Goal: Information Seeking & Learning: Compare options

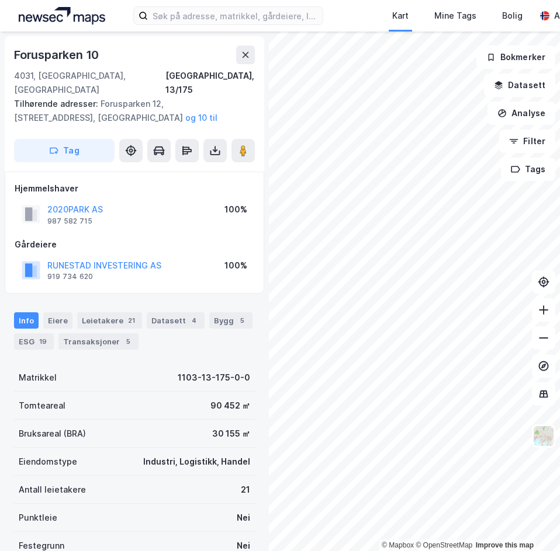
click at [156, 272] on div "Hjemmelshaver 2020PARK AS 987 582 715 100% Gårdeiere RUNESTAD INVESTERING AS 91…" at bounding box center [134, 233] width 259 height 123
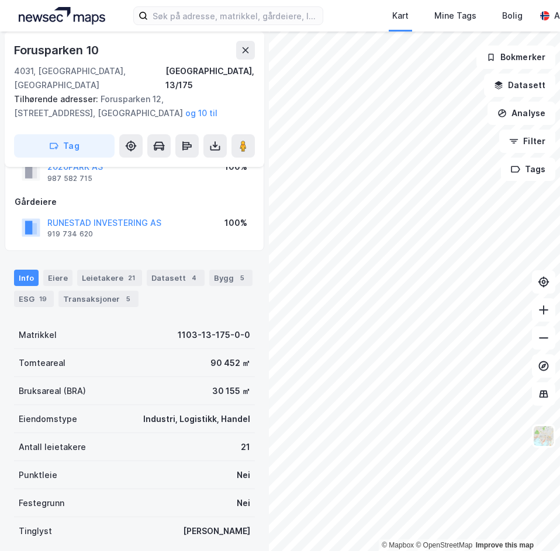
scroll to position [58, 0]
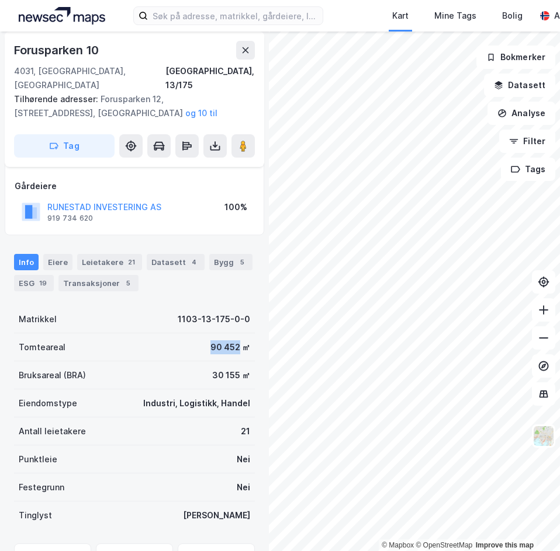
drag, startPoint x: 136, startPoint y: 336, endPoint x: 229, endPoint y: 338, distance: 92.9
click at [229, 338] on div "Tomteareal 90 452 ㎡" at bounding box center [134, 348] width 241 height 28
click at [229, 341] on div "90 452 ㎡" at bounding box center [230, 348] width 40 height 14
drag, startPoint x: 200, startPoint y: 335, endPoint x: 236, endPoint y: 336, distance: 35.6
click at [236, 336] on div "Tomteareal 90 452 ㎡" at bounding box center [134, 348] width 241 height 28
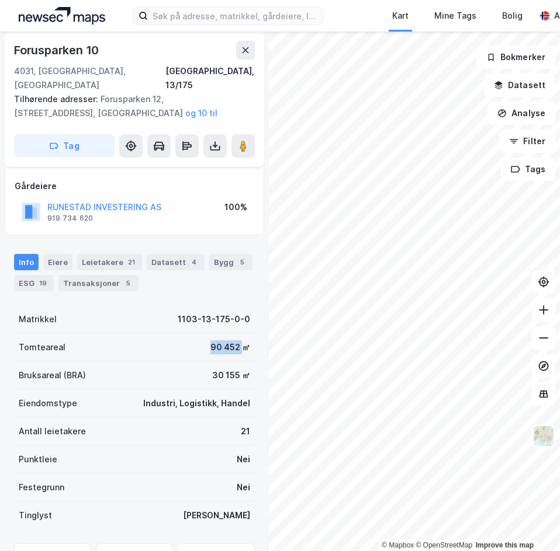
click at [236, 341] on div "90 452 ㎡" at bounding box center [230, 348] width 40 height 14
click at [103, 254] on div "Leietakere 21" at bounding box center [109, 262] width 65 height 16
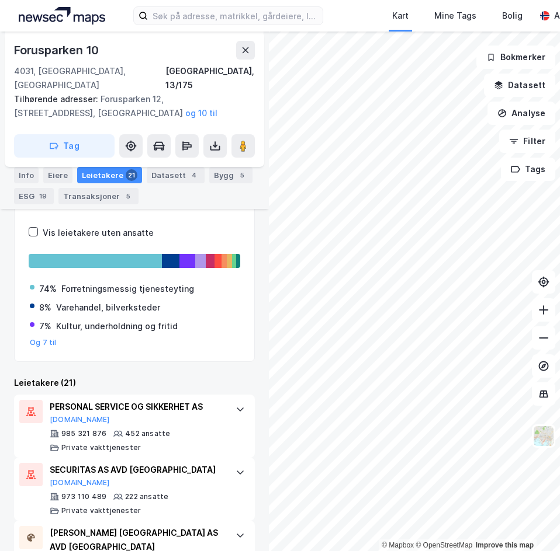
scroll to position [173, 0]
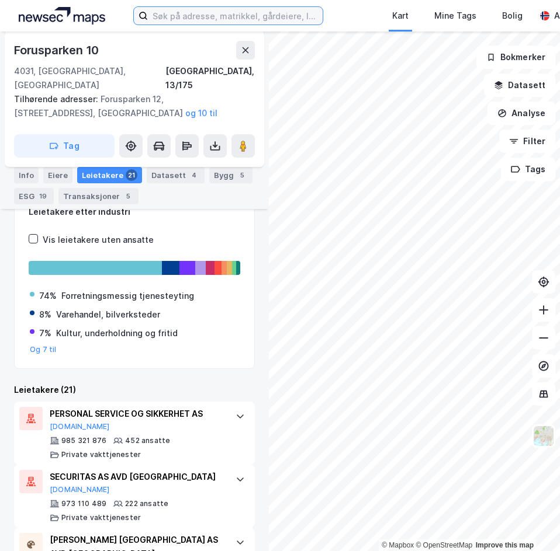
click at [186, 16] on input at bounding box center [235, 16] width 175 height 18
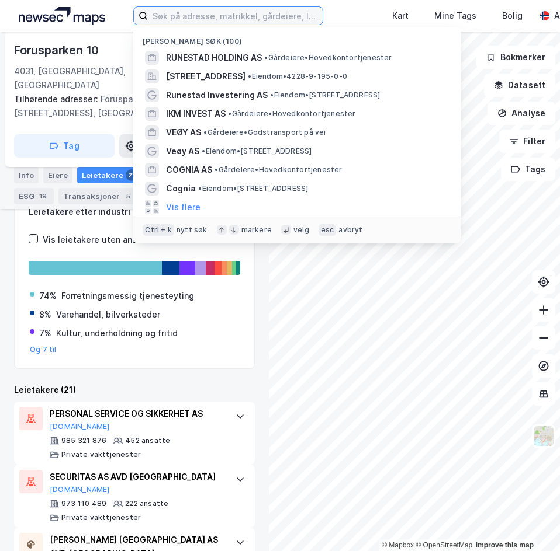
click at [245, 10] on input at bounding box center [235, 16] width 175 height 18
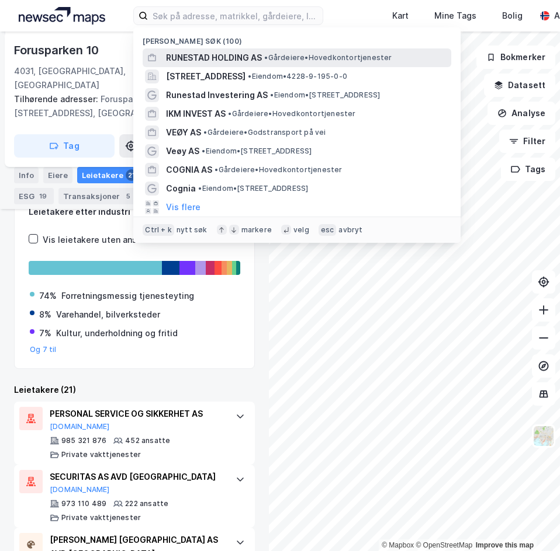
click at [242, 56] on span "RUNESTAD HOLDING AS" at bounding box center [214, 58] width 96 height 14
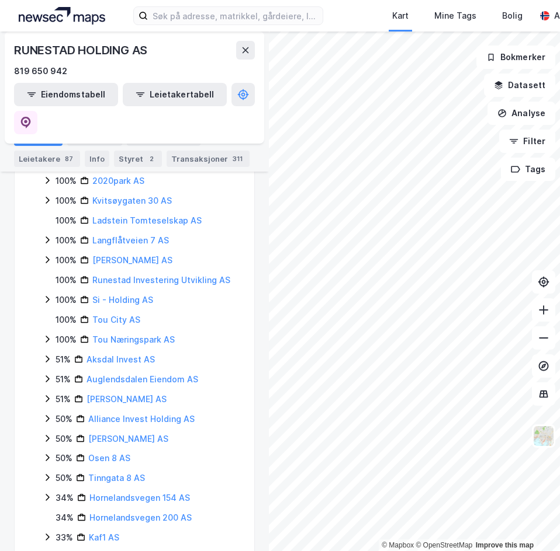
scroll to position [346, 0]
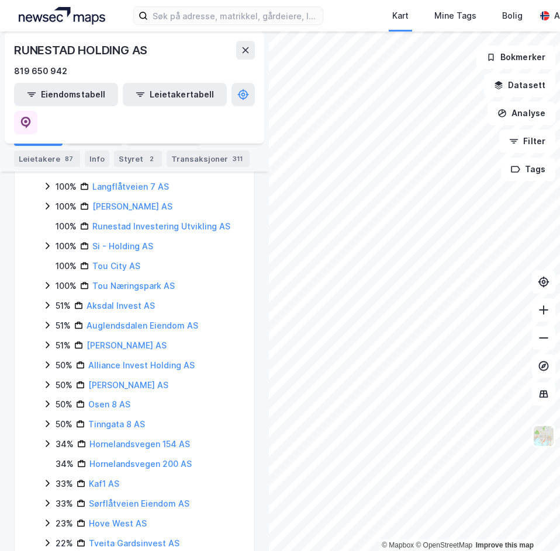
click at [50, 539] on icon at bounding box center [47, 543] width 9 height 9
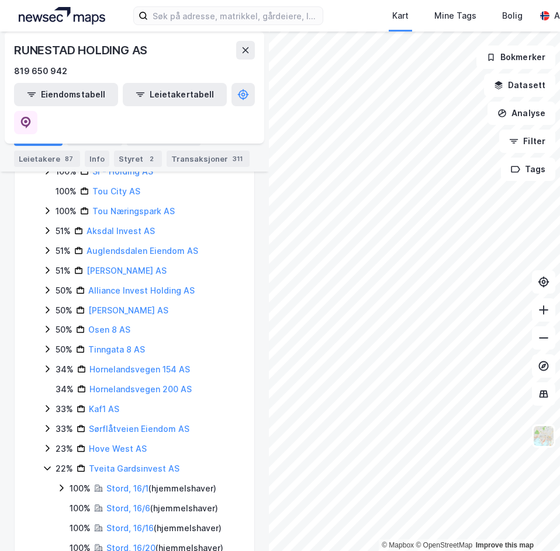
scroll to position [425, 0]
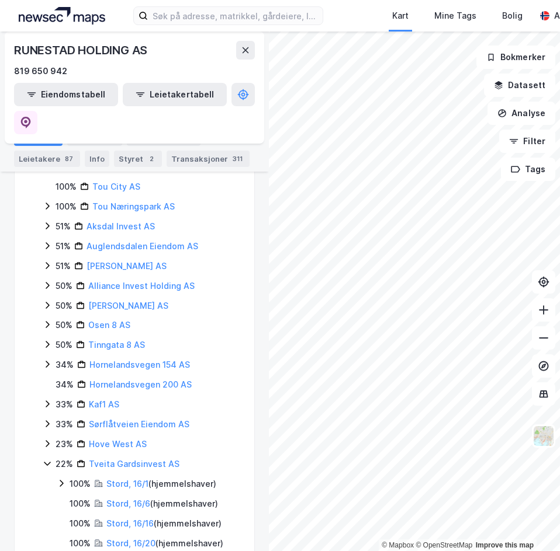
click at [49, 459] on icon at bounding box center [47, 463] width 9 height 9
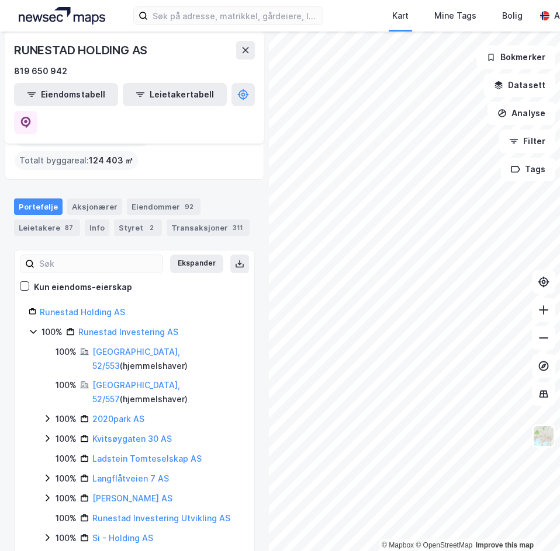
scroll to position [112, 0]
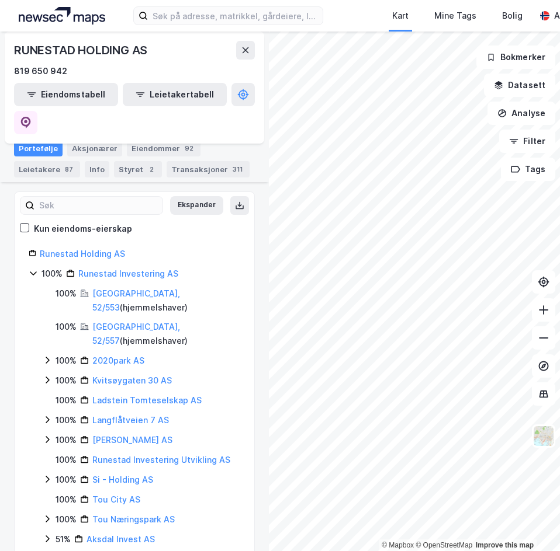
click at [50, 356] on icon at bounding box center [47, 360] width 9 height 9
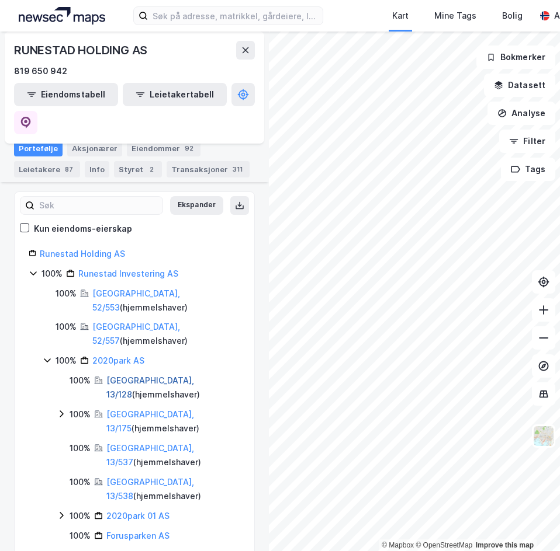
click at [138, 376] on link "Stavanger, 13/128" at bounding box center [150, 388] width 88 height 24
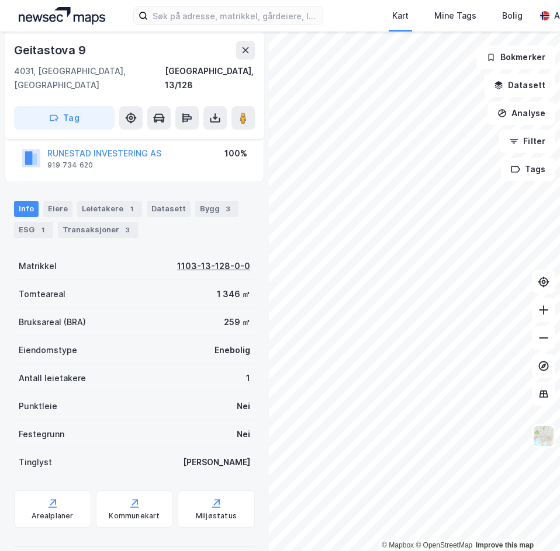
scroll to position [122, 0]
click at [220, 221] on div "Info Eiere Leietakere 1 Datasett Bygg 3 ESG 1 Transaksjoner 3" at bounding box center [134, 218] width 241 height 37
drag, startPoint x: 185, startPoint y: 332, endPoint x: 252, endPoint y: 339, distance: 67.5
click at [252, 339] on div "RUNESTAD HOLDING AS Eiendom Tilbake Geitastova 9 4031, Stavanger, Rogaland Stav…" at bounding box center [134, 292] width 269 height 520
click at [249, 339] on div "RUNESTAD HOLDING AS Eiendom Tilbake Geitastova 9 4031, Stavanger, Rogaland Stav…" at bounding box center [134, 292] width 269 height 520
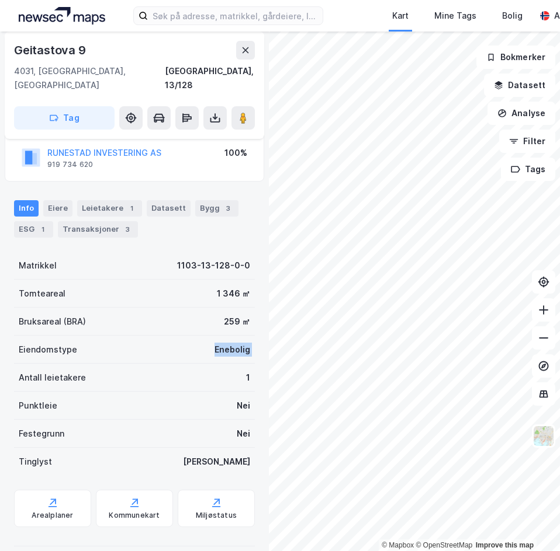
drag, startPoint x: 249, startPoint y: 339, endPoint x: 198, endPoint y: 338, distance: 51.4
click at [198, 338] on div "RUNESTAD HOLDING AS Eiendom Tilbake Geitastova 9 4031, Stavanger, Rogaland Stav…" at bounding box center [134, 292] width 269 height 520
click at [198, 338] on div "Eiendomstype Enebolig" at bounding box center [134, 350] width 241 height 28
drag, startPoint x: 208, startPoint y: 338, endPoint x: 250, endPoint y: 336, distance: 42.1
click at [250, 336] on div "RUNESTAD HOLDING AS Eiendom Tilbake Geitastova 9 4031, Stavanger, Rogaland Stav…" at bounding box center [134, 292] width 269 height 520
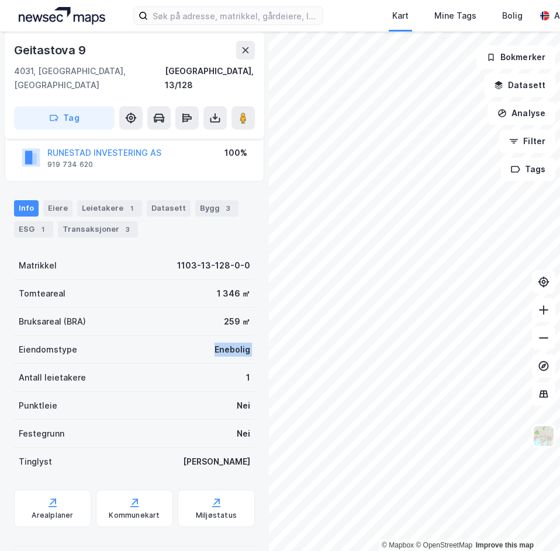
click at [250, 336] on div "RUNESTAD HOLDING AS Eiendom Tilbake Geitastova 9 4031, Stavanger, Rogaland Stav…" at bounding box center [134, 292] width 269 height 520
click at [91, 200] on div "Leietakere 1" at bounding box center [109, 208] width 65 height 16
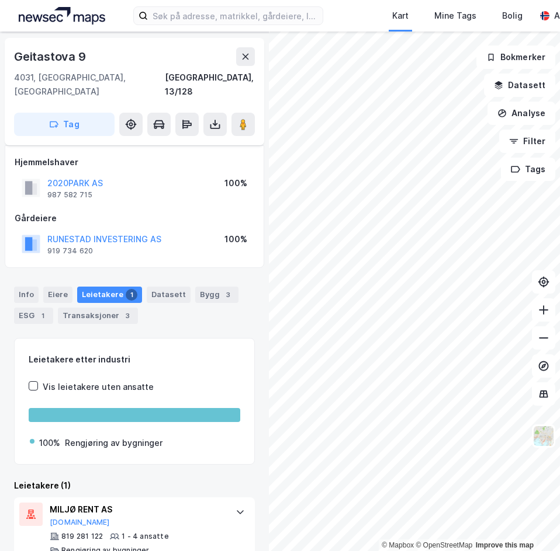
scroll to position [45, 0]
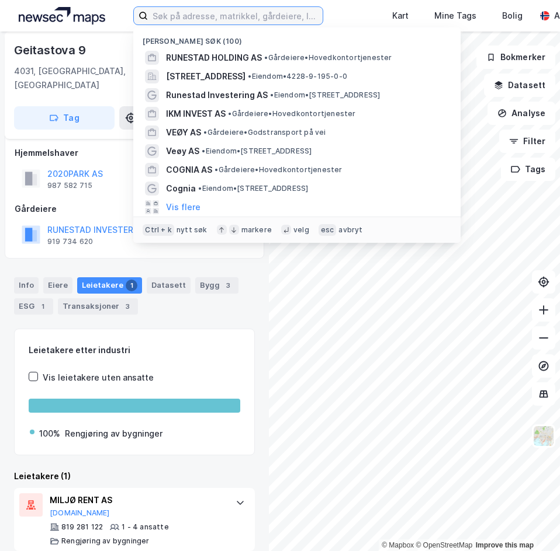
click at [185, 13] on input at bounding box center [235, 16] width 175 height 18
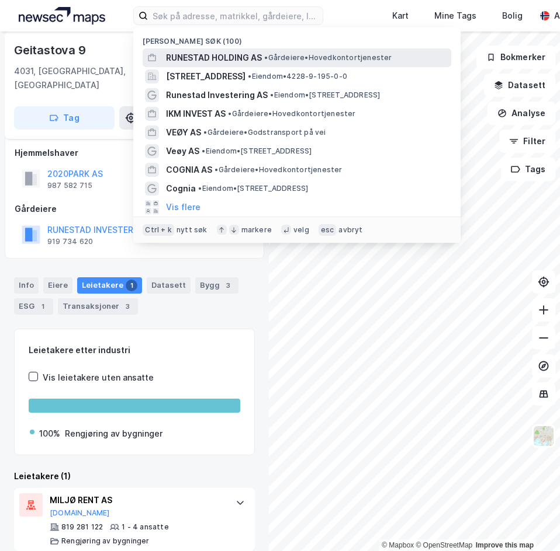
click at [200, 53] on span "RUNESTAD HOLDING AS" at bounding box center [214, 58] width 96 height 14
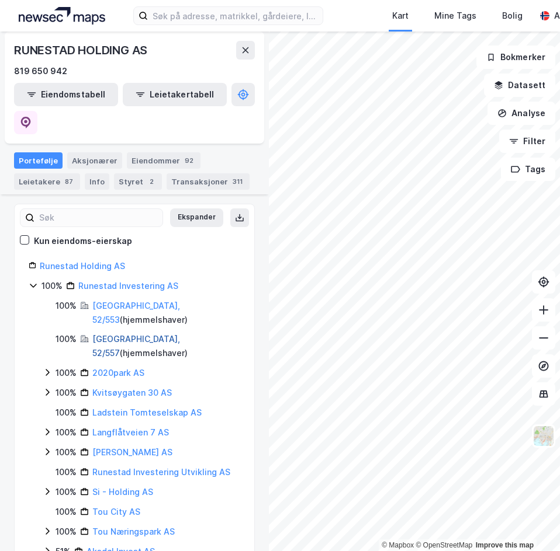
scroll to position [117, 0]
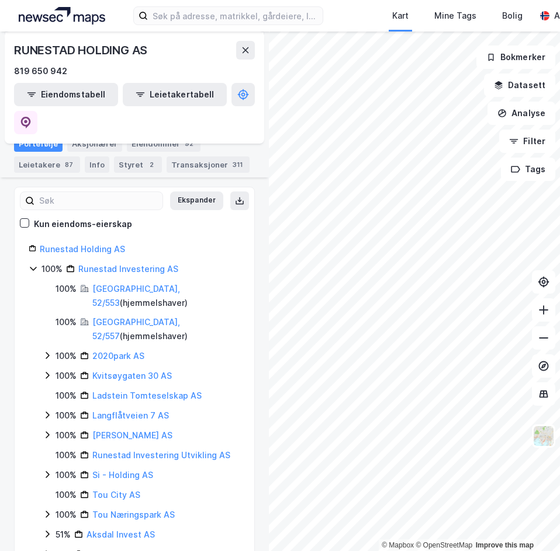
click at [48, 351] on icon at bounding box center [47, 355] width 9 height 9
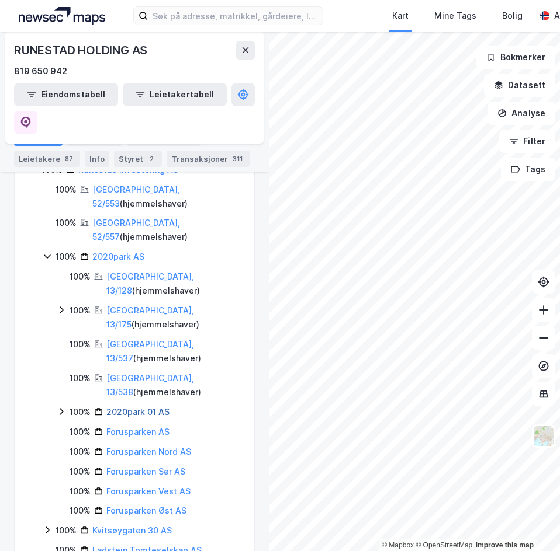
scroll to position [234, 0]
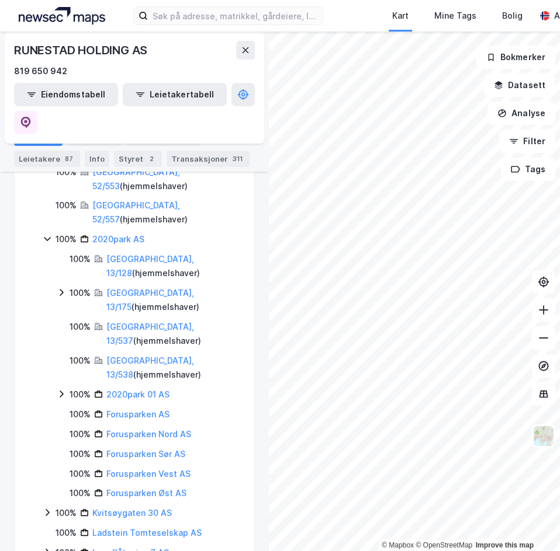
click at [61, 390] on icon at bounding box center [61, 394] width 9 height 9
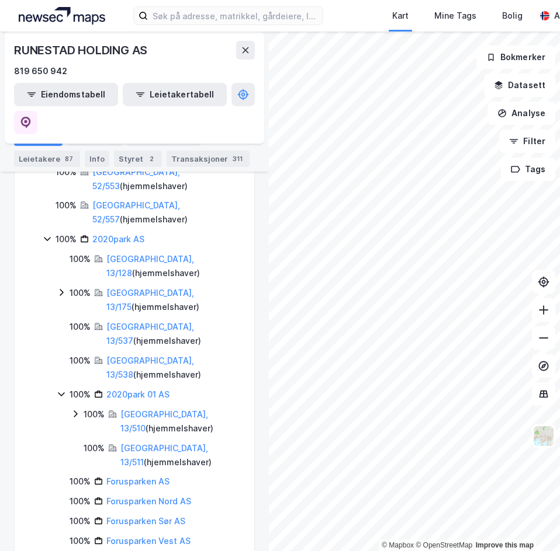
click at [62, 390] on icon at bounding box center [61, 394] width 9 height 9
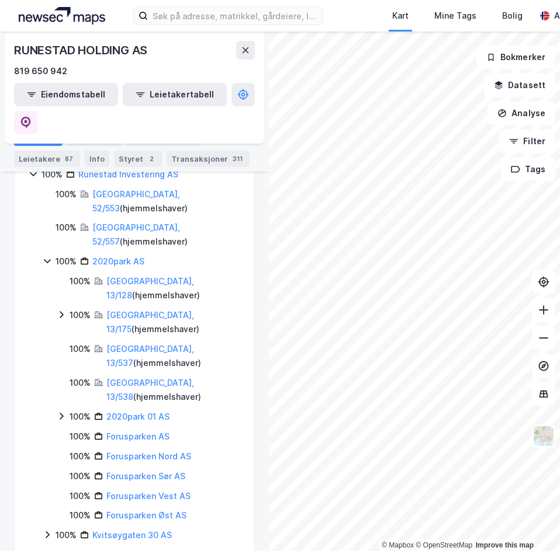
scroll to position [175, 0]
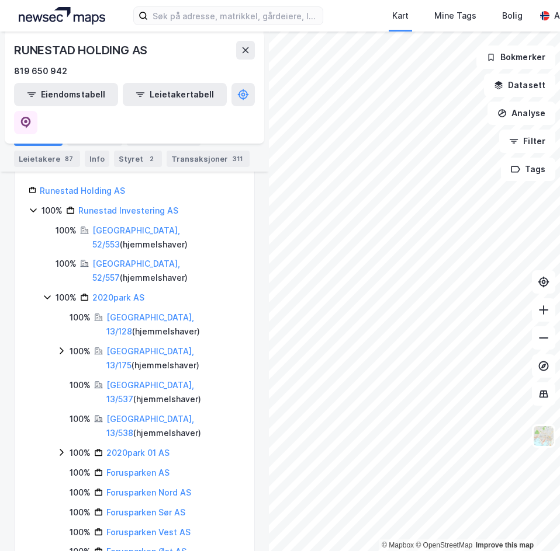
click at [49, 293] on icon at bounding box center [47, 297] width 9 height 9
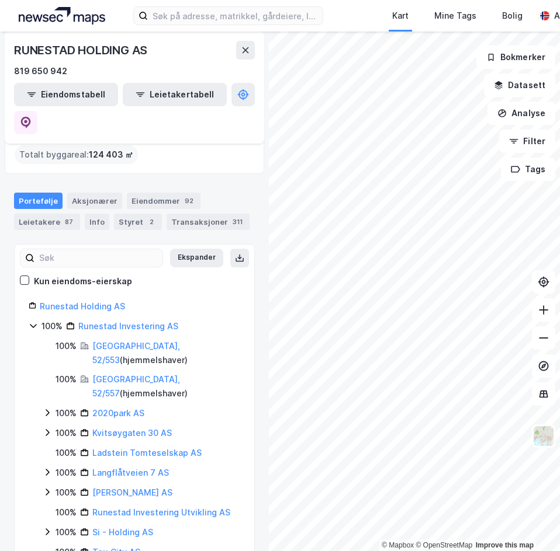
scroll to position [58, 0]
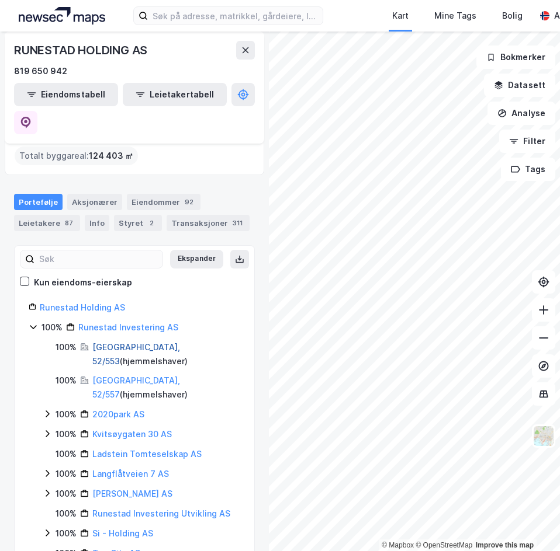
click at [133, 342] on link "Stavanger, 52/553" at bounding box center [136, 354] width 88 height 24
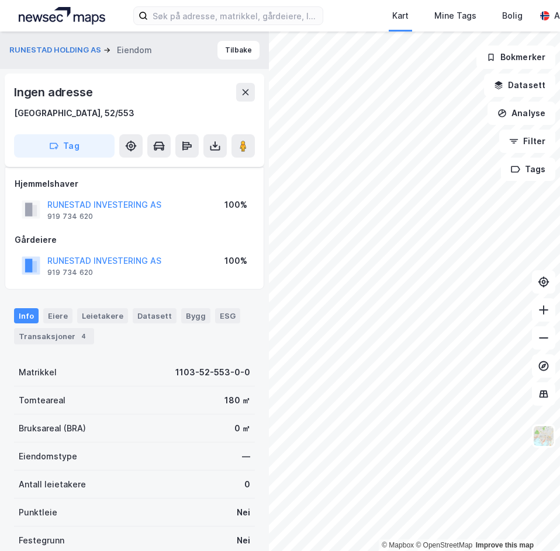
scroll to position [45, 0]
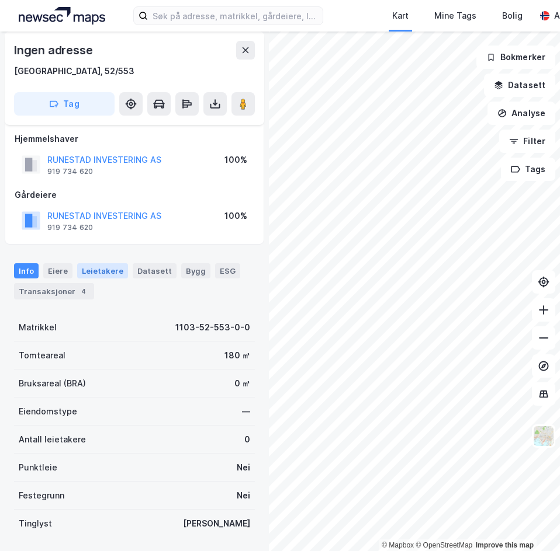
click at [112, 275] on div "Leietakere" at bounding box center [102, 270] width 51 height 15
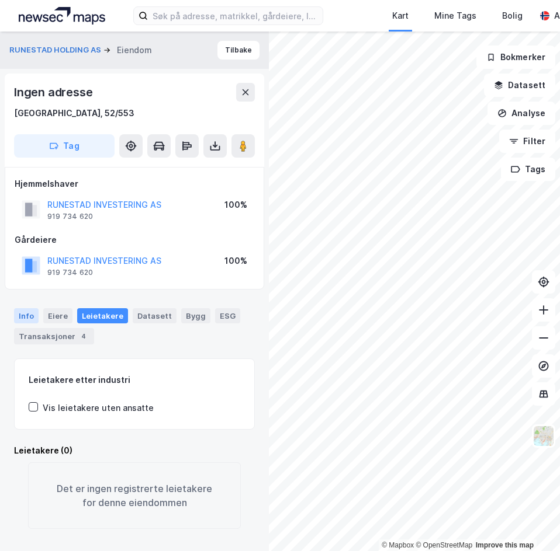
click at [34, 313] on div "Info" at bounding box center [26, 315] width 25 height 15
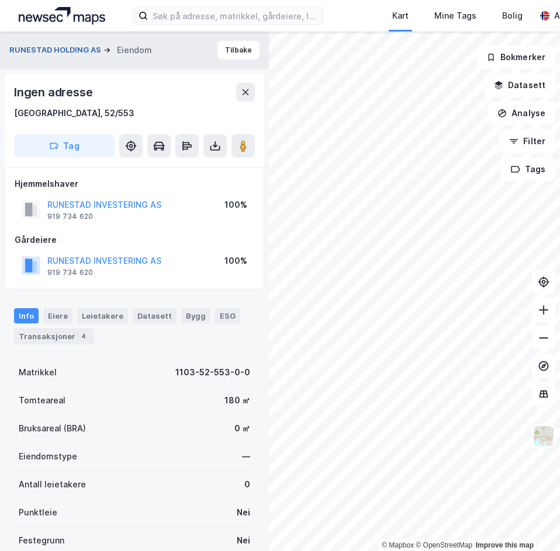
click at [54, 52] on button "RUNESTAD HOLDING AS" at bounding box center [56, 50] width 94 height 12
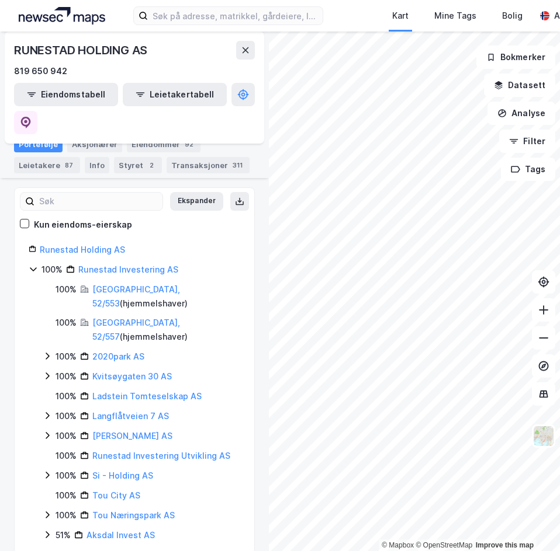
scroll to position [175, 0]
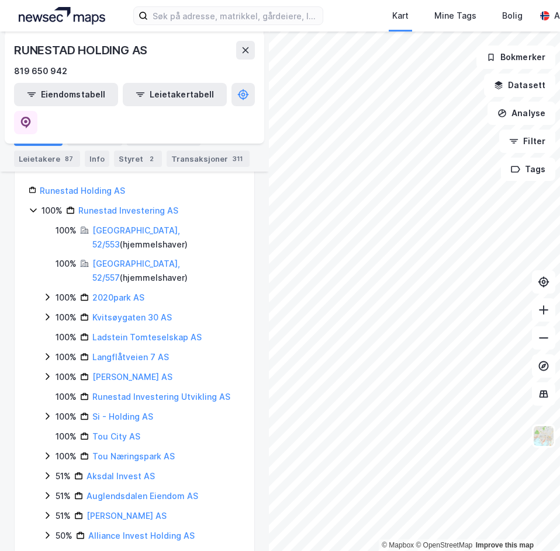
click at [49, 312] on icon at bounding box center [47, 316] width 9 height 9
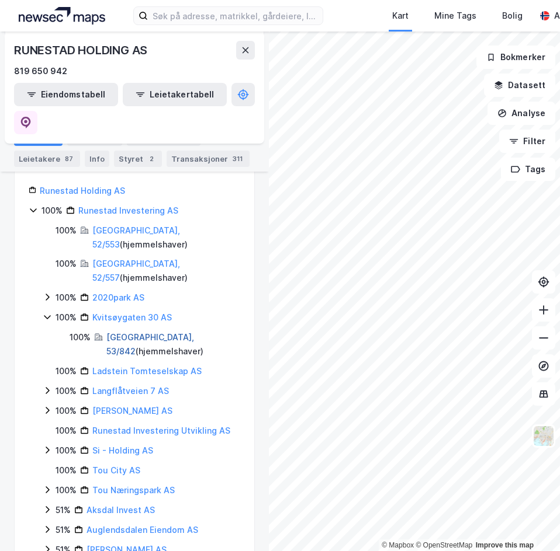
click at [130, 332] on link "Stavanger, 53/842" at bounding box center [150, 344] width 88 height 24
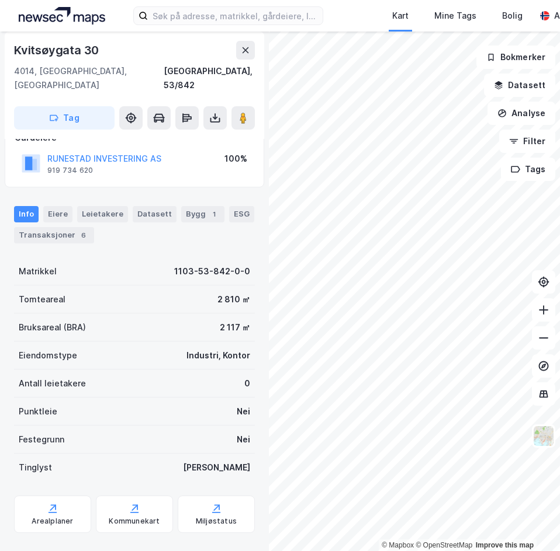
scroll to position [117, 0]
click at [102, 206] on div "Leietakere" at bounding box center [102, 214] width 51 height 16
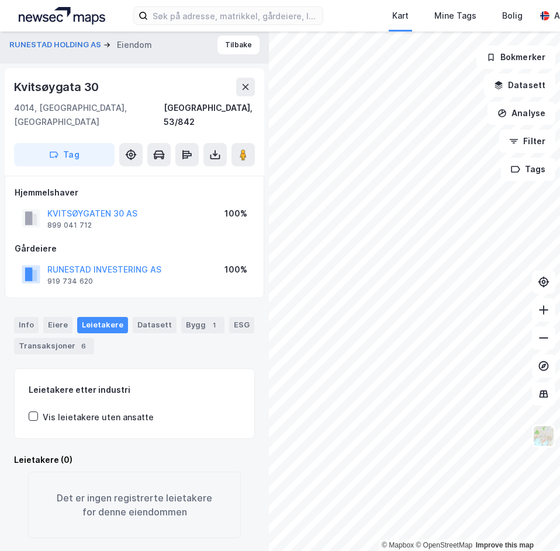
scroll to position [6, 0]
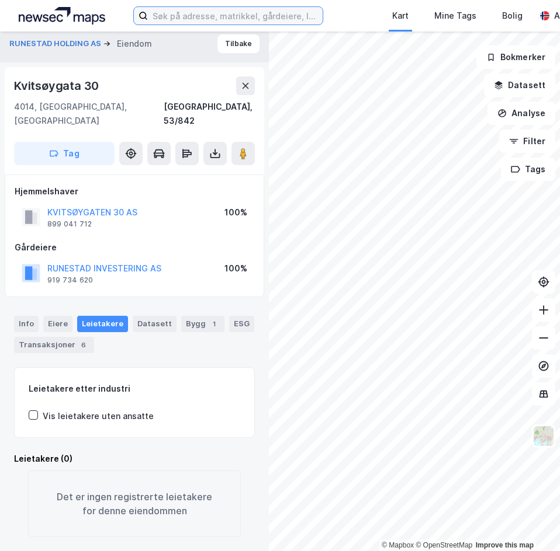
click at [192, 21] on input at bounding box center [235, 16] width 175 height 18
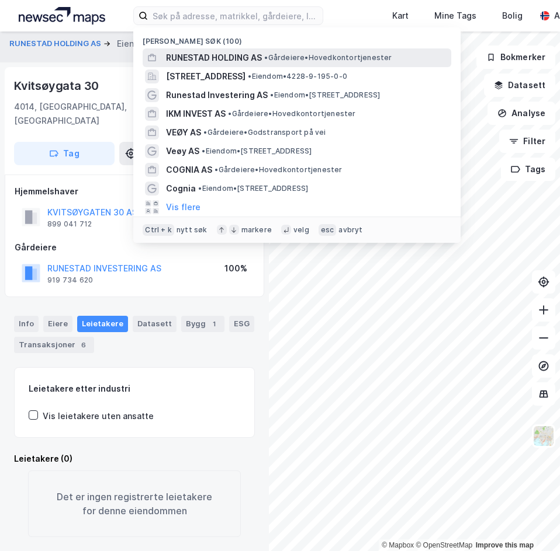
click at [221, 55] on span "RUNESTAD HOLDING AS" at bounding box center [214, 58] width 96 height 14
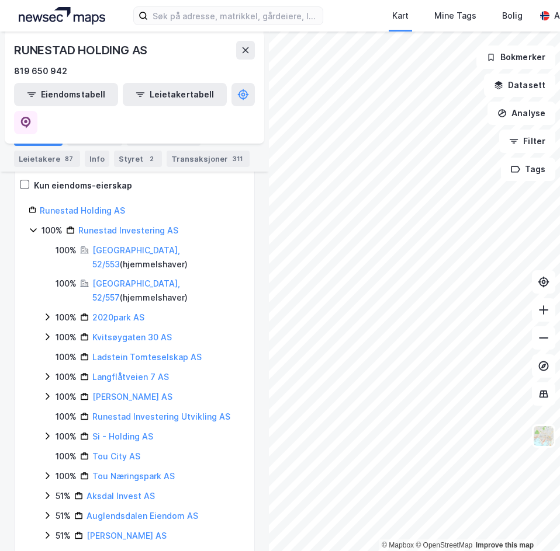
scroll to position [175, 0]
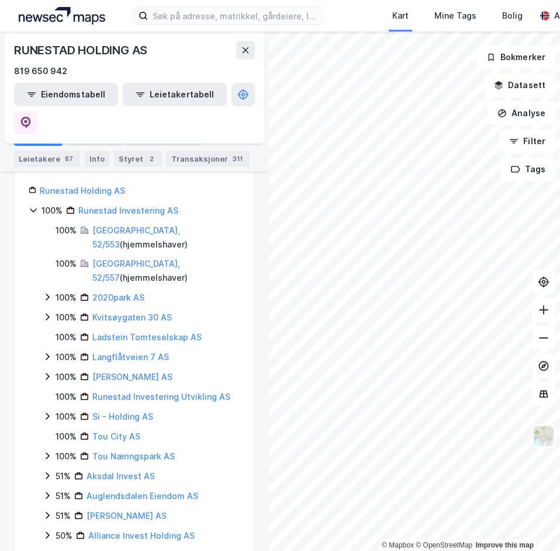
click at [50, 352] on icon at bounding box center [47, 356] width 9 height 9
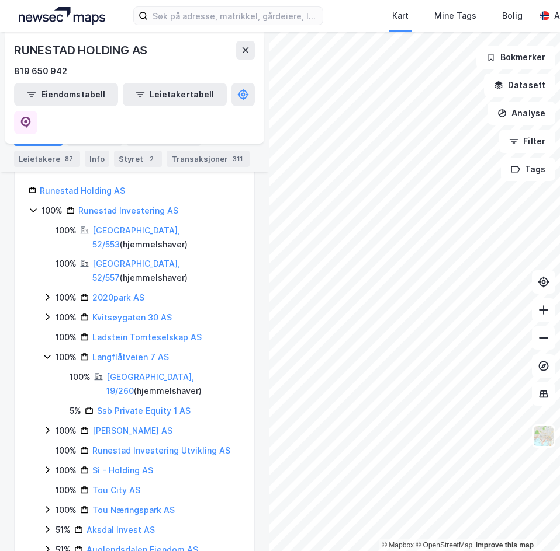
scroll to position [234, 0]
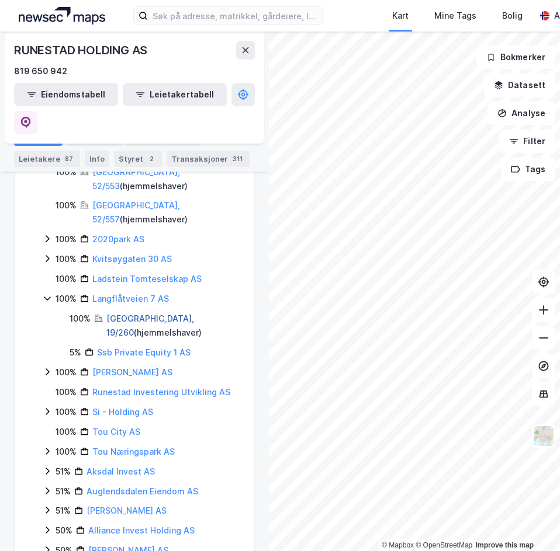
click at [145, 314] on link "Stavanger, 19/260" at bounding box center [150, 326] width 88 height 24
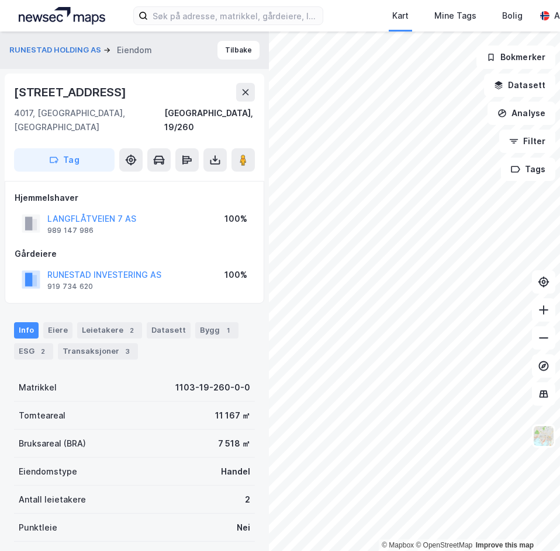
scroll to position [6, 0]
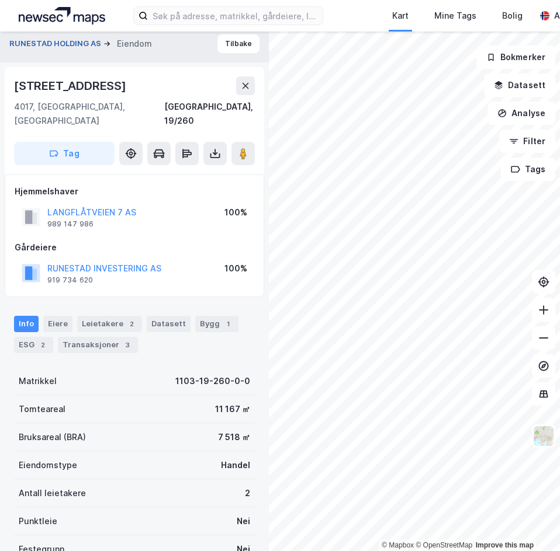
click at [53, 41] on button "RUNESTAD HOLDING AS" at bounding box center [56, 44] width 94 height 12
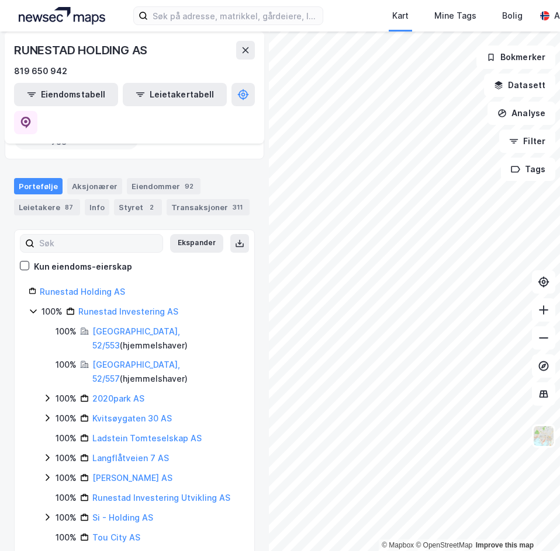
scroll to position [117, 0]
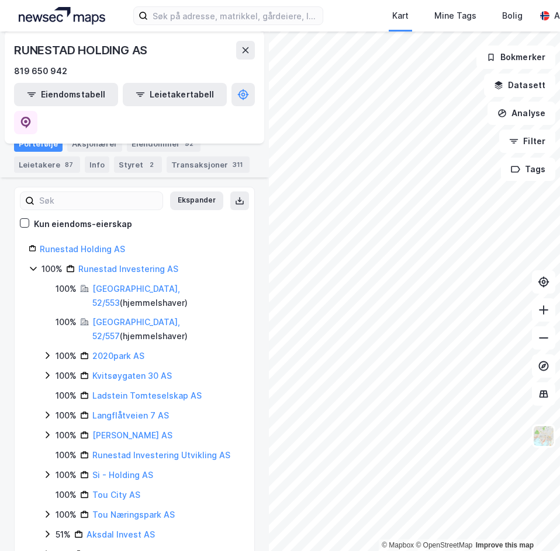
click at [48, 411] on icon at bounding box center [47, 415] width 9 height 9
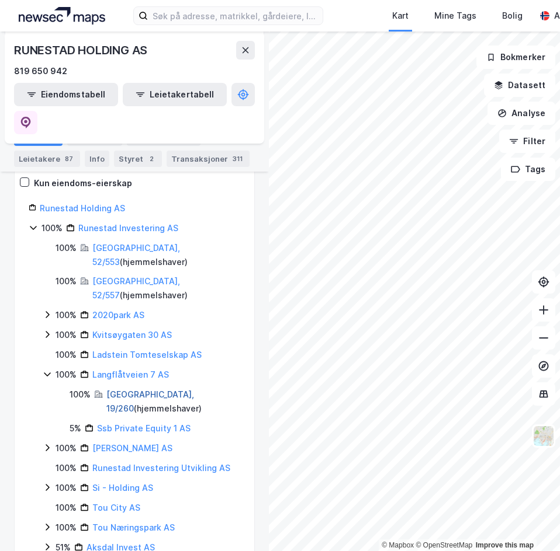
scroll to position [175, 0]
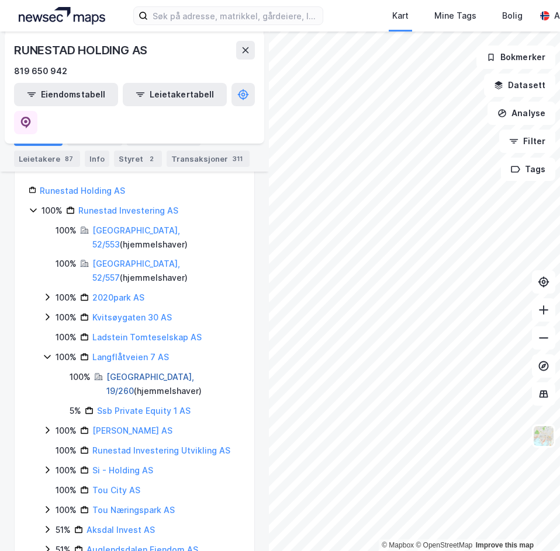
click at [144, 372] on link "Stavanger, 19/260" at bounding box center [150, 384] width 88 height 24
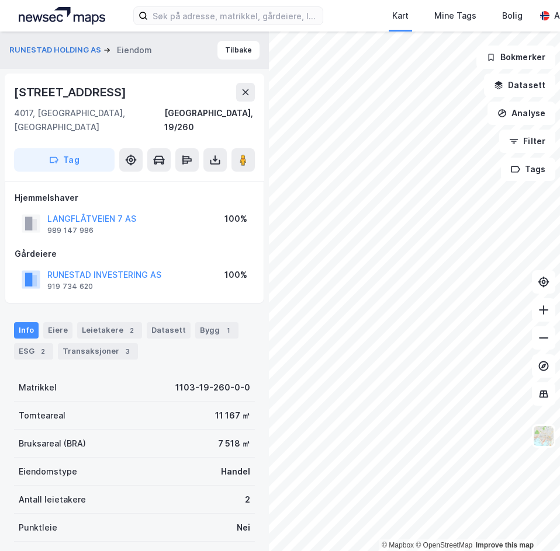
scroll to position [6, 0]
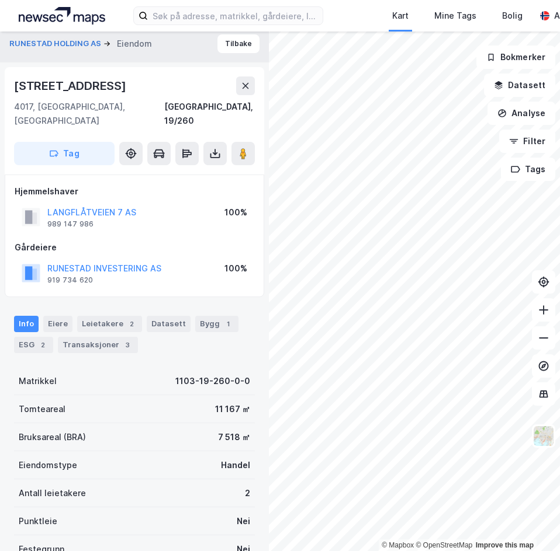
click at [179, 185] on div "Hjemmelshaver" at bounding box center [134, 192] width 239 height 14
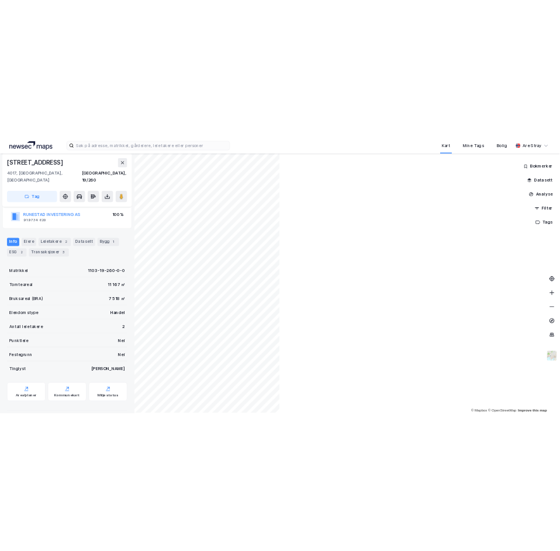
scroll to position [121, 0]
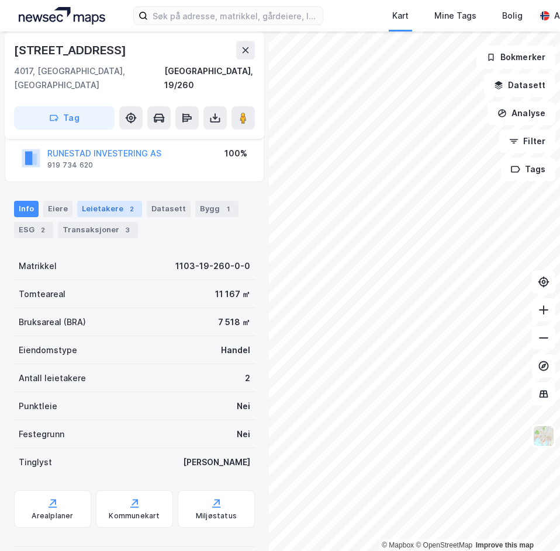
click at [102, 201] on div "Leietakere 2" at bounding box center [109, 209] width 65 height 16
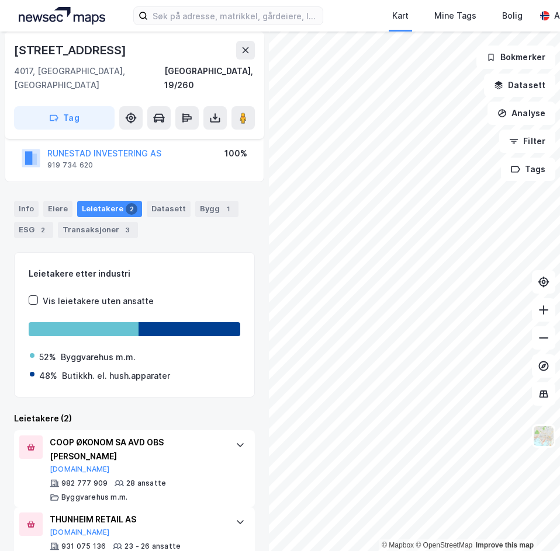
scroll to position [141, 0]
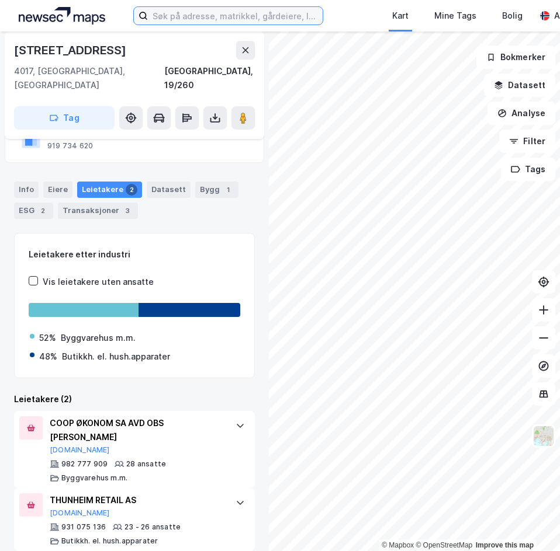
click at [246, 20] on input at bounding box center [235, 16] width 175 height 18
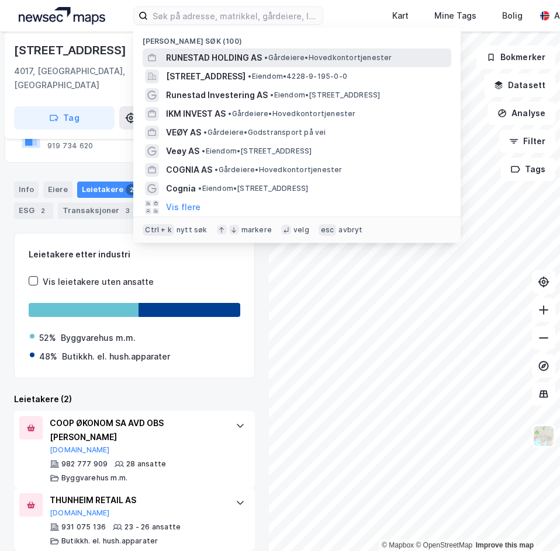
click at [201, 52] on span "RUNESTAD HOLDING AS" at bounding box center [214, 58] width 96 height 14
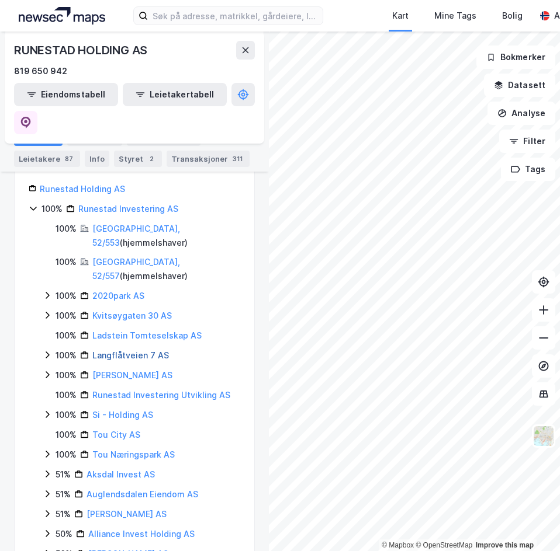
scroll to position [234, 0]
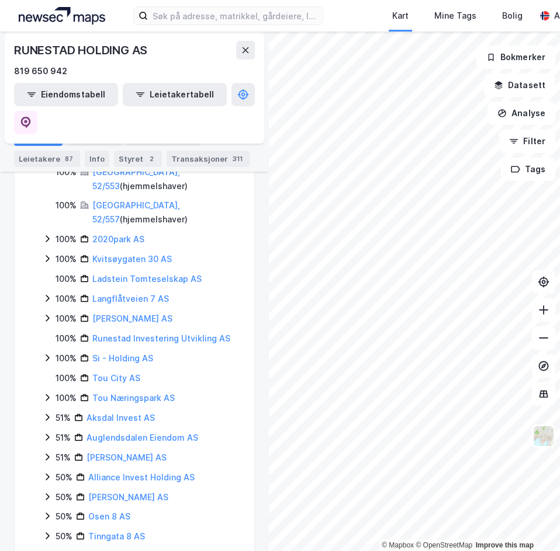
click at [46, 314] on icon at bounding box center [47, 318] width 9 height 9
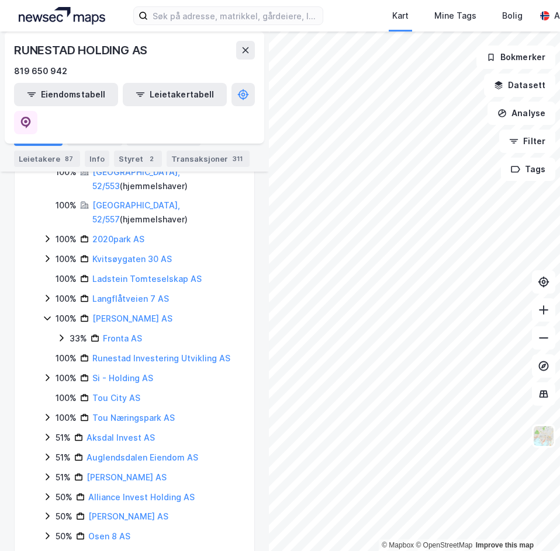
click at [63, 335] on icon at bounding box center [62, 338] width 4 height 7
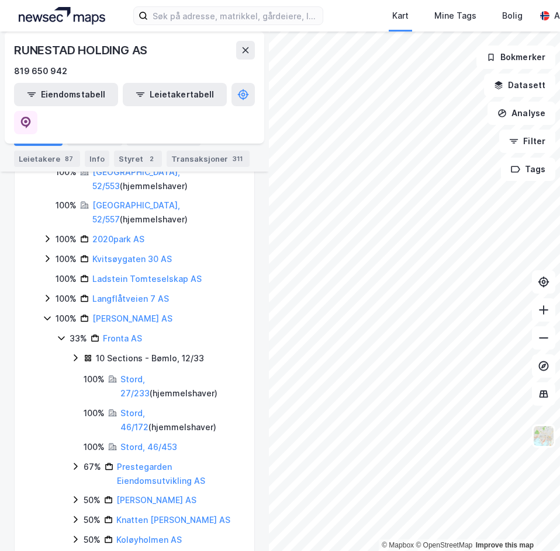
click at [61, 334] on icon at bounding box center [61, 338] width 9 height 9
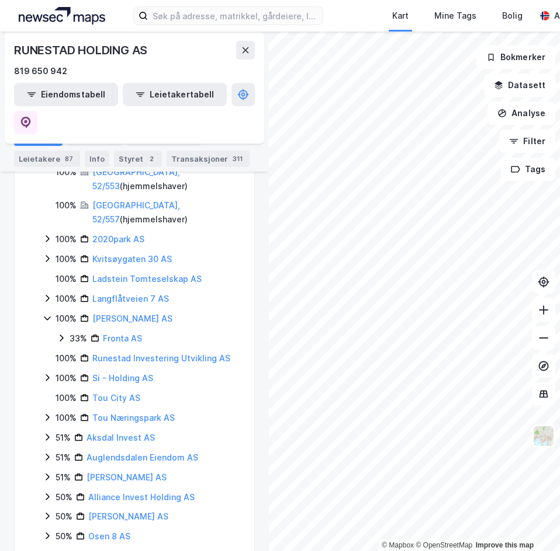
click at [66, 332] on div "33% Fronta AS" at bounding box center [148, 339] width 183 height 14
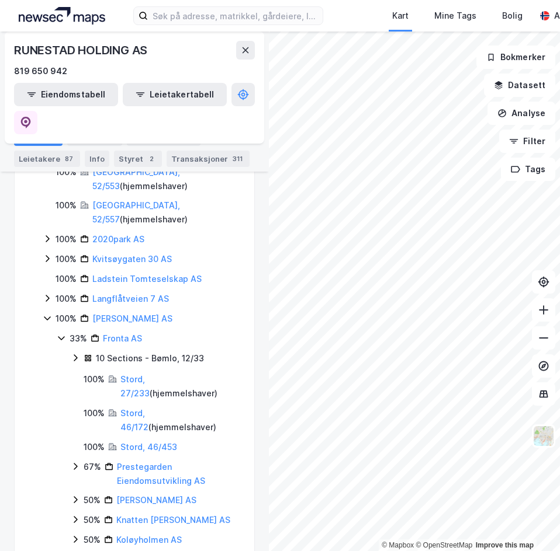
click at [76, 355] on icon at bounding box center [76, 358] width 4 height 7
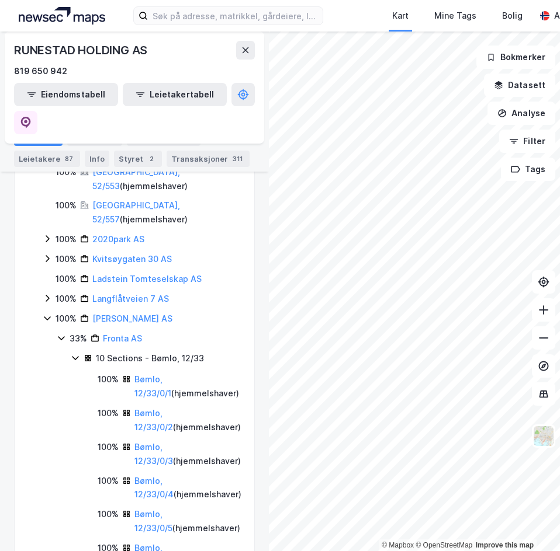
click at [76, 356] on icon at bounding box center [75, 358] width 6 height 4
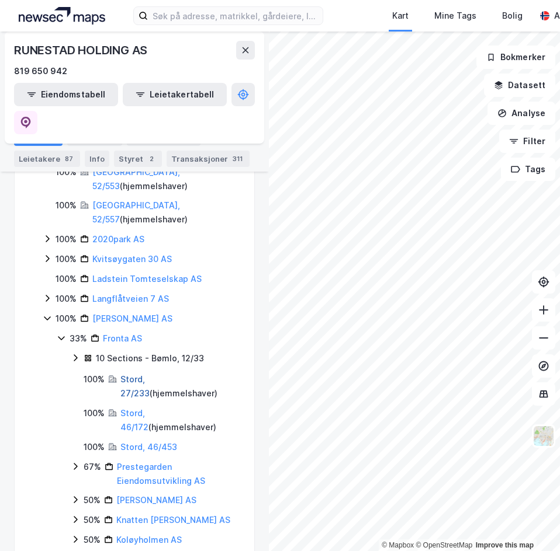
click at [135, 374] on link "Stord, 27/233" at bounding box center [134, 386] width 29 height 24
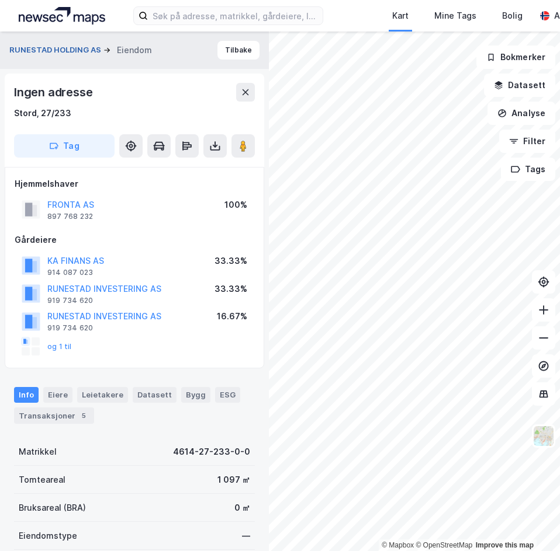
click at [91, 51] on button "RUNESTAD HOLDING AS" at bounding box center [56, 50] width 94 height 12
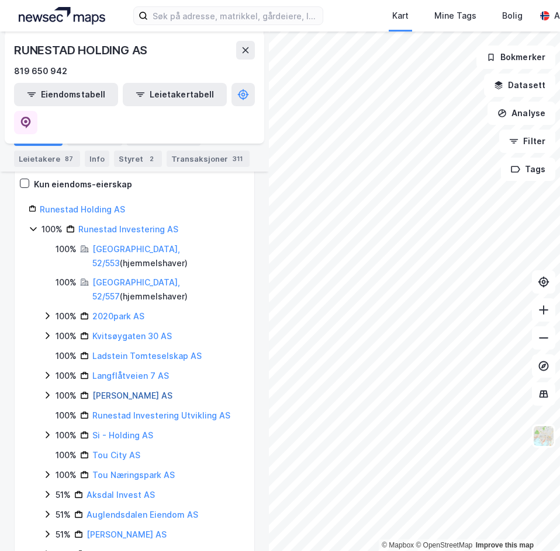
scroll to position [175, 0]
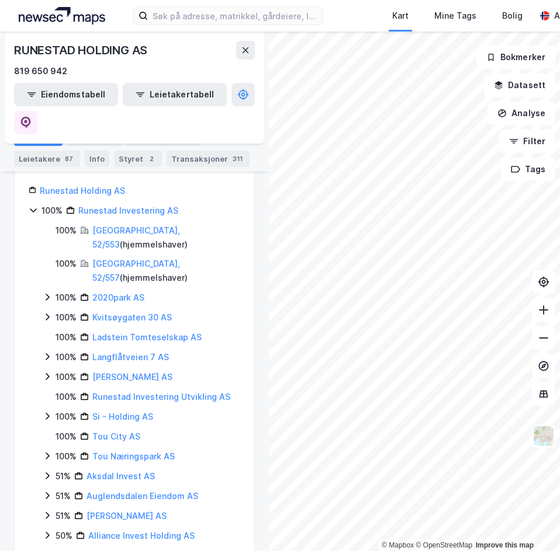
click at [50, 372] on icon at bounding box center [47, 376] width 9 height 9
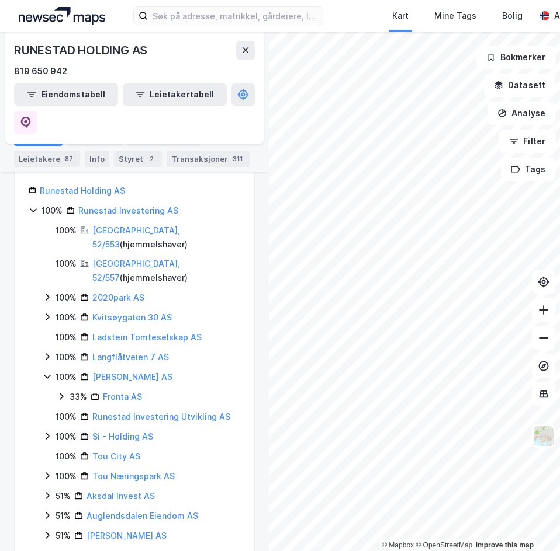
click at [67, 390] on div "33% Fronta AS" at bounding box center [148, 397] width 183 height 14
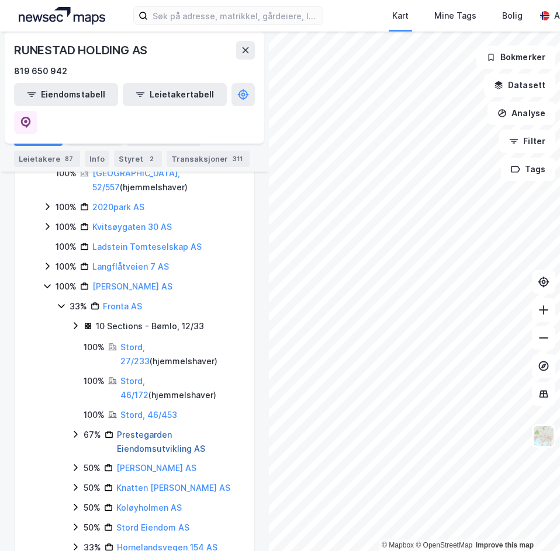
scroll to position [292, 0]
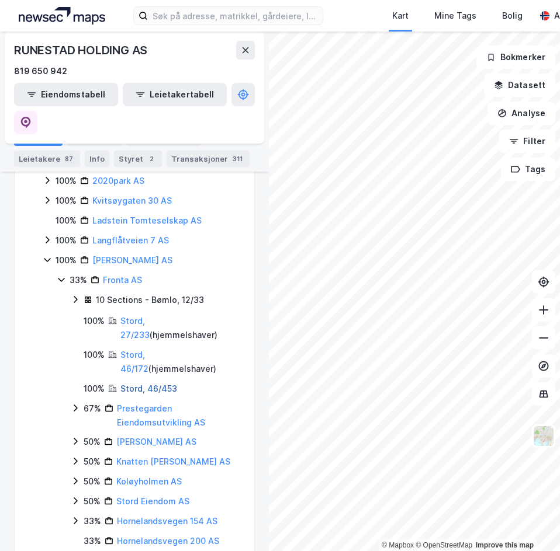
click at [154, 384] on link "Stord, 46/453" at bounding box center [148, 389] width 57 height 10
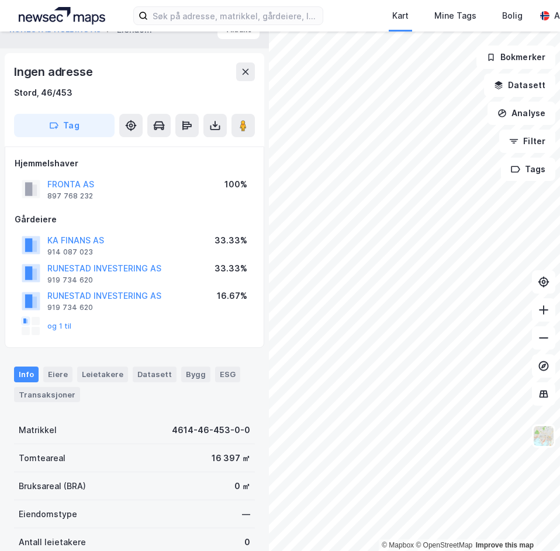
scroll to position [2, 0]
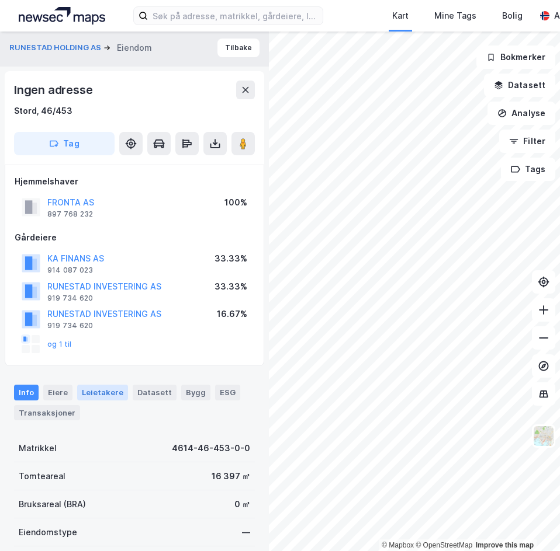
click at [102, 395] on div "Leietakere" at bounding box center [102, 392] width 51 height 15
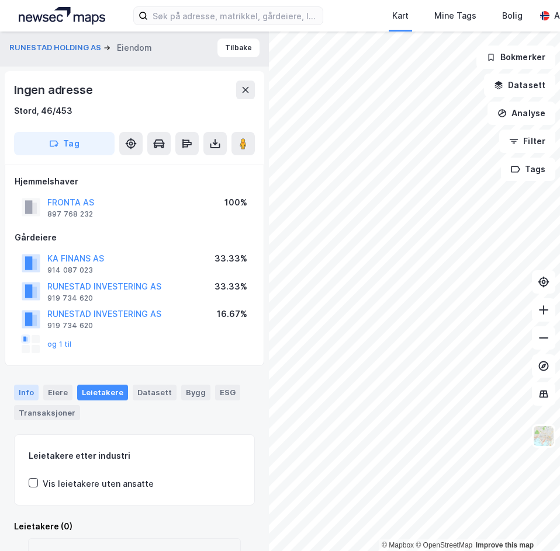
click at [30, 392] on div "Info" at bounding box center [26, 392] width 25 height 15
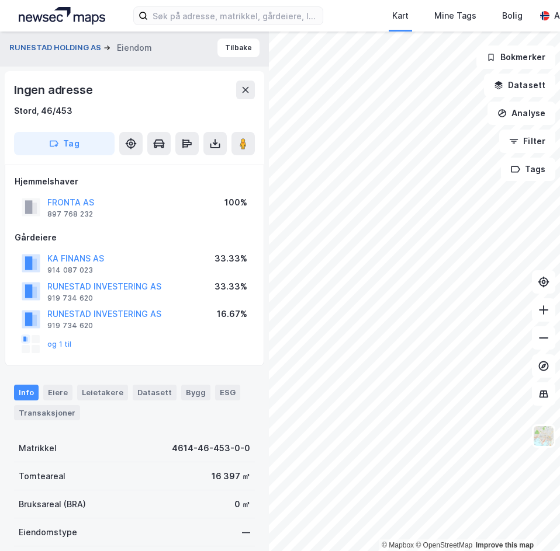
click at [70, 51] on button "RUNESTAD HOLDING AS" at bounding box center [56, 48] width 94 height 12
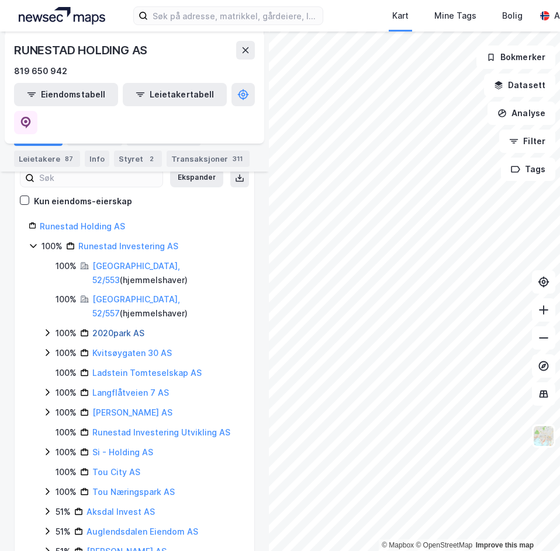
scroll to position [175, 0]
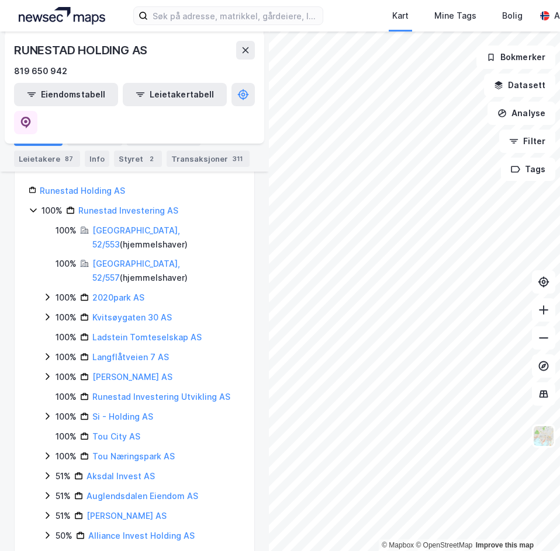
click at [47, 352] on icon at bounding box center [47, 356] width 9 height 9
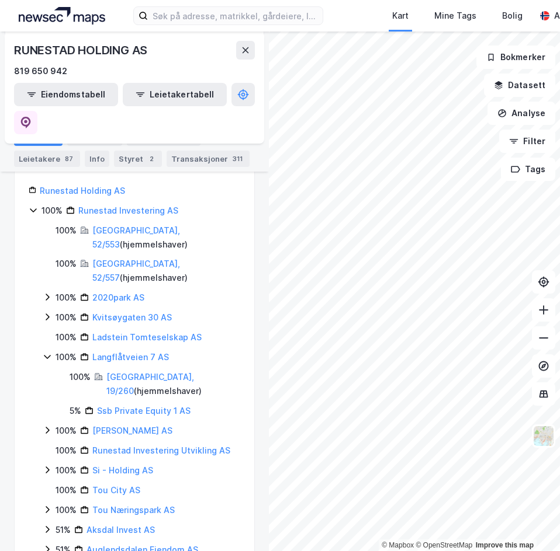
click at [47, 352] on icon at bounding box center [47, 356] width 9 height 9
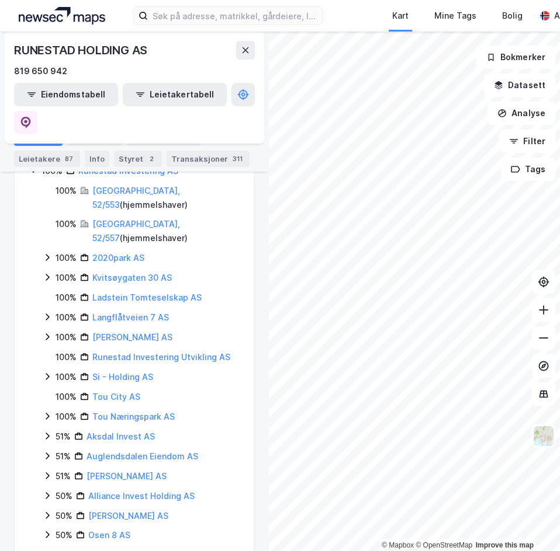
scroll to position [234, 0]
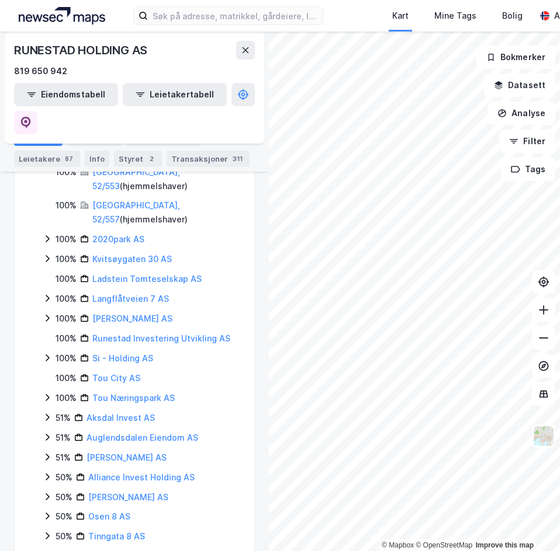
click at [50, 353] on icon at bounding box center [47, 357] width 9 height 9
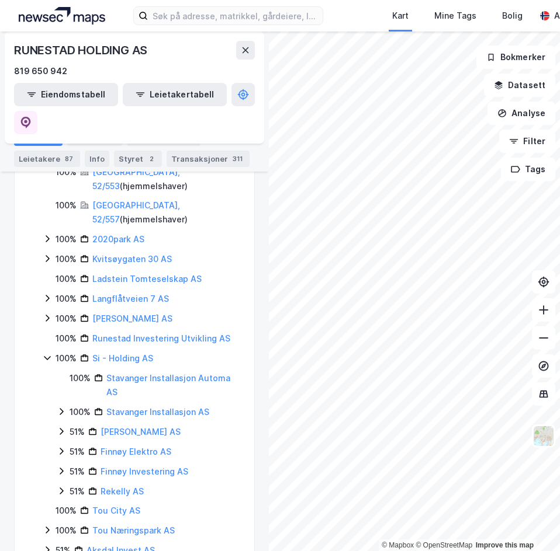
click at [45, 353] on icon at bounding box center [47, 357] width 9 height 9
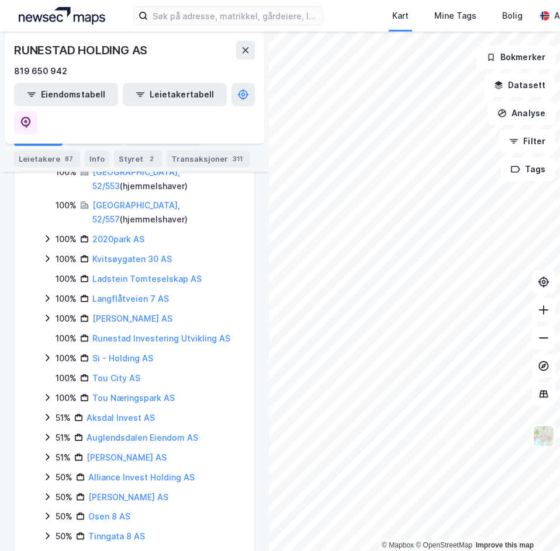
click at [48, 393] on icon at bounding box center [47, 397] width 9 height 9
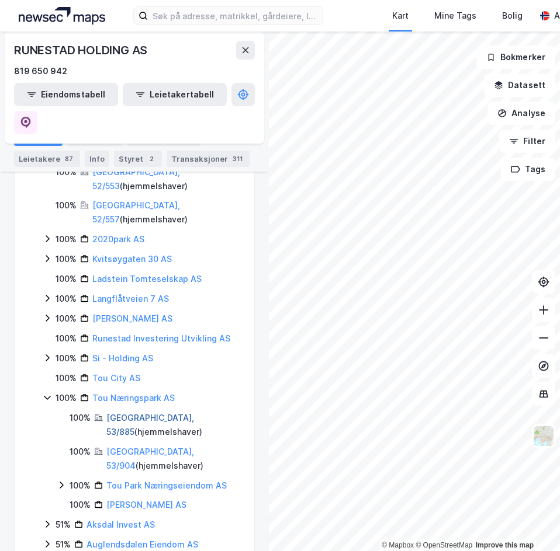
click at [142, 413] on link "Stavanger, 53/885" at bounding box center [150, 425] width 88 height 24
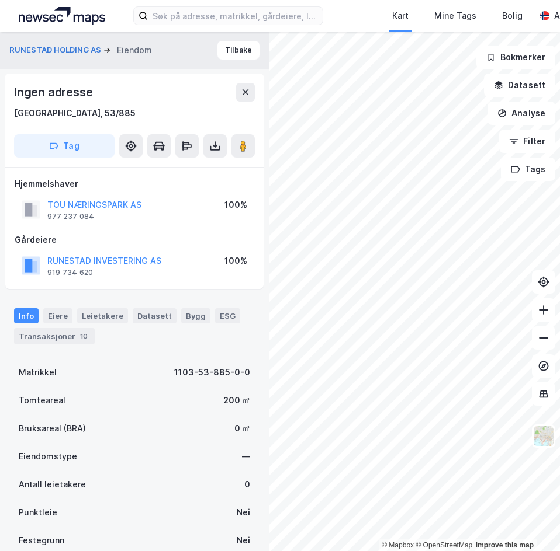
scroll to position [2, 0]
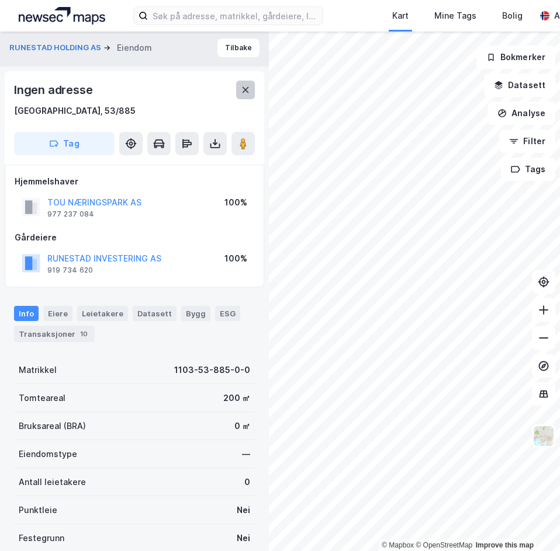
click at [251, 96] on button at bounding box center [245, 90] width 19 height 19
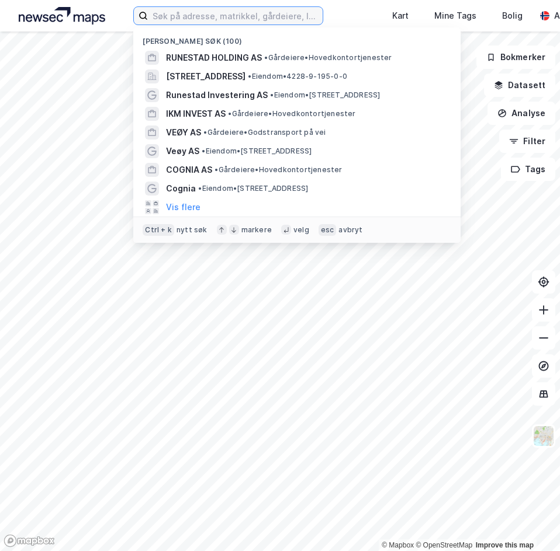
click at [171, 23] on input at bounding box center [235, 16] width 175 height 18
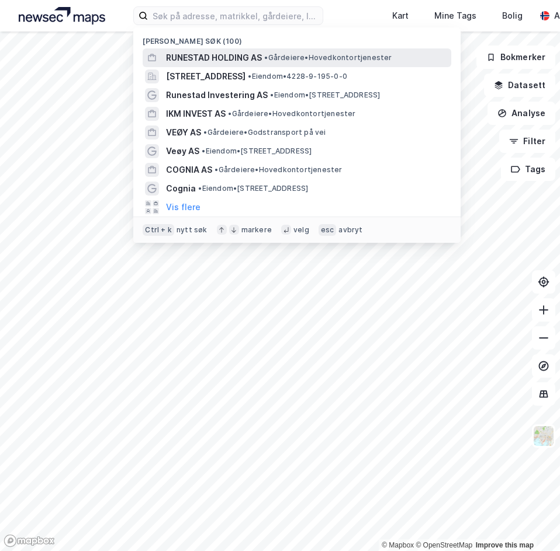
click at [185, 60] on span "RUNESTAD HOLDING AS" at bounding box center [214, 58] width 96 height 14
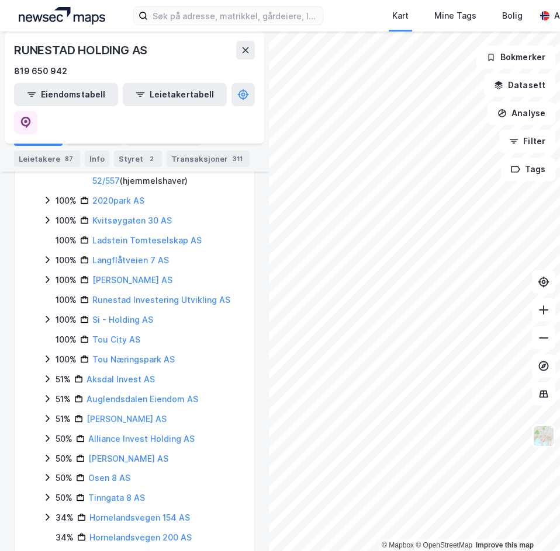
scroll to position [292, 0]
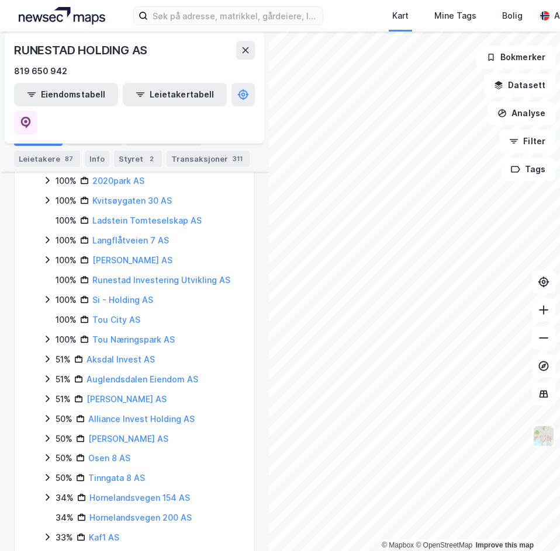
click at [53, 333] on div "100% Tou Næringspark AS" at bounding box center [141, 340] width 197 height 14
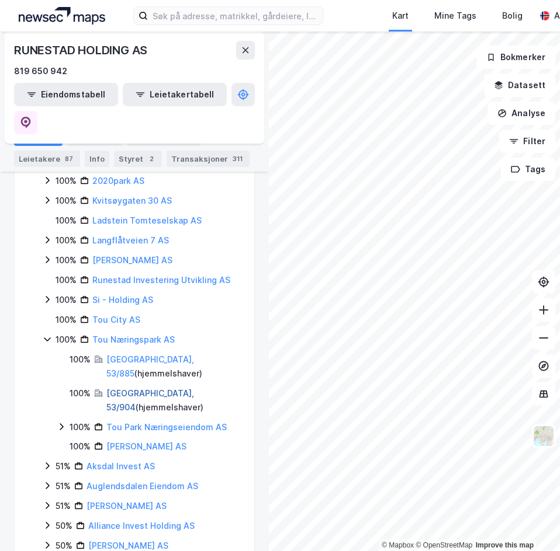
click at [145, 388] on link "Stavanger, 53/904" at bounding box center [150, 400] width 88 height 24
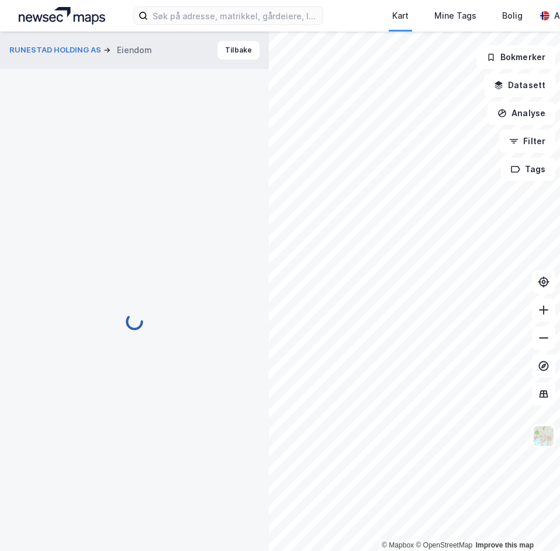
scroll to position [2, 0]
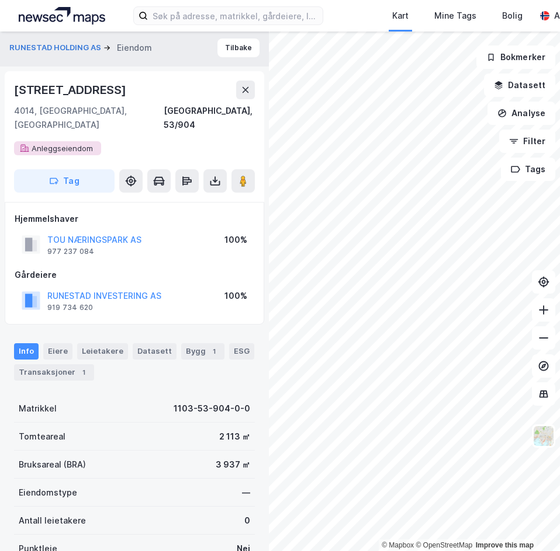
click at [81, 135] on div "Tinngata 10 4014, Stavanger, Rogaland Stavanger, 53/904 Anleggseiendom" at bounding box center [134, 118] width 241 height 75
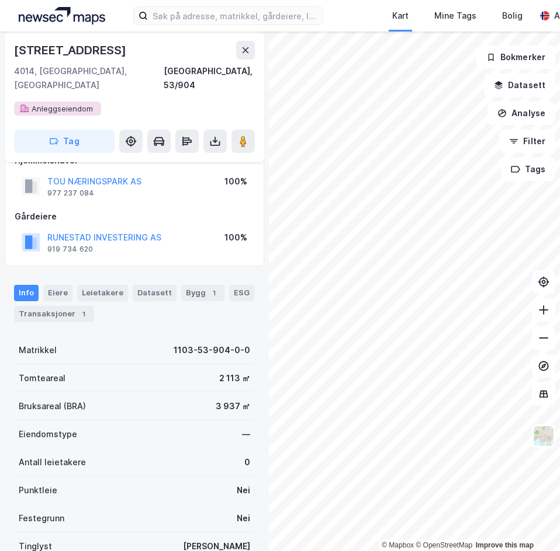
click at [129, 311] on div "Info Eiere Leietakere Datasett Bygg 1 ESG Transaksjoner 1" at bounding box center [134, 299] width 269 height 56
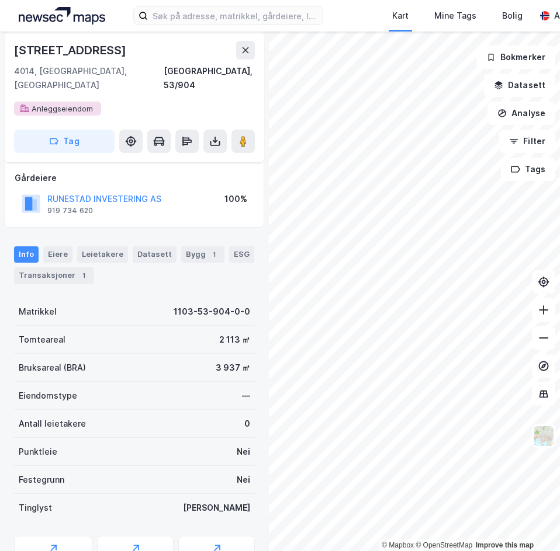
scroll to position [119, 0]
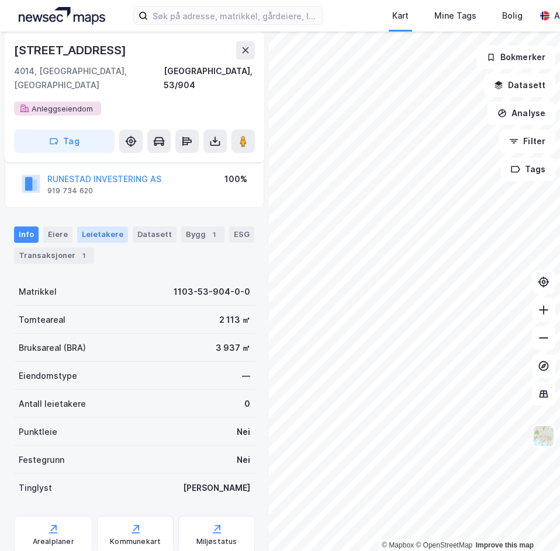
click at [81, 227] on div "Leietakere" at bounding box center [102, 235] width 51 height 16
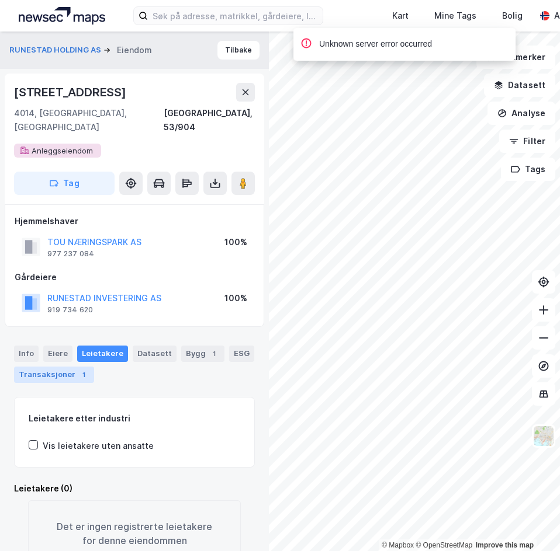
click at [86, 367] on div "Transaksjoner 1" at bounding box center [54, 375] width 80 height 16
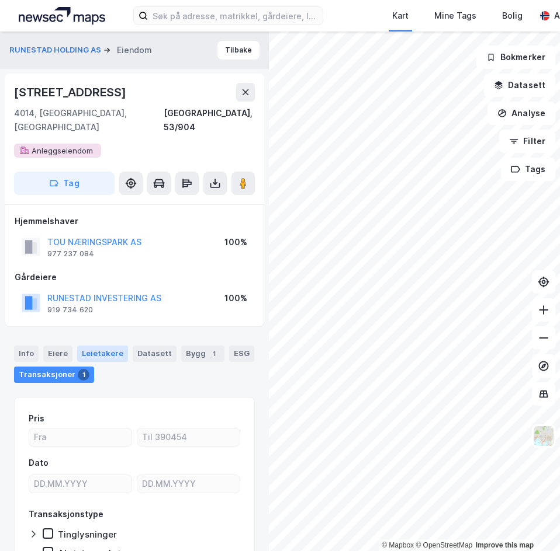
click at [101, 346] on div "Leietakere" at bounding box center [102, 354] width 51 height 16
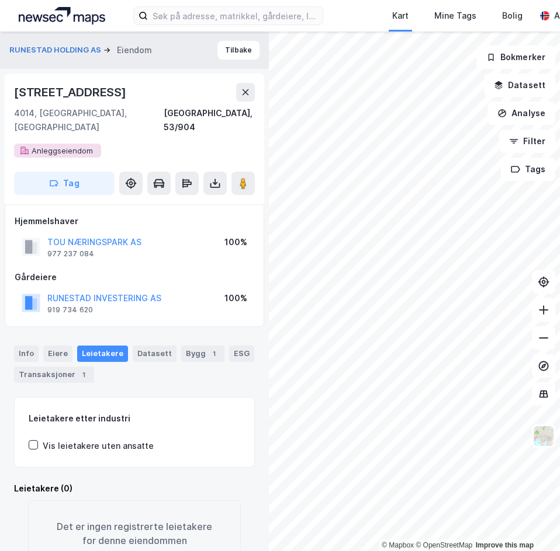
click at [102, 346] on div "Leietakere" at bounding box center [102, 354] width 51 height 16
click at [251, 21] on input at bounding box center [235, 16] width 175 height 18
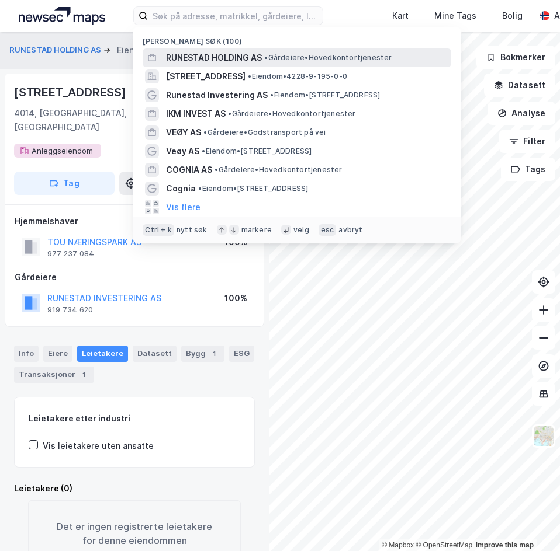
click at [187, 52] on span "RUNESTAD HOLDING AS" at bounding box center [214, 58] width 96 height 14
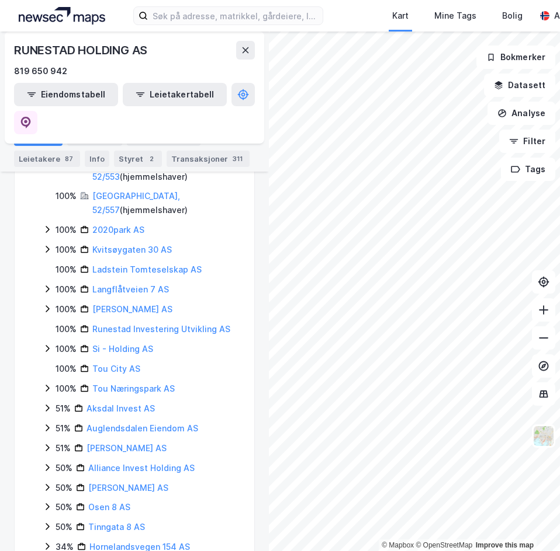
scroll to position [292, 0]
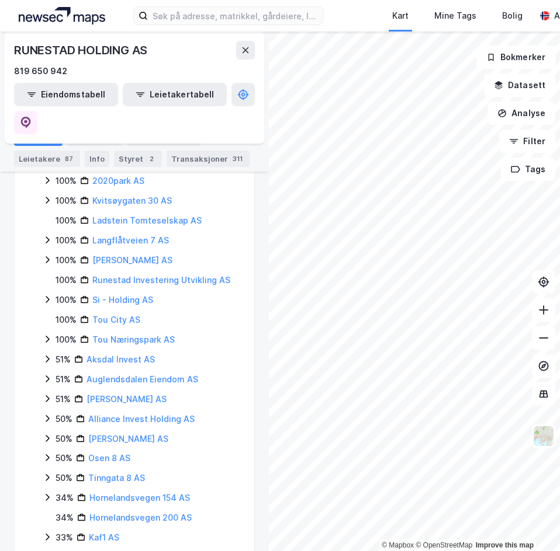
click at [48, 355] on icon at bounding box center [47, 359] width 9 height 9
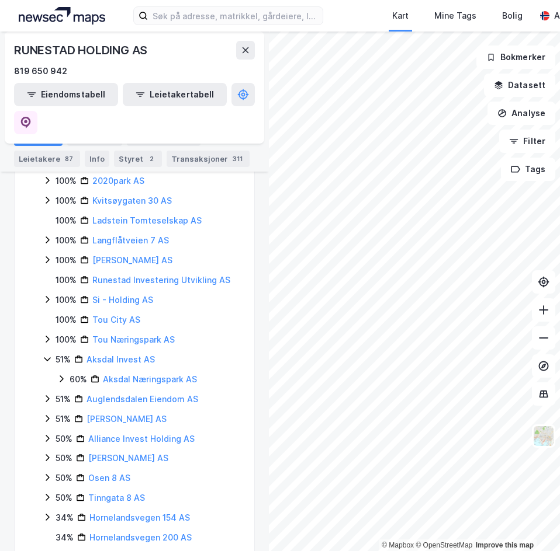
click at [63, 374] on icon at bounding box center [61, 378] width 9 height 9
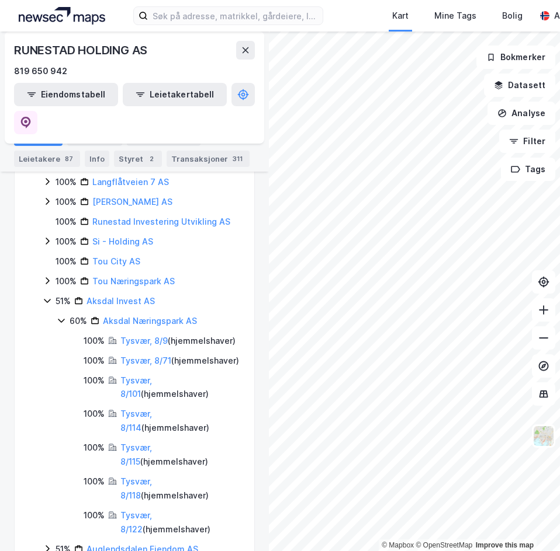
scroll to position [409, 0]
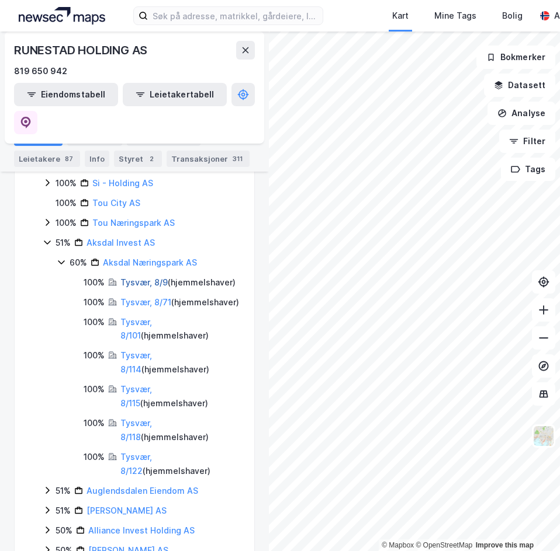
click at [159, 277] on link "Tysvær, 8/9" at bounding box center [143, 282] width 47 height 10
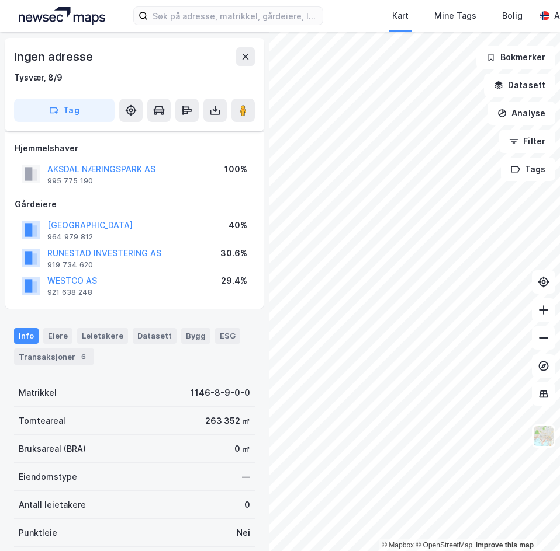
scroll to position [63, 0]
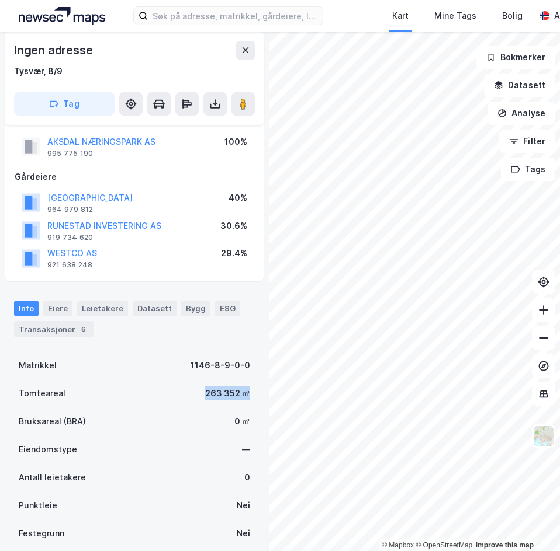
drag, startPoint x: 193, startPoint y: 385, endPoint x: 245, endPoint y: 388, distance: 52.0
click at [245, 388] on div "Tomteareal 263 352 ㎡" at bounding box center [134, 394] width 241 height 28
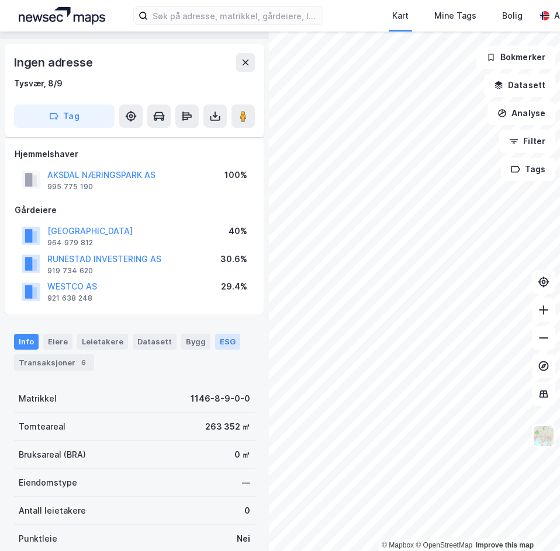
scroll to position [0, 0]
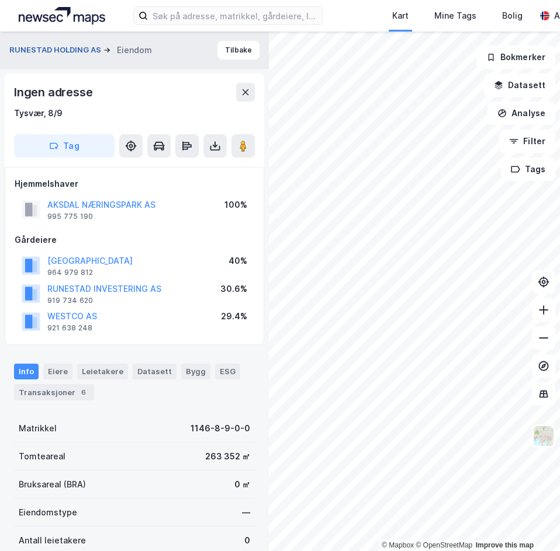
click at [71, 49] on button "RUNESTAD HOLDING AS" at bounding box center [56, 50] width 94 height 12
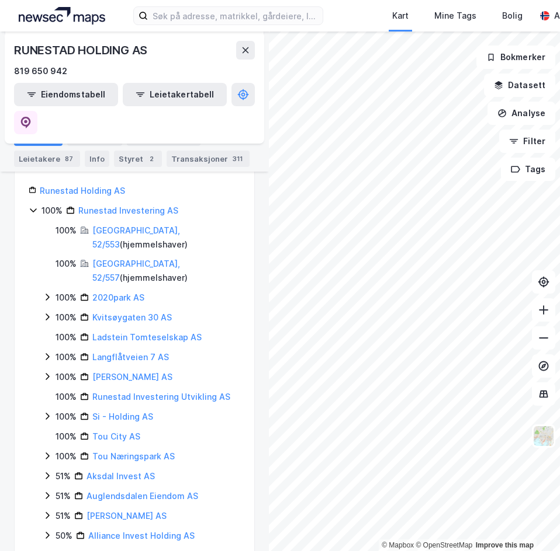
scroll to position [234, 0]
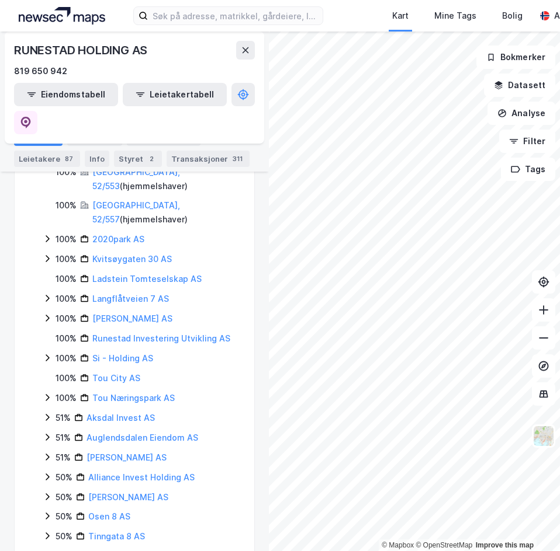
click at [45, 413] on icon at bounding box center [47, 417] width 9 height 9
click at [55, 411] on div "51% Aksdal Invest AS 60% Aksdal Næringspark AS" at bounding box center [141, 428] width 197 height 34
click at [59, 433] on icon at bounding box center [61, 437] width 9 height 9
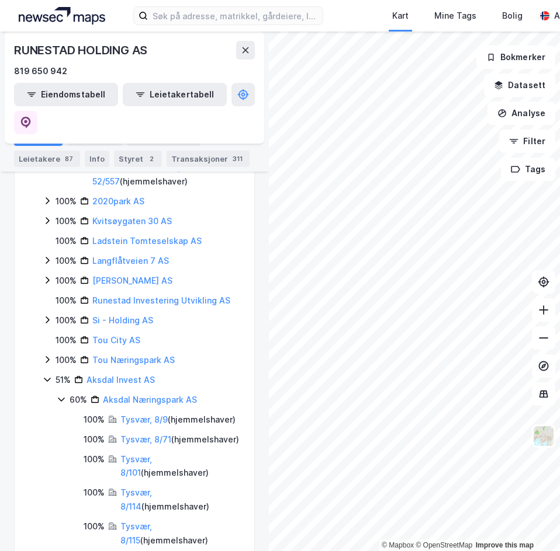
scroll to position [292, 0]
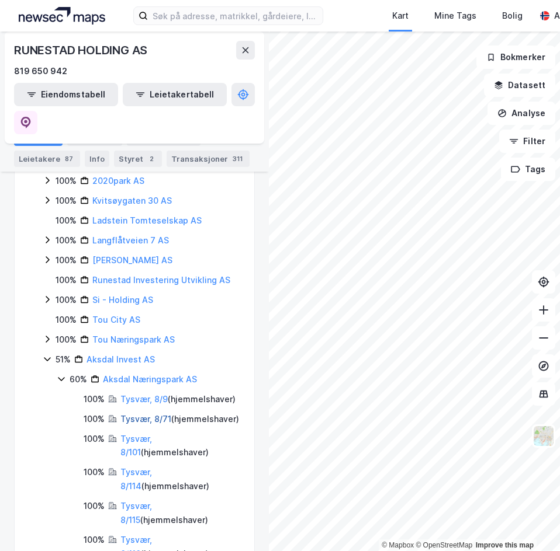
click at [127, 414] on link "Tysvær, 8/71" at bounding box center [145, 419] width 51 height 10
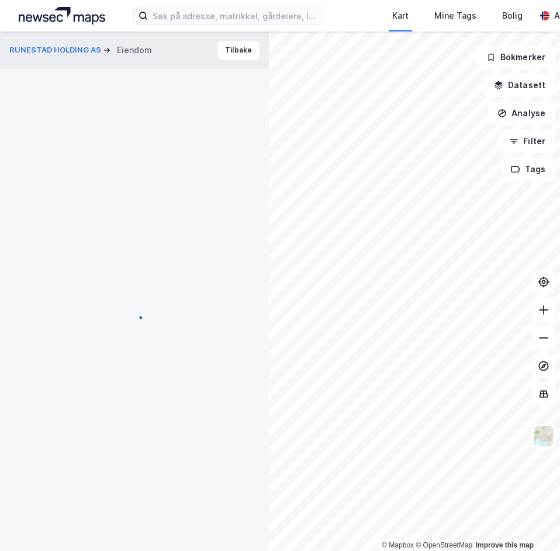
scroll to position [2, 0]
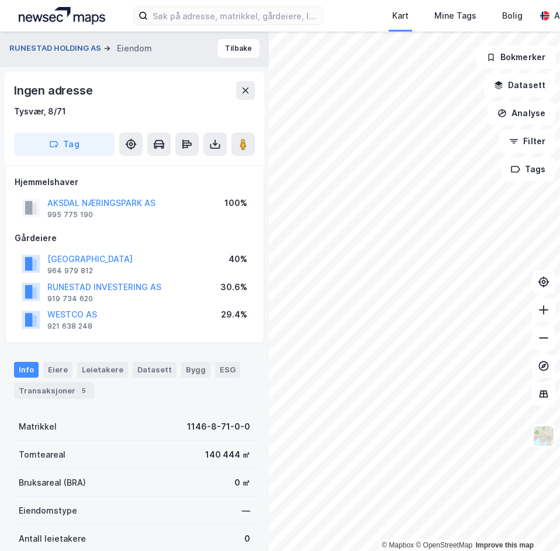
click at [61, 47] on button "RUNESTAD HOLDING AS" at bounding box center [56, 49] width 94 height 12
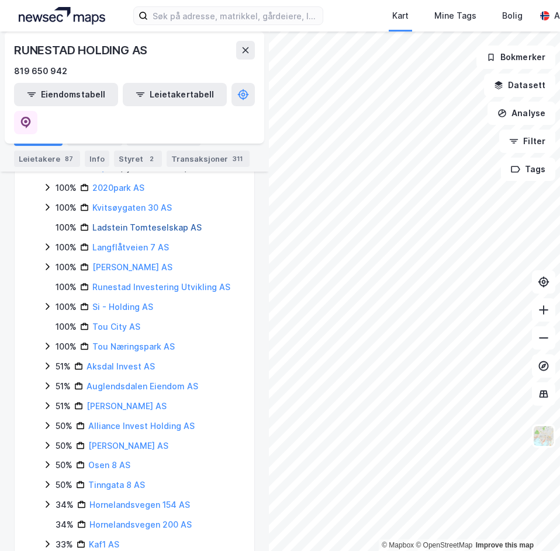
scroll to position [292, 0]
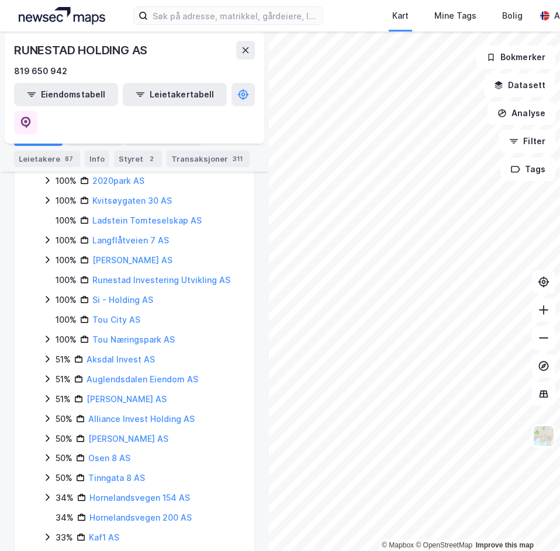
click at [48, 356] on icon at bounding box center [48, 359] width 4 height 7
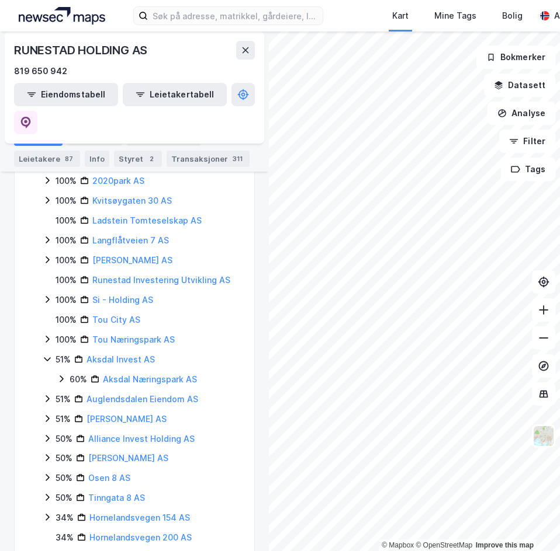
click at [58, 374] on icon at bounding box center [61, 378] width 9 height 9
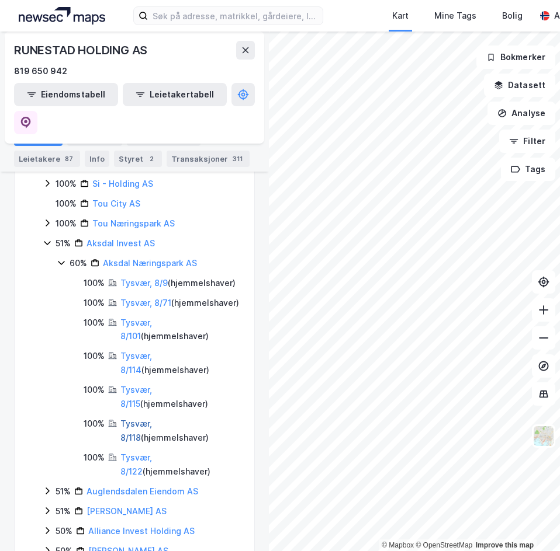
scroll to position [409, 0]
click at [152, 452] on link "Tysvær, 8/122" at bounding box center [136, 464] width 32 height 24
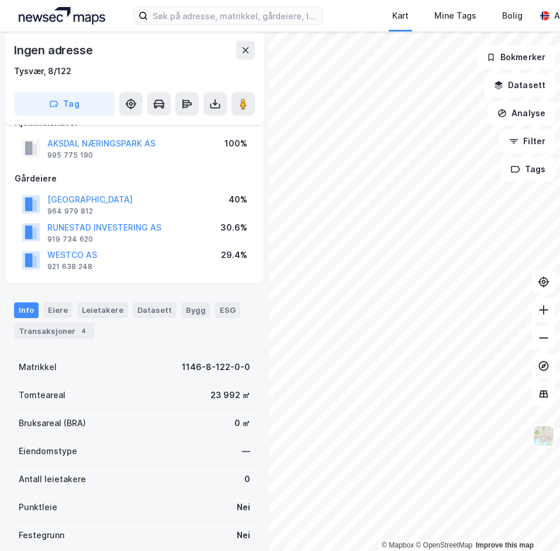
scroll to position [119, 0]
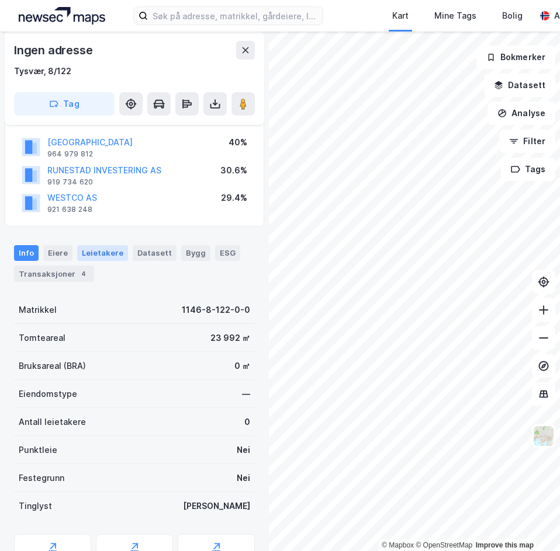
click at [105, 259] on div "Leietakere" at bounding box center [102, 252] width 51 height 15
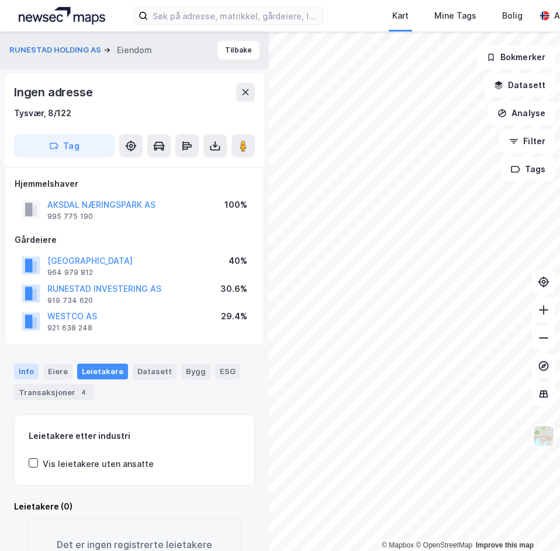
click at [36, 367] on div "Info" at bounding box center [26, 371] width 25 height 15
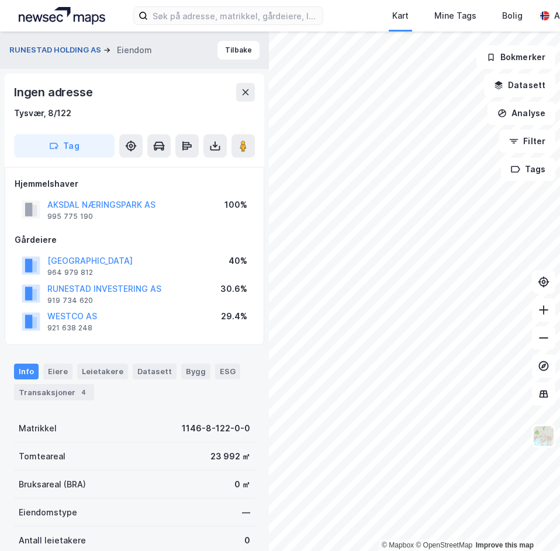
click at [59, 54] on button "RUNESTAD HOLDING AS" at bounding box center [56, 50] width 94 height 12
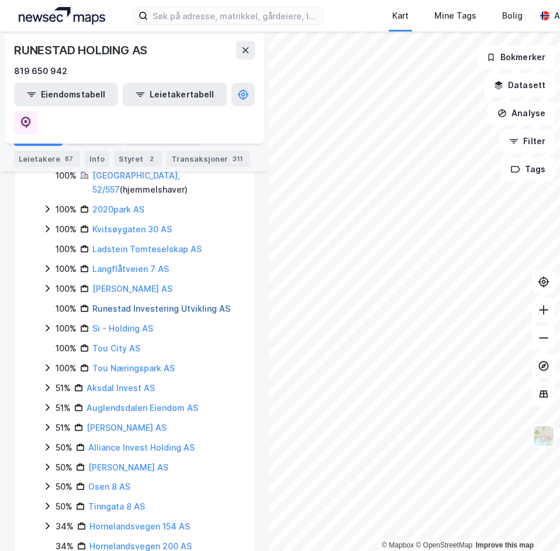
scroll to position [292, 0]
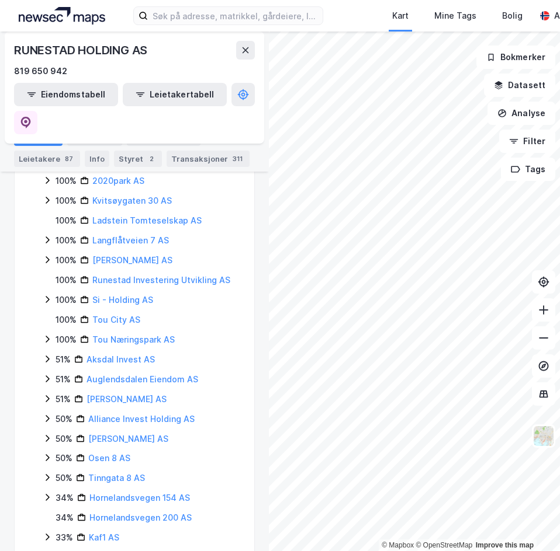
click at [45, 374] on icon at bounding box center [47, 378] width 9 height 9
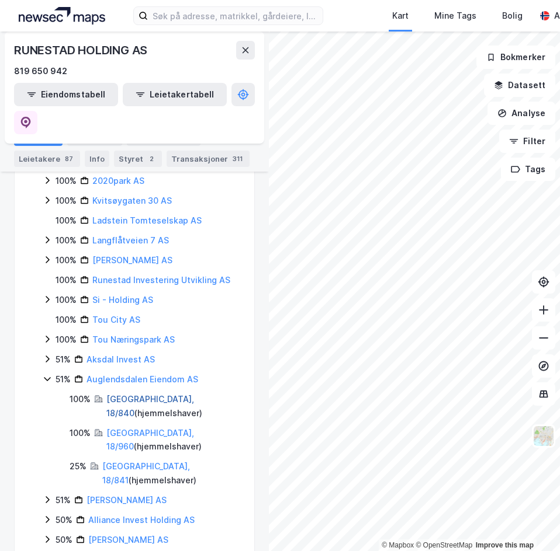
click at [120, 394] on link "Stavanger, 18/840" at bounding box center [150, 406] width 88 height 24
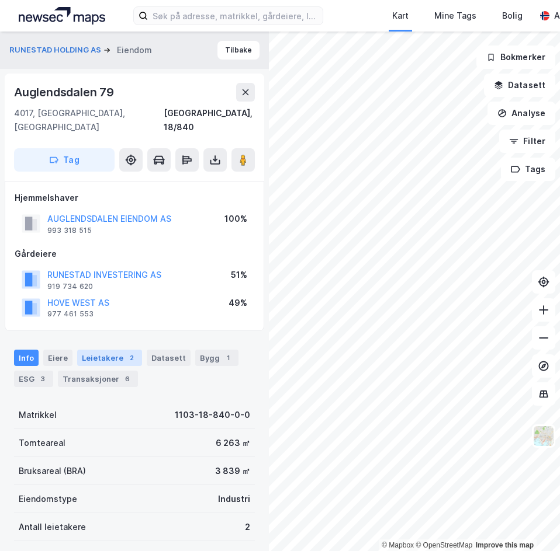
click at [128, 352] on div "2" at bounding box center [132, 358] width 12 height 12
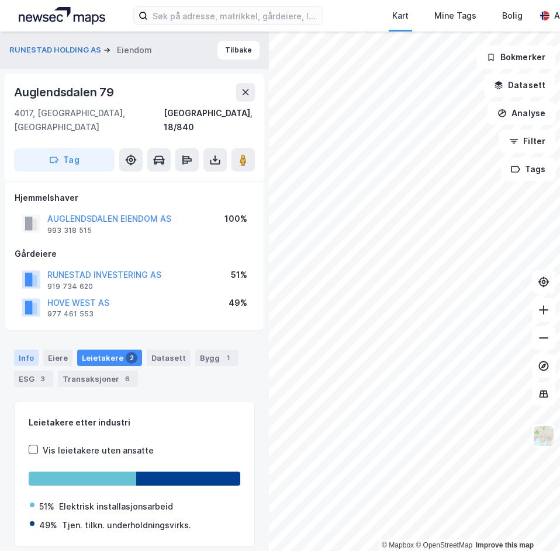
click at [26, 350] on div "Info" at bounding box center [26, 358] width 25 height 16
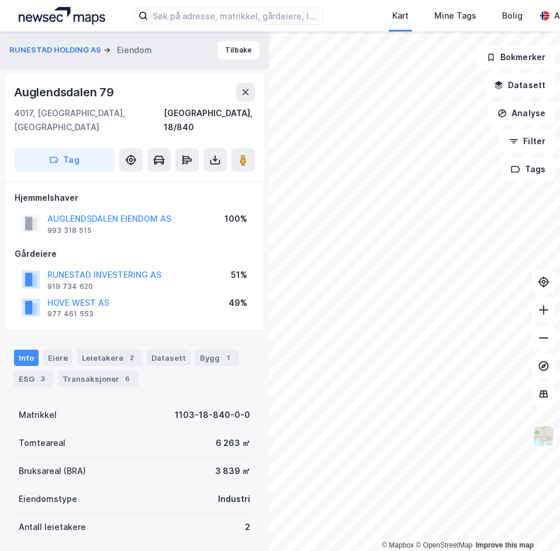
click at [103, 336] on div "Info Eiere Leietakere 2 Datasett Bygg 1 ESG 3 Transaksjoner 6" at bounding box center [134, 364] width 269 height 56
click at [0, 0] on button "HOVE WEST AS" at bounding box center [0, 0] width 0 height 0
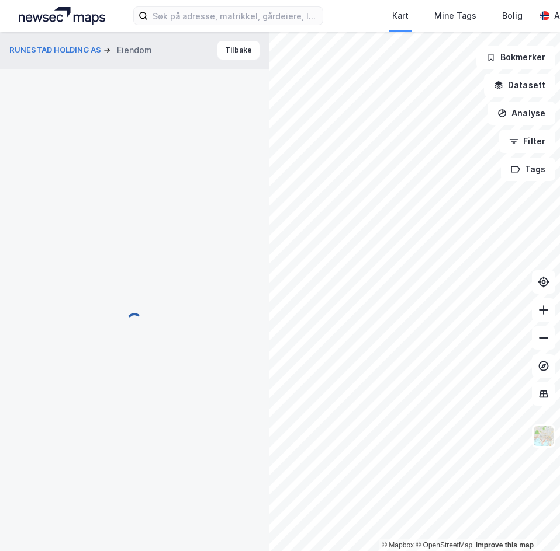
scroll to position [1, 0]
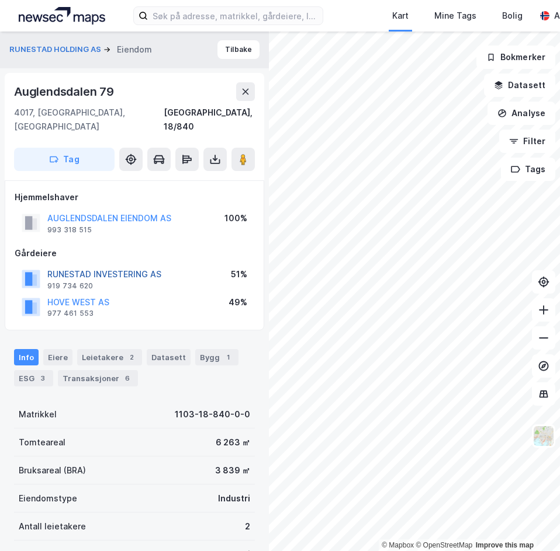
click at [0, 0] on button "RUNESTAD INVESTERING AS" at bounding box center [0, 0] width 0 height 0
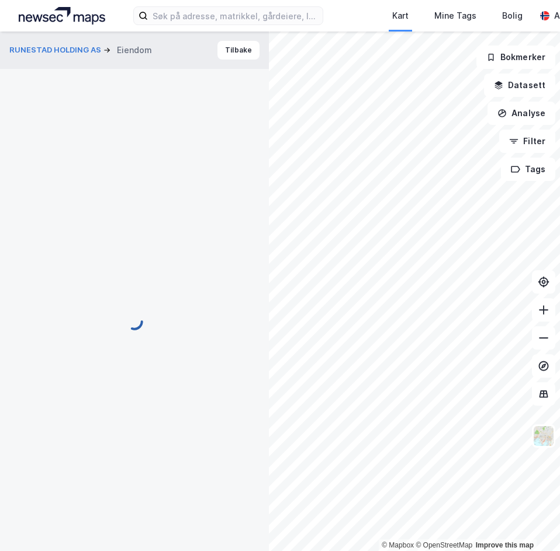
scroll to position [1, 0]
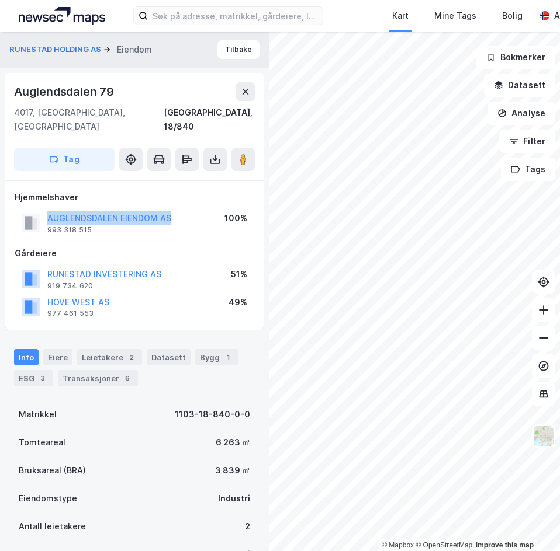
drag, startPoint x: 46, startPoint y: 202, endPoint x: 185, endPoint y: 204, distance: 139.0
click at [185, 209] on div "AUGLENDSDALEN EIENDOM AS 993 318 515 100%" at bounding box center [134, 223] width 239 height 28
copy button "AUGLENDSDALEN EIENDOM AS"
click at [183, 317] on div "Hjemmelshaver AUGLENDSDALEN EIENDOM AS 993 318 515 100% Gårdeiere RUNESTAD INVE…" at bounding box center [134, 255] width 259 height 151
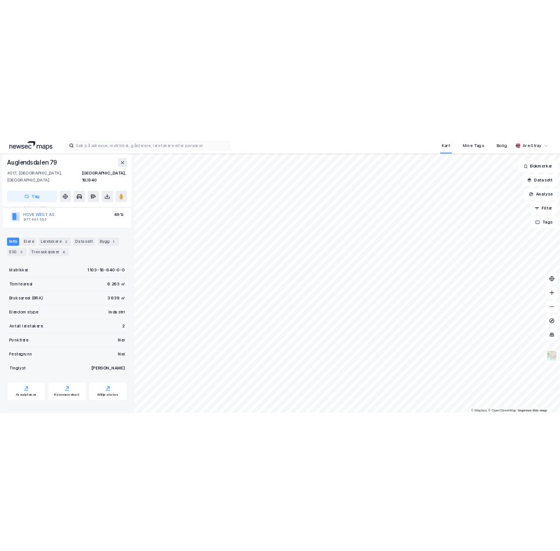
scroll to position [149, 0]
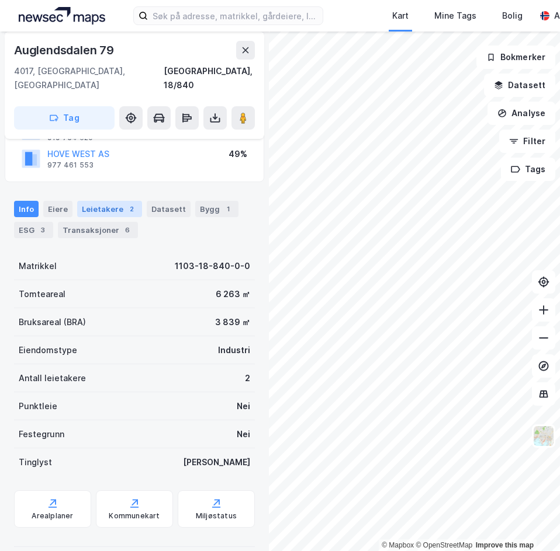
click at [95, 201] on div "Leietakere 2" at bounding box center [109, 209] width 65 height 16
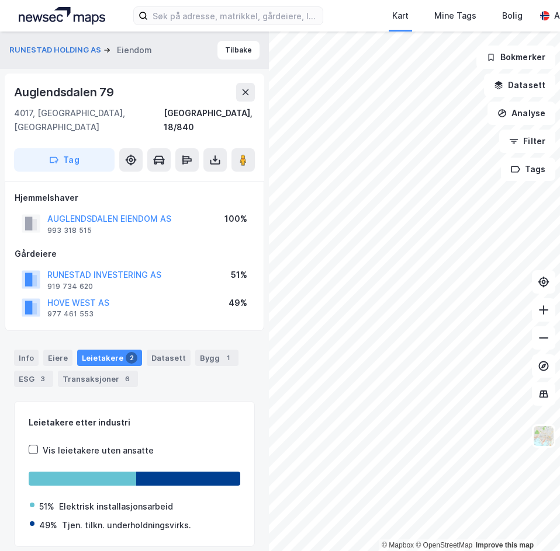
scroll to position [155, 0]
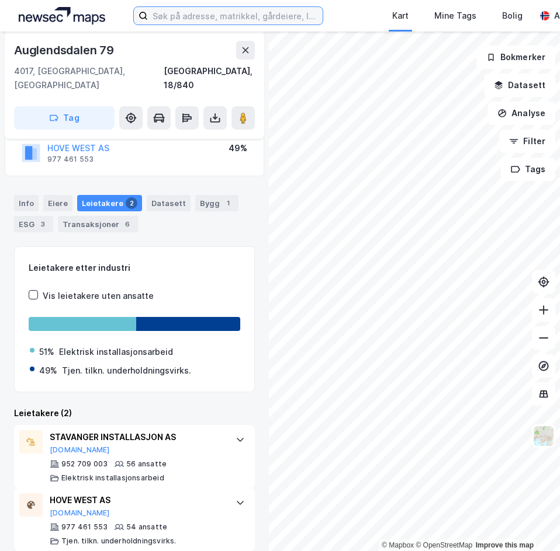
click at [180, 17] on input at bounding box center [235, 16] width 175 height 18
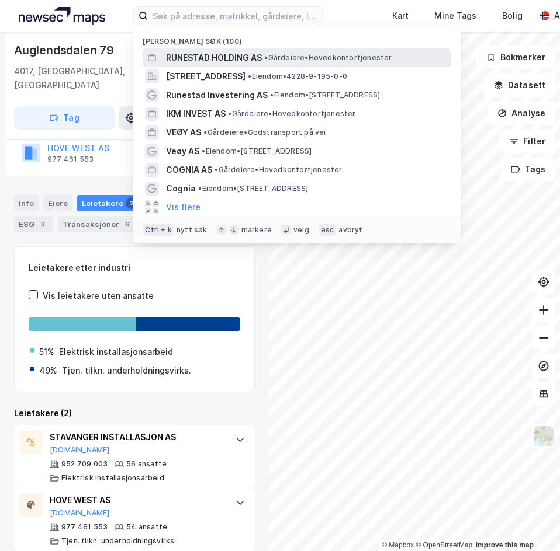
click at [210, 55] on span "RUNESTAD HOLDING AS" at bounding box center [214, 58] width 96 height 14
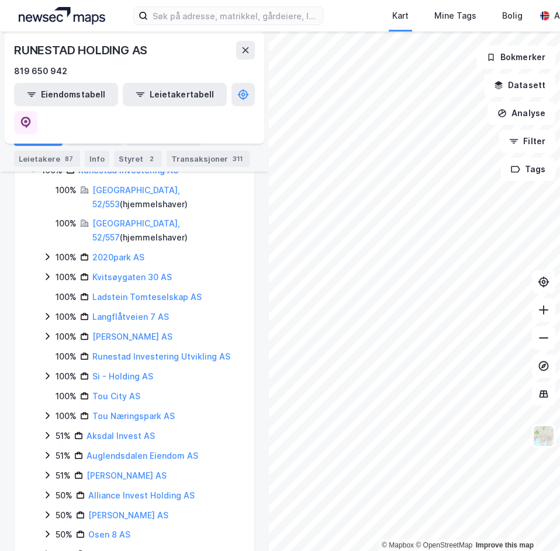
scroll to position [234, 0]
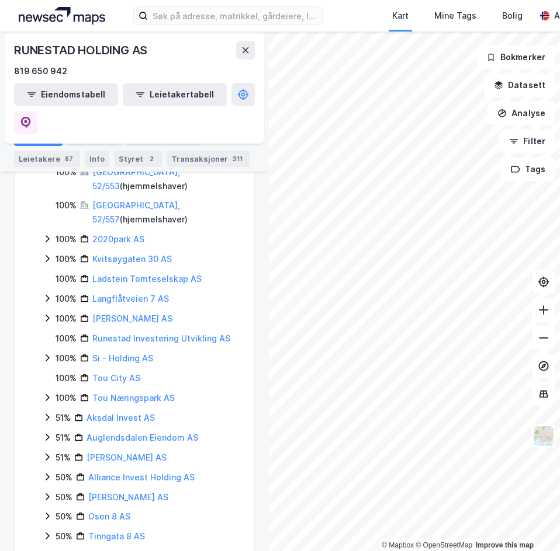
click at [46, 433] on icon at bounding box center [47, 437] width 9 height 9
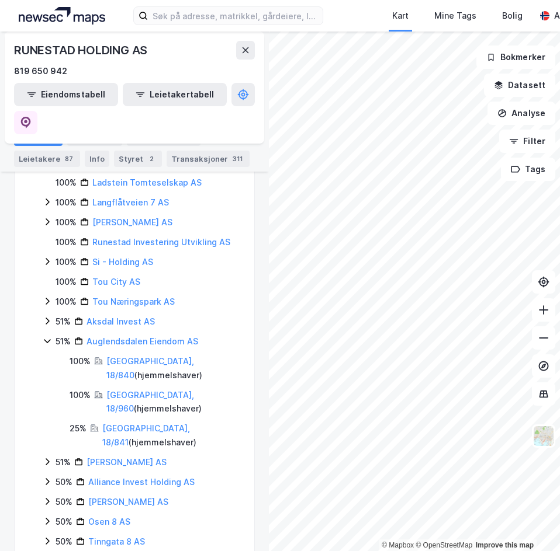
scroll to position [350, 0]
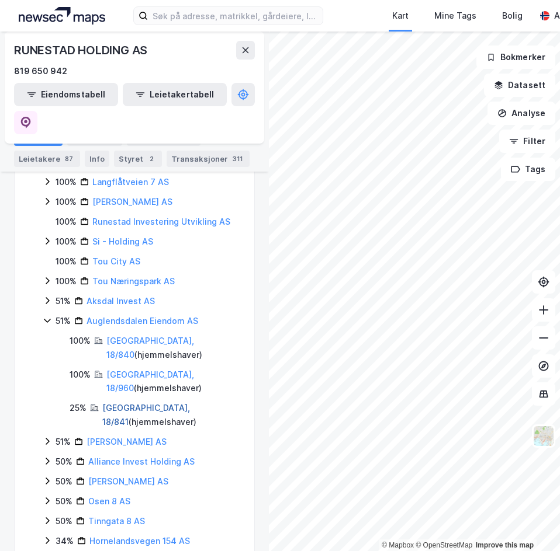
click at [133, 403] on link "Stavanger, 18/841" at bounding box center [146, 415] width 88 height 24
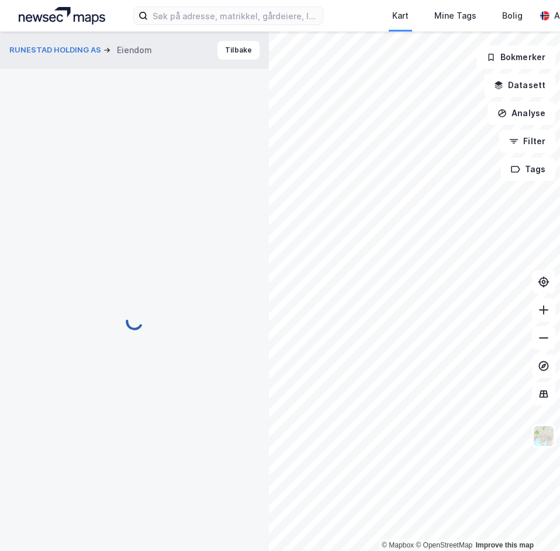
scroll to position [155, 0]
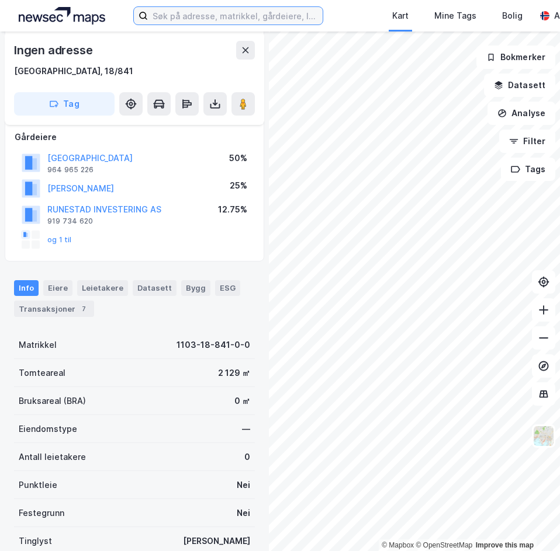
click at [234, 22] on input at bounding box center [235, 16] width 175 height 18
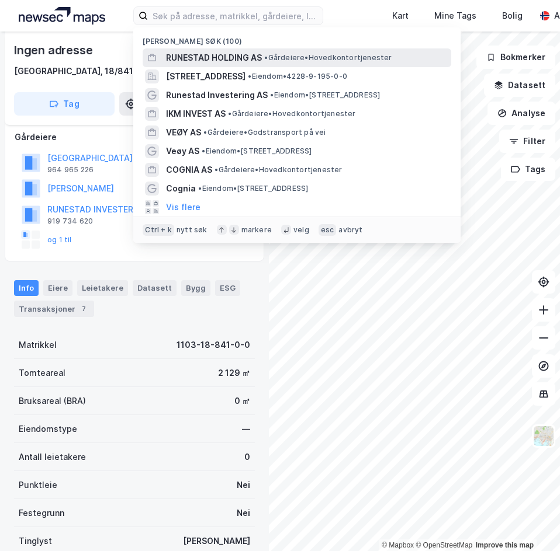
click at [225, 54] on span "RUNESTAD HOLDING AS" at bounding box center [214, 58] width 96 height 14
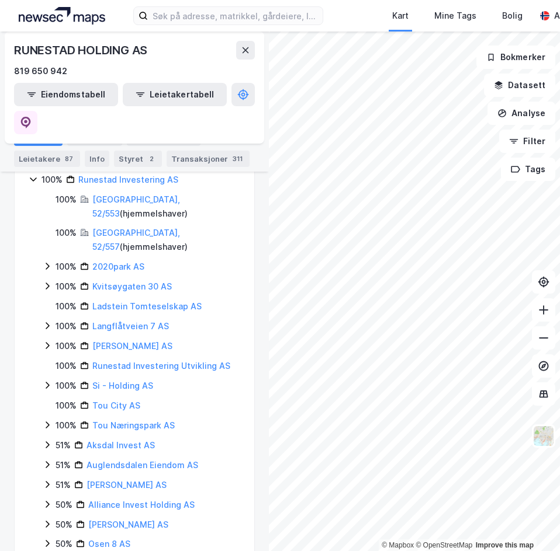
scroll to position [234, 0]
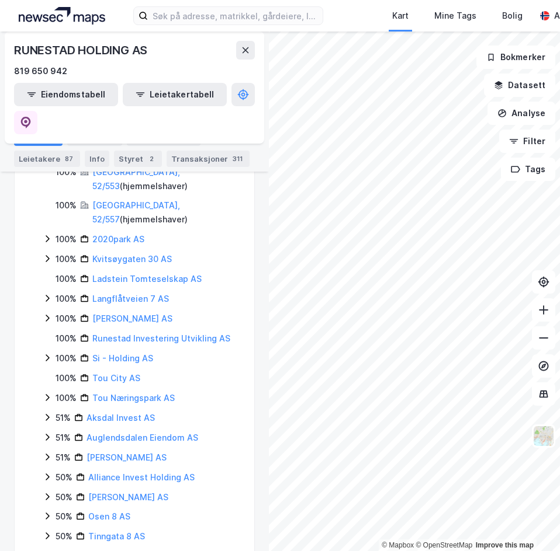
click at [50, 433] on icon at bounding box center [47, 437] width 9 height 9
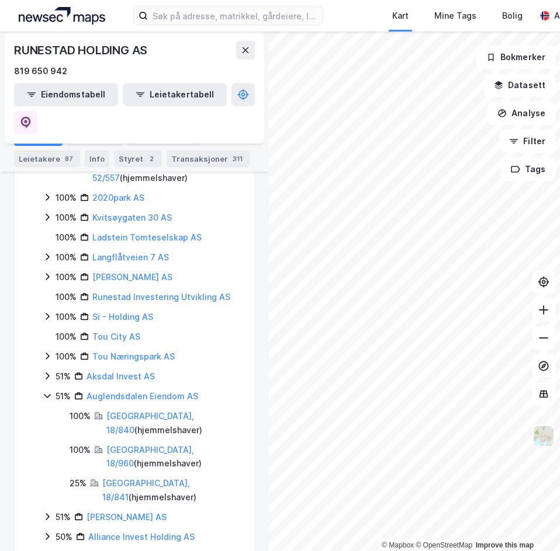
scroll to position [292, 0]
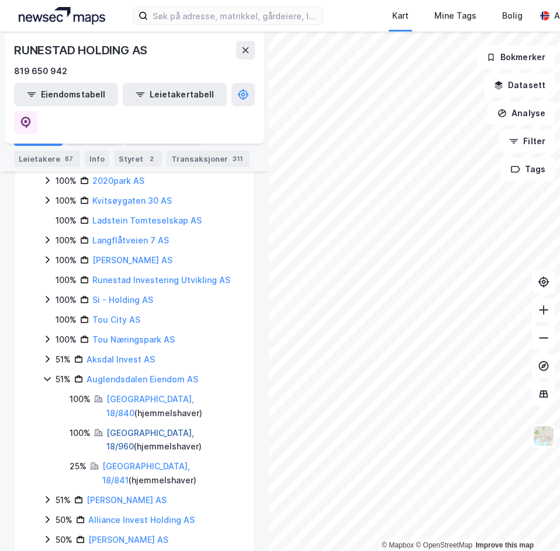
click at [145, 428] on link "Stavanger, 18/960" at bounding box center [150, 440] width 88 height 24
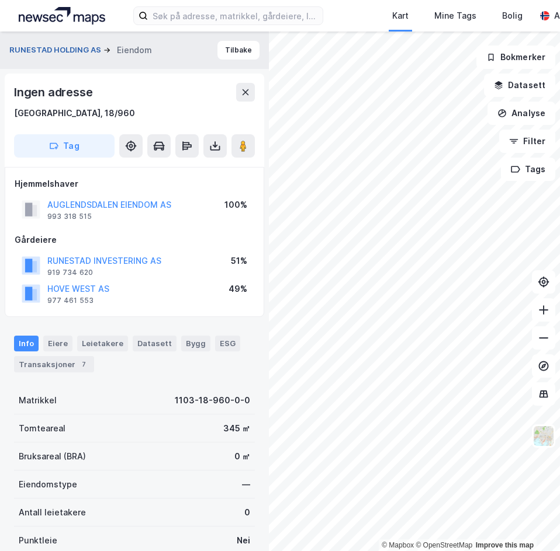
click at [85, 51] on button "RUNESTAD HOLDING AS" at bounding box center [56, 50] width 94 height 12
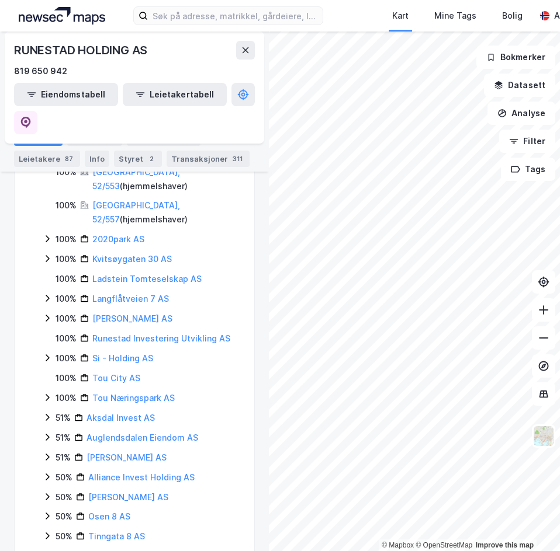
scroll to position [346, 0]
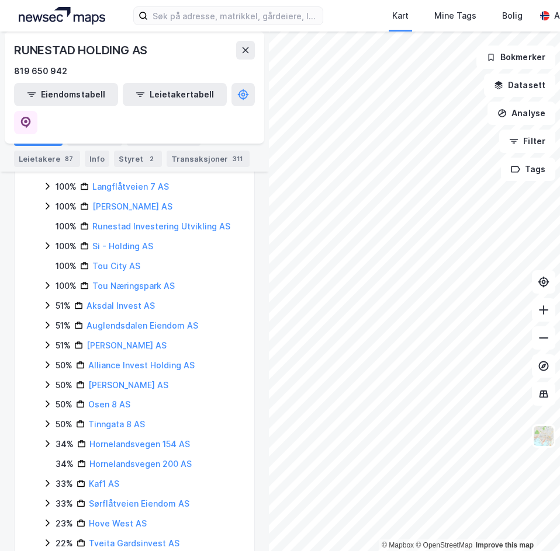
click at [51, 341] on icon at bounding box center [47, 345] width 9 height 9
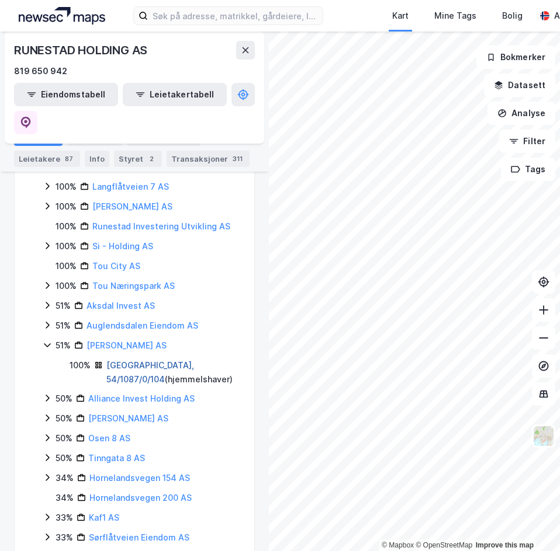
click at [135, 360] on link "Stavanger, 54/1087/0/104" at bounding box center [150, 372] width 88 height 24
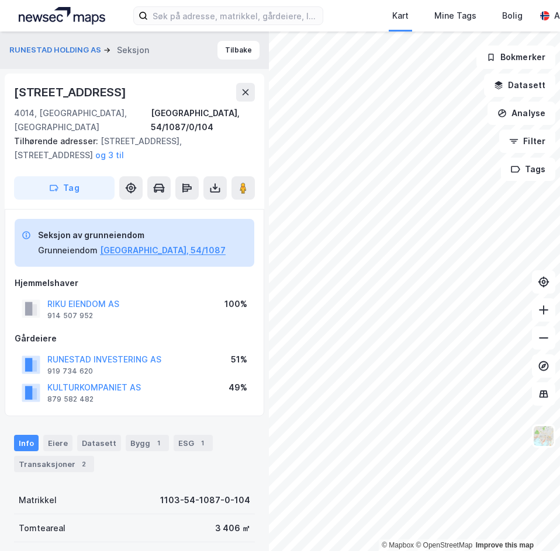
scroll to position [1, 0]
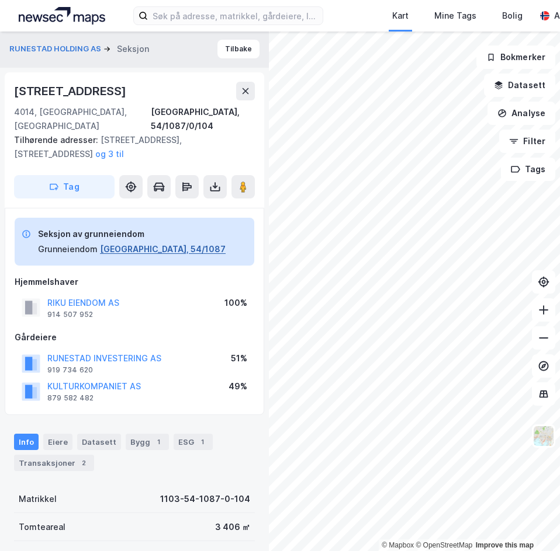
click at [134, 242] on button "Stavanger, 54/1087" at bounding box center [163, 249] width 126 height 14
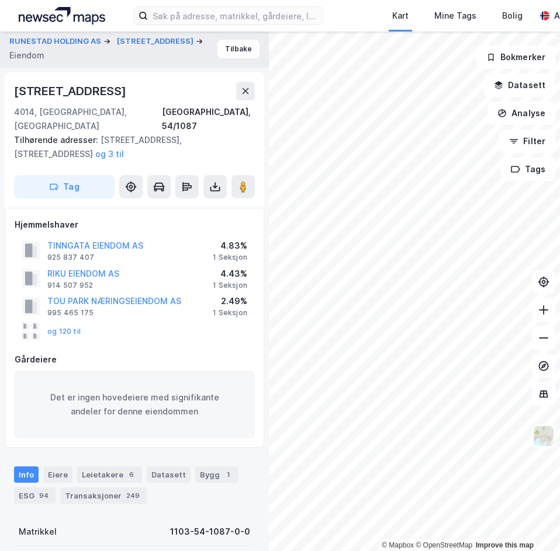
scroll to position [1, 0]
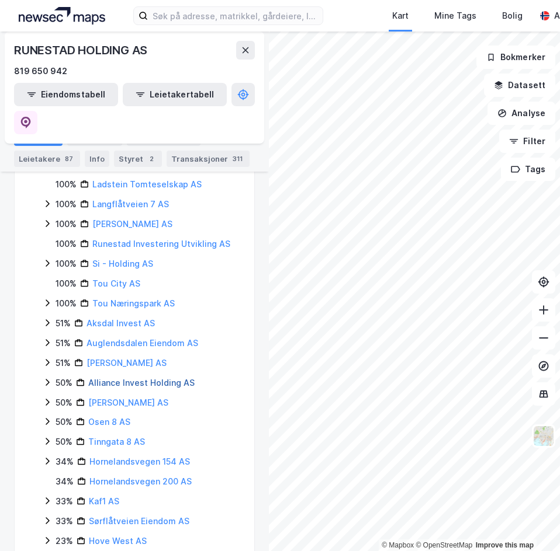
scroll to position [346, 0]
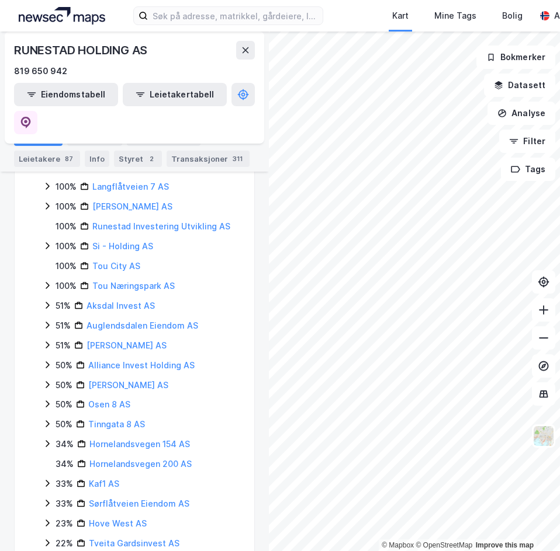
click at [48, 362] on icon at bounding box center [48, 365] width 4 height 7
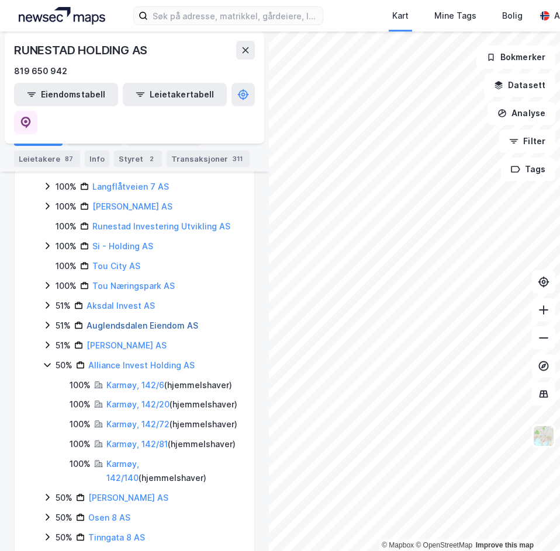
scroll to position [404, 0]
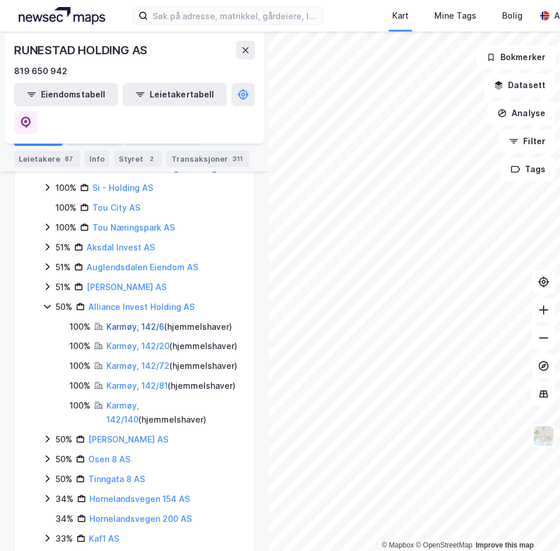
click at [135, 322] on link "Karmøy, 142/6" at bounding box center [135, 327] width 58 height 10
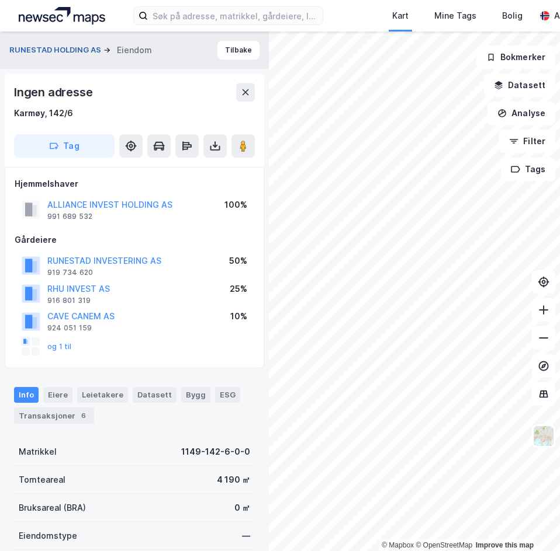
click at [46, 47] on button "RUNESTAD HOLDING AS" at bounding box center [56, 50] width 94 height 12
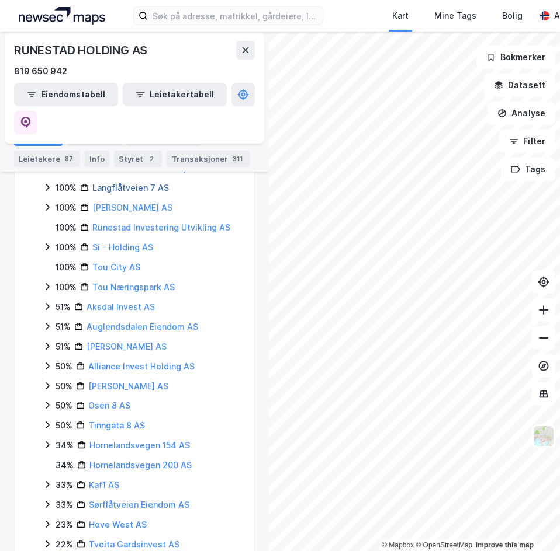
scroll to position [346, 0]
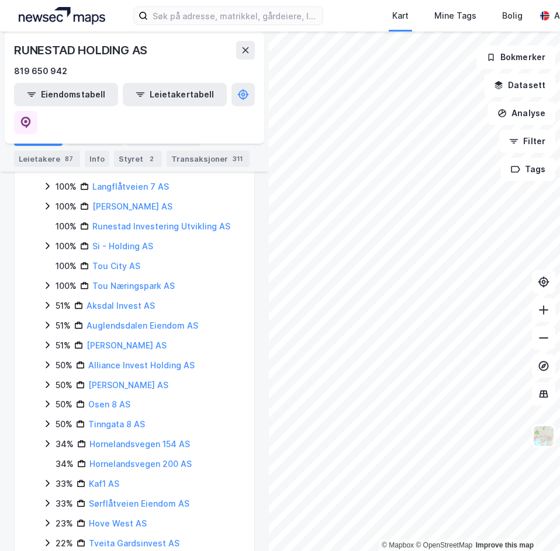
click at [48, 360] on icon at bounding box center [47, 364] width 9 height 9
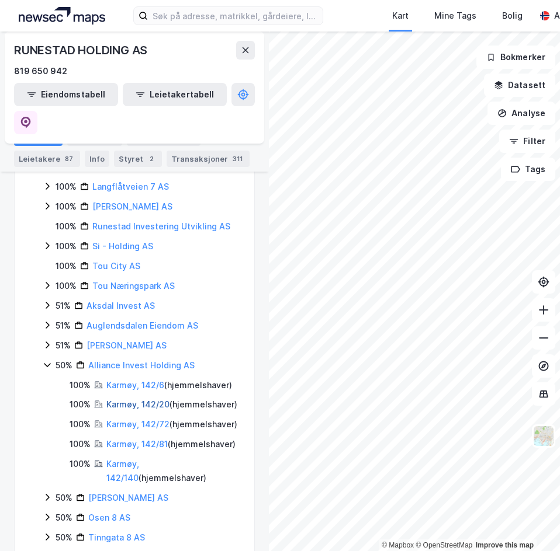
click at [128, 400] on link "Karmøy, 142/20" at bounding box center [137, 405] width 63 height 10
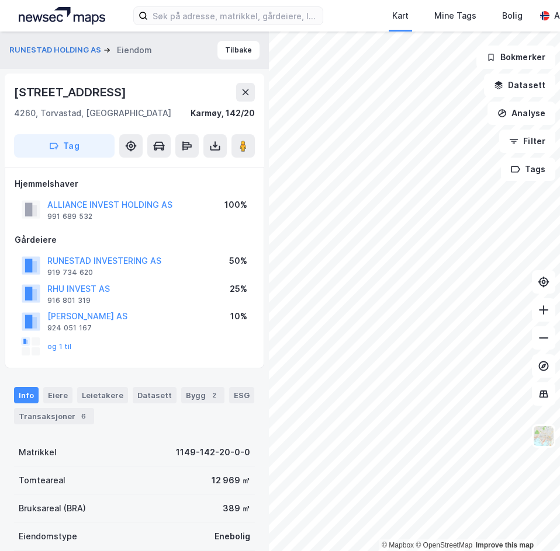
scroll to position [1, 0]
click at [117, 396] on div "Leietakere" at bounding box center [102, 395] width 51 height 16
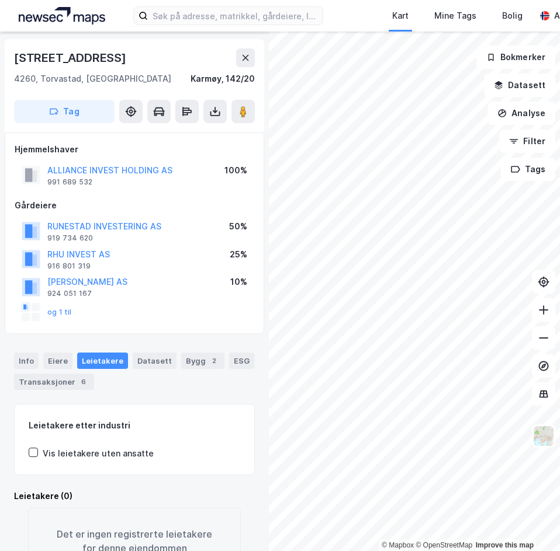
scroll to position [59, 0]
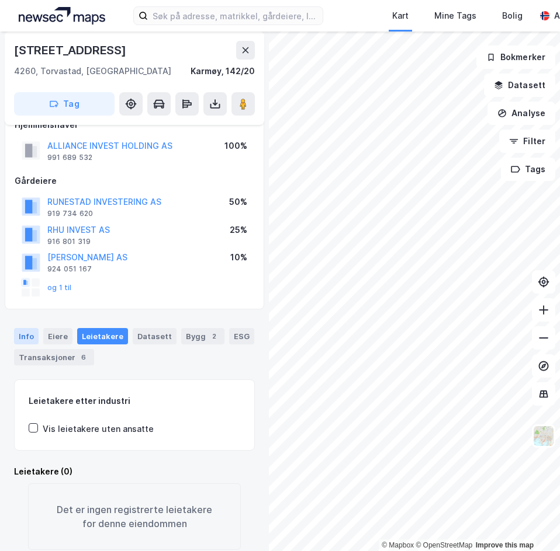
click at [25, 340] on div "Info" at bounding box center [26, 336] width 25 height 16
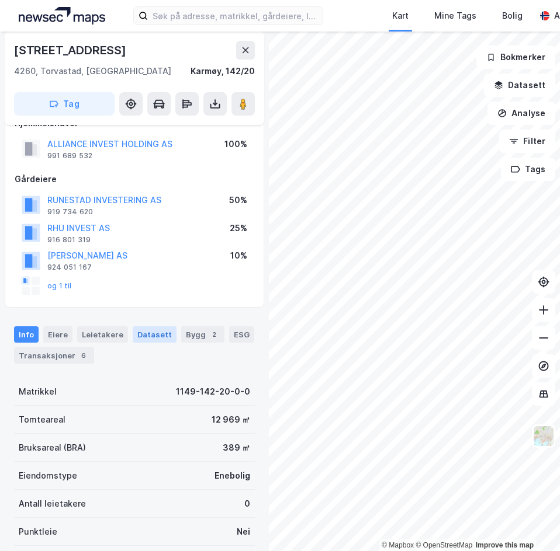
scroll to position [117, 0]
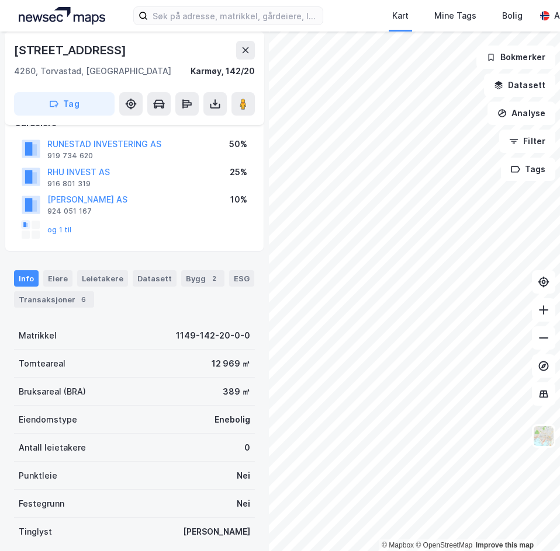
click at [68, 309] on div "Info Eiere Leietakere Datasett Bygg 2 ESG Transaksjoner 6" at bounding box center [134, 284] width 269 height 56
click at [70, 303] on div "Transaksjoner 6" at bounding box center [54, 299] width 80 height 16
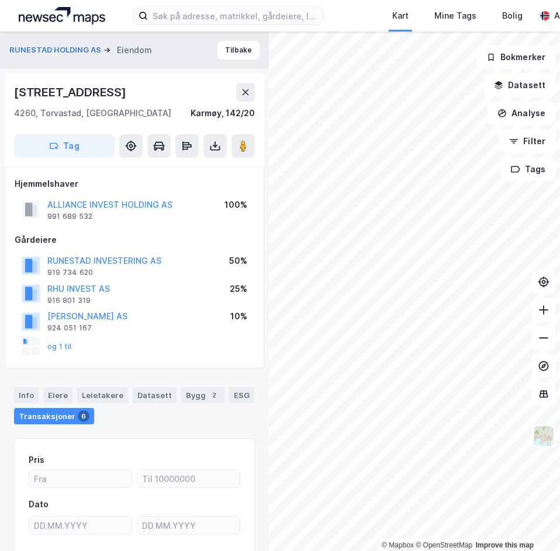
click at [150, 64] on div "RUNESTAD HOLDING AS Eiendom Tilbake" at bounding box center [134, 50] width 269 height 37
click at [81, 50] on button "RUNESTAD HOLDING AS" at bounding box center [56, 50] width 94 height 12
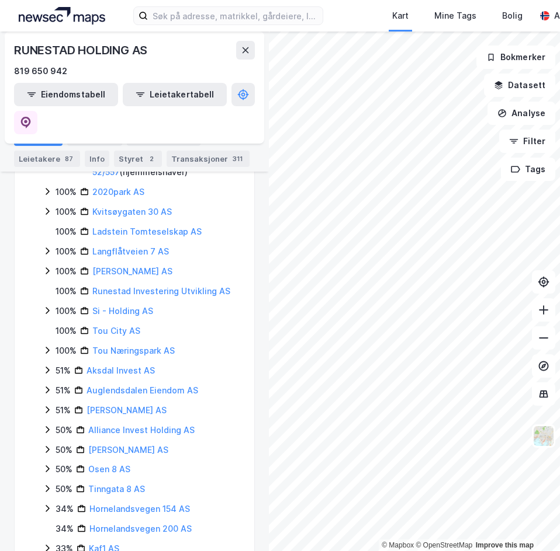
scroll to position [346, 0]
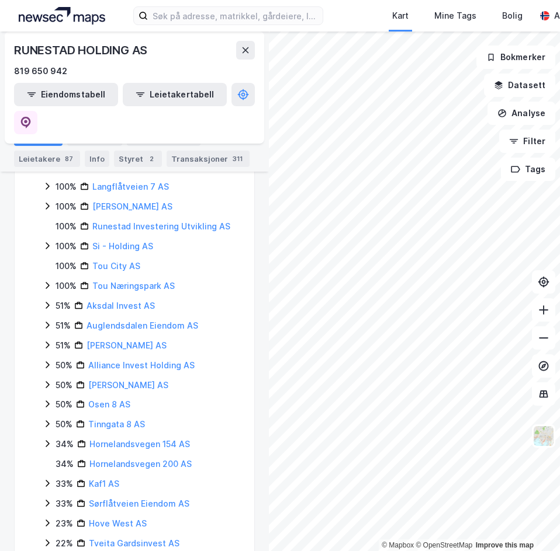
click at [47, 360] on icon at bounding box center [47, 364] width 9 height 9
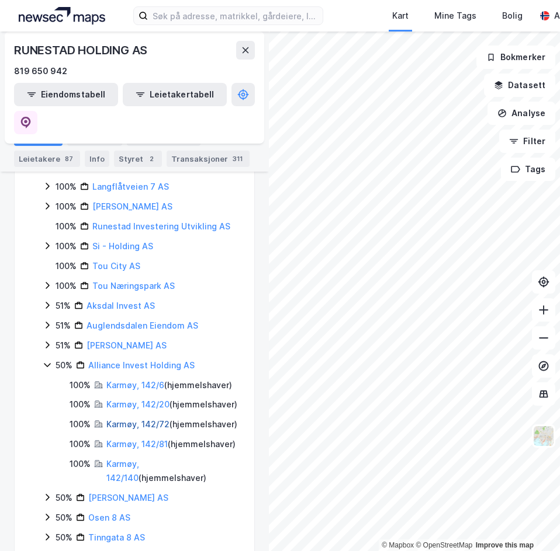
click at [126, 419] on link "Karmøy, 142/72" at bounding box center [137, 424] width 63 height 10
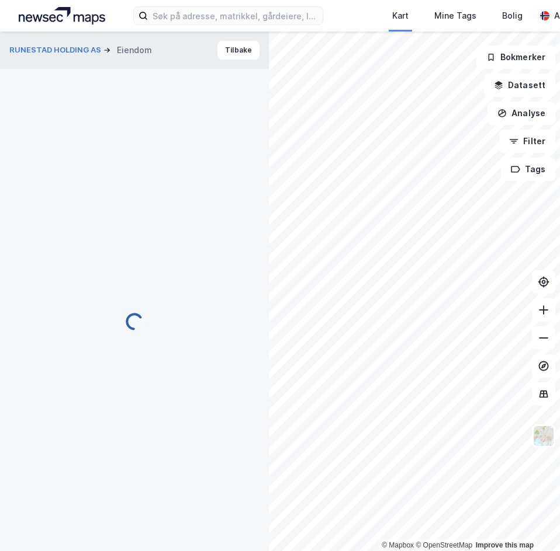
scroll to position [1, 0]
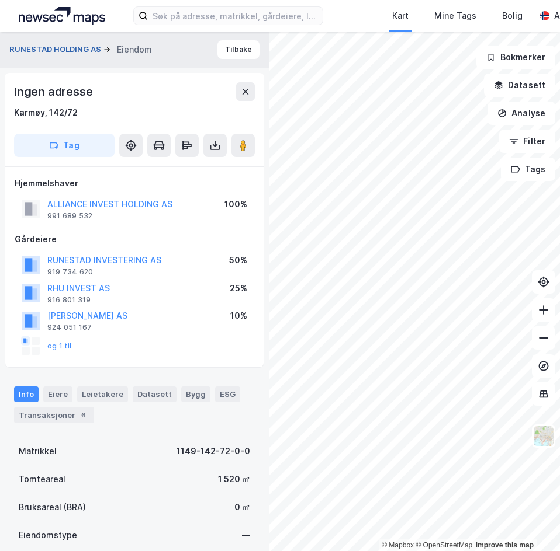
drag, startPoint x: 62, startPoint y: 58, endPoint x: 62, endPoint y: 51, distance: 6.5
click at [62, 53] on div "RUNESTAD HOLDING AS Eiendom Tilbake" at bounding box center [134, 49] width 269 height 37
click at [64, 48] on button "RUNESTAD HOLDING AS" at bounding box center [56, 50] width 94 height 12
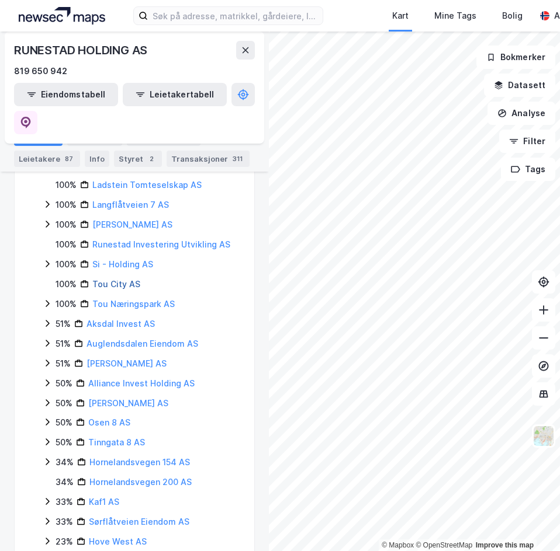
scroll to position [346, 0]
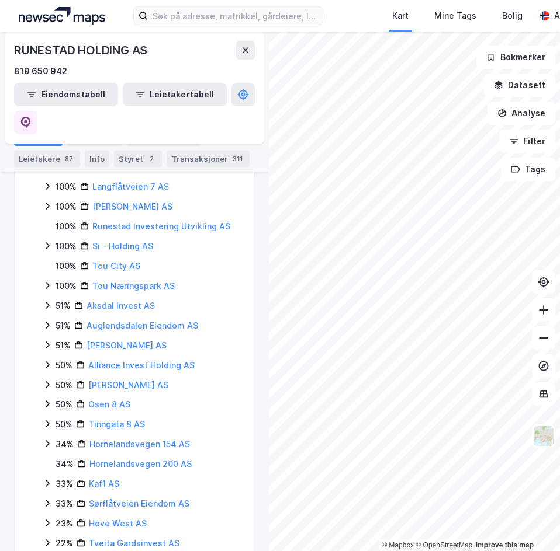
click at [44, 359] on div "50% Alliance Invest Holding AS" at bounding box center [141, 366] width 197 height 14
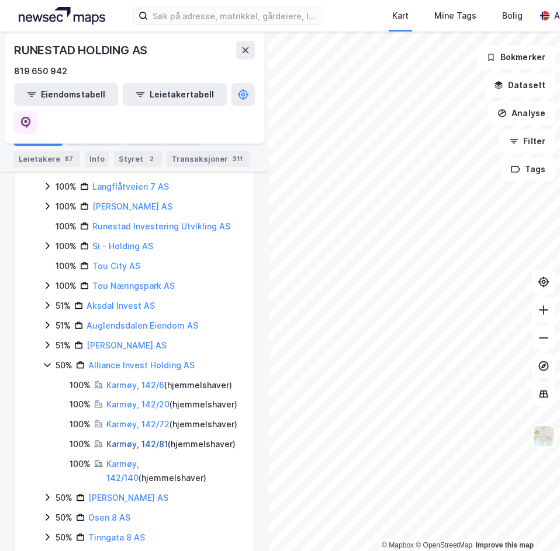
click at [124, 441] on link "Karmøy, 142/81" at bounding box center [136, 444] width 61 height 10
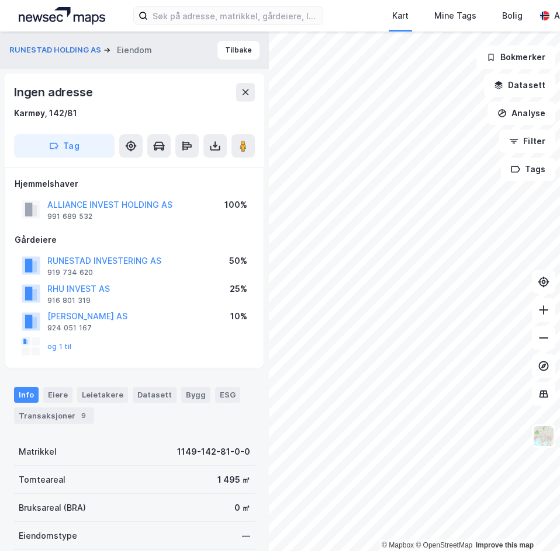
click at [51, 56] on div "RUNESTAD HOLDING AS Eiendom" at bounding box center [85, 50] width 152 height 14
click at [51, 53] on button "RUNESTAD HOLDING AS" at bounding box center [56, 50] width 94 height 12
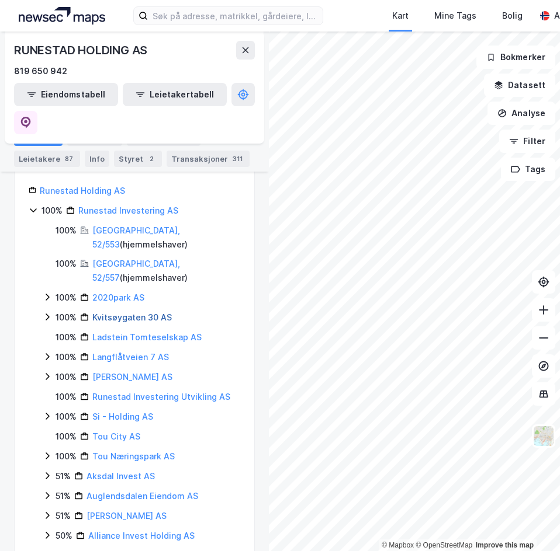
scroll to position [346, 0]
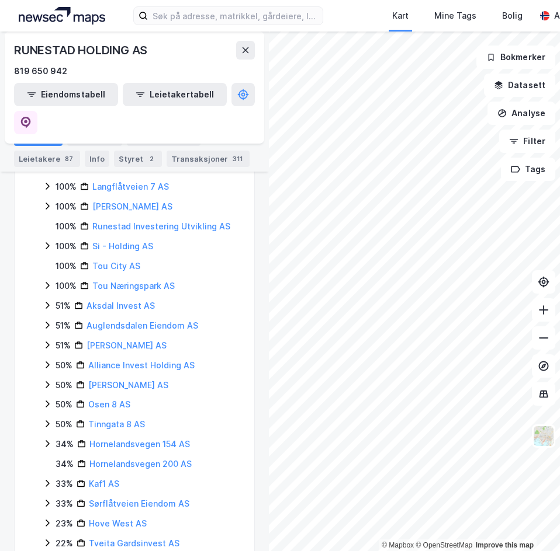
click at [50, 360] on icon at bounding box center [47, 364] width 9 height 9
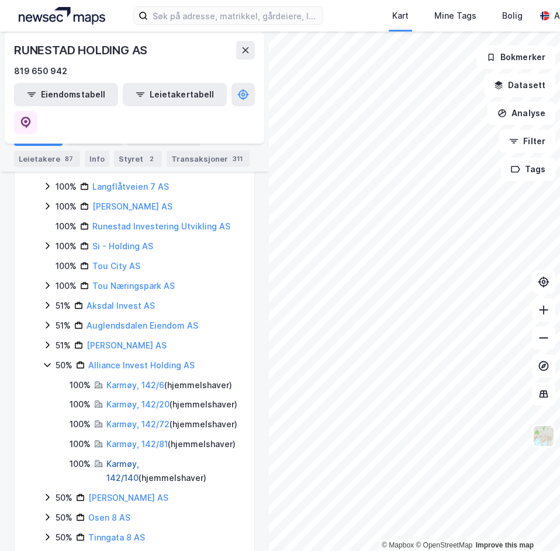
click at [129, 477] on link "Karmøy, 142/140" at bounding box center [122, 471] width 33 height 24
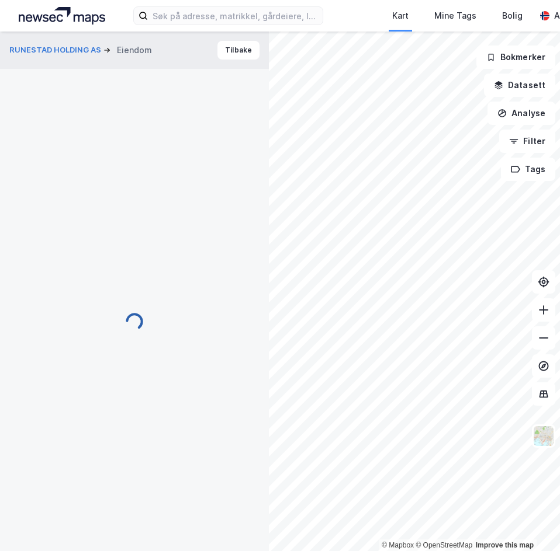
scroll to position [2, 0]
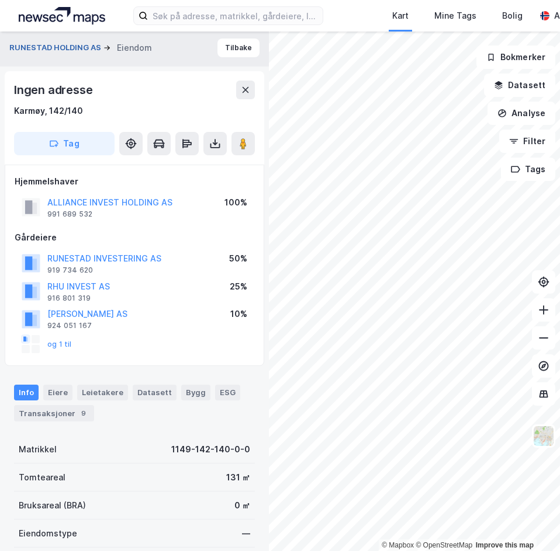
click at [62, 44] on button "RUNESTAD HOLDING AS" at bounding box center [56, 48] width 94 height 12
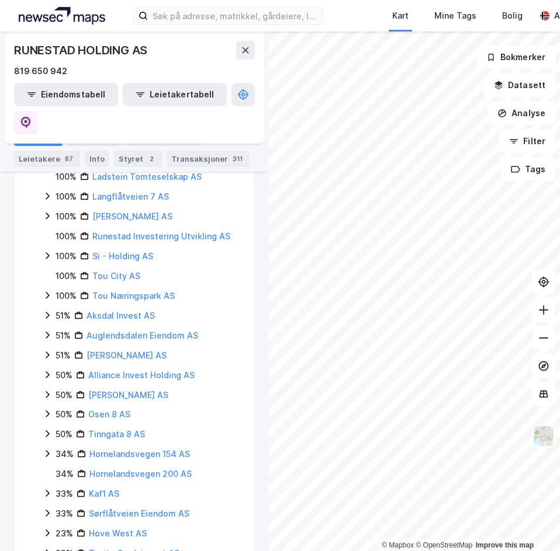
scroll to position [346, 0]
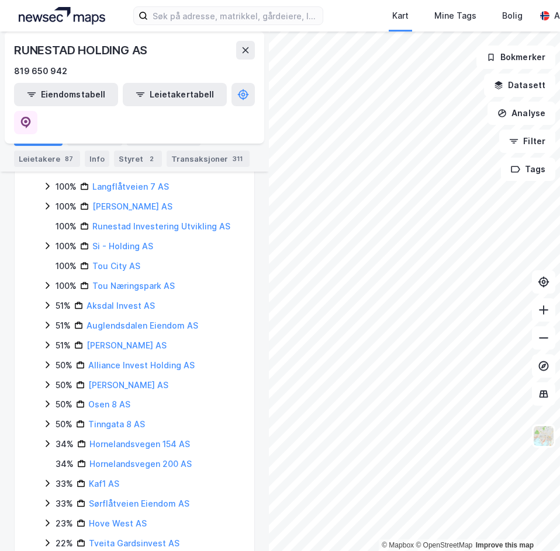
click at [48, 381] on icon at bounding box center [48, 384] width 4 height 7
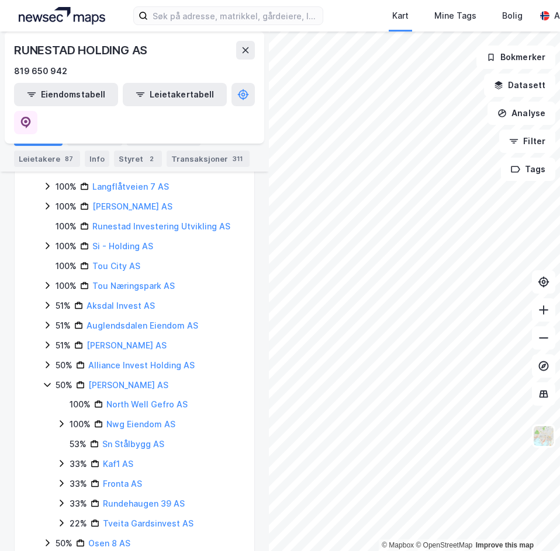
click at [66, 418] on div "100% Nwg Eiendom AS" at bounding box center [148, 425] width 183 height 14
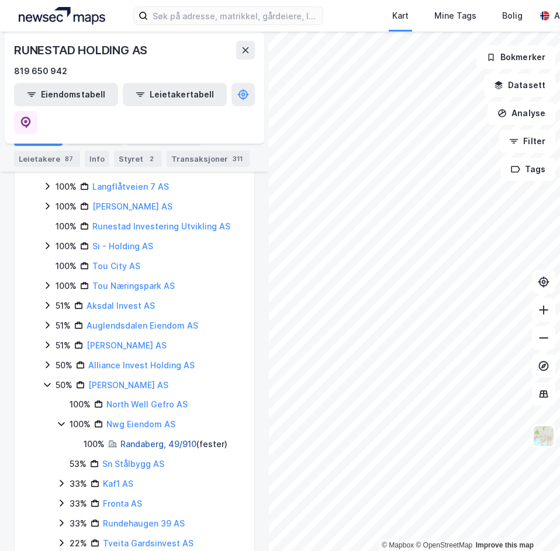
click at [146, 439] on link "Randaberg, 49/910" at bounding box center [158, 444] width 76 height 10
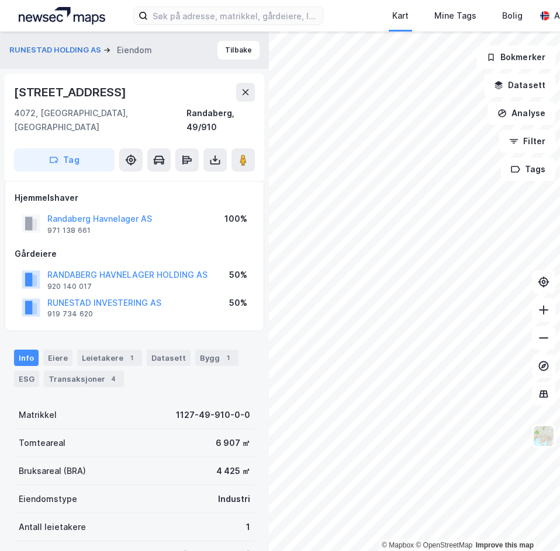
scroll to position [2, 0]
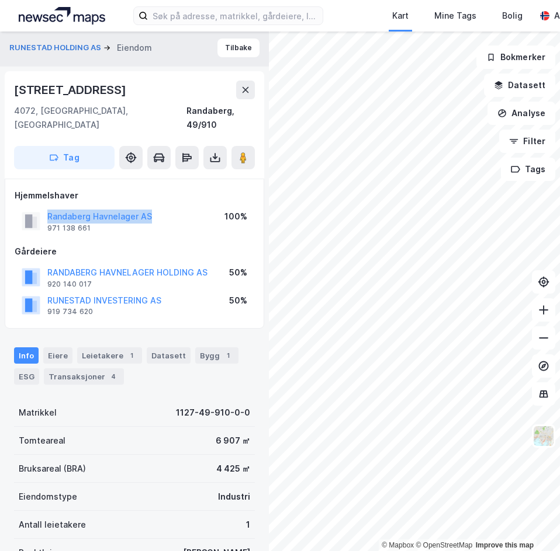
drag, startPoint x: 43, startPoint y: 201, endPoint x: 163, endPoint y: 205, distance: 119.8
click at [163, 207] on div "Randaberg Havnelager AS 971 138 661 100%" at bounding box center [134, 221] width 239 height 28
copy button "Randaberg Havnelager AS"
click at [190, 207] on div "Randaberg Havnelager AS 971 138 661 100%" at bounding box center [134, 221] width 239 height 28
drag, startPoint x: 198, startPoint y: 234, endPoint x: 214, endPoint y: 236, distance: 16.5
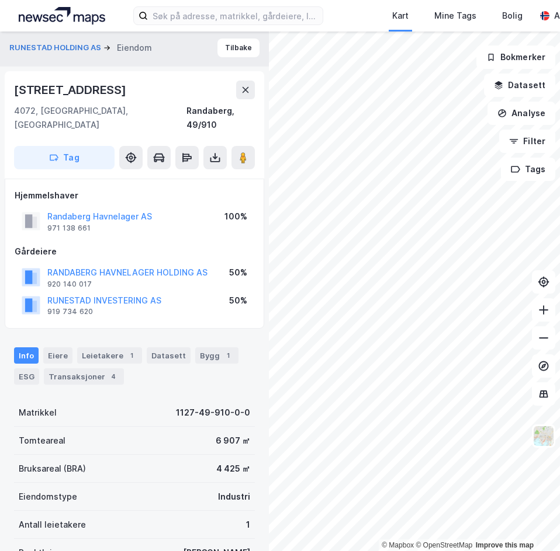
click at [198, 245] on div "Gårdeiere" at bounding box center [134, 252] width 239 height 14
click at [157, 376] on div "Info Eiere Leietakere 1 Datasett Bygg 1 ESG Transaksjoner 4 Matrikkel 1127-49-9…" at bounding box center [134, 547] width 241 height 426
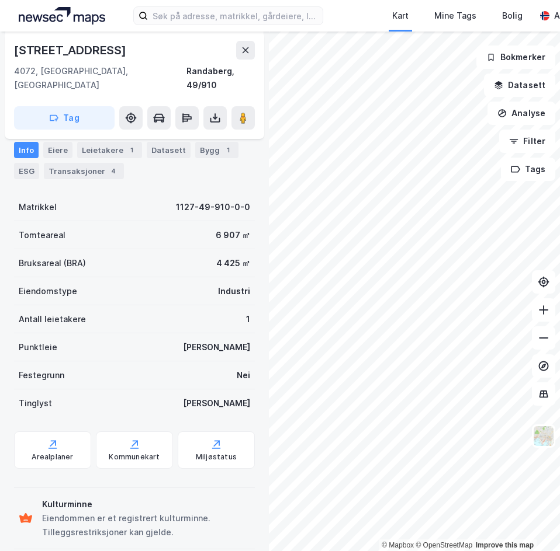
scroll to position [211, 0]
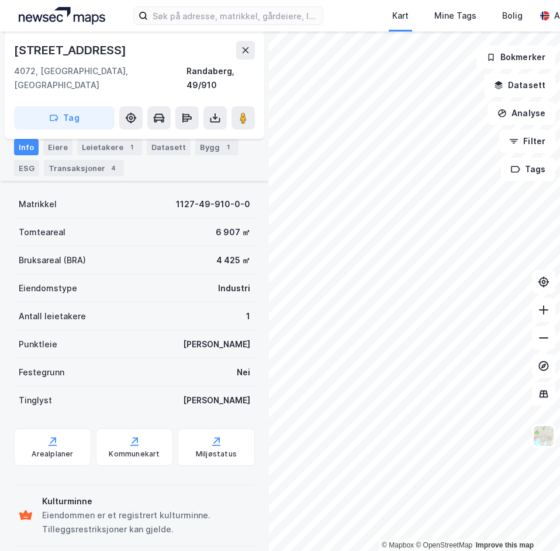
click at [194, 480] on div "Kulturminne Eiendommen er et registrert kulturminne. Tilleggsrestriksjoner kan …" at bounding box center [134, 515] width 241 height 71
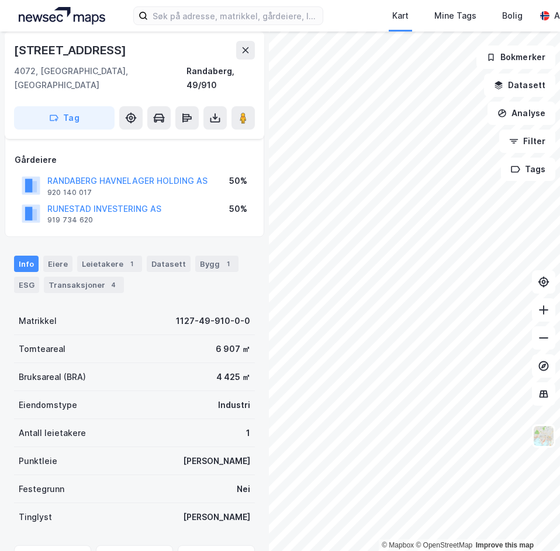
scroll to position [36, 0]
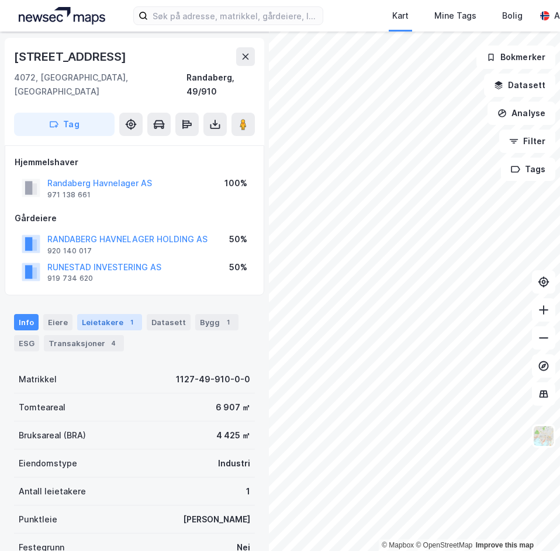
click at [106, 314] on div "Leietakere 1" at bounding box center [109, 322] width 65 height 16
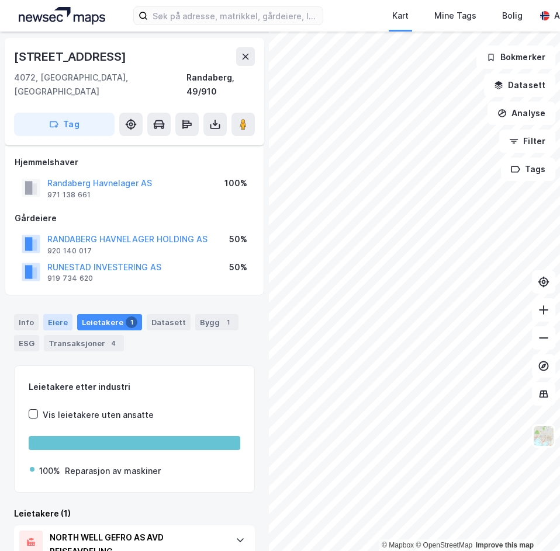
scroll to position [87, 0]
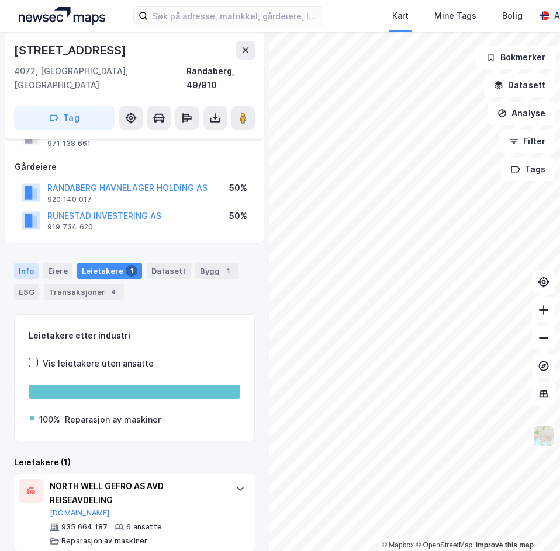
click at [27, 263] on div "Info" at bounding box center [26, 271] width 25 height 16
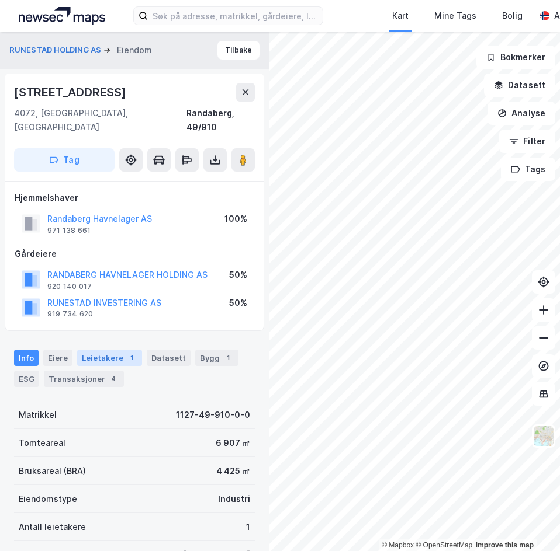
click at [108, 350] on div "Leietakere 1" at bounding box center [109, 358] width 65 height 16
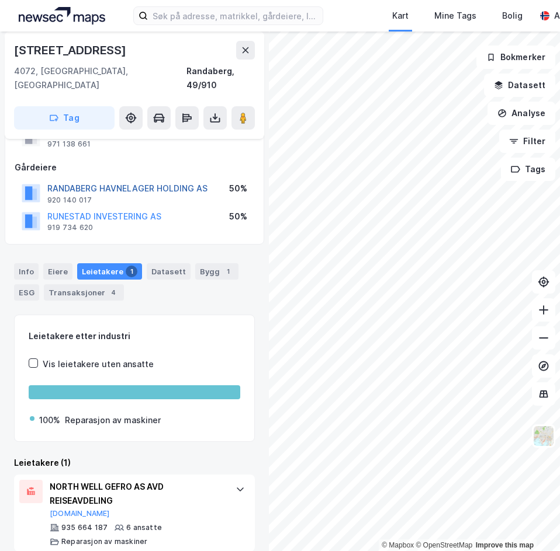
scroll to position [87, 0]
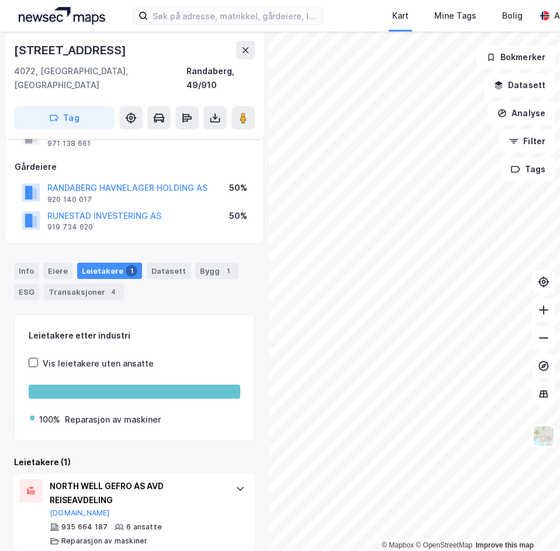
click at [202, 26] on div "Kart Mine Tags Bolig Are Stray" at bounding box center [280, 16] width 560 height 32
click at [202, 21] on input at bounding box center [235, 16] width 175 height 18
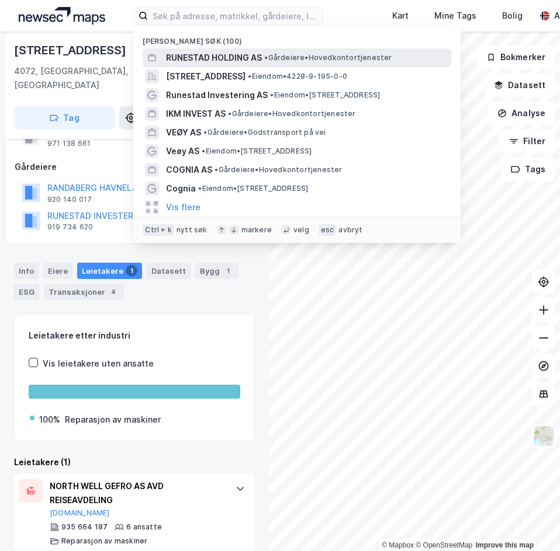
click at [198, 53] on span "RUNESTAD HOLDING AS" at bounding box center [214, 58] width 96 height 14
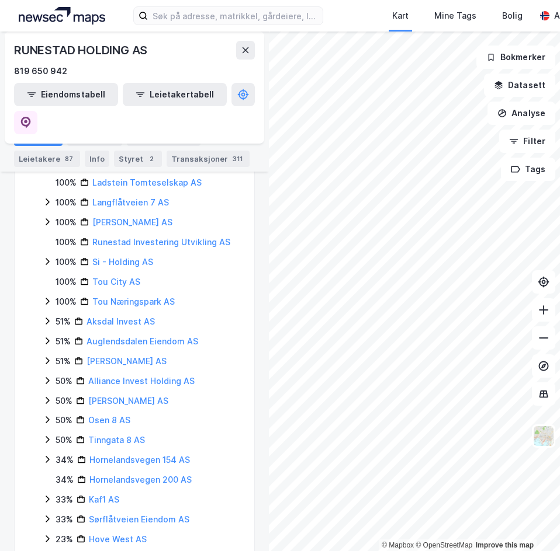
scroll to position [346, 0]
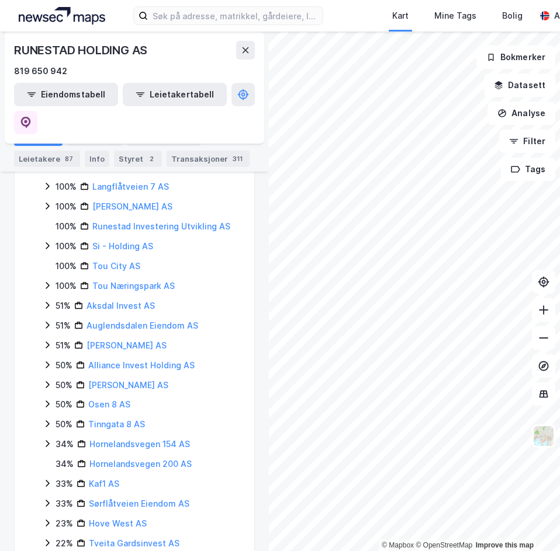
click at [50, 380] on icon at bounding box center [47, 384] width 9 height 9
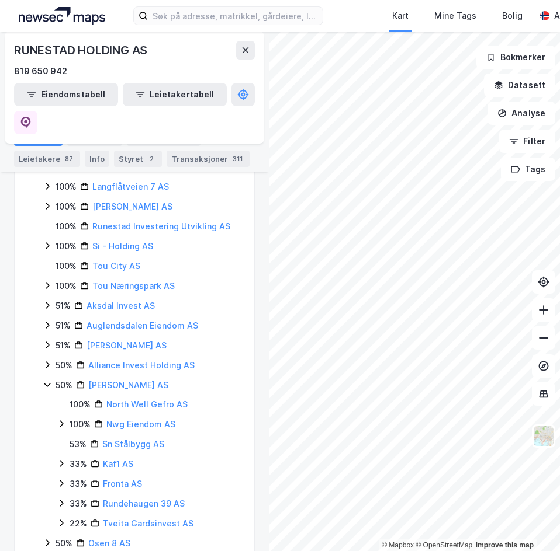
click at [58, 419] on icon at bounding box center [61, 423] width 9 height 9
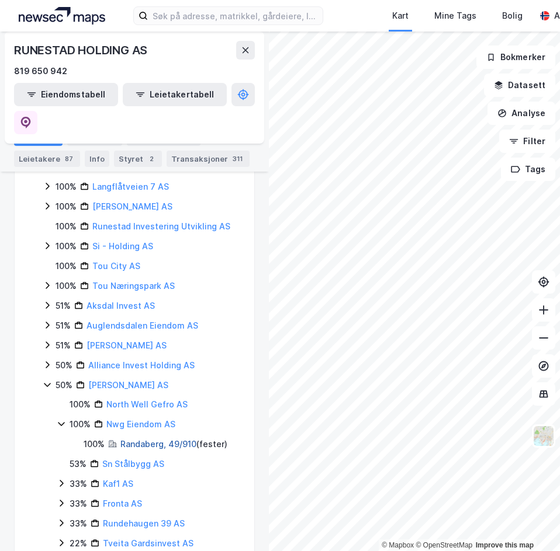
click at [134, 439] on link "Randaberg, 49/910" at bounding box center [158, 444] width 76 height 10
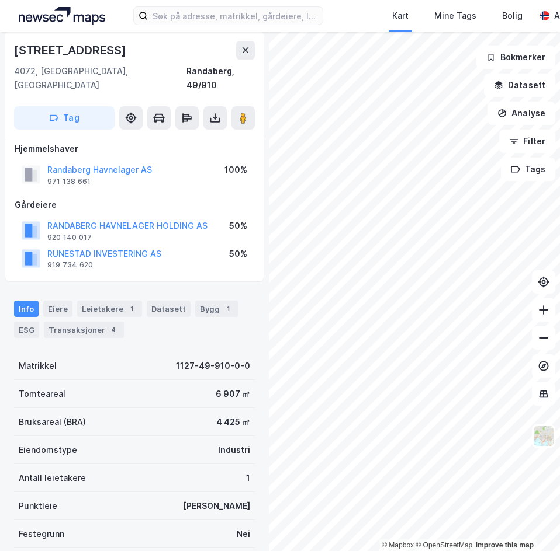
scroll to position [29, 0]
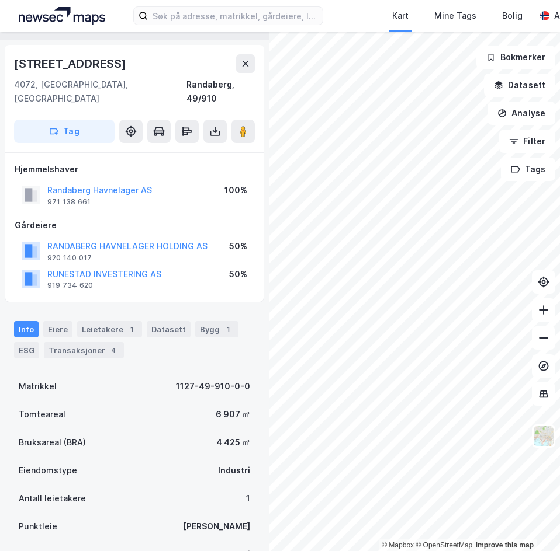
click at [97, 59] on div "Harestadveien 81" at bounding box center [71, 63] width 114 height 19
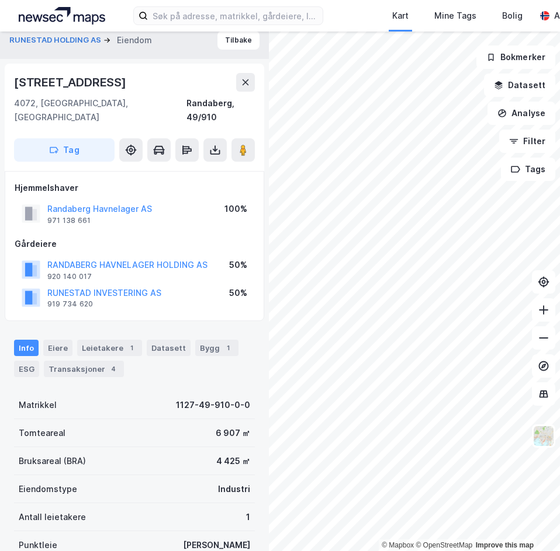
scroll to position [0, 0]
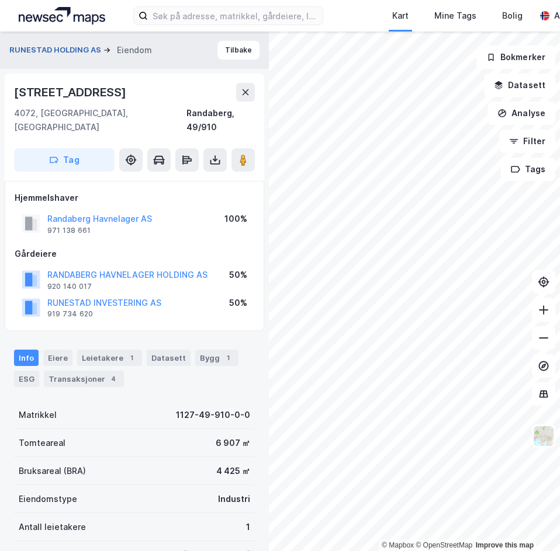
click at [67, 53] on button "RUNESTAD HOLDING AS" at bounding box center [56, 50] width 94 height 12
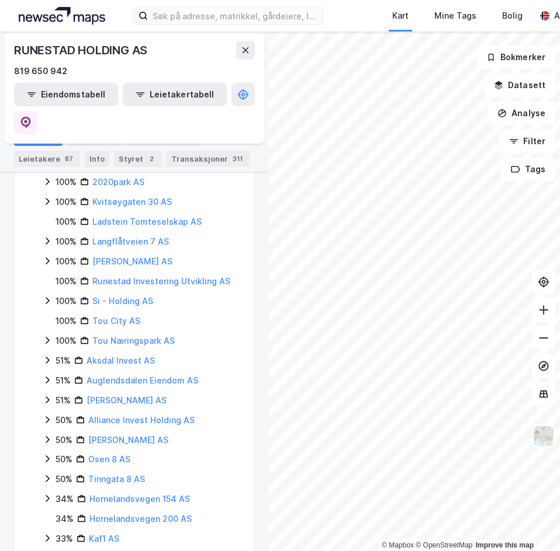
scroll to position [346, 0]
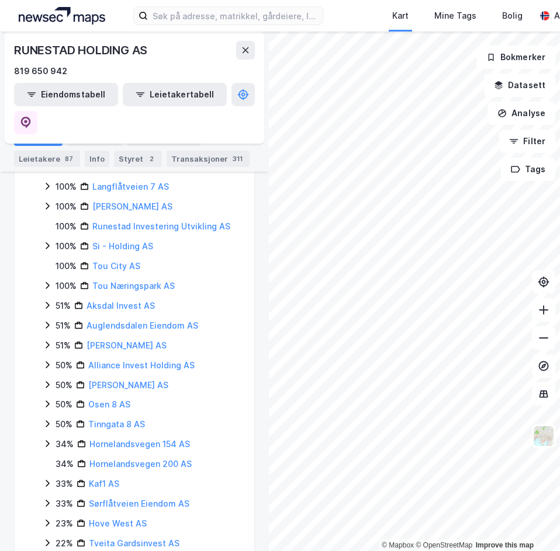
click at [46, 380] on icon at bounding box center [47, 384] width 9 height 9
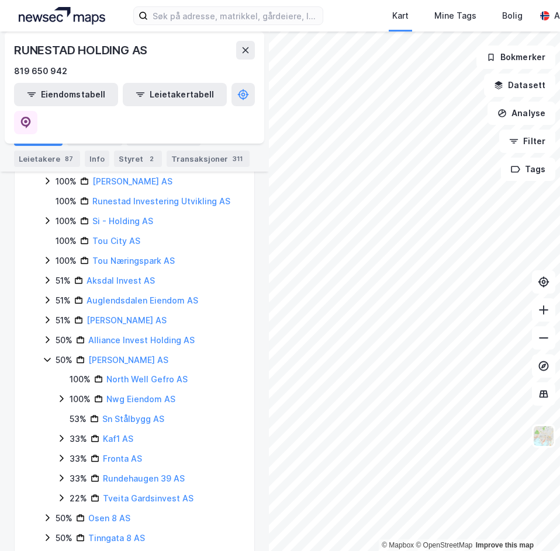
scroll to position [404, 0]
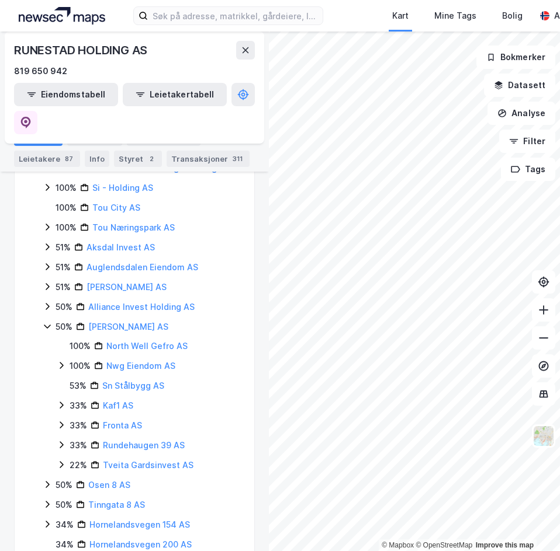
click at [62, 401] on icon at bounding box center [61, 405] width 9 height 9
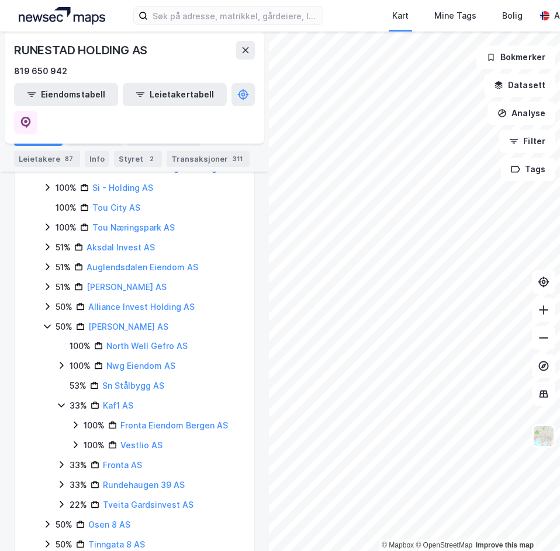
click at [76, 422] on icon at bounding box center [76, 425] width 4 height 7
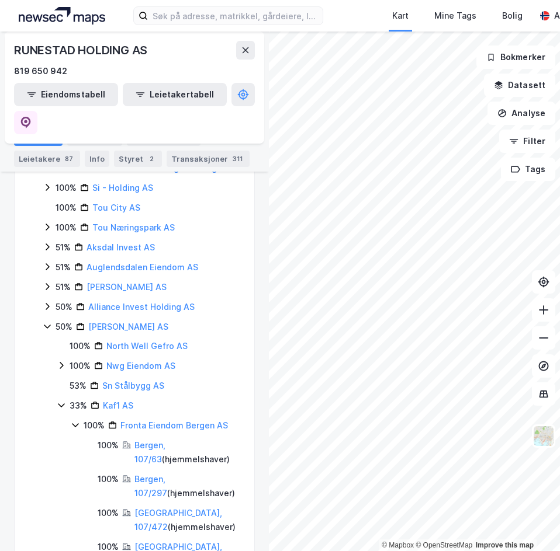
click at [77, 423] on icon at bounding box center [75, 425] width 6 height 4
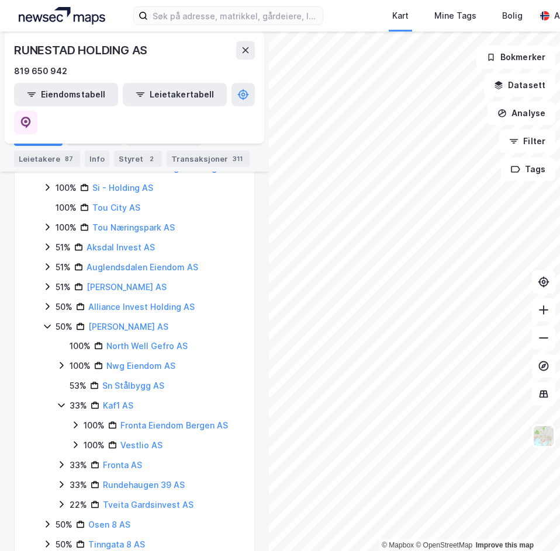
click at [66, 359] on div "100% Nwg Eiendom AS" at bounding box center [148, 366] width 183 height 14
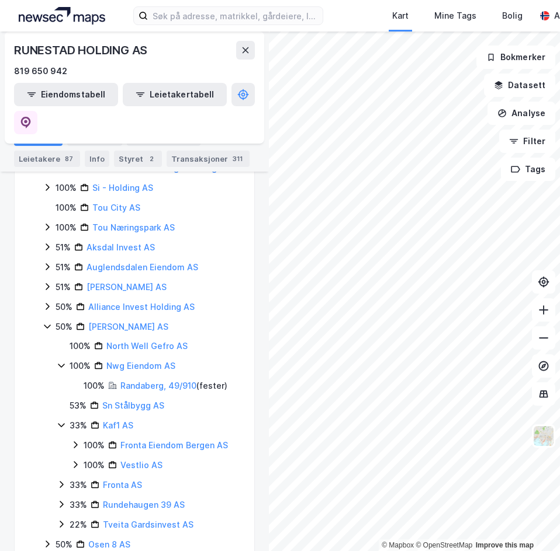
click at [61, 361] on icon at bounding box center [61, 365] width 9 height 9
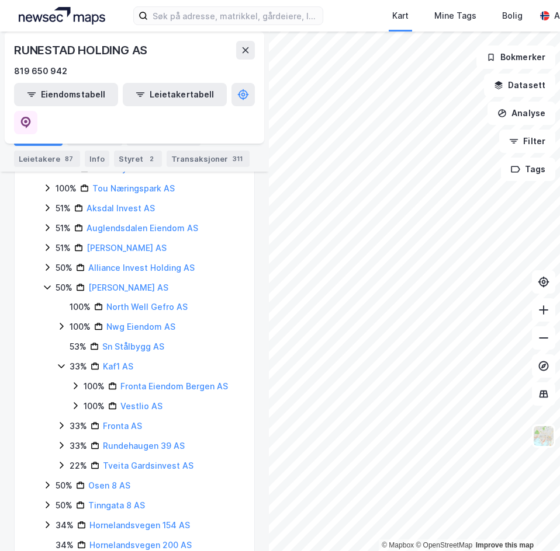
scroll to position [463, 0]
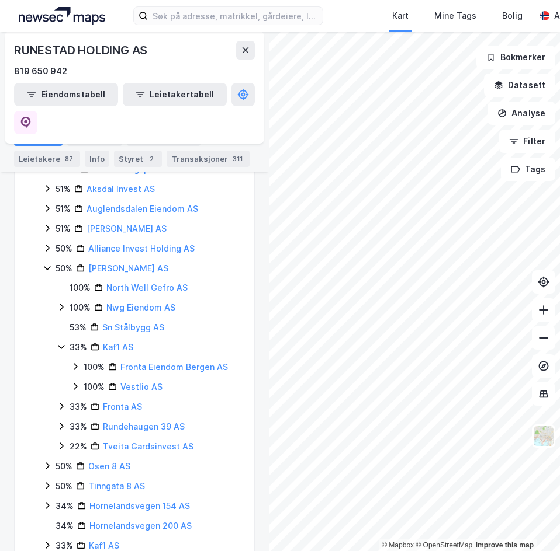
click at [77, 362] on icon at bounding box center [75, 366] width 9 height 9
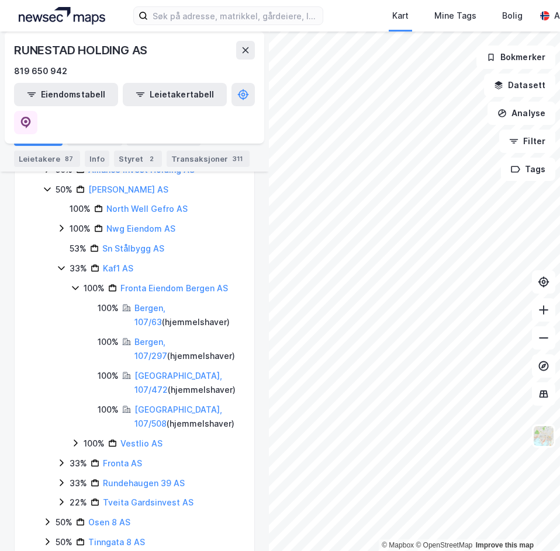
scroll to position [521, 0]
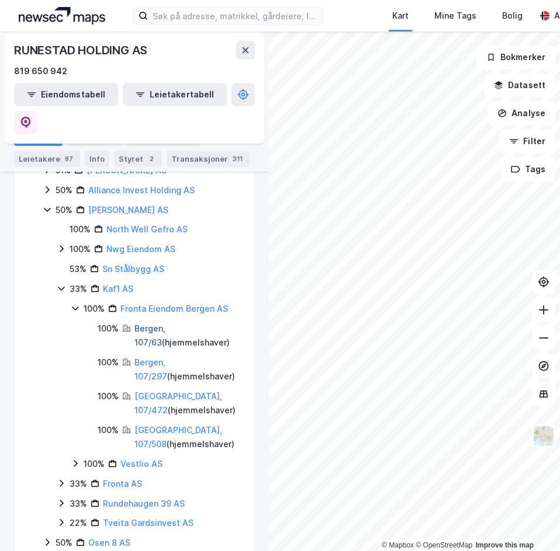
click at [165, 324] on link "Bergen, 107/63" at bounding box center [149, 336] width 31 height 24
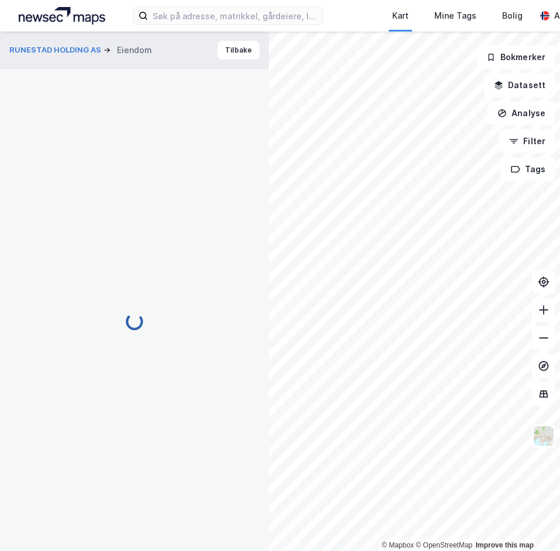
scroll to position [1, 0]
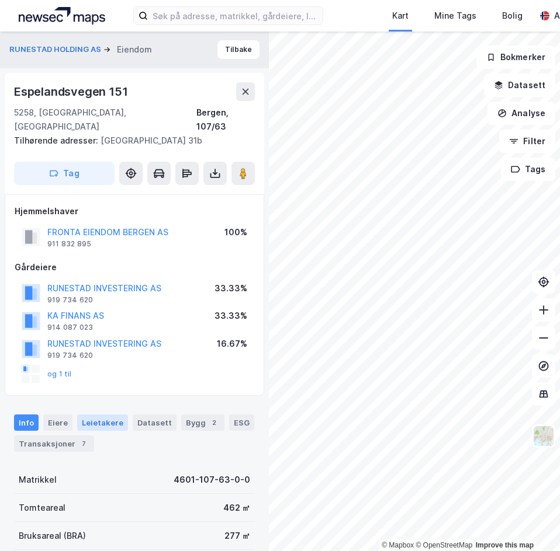
click at [107, 415] on div "Leietakere" at bounding box center [102, 423] width 51 height 16
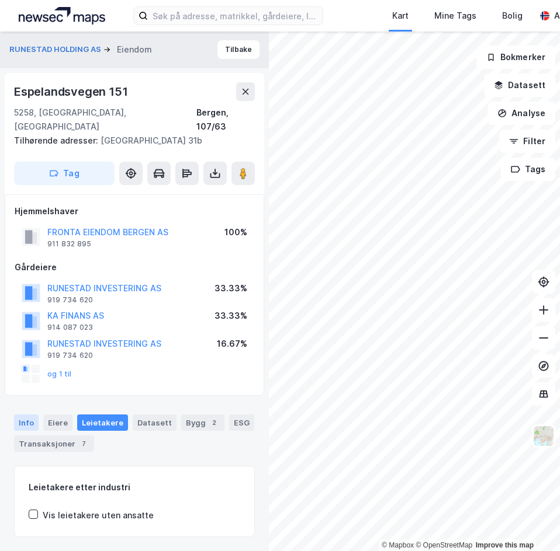
click at [29, 415] on div "Info" at bounding box center [26, 423] width 25 height 16
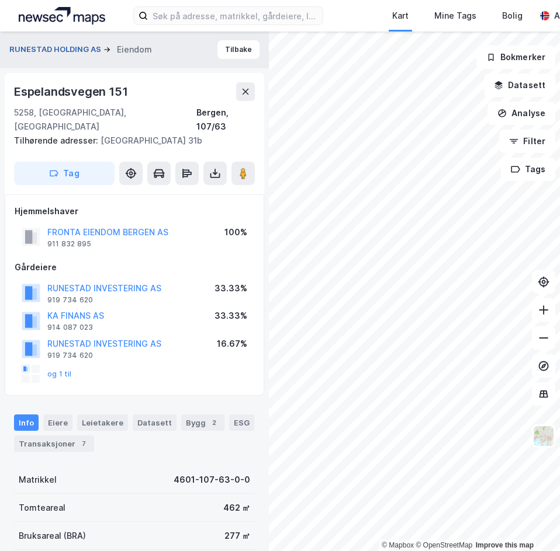
click at [84, 49] on button "RUNESTAD HOLDING AS" at bounding box center [56, 50] width 94 height 12
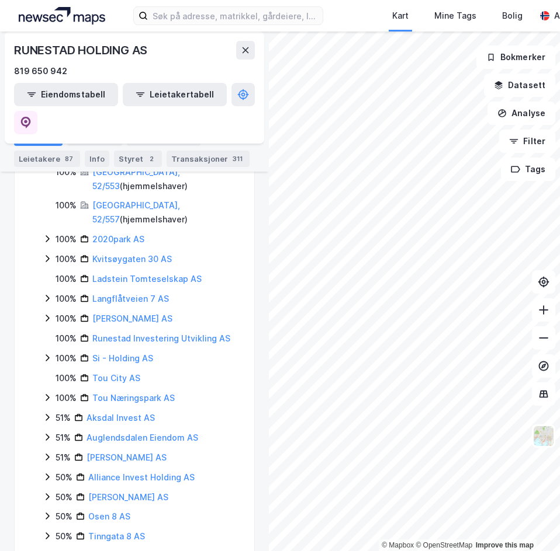
scroll to position [292, 0]
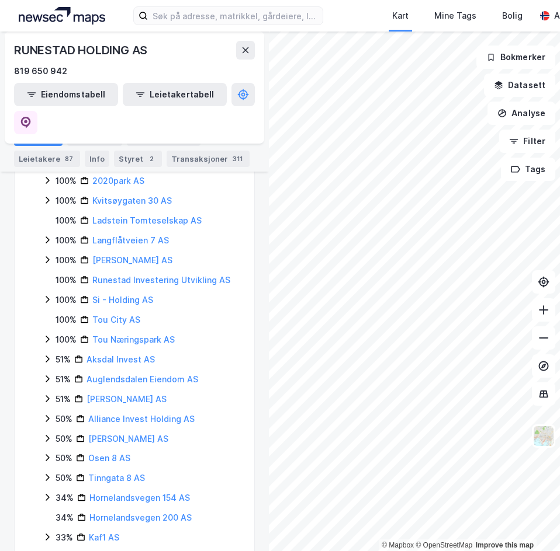
click at [50, 434] on icon at bounding box center [47, 438] width 9 height 9
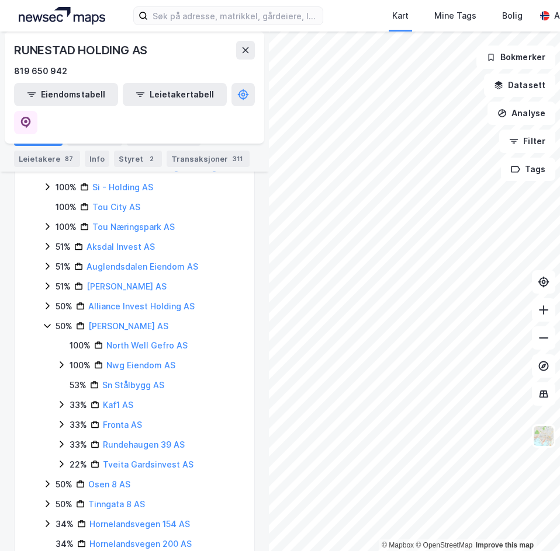
scroll to position [409, 0]
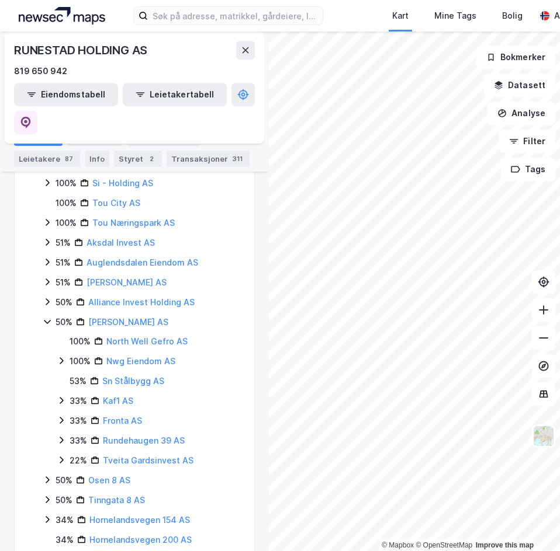
click at [61, 396] on icon at bounding box center [61, 400] width 9 height 9
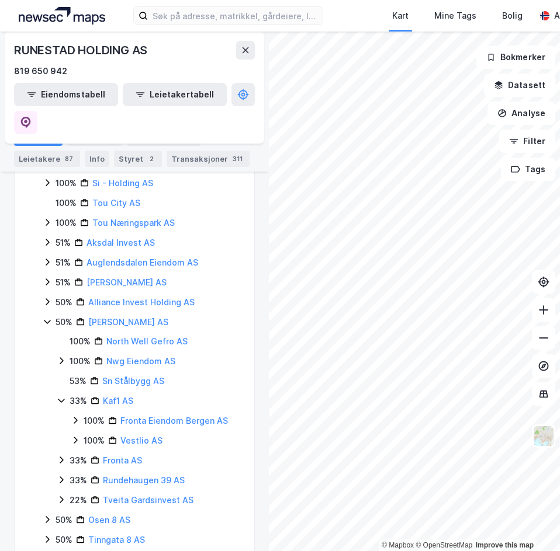
click at [74, 416] on icon at bounding box center [75, 420] width 9 height 9
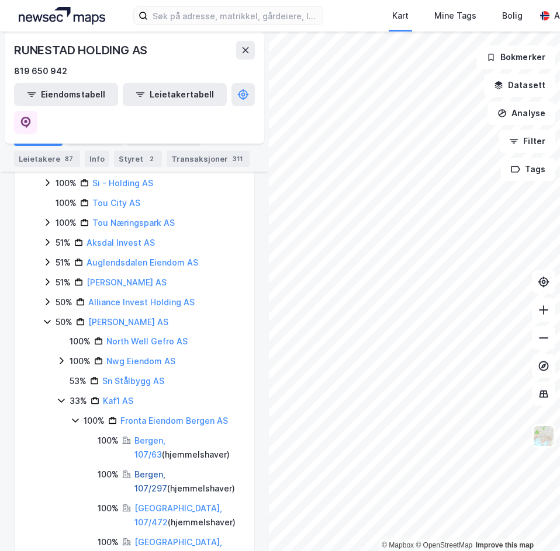
click at [150, 470] on link "Bergen, 107/297" at bounding box center [150, 482] width 33 height 24
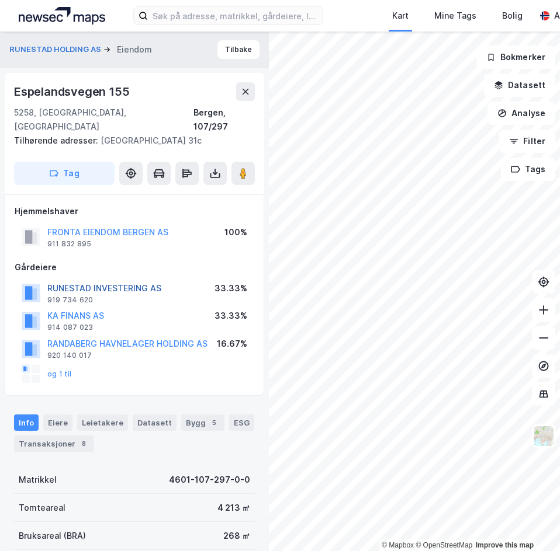
scroll to position [59, 0]
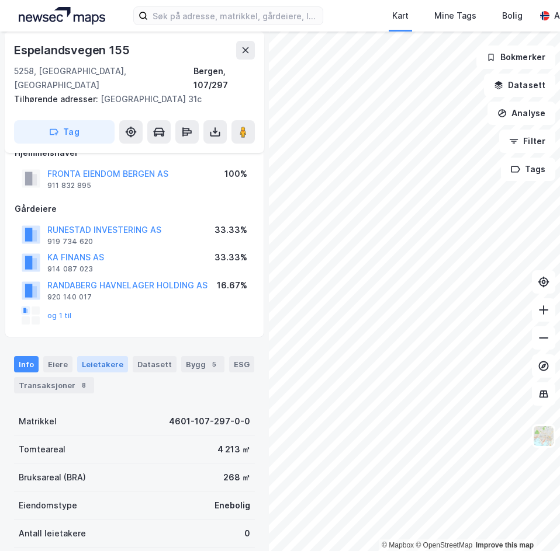
click at [96, 356] on div "Leietakere" at bounding box center [102, 364] width 51 height 16
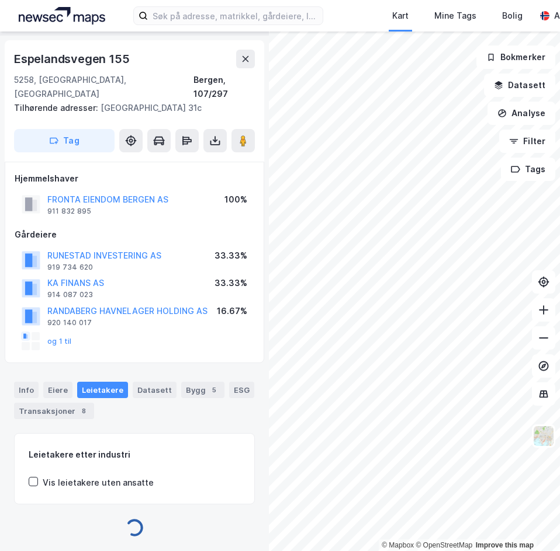
scroll to position [59, 0]
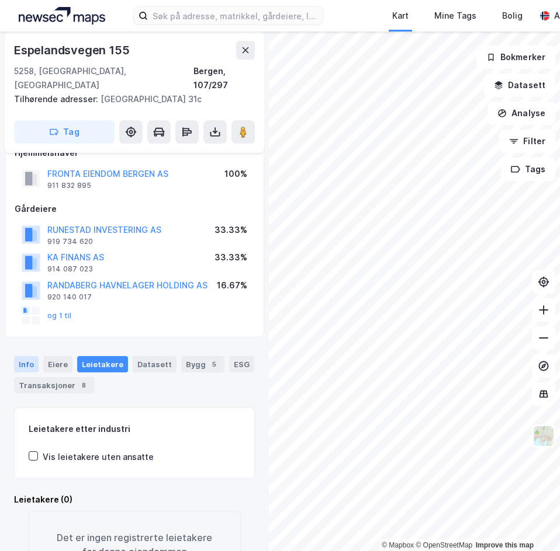
click at [31, 356] on div "Info" at bounding box center [26, 364] width 25 height 16
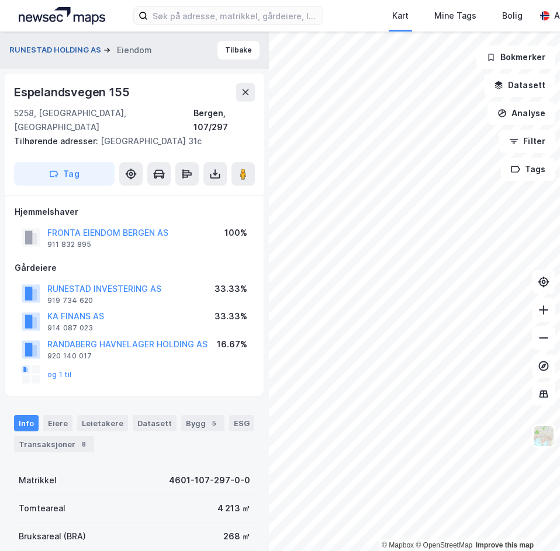
click at [69, 54] on button "RUNESTAD HOLDING AS" at bounding box center [56, 50] width 94 height 12
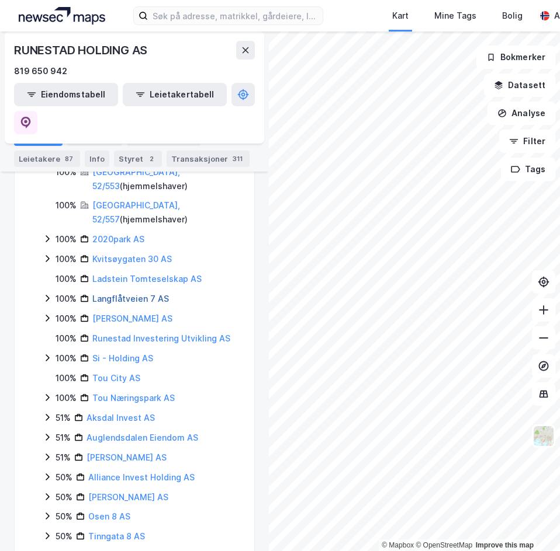
scroll to position [346, 0]
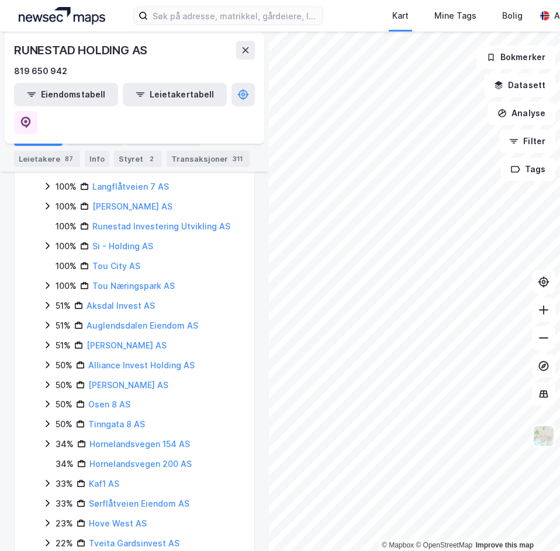
click at [50, 380] on icon at bounding box center [47, 384] width 9 height 9
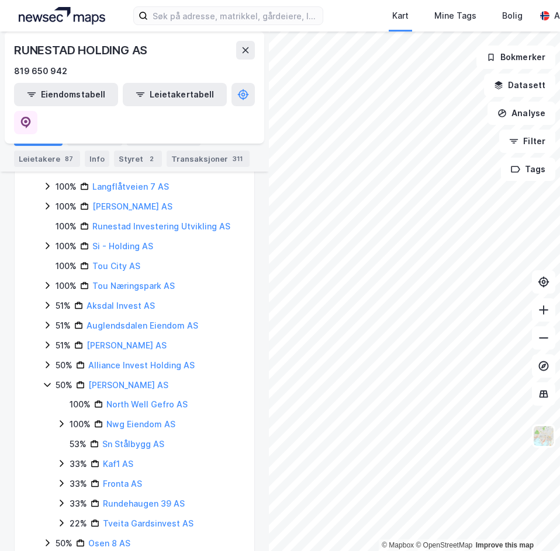
drag, startPoint x: 66, startPoint y: 395, endPoint x: 49, endPoint y: 394, distance: 17.0
click at [49, 394] on div "50% Gefro Finans AS 100% North Well Gefro AS 100% Nwg Eiendom AS 53% Sn Stålbyg…" at bounding box center [141, 454] width 197 height 153
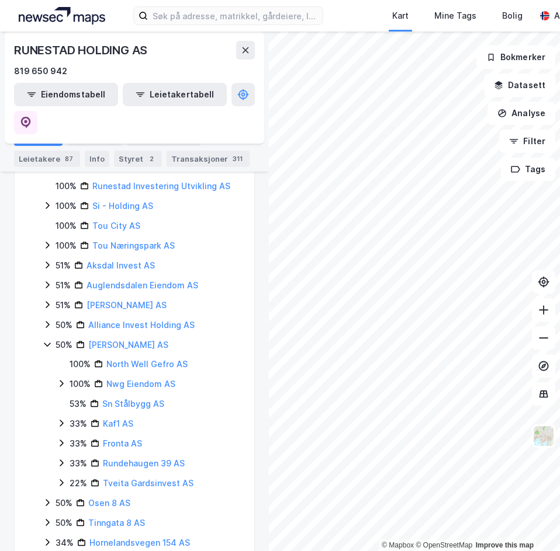
scroll to position [404, 0]
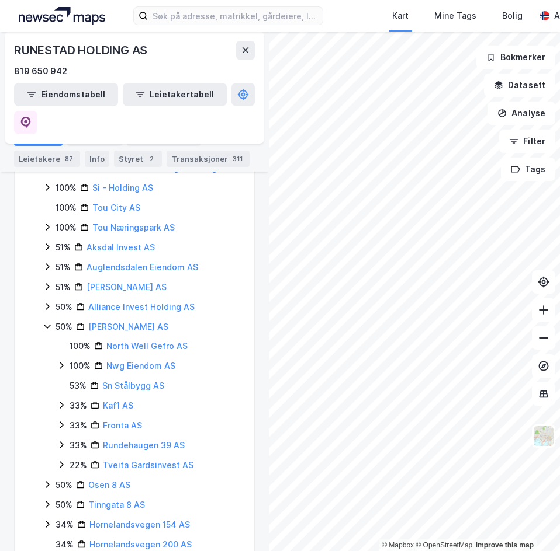
click at [61, 421] on icon at bounding box center [61, 425] width 9 height 9
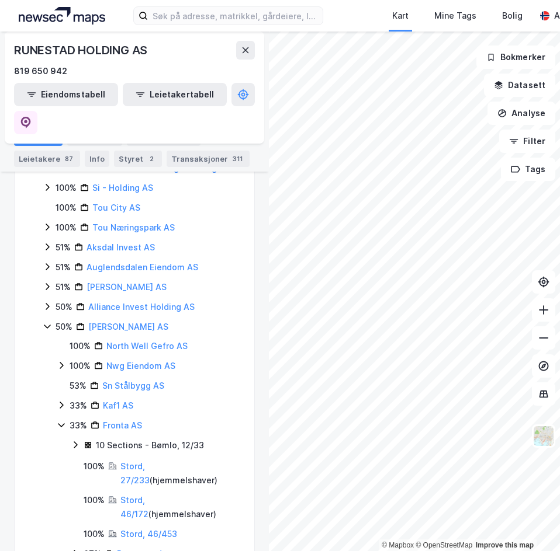
click at [61, 421] on icon at bounding box center [61, 425] width 9 height 9
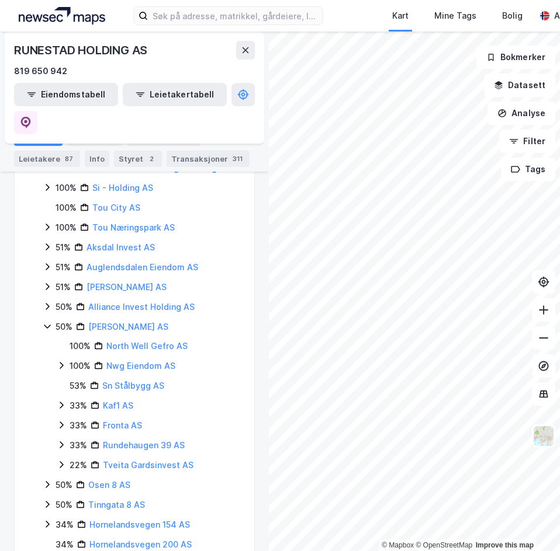
click at [61, 401] on icon at bounding box center [61, 405] width 9 height 9
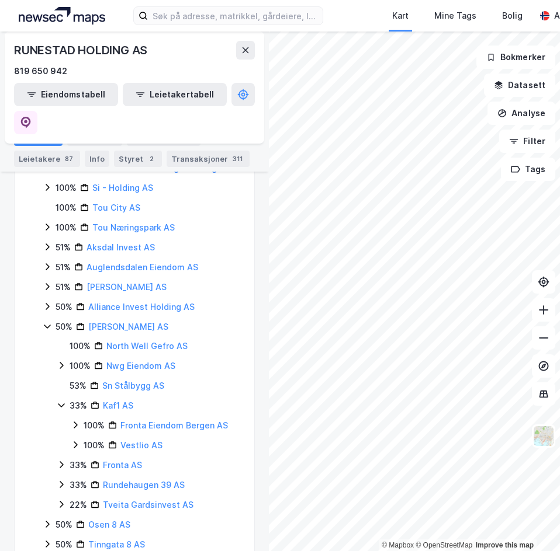
click at [74, 421] on icon at bounding box center [75, 425] width 9 height 9
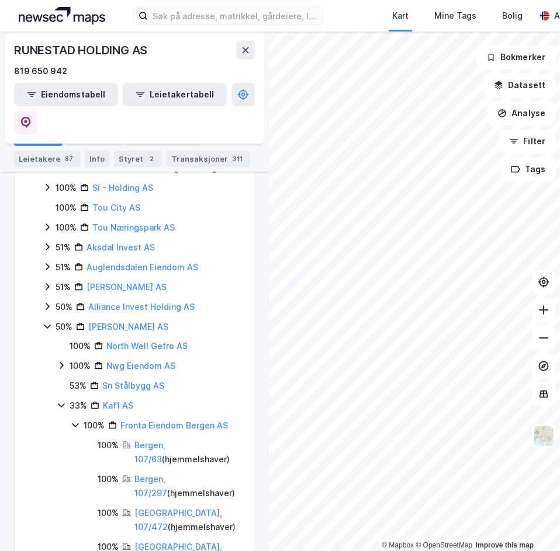
scroll to position [463, 0]
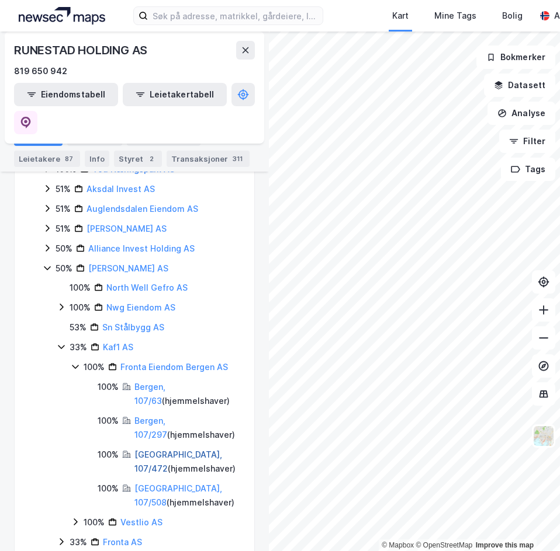
click at [151, 450] on link "Bergen, 107/472" at bounding box center [178, 462] width 88 height 24
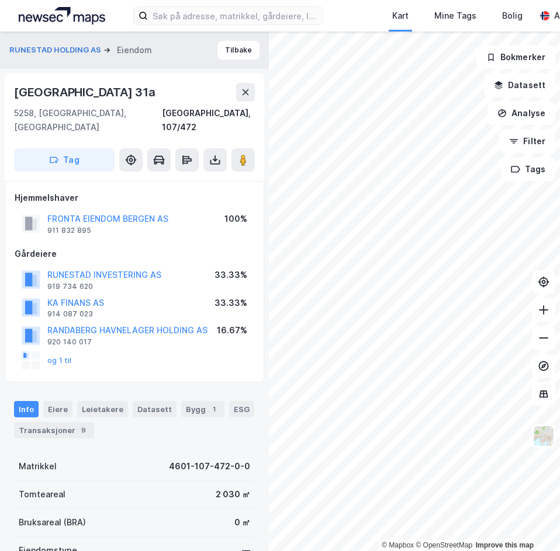
scroll to position [1, 0]
click at [74, 48] on button "RUNESTAD HOLDING AS" at bounding box center [56, 50] width 94 height 12
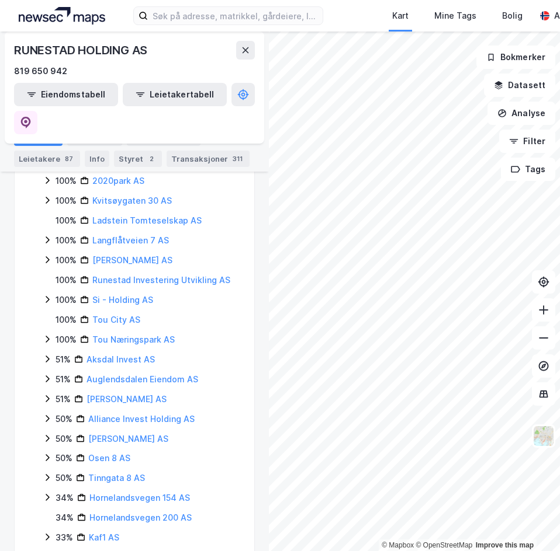
scroll to position [346, 0]
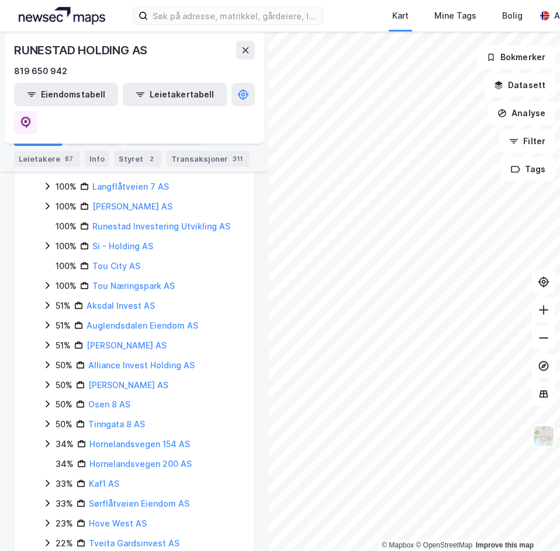
click at [46, 380] on icon at bounding box center [47, 384] width 9 height 9
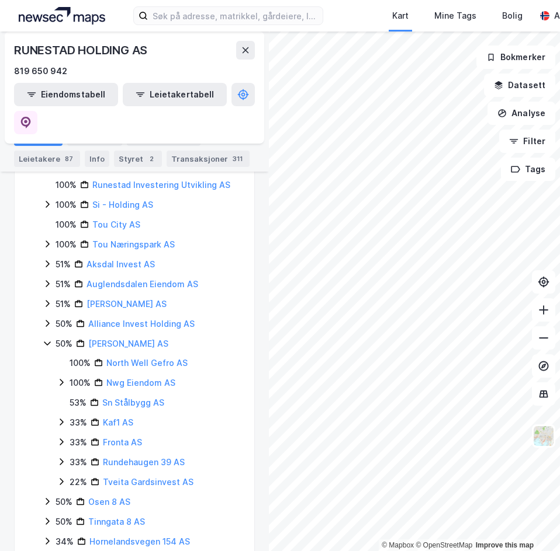
scroll to position [404, 0]
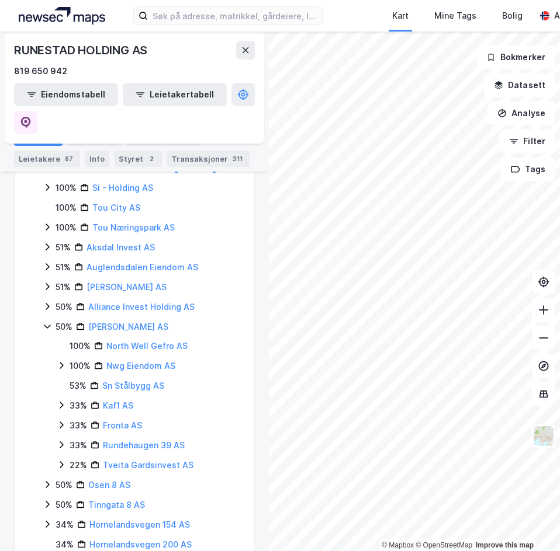
click at [63, 401] on icon at bounding box center [61, 405] width 9 height 9
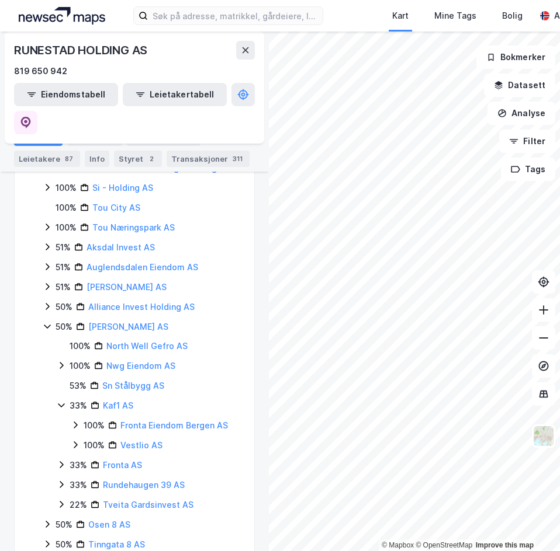
click at [74, 421] on icon at bounding box center [75, 425] width 9 height 9
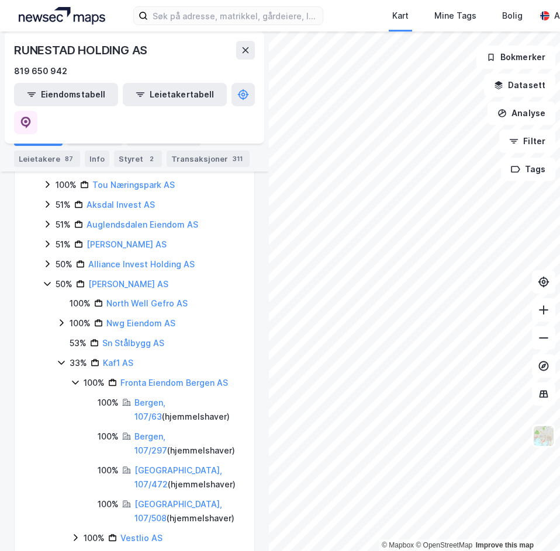
scroll to position [463, 0]
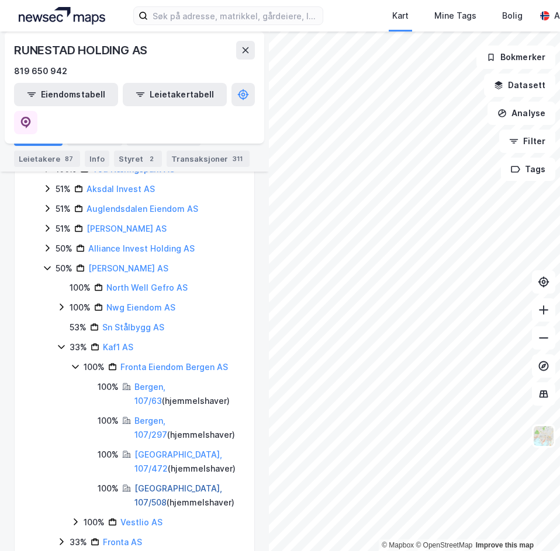
click at [150, 484] on link "Bergen, 107/508" at bounding box center [178, 496] width 88 height 24
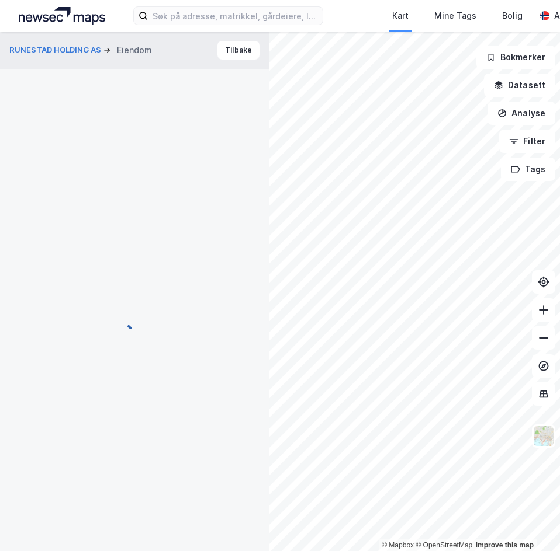
scroll to position [1, 0]
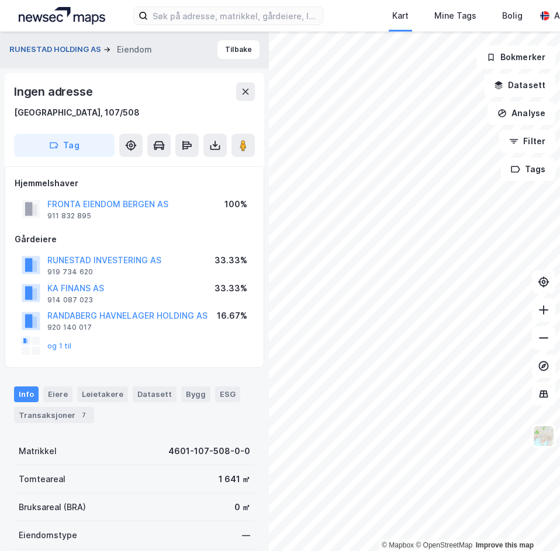
click at [48, 50] on button "RUNESTAD HOLDING AS" at bounding box center [56, 50] width 94 height 12
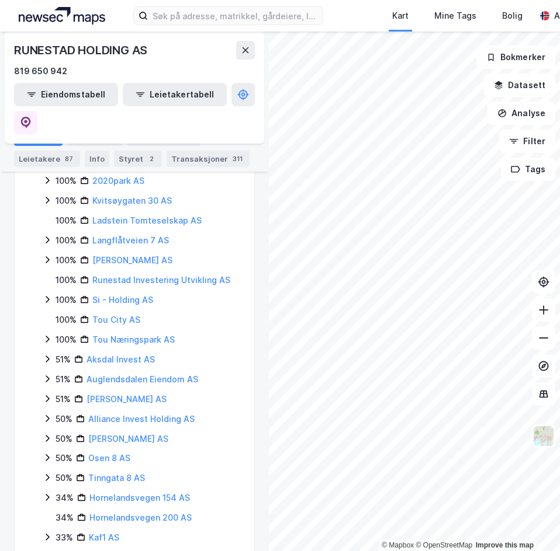
scroll to position [346, 0]
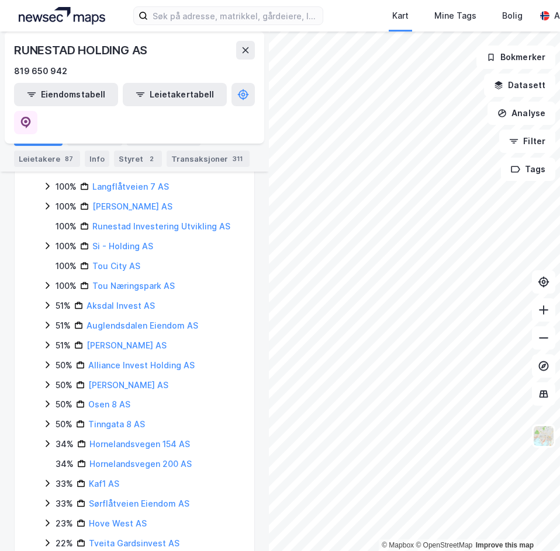
click at [49, 380] on icon at bounding box center [47, 384] width 9 height 9
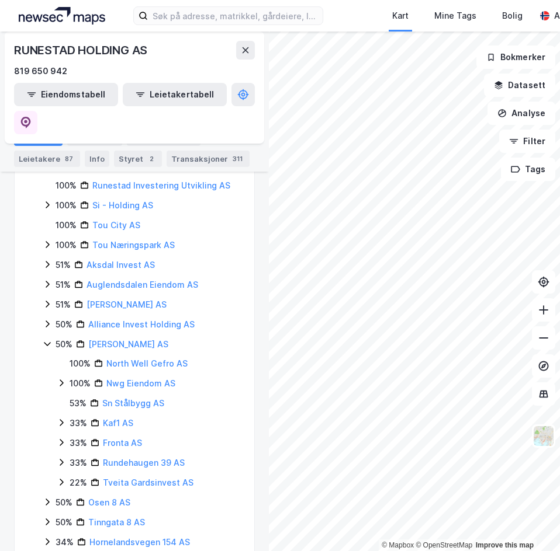
scroll to position [404, 0]
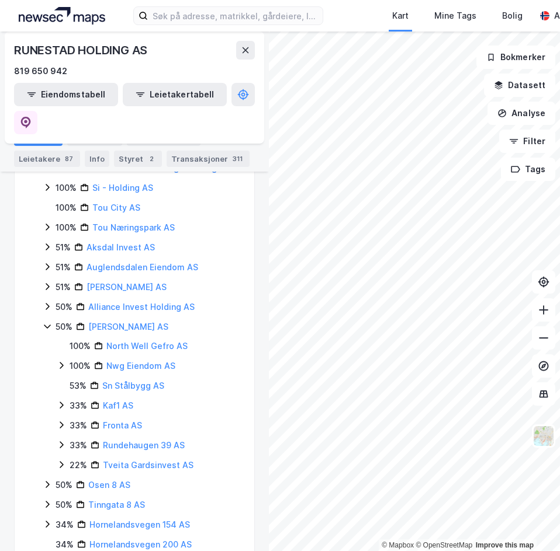
click at [61, 401] on icon at bounding box center [61, 405] width 9 height 9
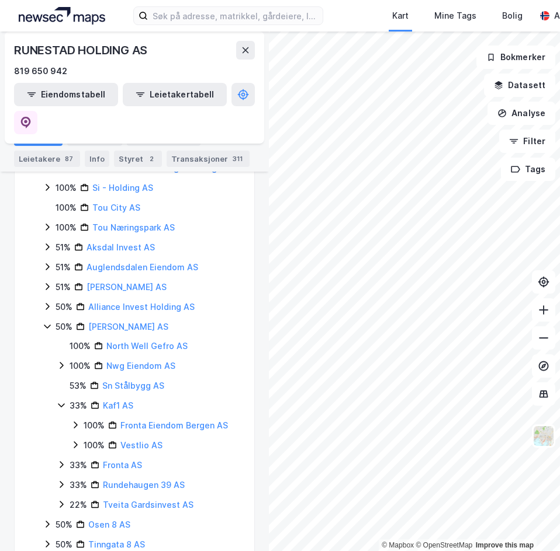
click at [75, 440] on icon at bounding box center [75, 444] width 9 height 9
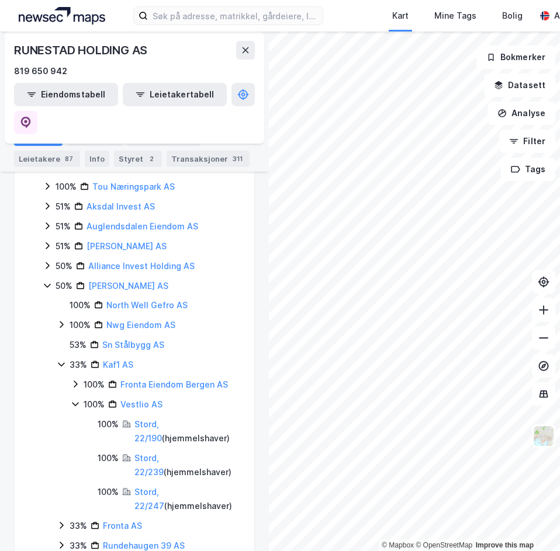
scroll to position [463, 0]
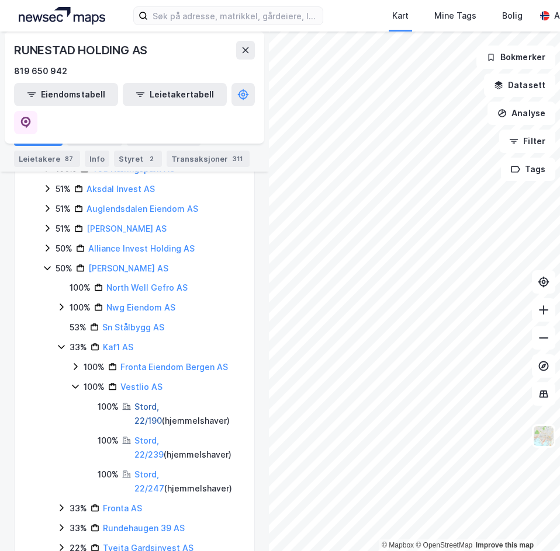
click at [150, 402] on link "Stord, 22/190" at bounding box center [147, 414] width 27 height 24
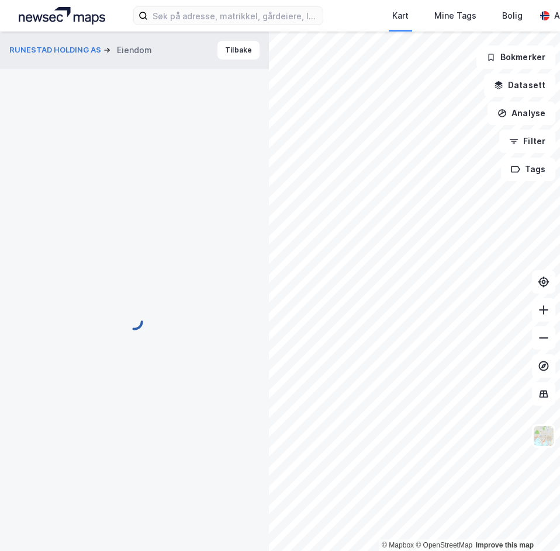
scroll to position [1, 0]
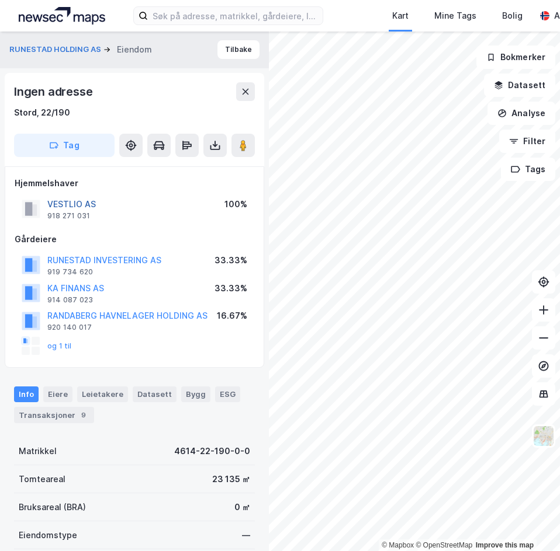
click at [0, 0] on button "VESTLIO AS" at bounding box center [0, 0] width 0 height 0
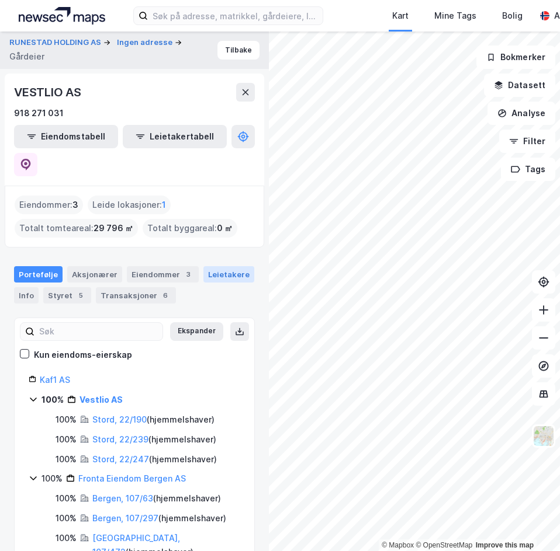
click at [229, 266] on div "Leietakere" at bounding box center [228, 274] width 51 height 16
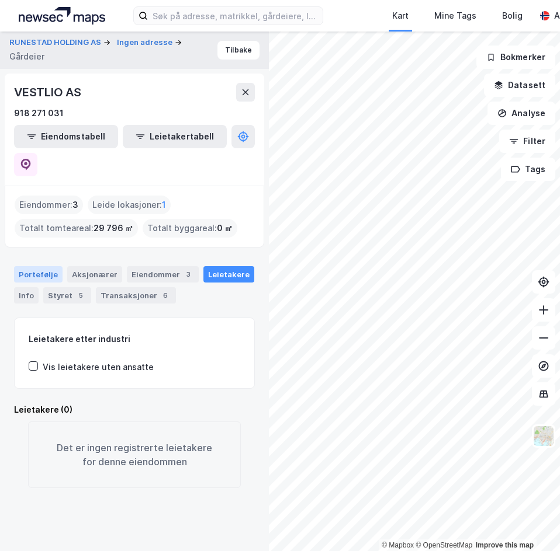
click at [33, 266] on div "Portefølje" at bounding box center [38, 274] width 48 height 16
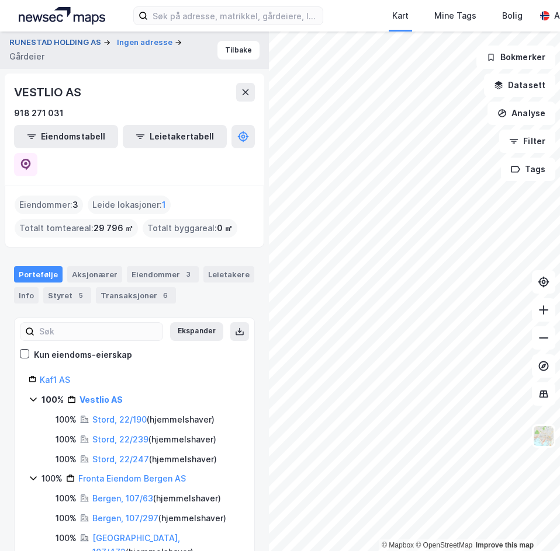
click at [55, 42] on button "RUNESTAD HOLDING AS" at bounding box center [56, 43] width 94 height 12
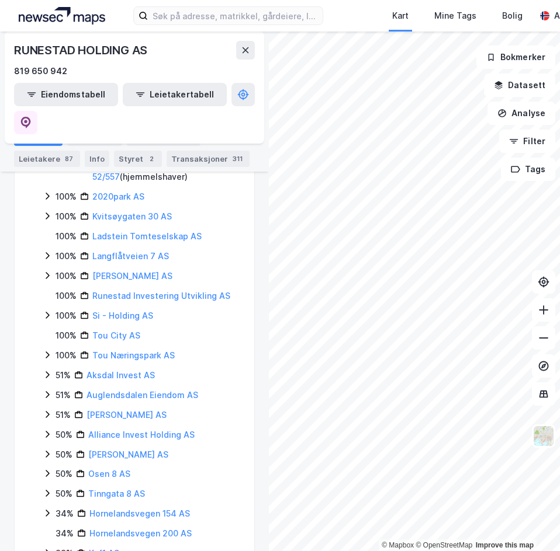
scroll to position [346, 0]
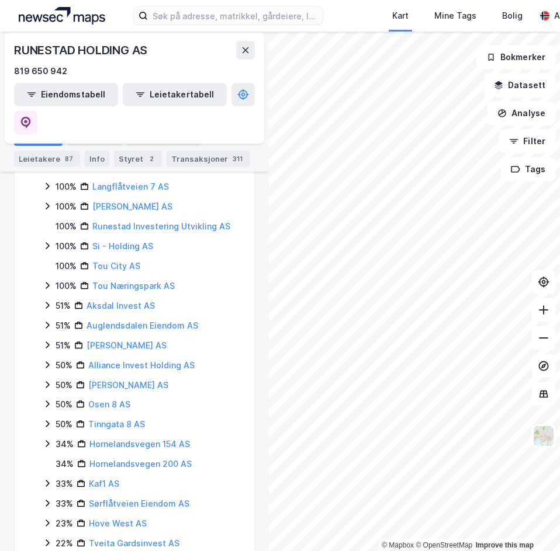
click at [52, 378] on div "50% Gefro Finans AS" at bounding box center [141, 385] width 197 height 14
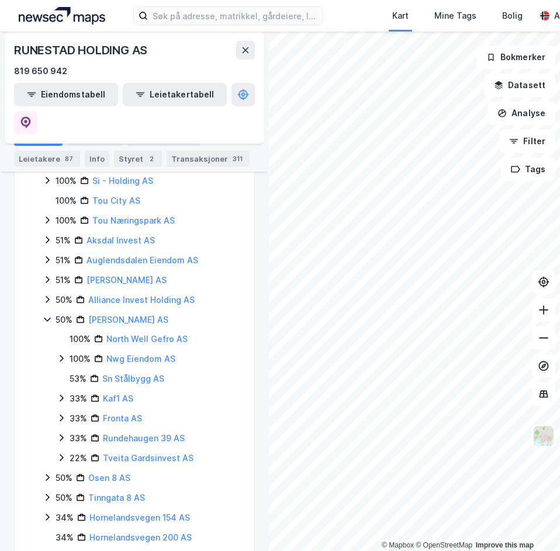
scroll to position [463, 0]
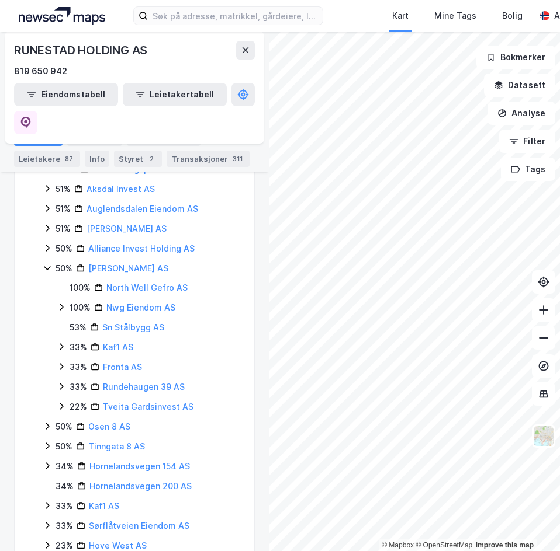
click at [61, 382] on icon at bounding box center [61, 386] width 9 height 9
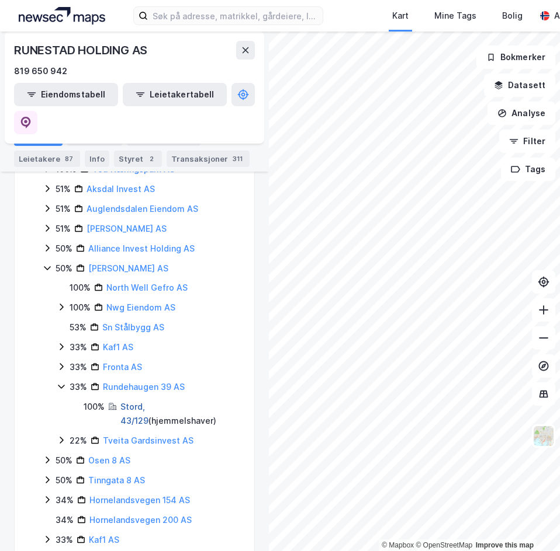
click at [129, 402] on link "Stord, 43/129" at bounding box center [134, 414] width 28 height 24
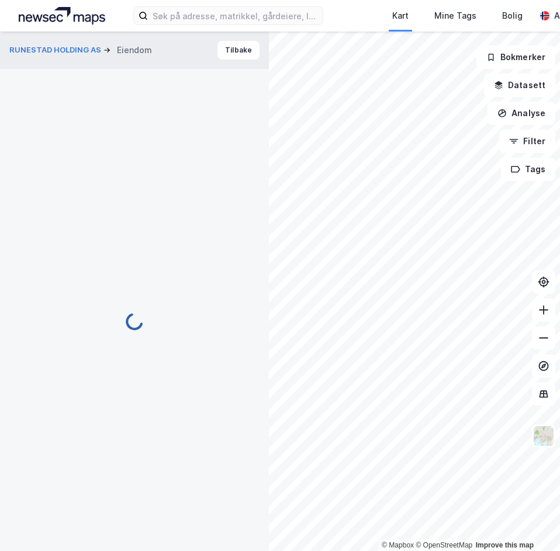
scroll to position [1, 0]
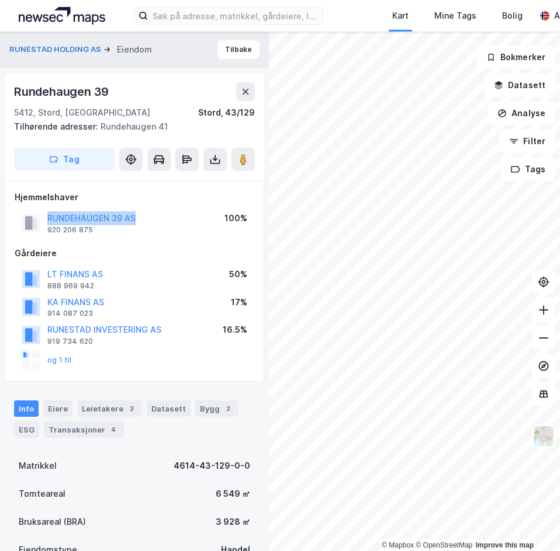
drag, startPoint x: 45, startPoint y: 215, endPoint x: 144, endPoint y: 220, distance: 98.8
click at [144, 220] on div "RUNDEHAUGEN 39 AS 920 206 875 100%" at bounding box center [134, 223] width 239 height 28
copy button "RUNDEHAUGEN 39 AS"
click at [0, 0] on button "og 1 til" at bounding box center [0, 0] width 0 height 0
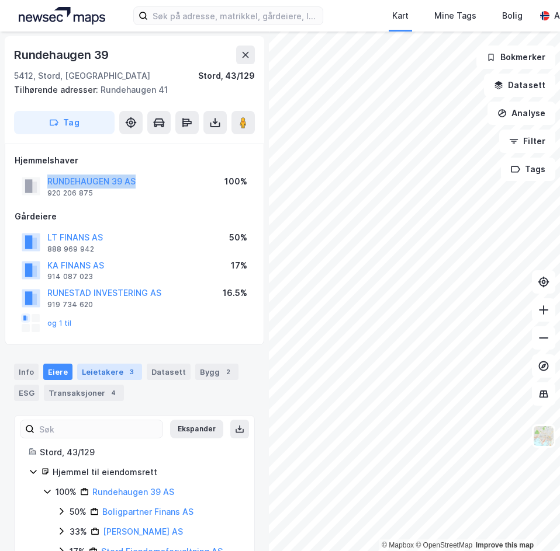
scroll to position [74, 0]
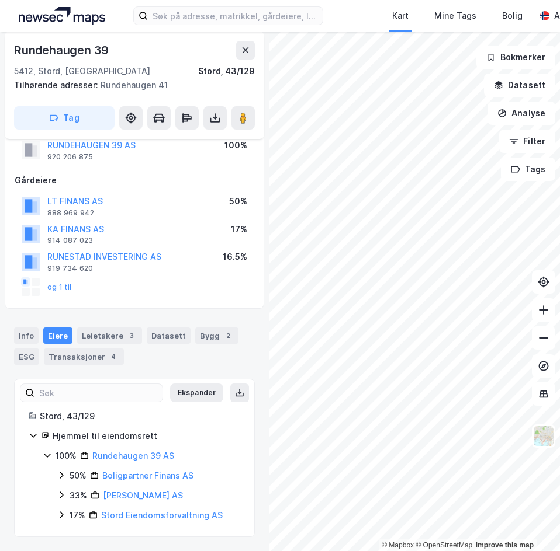
click at [61, 494] on icon at bounding box center [62, 495] width 4 height 7
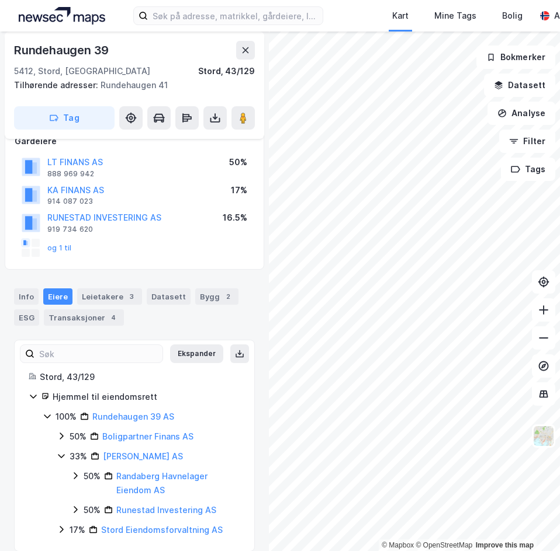
scroll to position [127, 0]
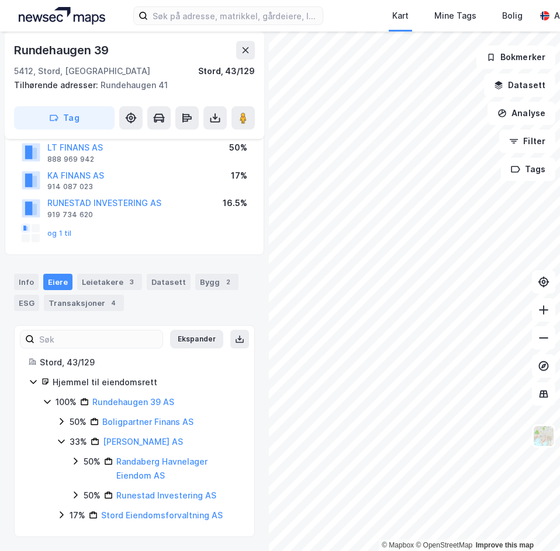
click at [62, 446] on icon at bounding box center [61, 441] width 9 height 9
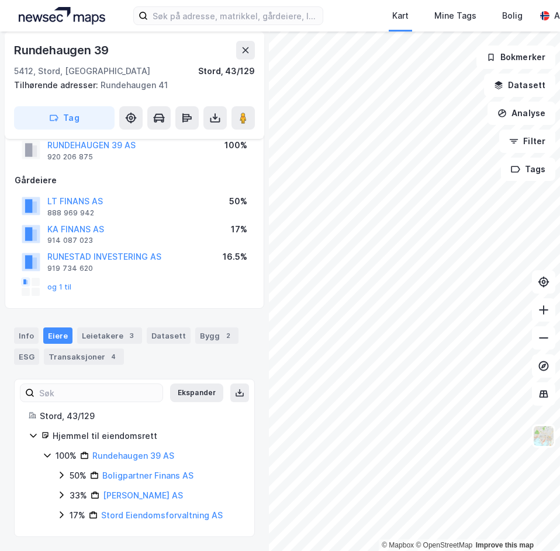
click at [59, 515] on icon at bounding box center [61, 514] width 9 height 9
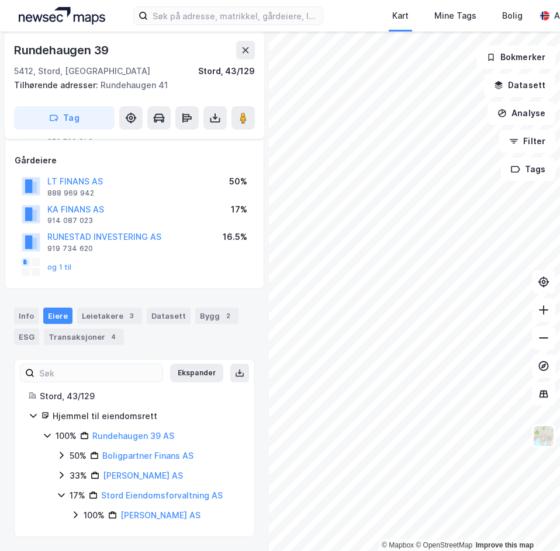
click at [73, 512] on icon at bounding box center [75, 514] width 9 height 9
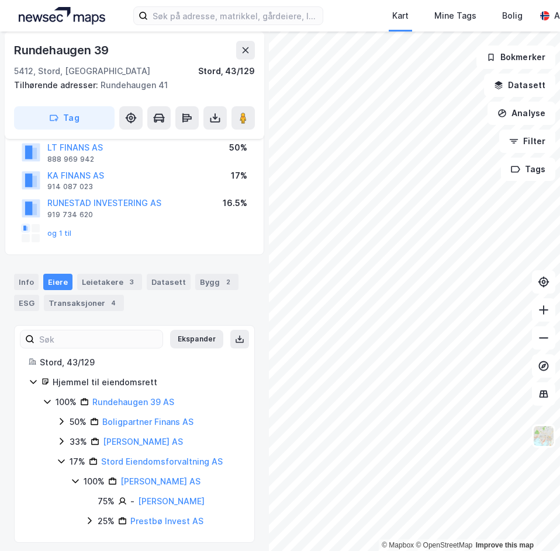
click at [86, 523] on icon at bounding box center [89, 520] width 9 height 9
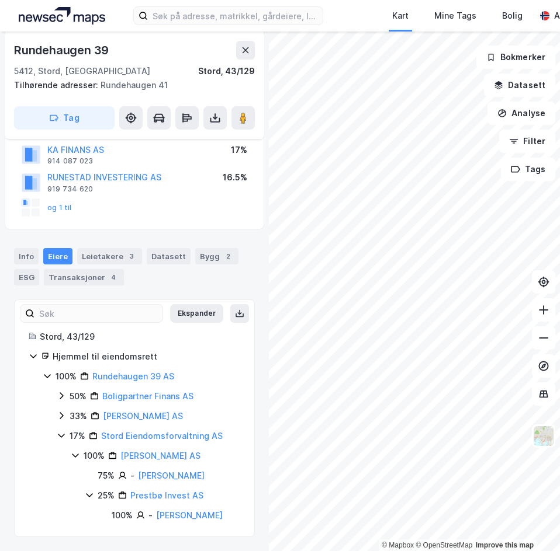
click at [72, 456] on icon at bounding box center [75, 455] width 9 height 9
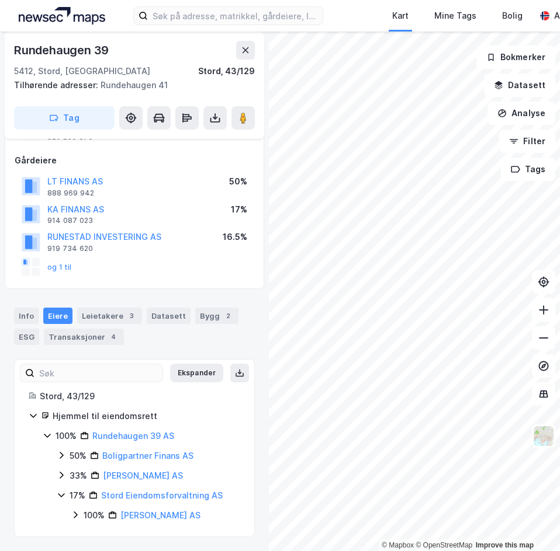
click at [60, 494] on icon at bounding box center [61, 495] width 9 height 9
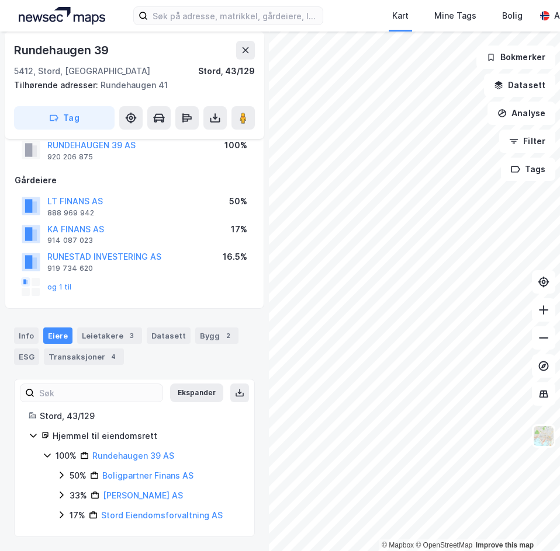
click at [63, 477] on icon at bounding box center [61, 475] width 9 height 9
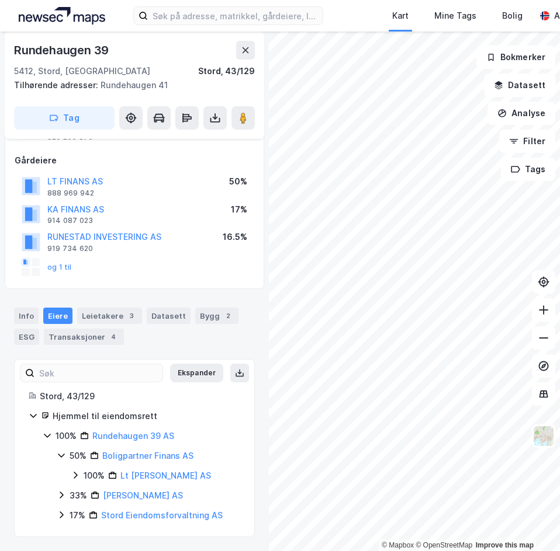
click at [74, 474] on icon at bounding box center [75, 475] width 9 height 9
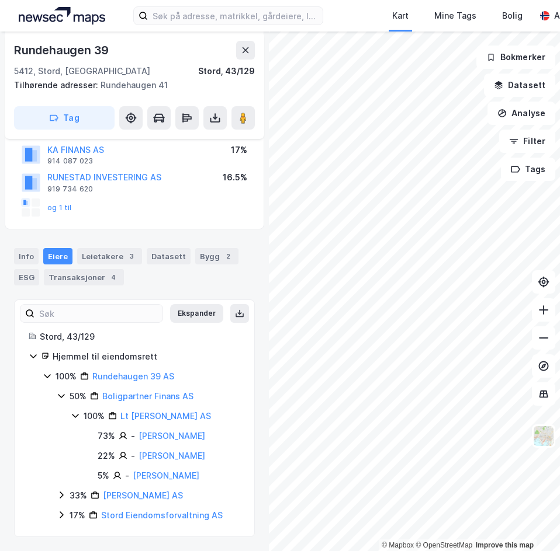
click at [74, 419] on icon at bounding box center [75, 415] width 9 height 9
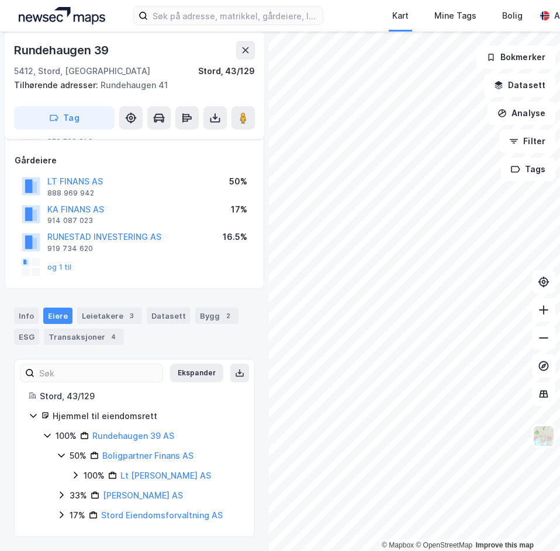
click at [58, 451] on icon at bounding box center [61, 455] width 9 height 9
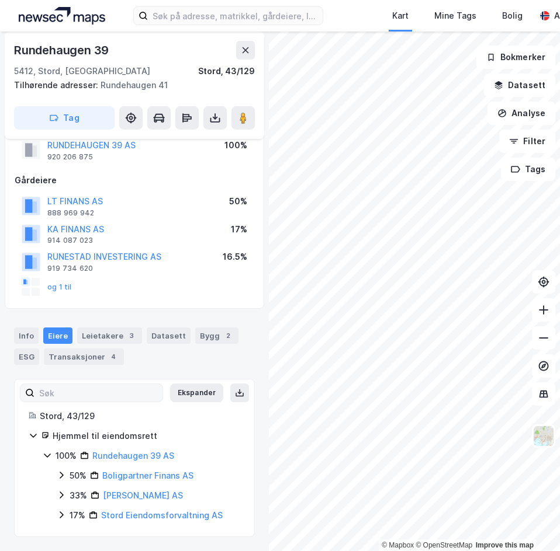
click at [43, 456] on icon at bounding box center [47, 455] width 9 height 9
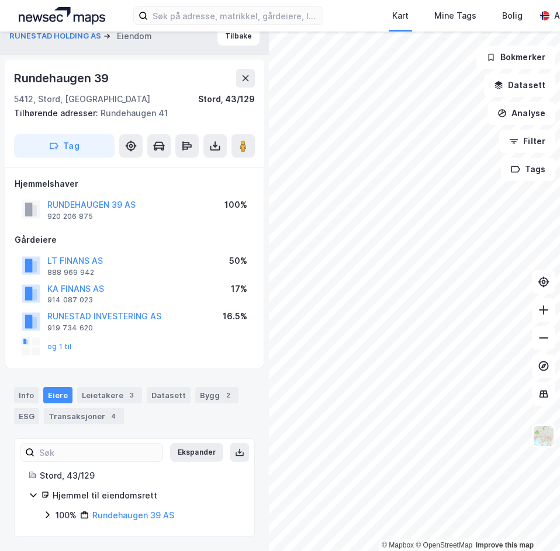
click at [162, 361] on div "Hjemmelshaver RUNDEHAUGEN 39 AS 920 206 875 100% Gårdeiere LT FINANS AS 888 969…" at bounding box center [134, 268] width 259 height 202
click at [99, 400] on div "Leietakere 3" at bounding box center [109, 395] width 65 height 16
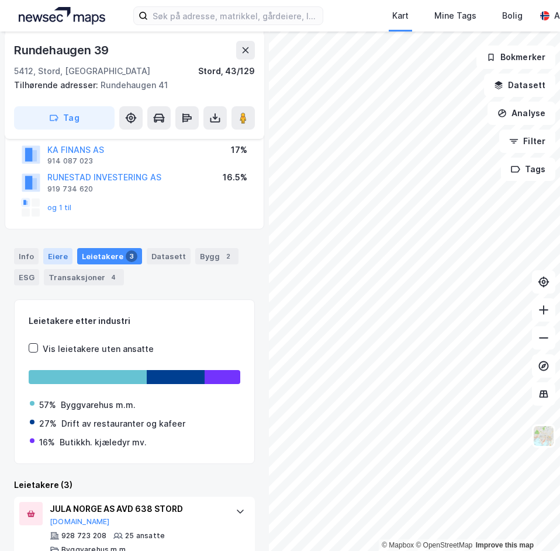
click at [50, 254] on div "Eiere" at bounding box center [57, 256] width 29 height 16
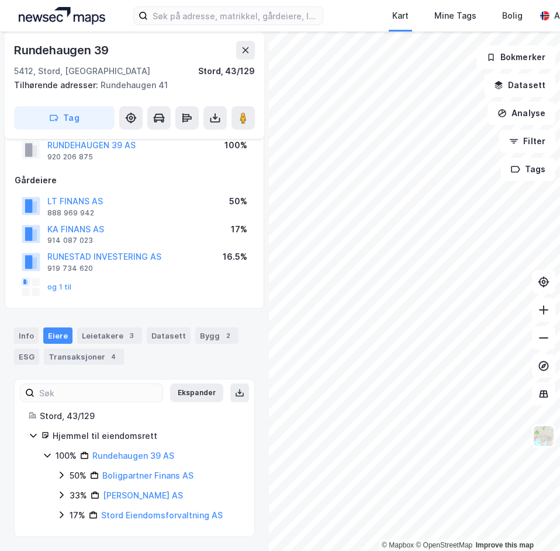
scroll to position [74, 0]
click at [34, 340] on div "Info" at bounding box center [26, 336] width 25 height 16
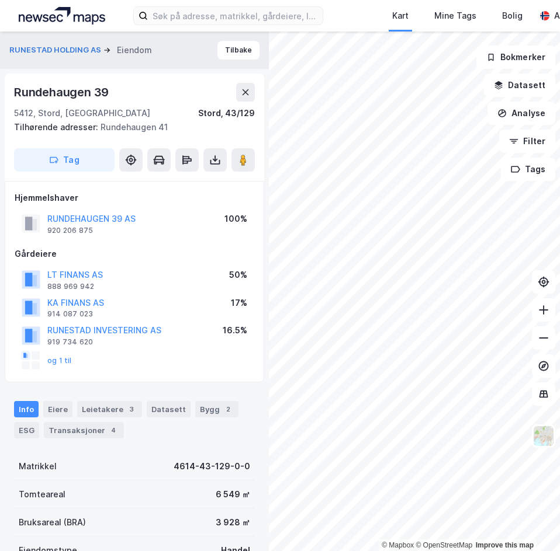
click at [44, 44] on div "RUNESTAD HOLDING AS Eiendom" at bounding box center [85, 50] width 152 height 14
click at [42, 49] on button "RUNESTAD HOLDING AS" at bounding box center [56, 50] width 94 height 12
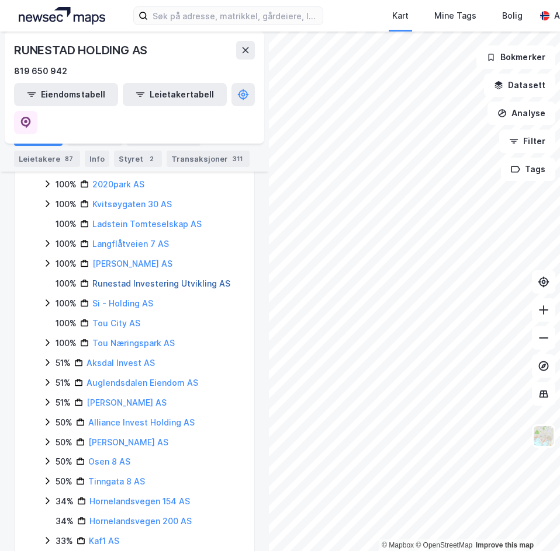
scroll to position [292, 0]
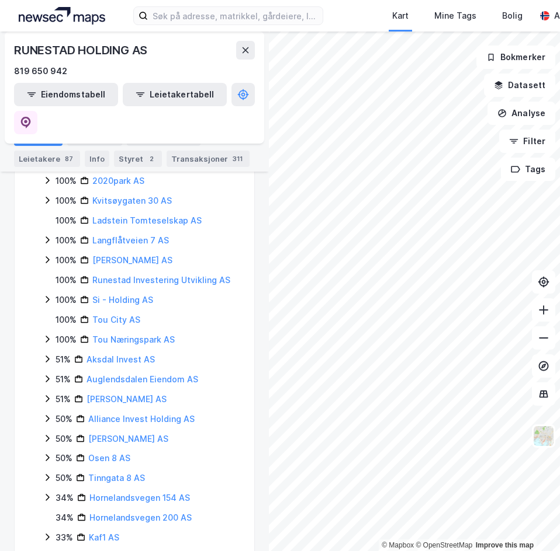
click at [46, 435] on icon at bounding box center [48, 438] width 4 height 7
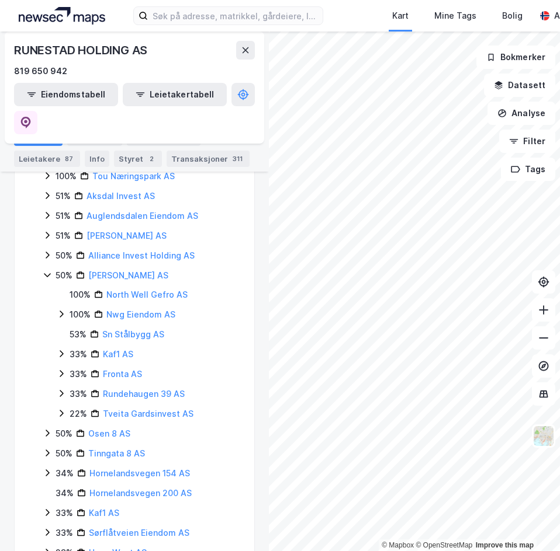
scroll to position [467, 0]
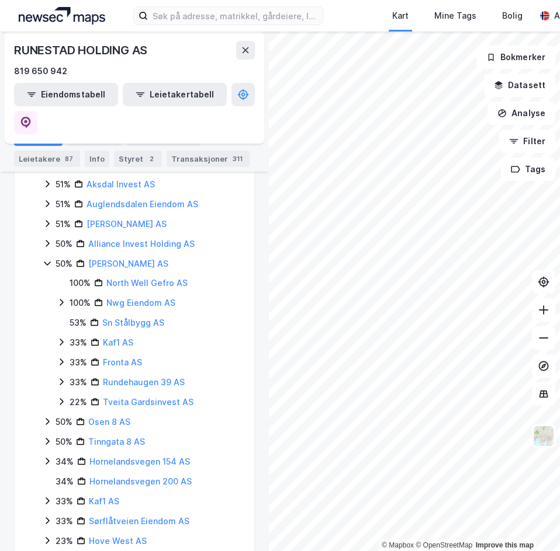
click at [59, 397] on icon at bounding box center [61, 401] width 9 height 9
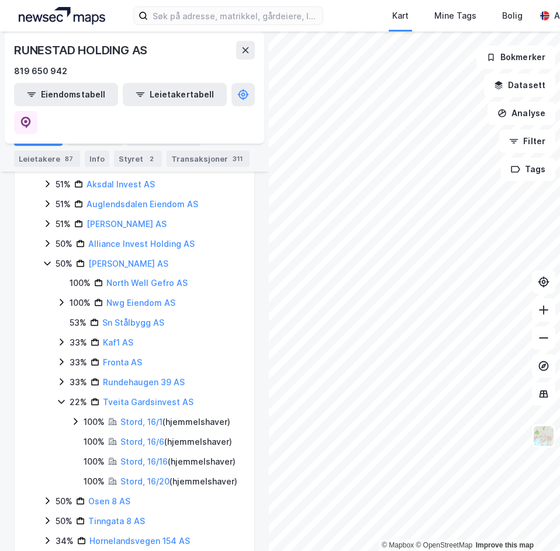
click at [66, 376] on div "33% Rundehaugen 39 AS" at bounding box center [148, 383] width 183 height 14
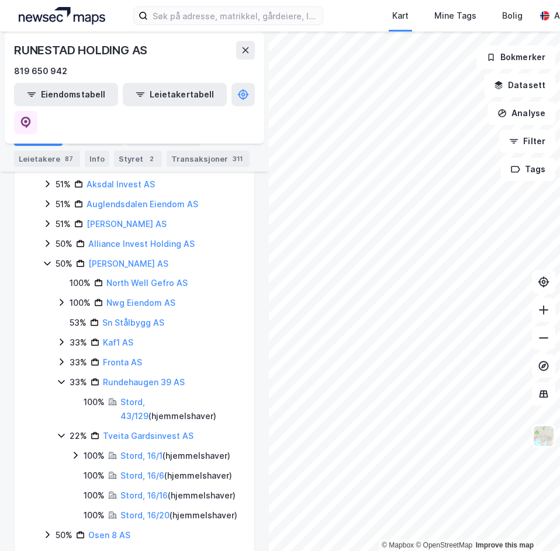
click at [62, 377] on icon at bounding box center [61, 381] width 9 height 9
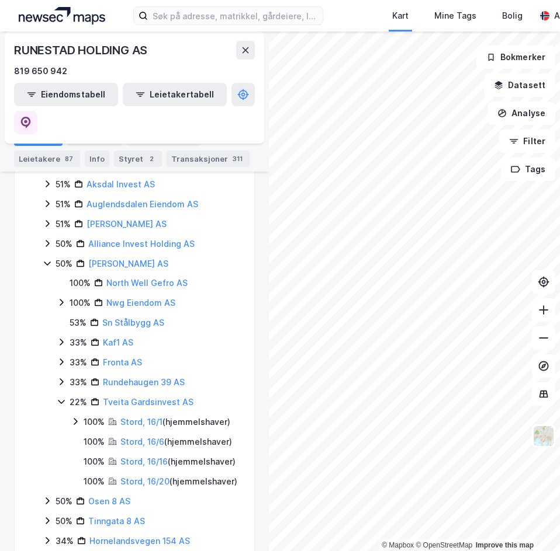
click at [62, 357] on icon at bounding box center [61, 361] width 9 height 9
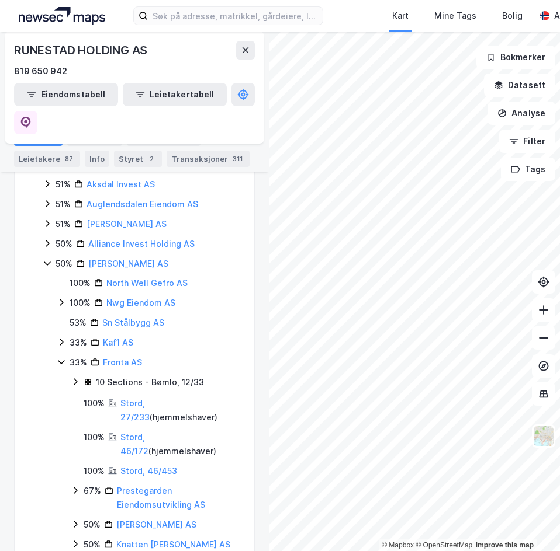
click at [161, 397] on div "Stord, 27/233 ( hjemmelshaver )" at bounding box center [180, 411] width 120 height 28
click at [150, 398] on link "Stord, 27/233" at bounding box center [134, 410] width 29 height 24
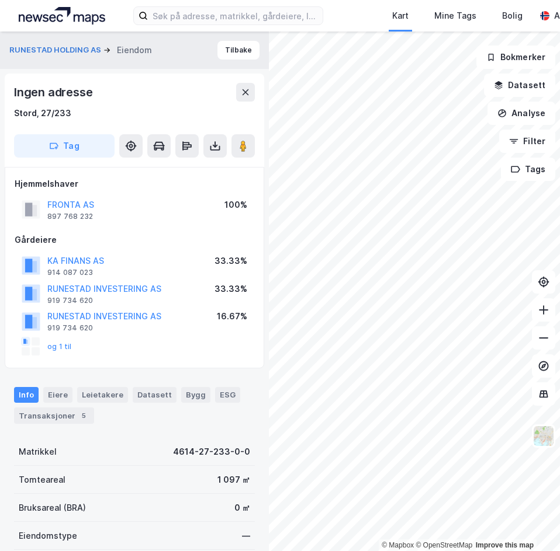
scroll to position [1, 0]
click at [68, 46] on button "RUNESTAD HOLDING AS" at bounding box center [56, 50] width 94 height 12
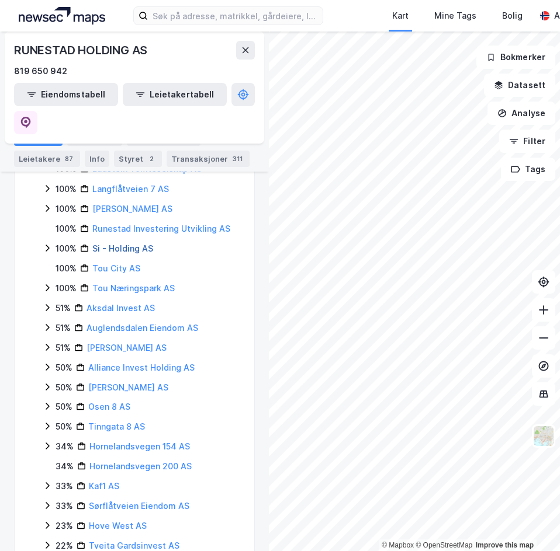
scroll to position [346, 0]
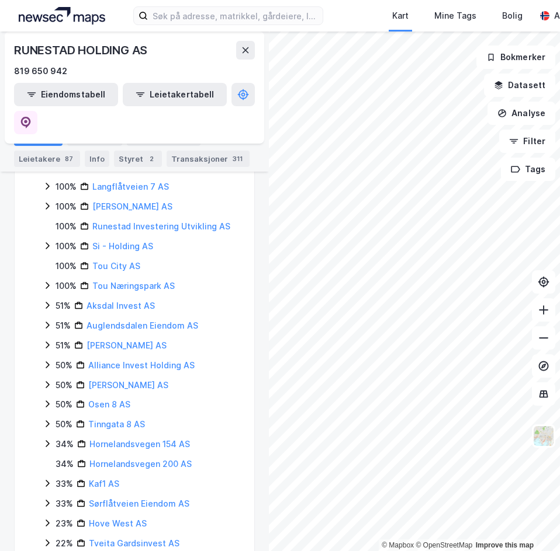
click at [46, 378] on div "50% Gefro Finans AS" at bounding box center [141, 385] width 197 height 14
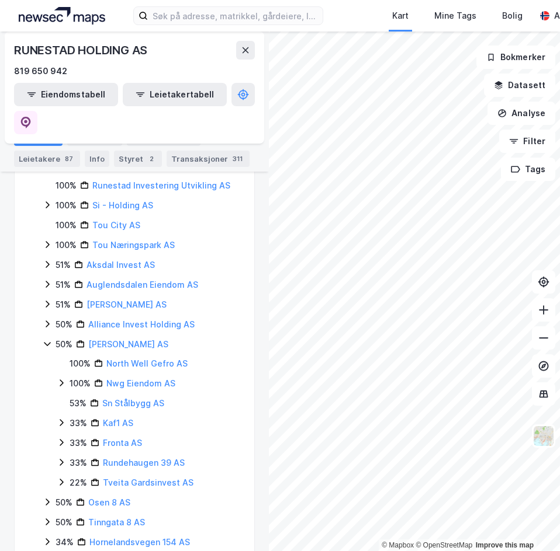
scroll to position [404, 0]
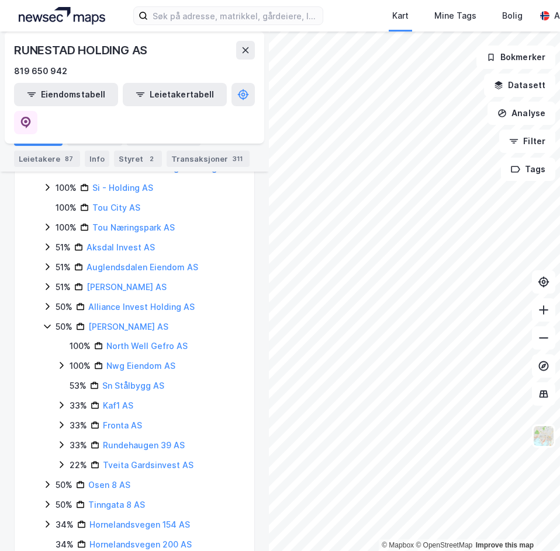
click at [64, 460] on icon at bounding box center [61, 464] width 9 height 9
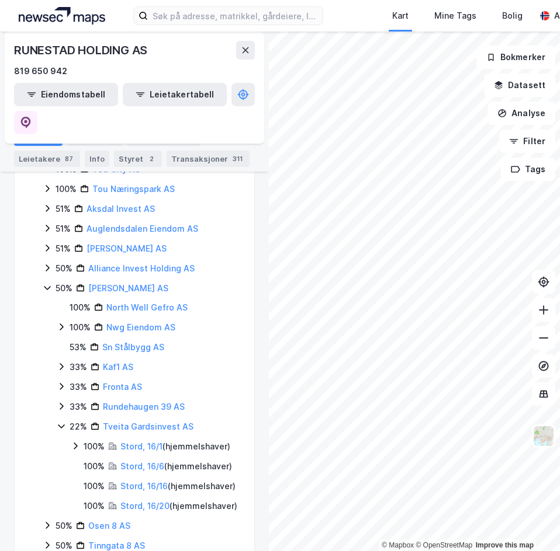
scroll to position [463, 0]
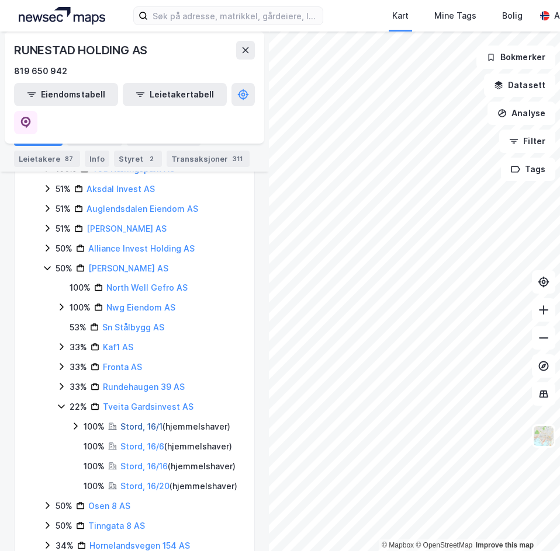
click at [130, 422] on link "Stord, 16/1" at bounding box center [141, 427] width 42 height 10
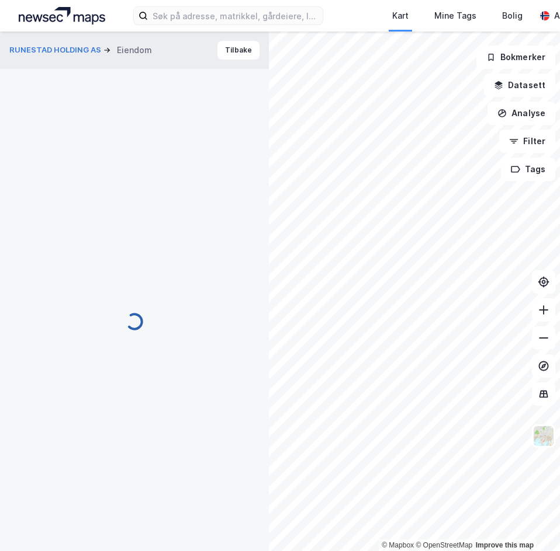
scroll to position [1, 0]
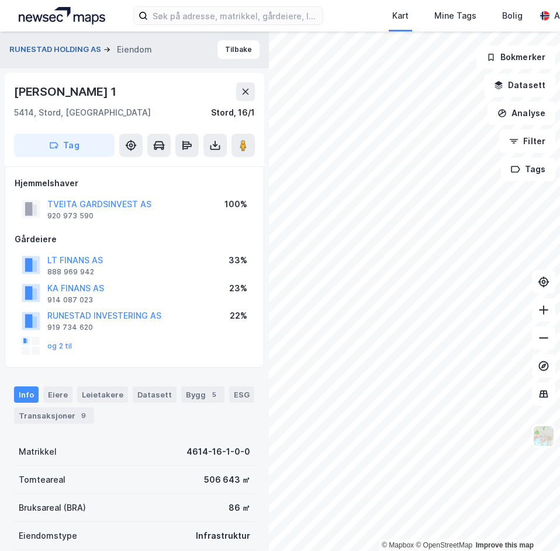
click at [61, 49] on button "RUNESTAD HOLDING AS" at bounding box center [56, 50] width 94 height 12
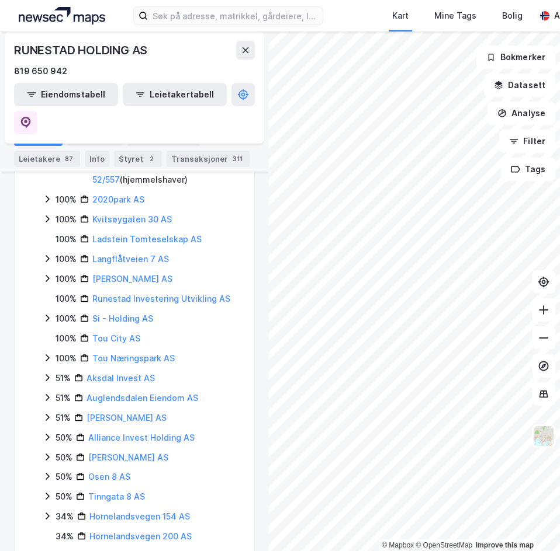
scroll to position [292, 0]
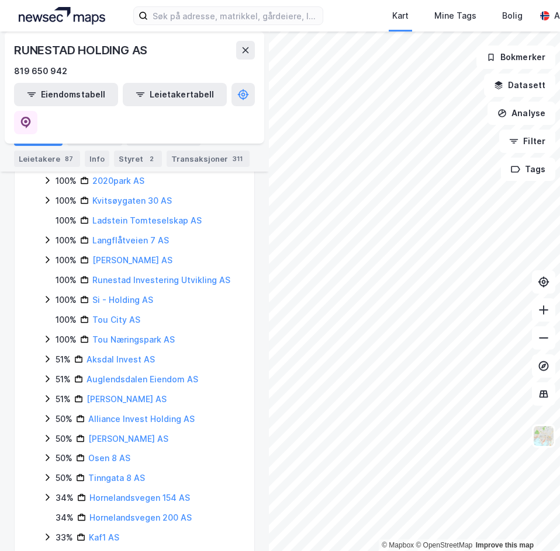
click at [51, 434] on icon at bounding box center [47, 438] width 9 height 9
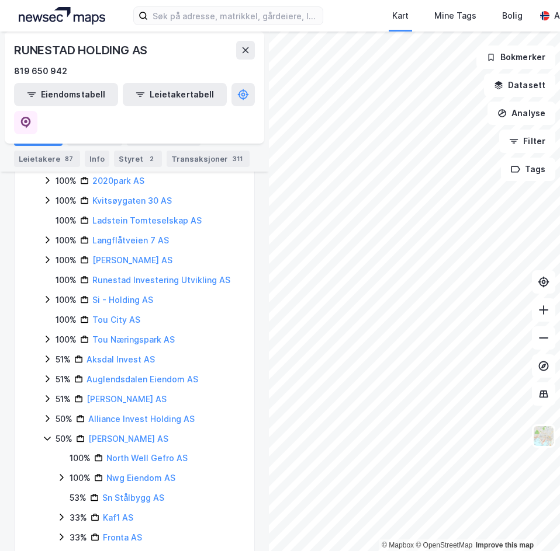
scroll to position [409, 0]
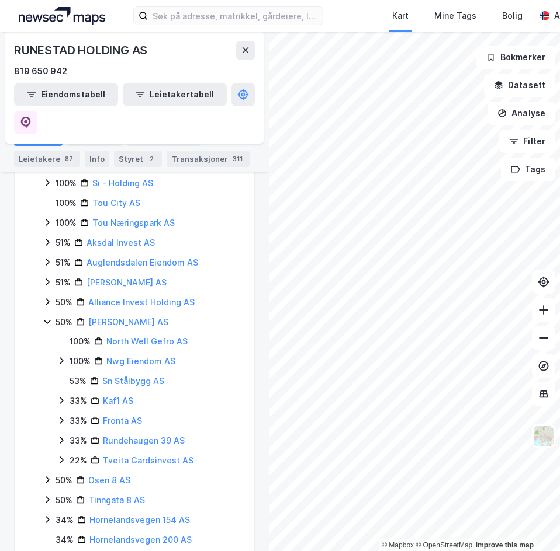
click at [59, 456] on icon at bounding box center [61, 460] width 9 height 9
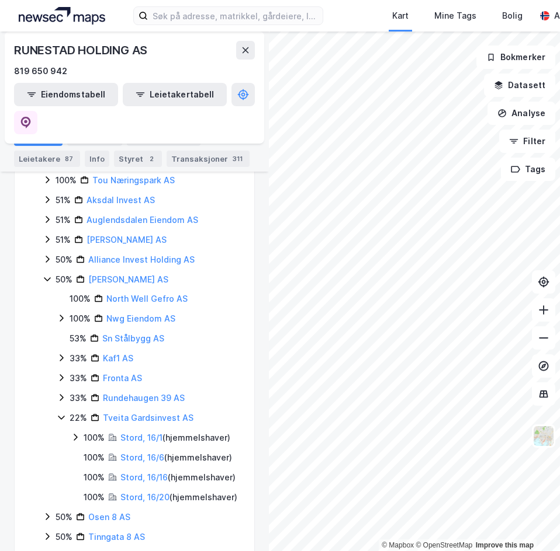
scroll to position [467, 0]
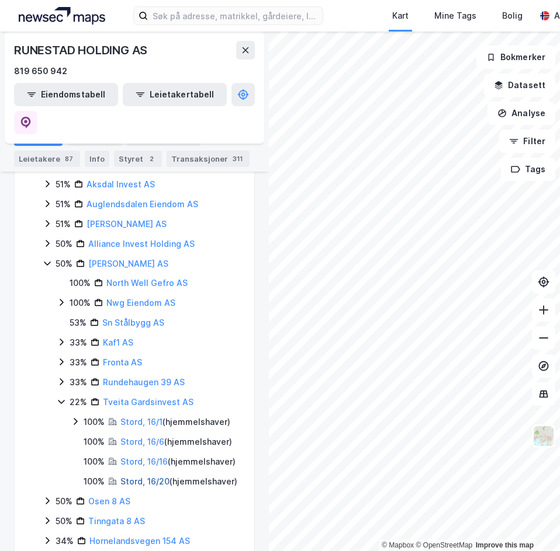
click at [125, 477] on link "Stord, 16/20" at bounding box center [144, 482] width 49 height 10
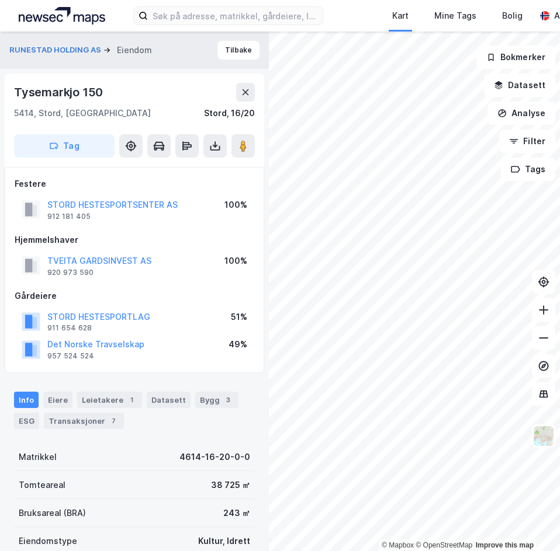
scroll to position [1, 0]
click at [48, 400] on div "Eiere" at bounding box center [57, 399] width 29 height 16
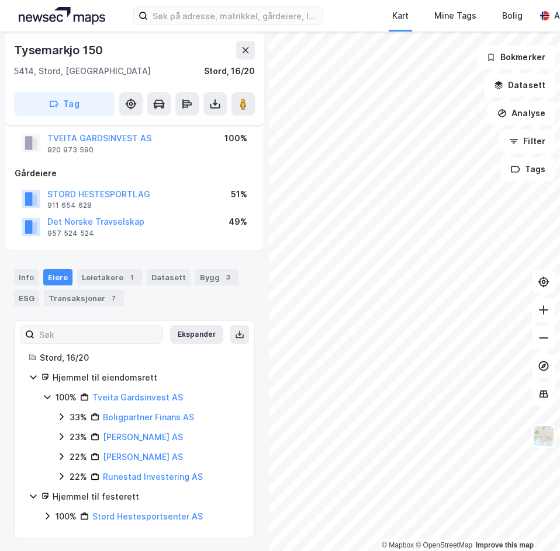
scroll to position [124, 0]
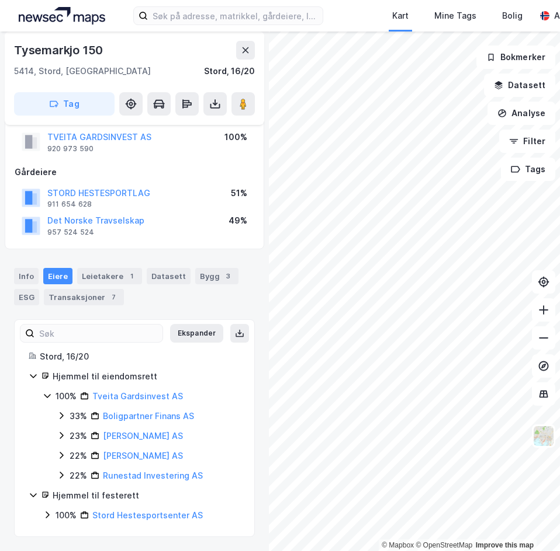
click at [60, 412] on icon at bounding box center [61, 415] width 9 height 9
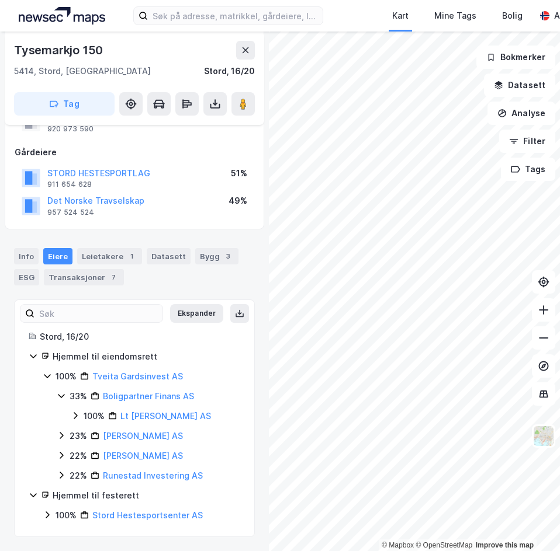
click at [72, 412] on icon at bounding box center [75, 415] width 9 height 9
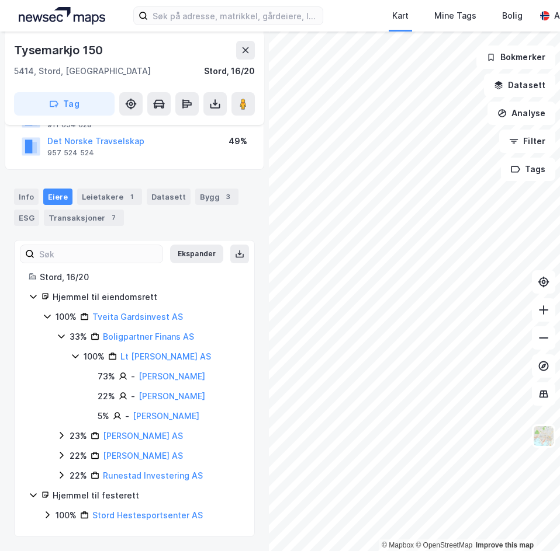
click at [62, 431] on icon at bounding box center [61, 435] width 9 height 9
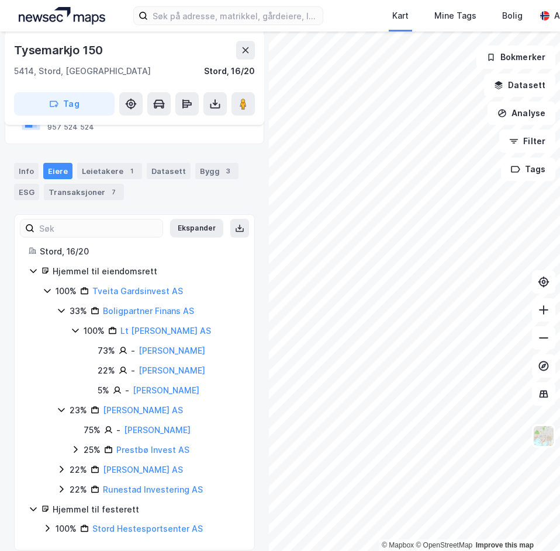
scroll to position [242, 0]
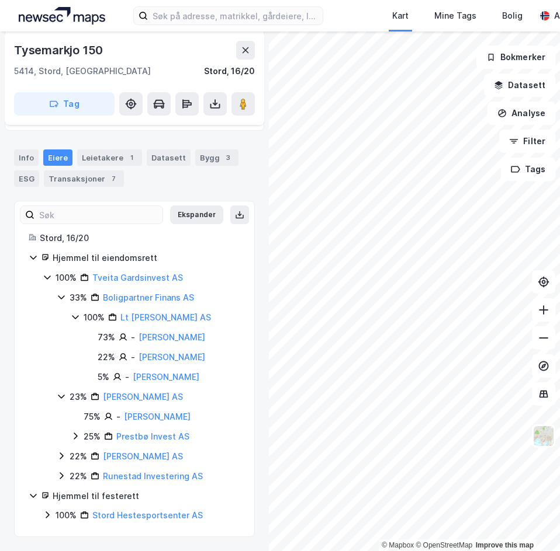
click at [62, 452] on icon at bounding box center [61, 455] width 9 height 9
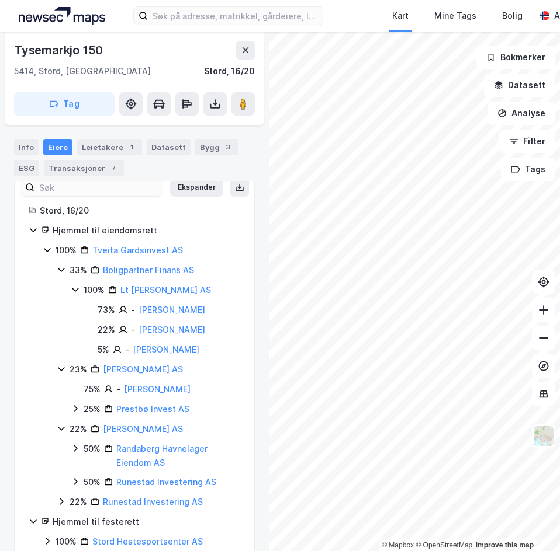
scroll to position [296, 0]
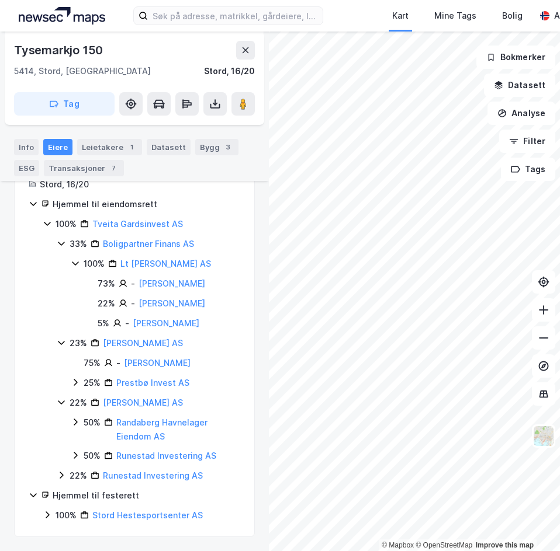
click at [64, 475] on icon at bounding box center [61, 475] width 9 height 9
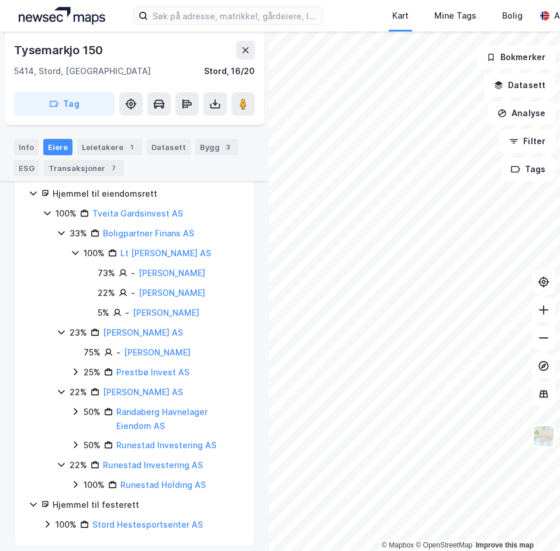
scroll to position [316, 0]
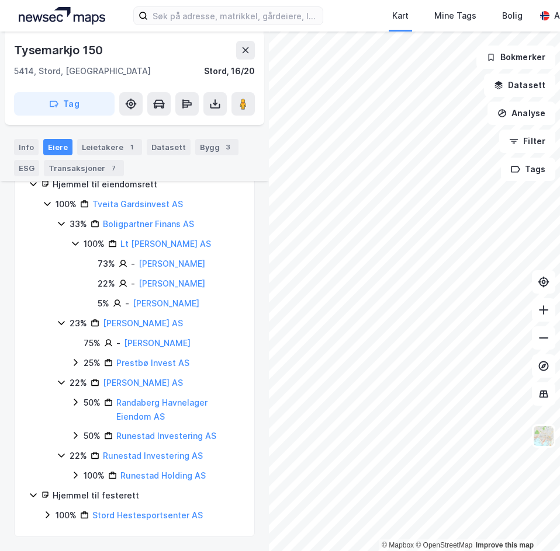
click at [72, 473] on icon at bounding box center [75, 475] width 9 height 9
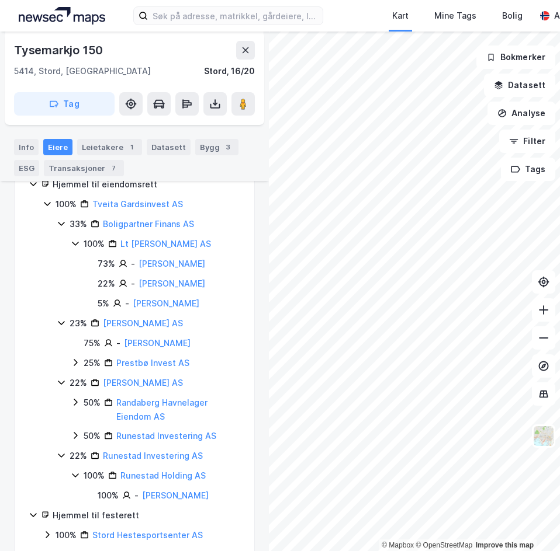
click at [76, 437] on icon at bounding box center [76, 436] width 4 height 7
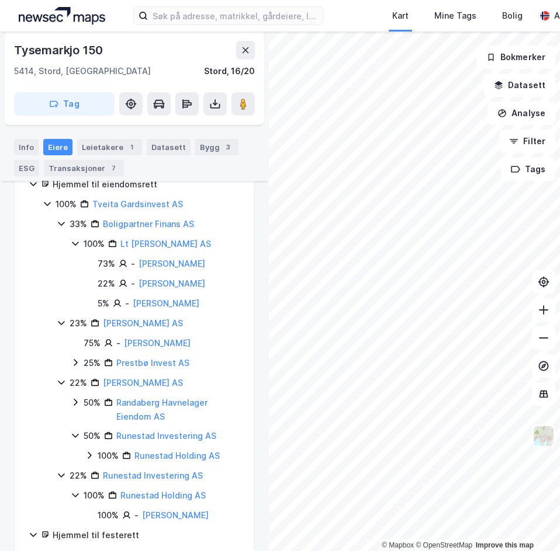
click at [77, 400] on icon at bounding box center [75, 402] width 9 height 9
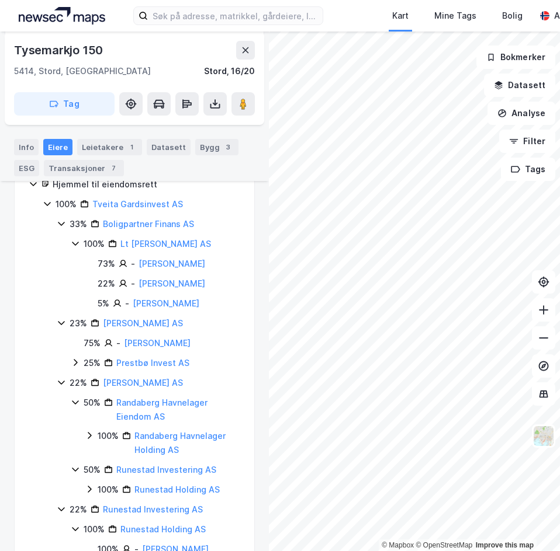
click at [85, 434] on icon at bounding box center [89, 435] width 9 height 9
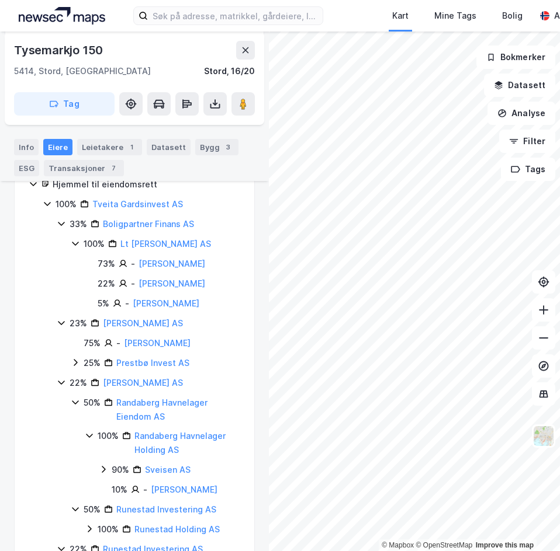
click at [95, 464] on div "100% Randaberg Havnelager Holding AS 90% Sveisen AS 10% - Simonsen Ove" at bounding box center [162, 463] width 155 height 68
click at [96, 468] on div "100% Randaberg Havnelager Holding AS 90% Sveisen AS 10% - Simonsen Ove" at bounding box center [162, 463] width 155 height 68
click at [98, 468] on div "100% Randaberg Havnelager Holding AS 90% Sveisen AS 10% - Simonsen Ove" at bounding box center [162, 463] width 155 height 68
click at [102, 470] on icon at bounding box center [103, 469] width 9 height 9
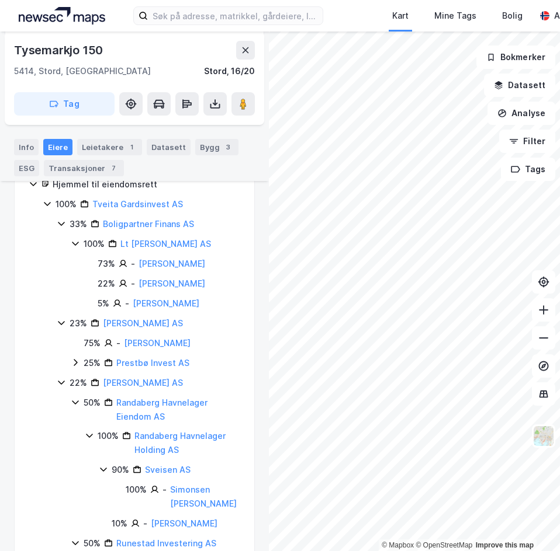
scroll to position [258, 0]
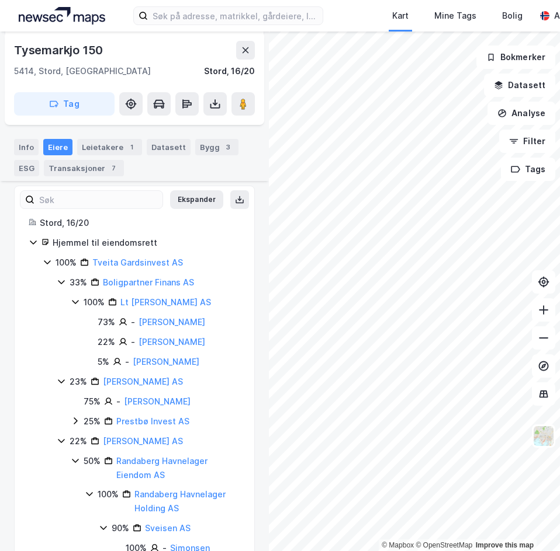
click at [48, 263] on icon at bounding box center [47, 262] width 6 height 4
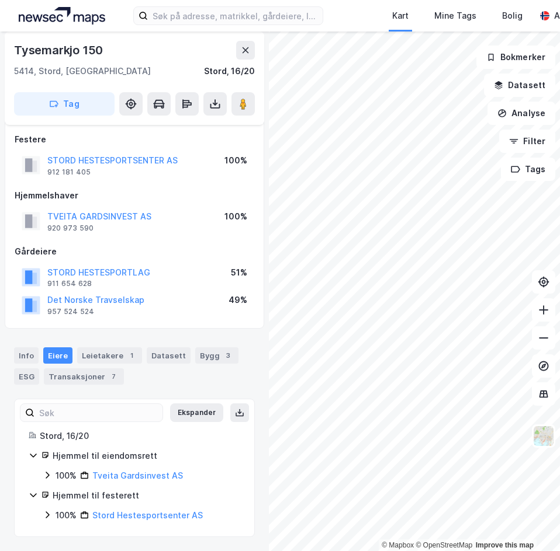
scroll to position [44, 0]
click at [50, 512] on icon at bounding box center [47, 514] width 9 height 9
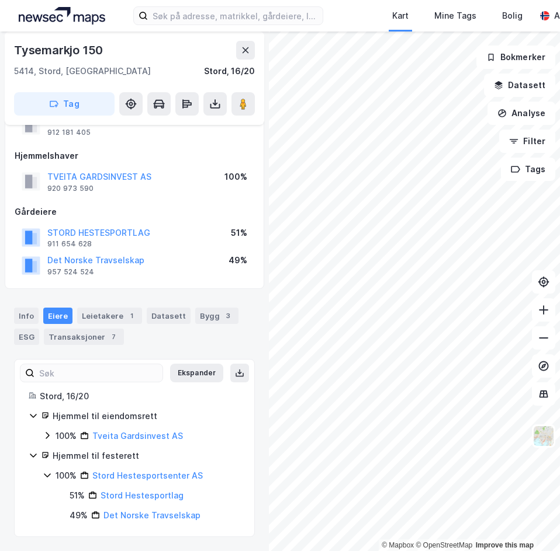
click at [47, 478] on icon at bounding box center [47, 475] width 9 height 9
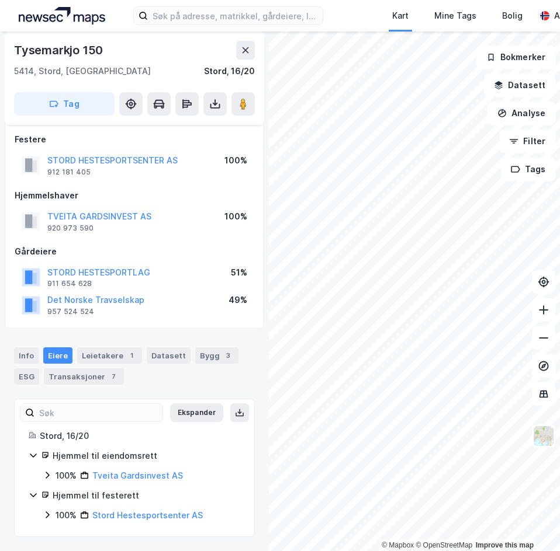
scroll to position [44, 0]
drag, startPoint x: 41, startPoint y: 475, endPoint x: 4, endPoint y: 453, distance: 43.7
click at [4, 453] on div "RUNESTAD HOLDING AS Eiendom Tilbake Tysemarkjo 150 5414, Stord, Vestland Stord,…" at bounding box center [134, 292] width 269 height 520
click at [107, 435] on div "Stord, 16/20" at bounding box center [140, 436] width 200 height 14
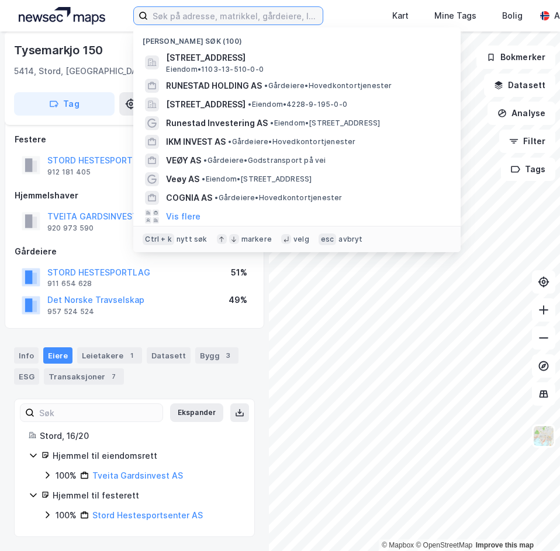
click at [211, 12] on input at bounding box center [235, 16] width 175 height 18
click at [123, 63] on div "Tysemarkjo 150 5414, Stord, Vestland Stord, 16/20" at bounding box center [134, 59] width 241 height 37
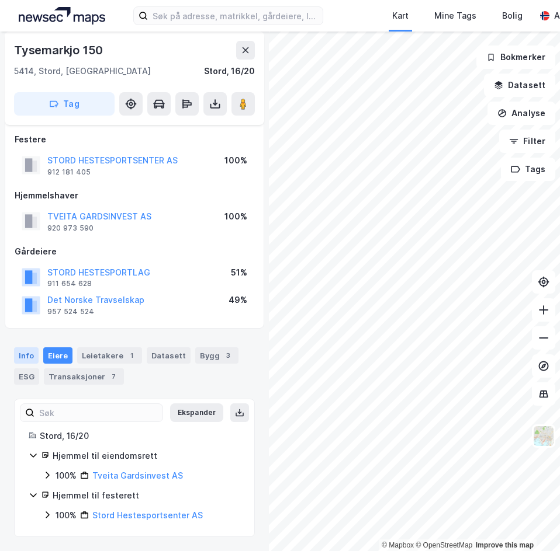
click at [27, 352] on div "Info" at bounding box center [26, 356] width 25 height 16
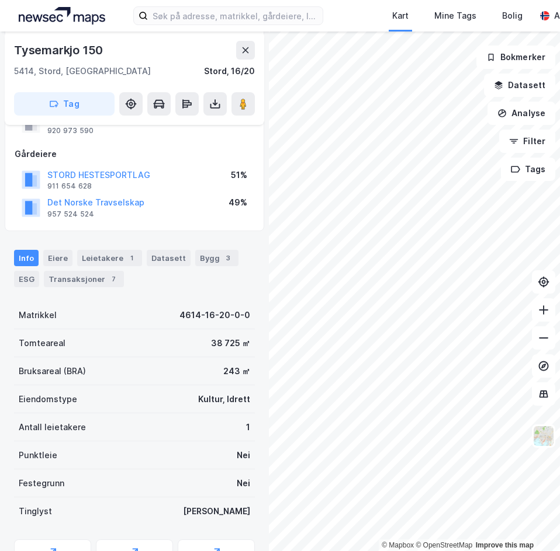
scroll to position [206, 0]
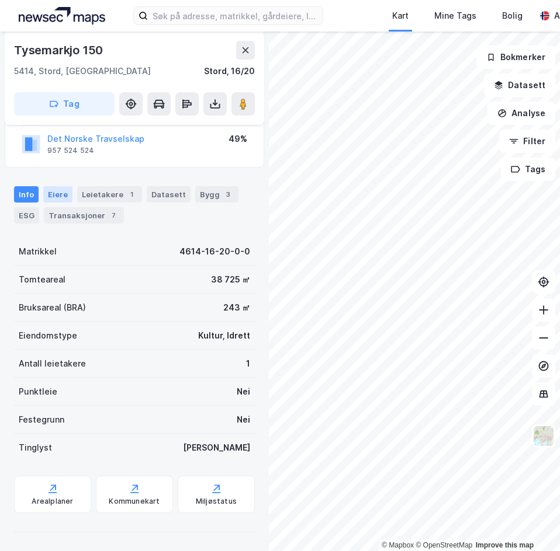
click at [70, 187] on div "Eiere" at bounding box center [57, 194] width 29 height 16
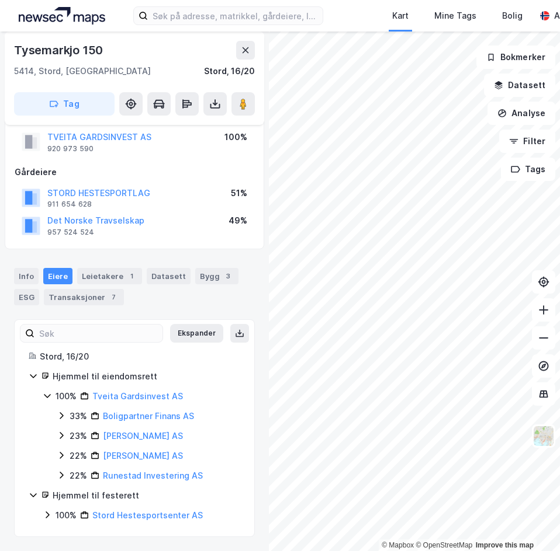
click at [46, 394] on icon at bounding box center [47, 395] width 9 height 9
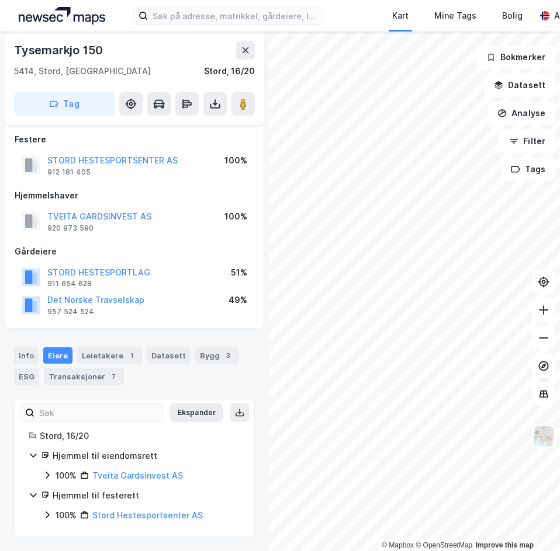
click at [46, 467] on div "Hjemmel til eiendomsrett 100% Tveita Gardsinvest AS" at bounding box center [134, 466] width 211 height 34
click at [50, 475] on icon at bounding box center [47, 475] width 9 height 9
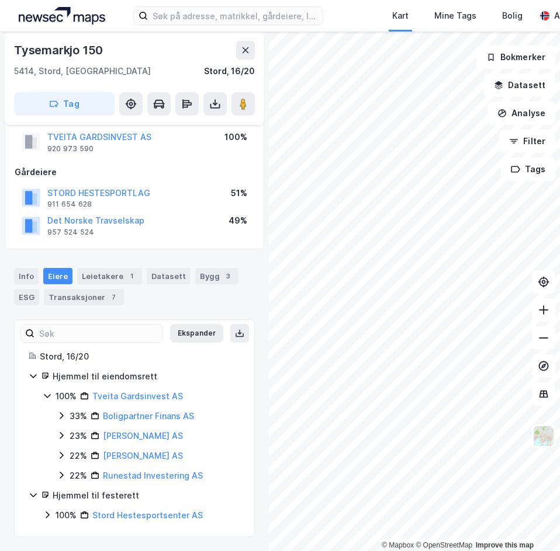
click at [60, 414] on icon at bounding box center [62, 415] width 4 height 7
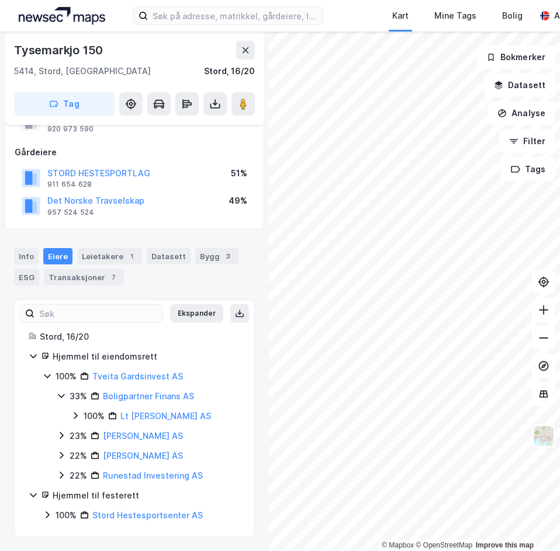
click at [62, 430] on div "23% Ka Finans AS" at bounding box center [148, 436] width 183 height 14
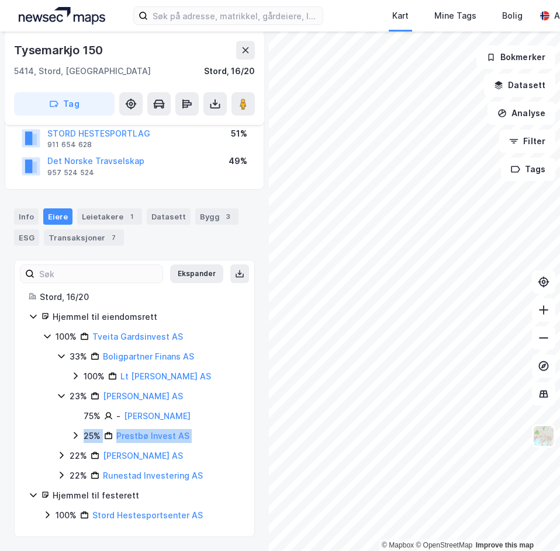
click at [60, 446] on div "33% Boligpartner Finans AS 100% Lt Finans AS 23% Ka Finans AS 75% - Tyse Kurt A…" at bounding box center [148, 416] width 183 height 133
click at [62, 454] on icon at bounding box center [62, 455] width 4 height 7
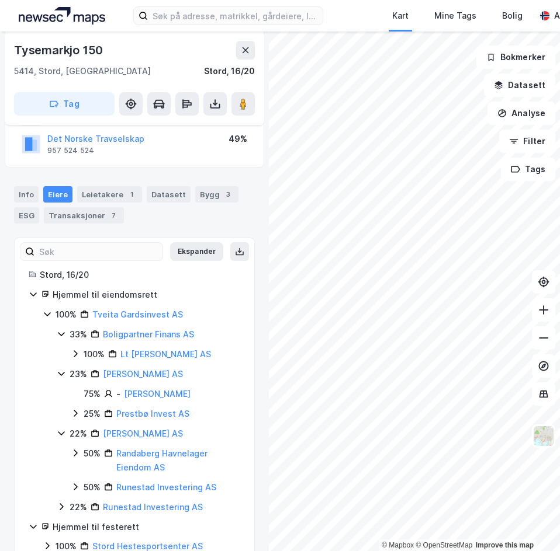
click at [62, 505] on icon at bounding box center [61, 506] width 9 height 9
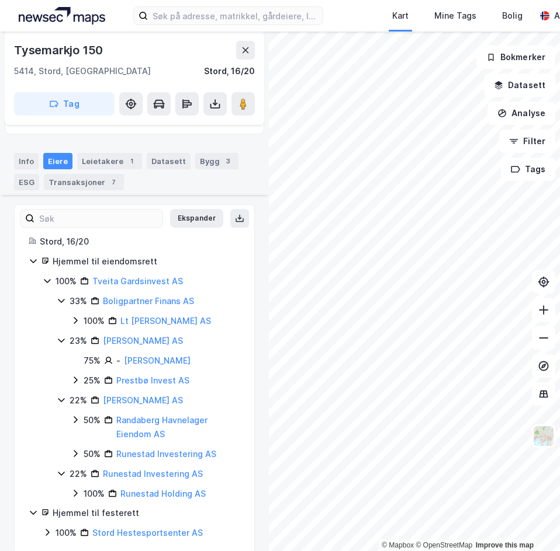
scroll to position [256, 0]
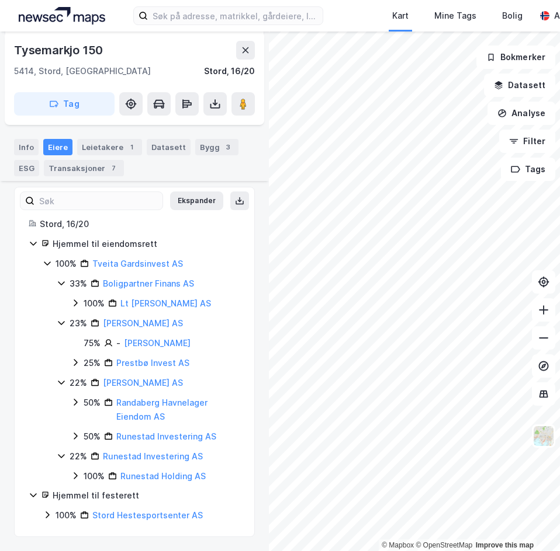
click at [75, 436] on icon at bounding box center [75, 436] width 9 height 9
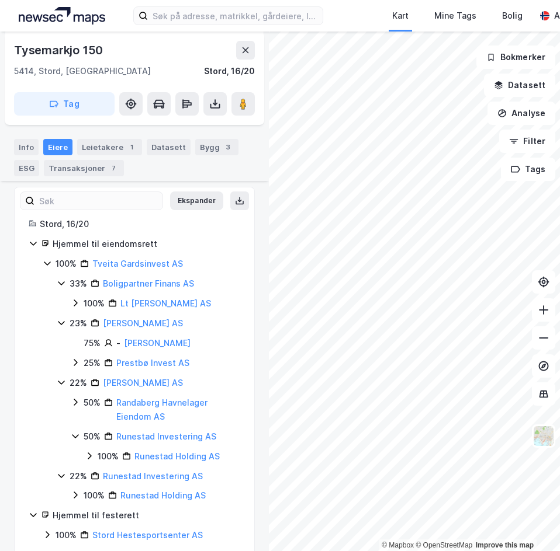
click at [74, 403] on icon at bounding box center [75, 402] width 9 height 9
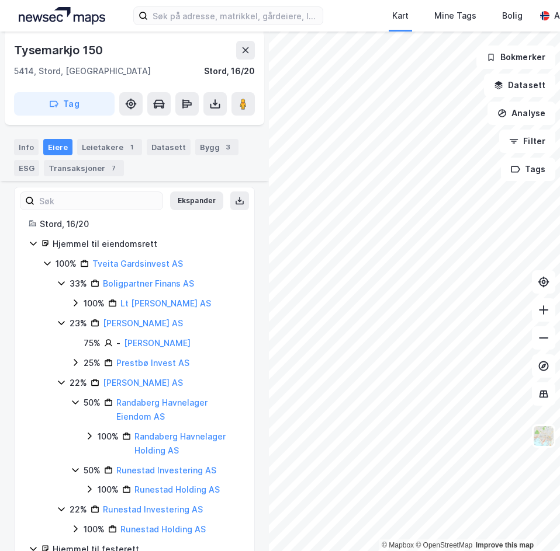
click at [71, 363] on icon at bounding box center [75, 362] width 9 height 9
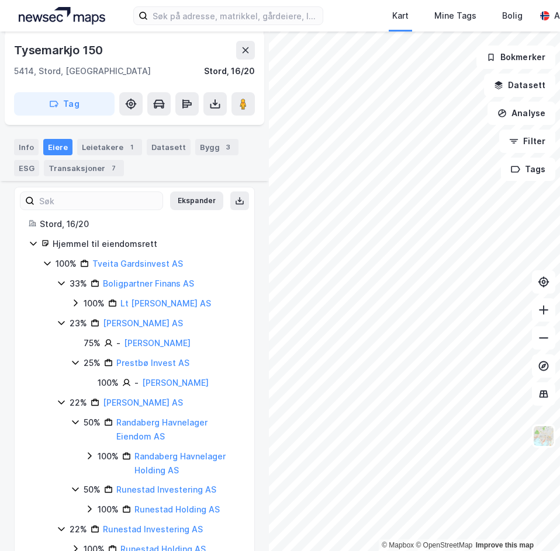
click at [72, 311] on div "33% Boligpartner Finans AS 100% Lt Finans AS 23% Ka Finans AS 75% - Tyse Kurt A…" at bounding box center [148, 417] width 183 height 280
click at [78, 304] on icon at bounding box center [75, 302] width 9 height 9
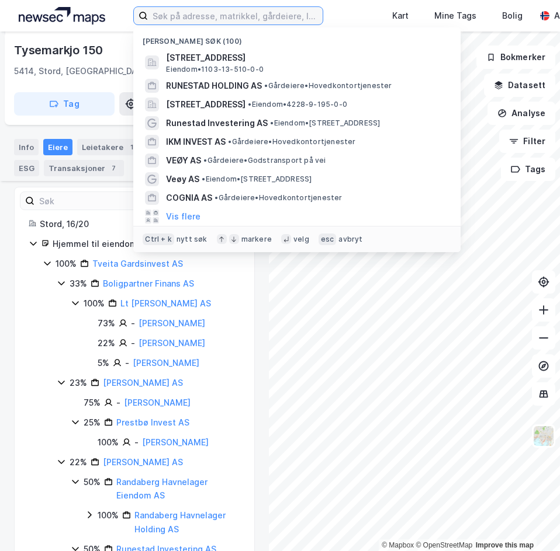
click at [171, 15] on input at bounding box center [235, 16] width 175 height 18
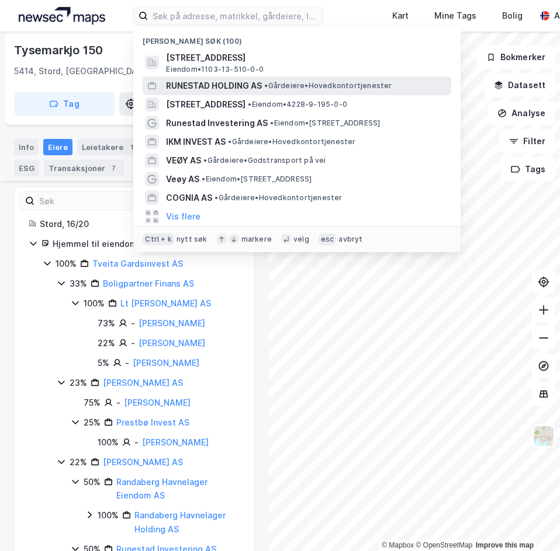
click at [207, 89] on span "RUNESTAD HOLDING AS" at bounding box center [214, 86] width 96 height 14
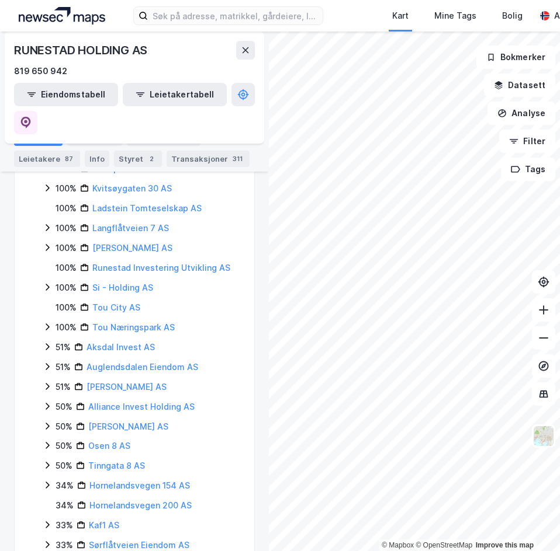
scroll to position [346, 0]
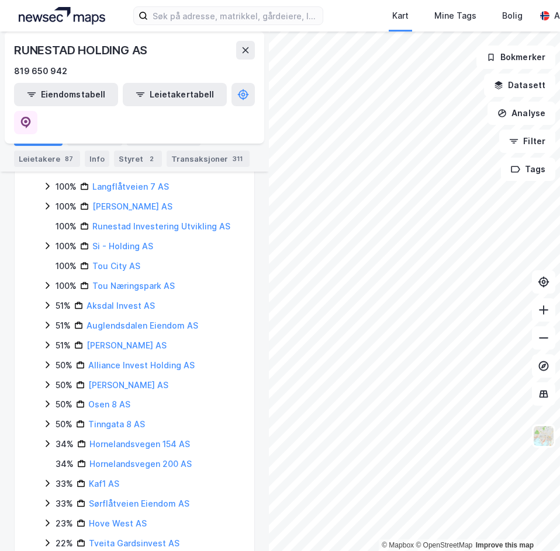
click at [47, 380] on icon at bounding box center [47, 384] width 9 height 9
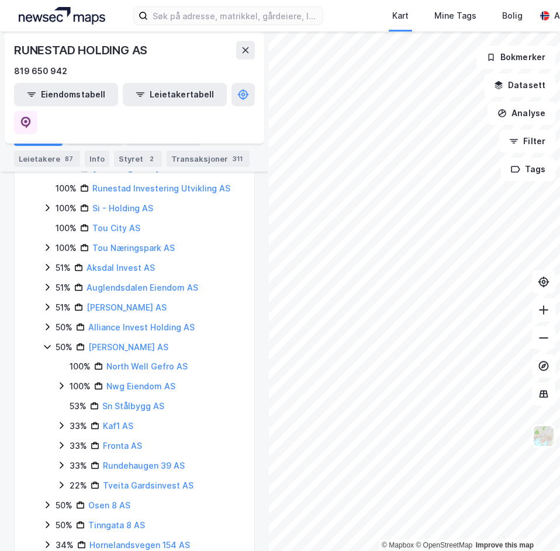
scroll to position [404, 0]
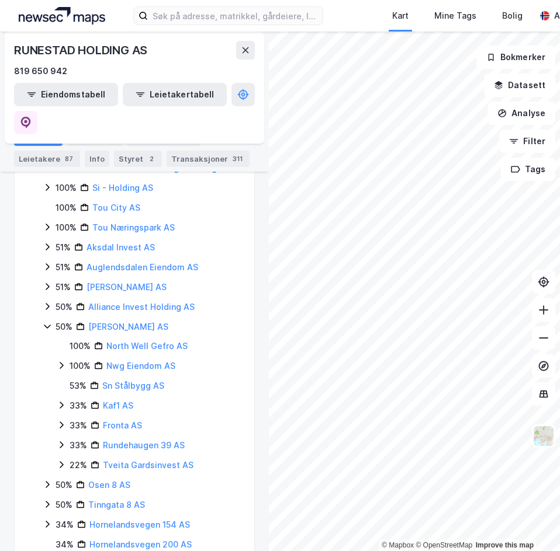
click at [58, 460] on icon at bounding box center [61, 464] width 9 height 9
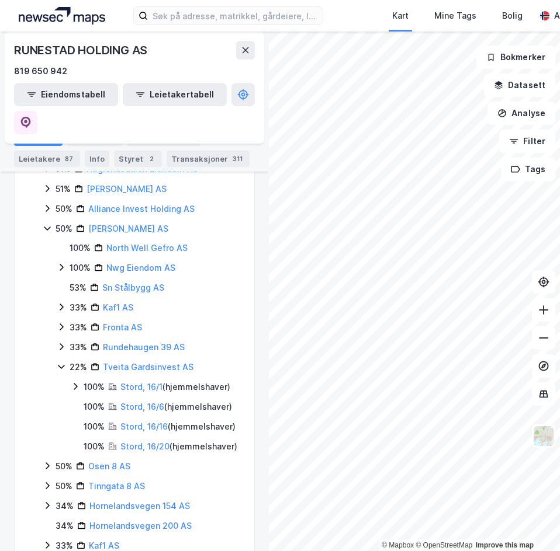
scroll to position [521, 0]
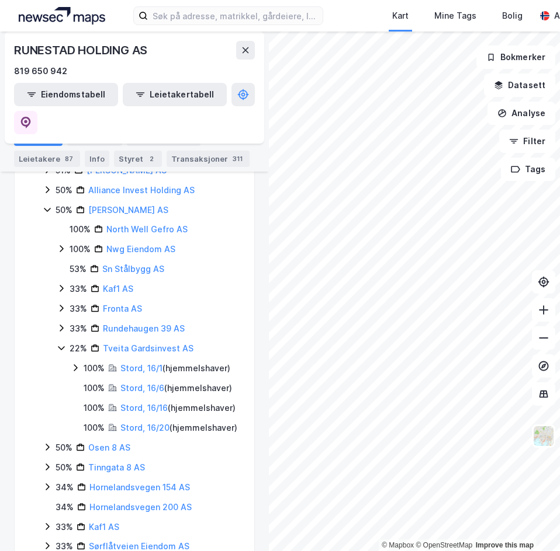
click at [48, 446] on icon at bounding box center [47, 447] width 9 height 9
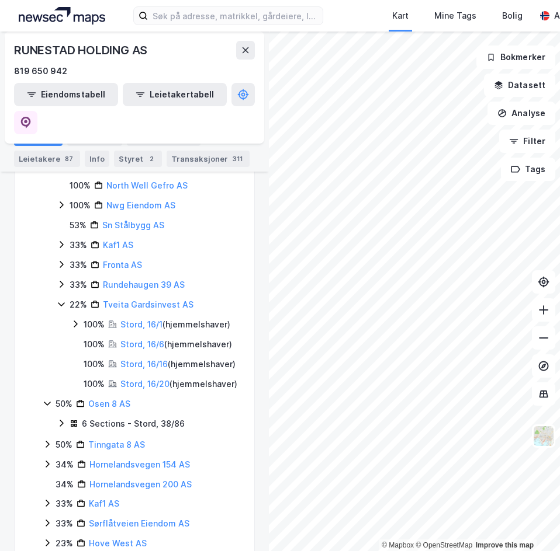
scroll to position [613, 0]
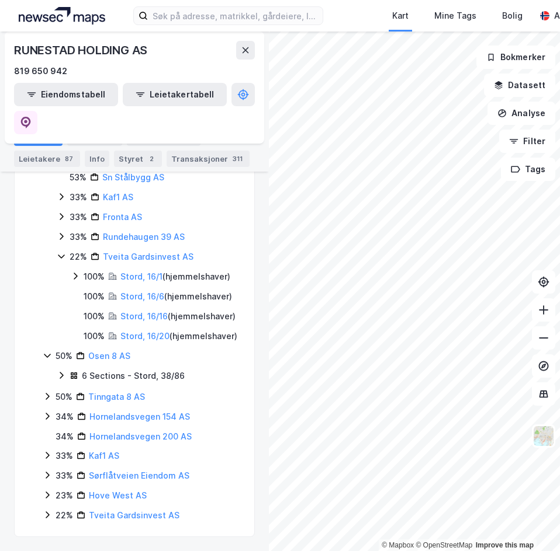
click at [47, 392] on icon at bounding box center [47, 396] width 9 height 9
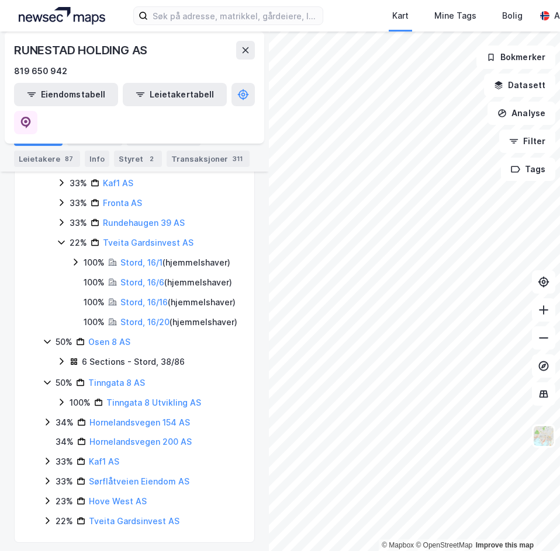
scroll to position [633, 0]
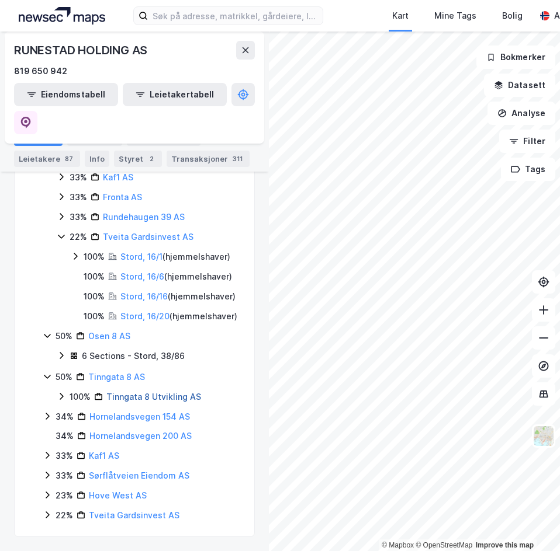
click at [118, 396] on link "Tinngata 8 Utvikling AS" at bounding box center [153, 397] width 95 height 10
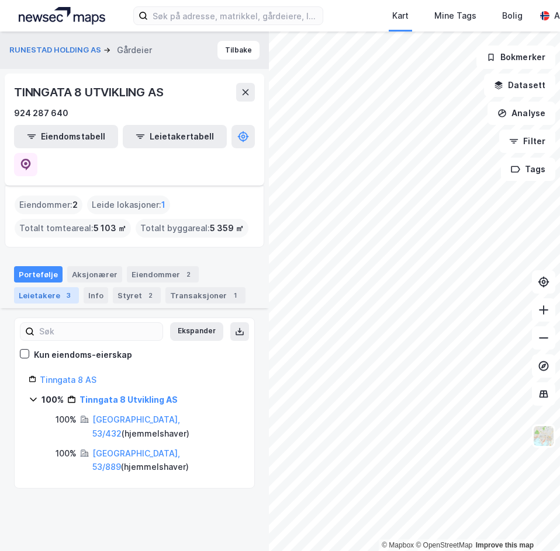
click at [69, 290] on div "3" at bounding box center [68, 296] width 12 height 12
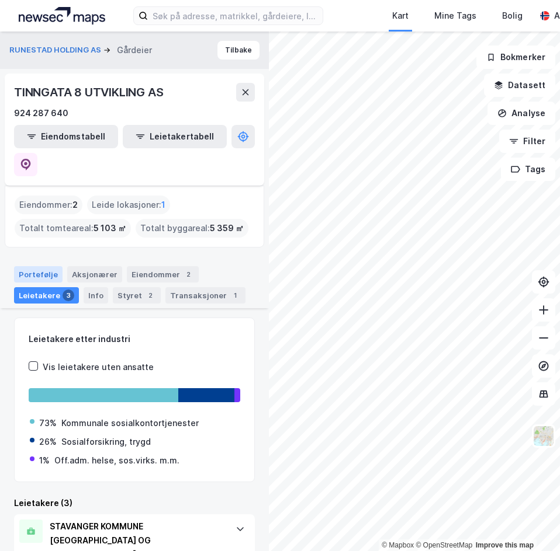
click at [51, 266] on div "Portefølje" at bounding box center [38, 274] width 48 height 16
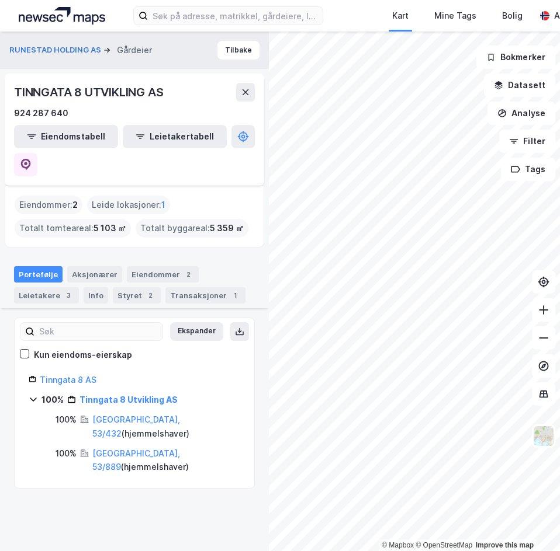
drag, startPoint x: 126, startPoint y: 242, endPoint x: 143, endPoint y: 220, distance: 27.6
click at [143, 220] on div "RUNESTAD HOLDING AS Gårdeier Tilbake TINNGATA 8 UTVIKLING AS 924 287 640 Eiendo…" at bounding box center [134, 292] width 269 height 520
click at [134, 415] on link "Stavanger, 53/432" at bounding box center [136, 427] width 88 height 24
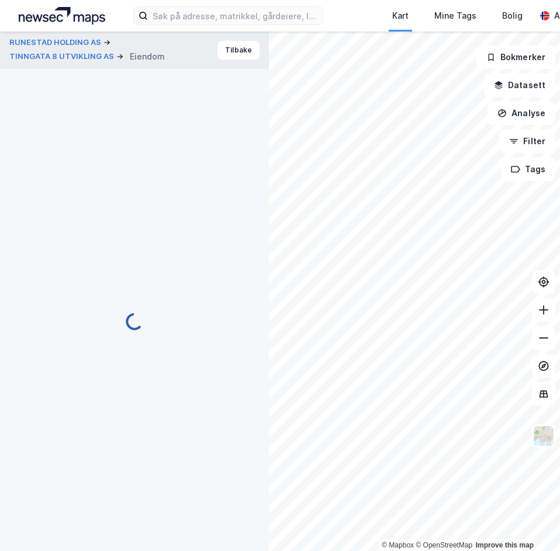
scroll to position [220, 0]
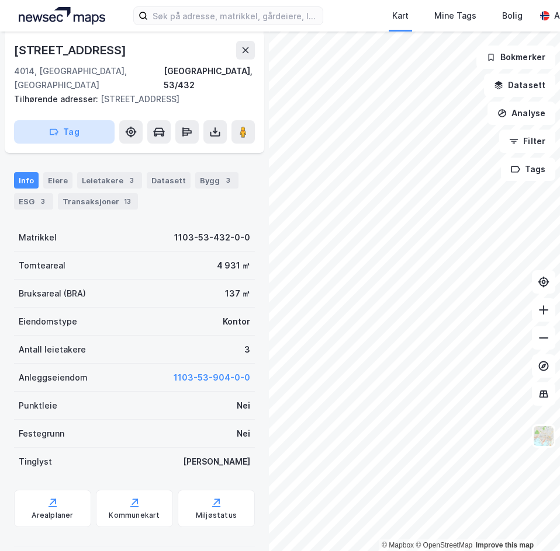
click at [55, 172] on div "Eiere" at bounding box center [57, 180] width 29 height 16
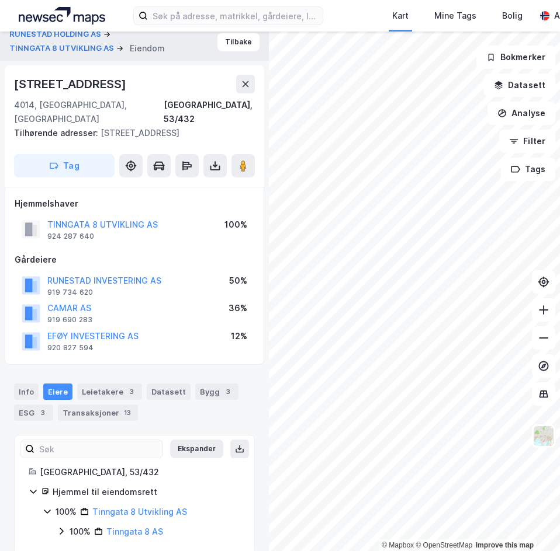
scroll to position [11, 0]
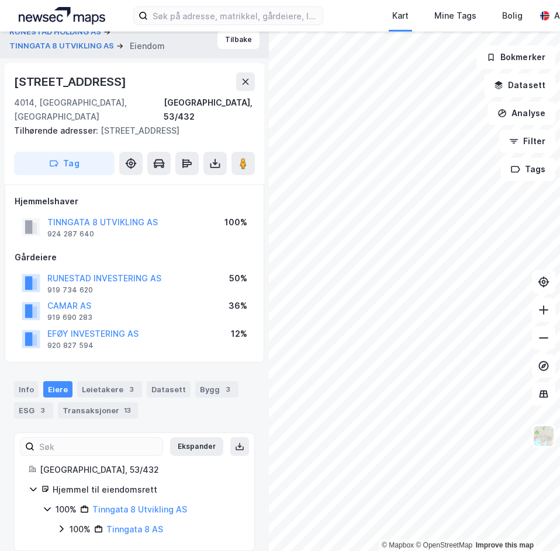
click at [62, 524] on icon at bounding box center [61, 528] width 9 height 9
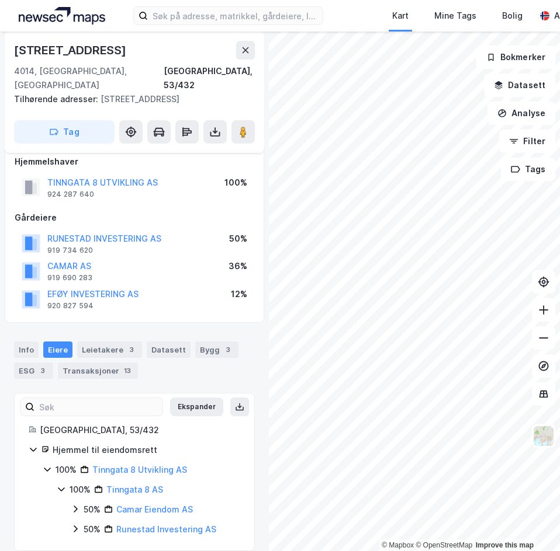
click at [75, 506] on icon at bounding box center [76, 509] width 4 height 7
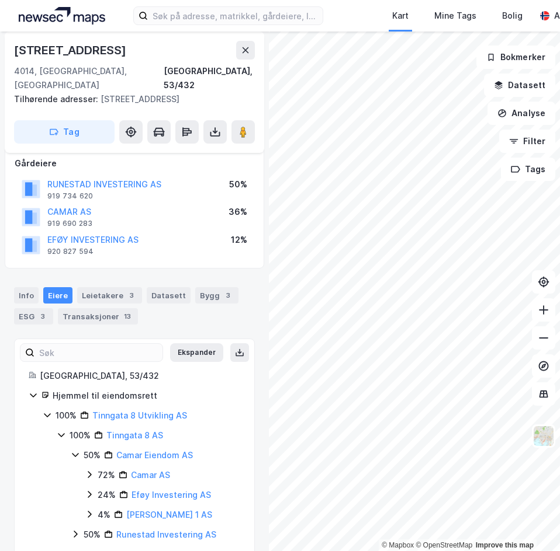
scroll to position [110, 0]
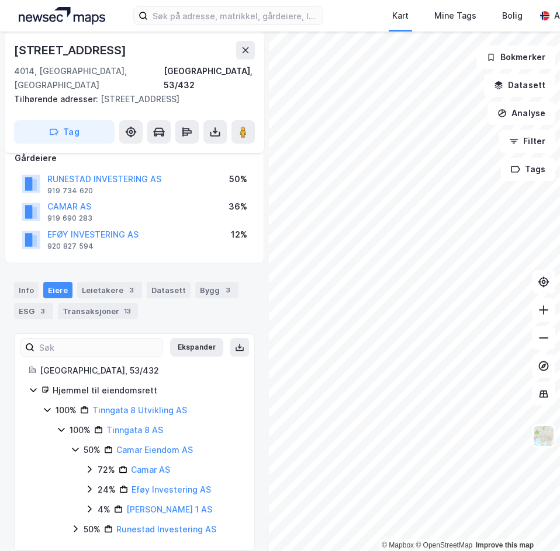
click at [75, 524] on icon at bounding box center [75, 528] width 9 height 9
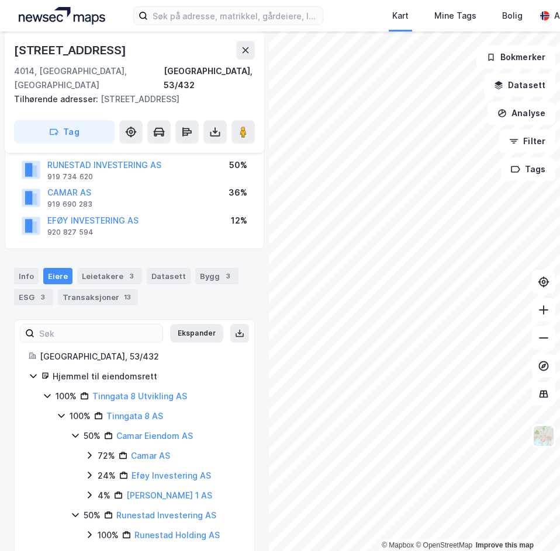
scroll to position [130, 0]
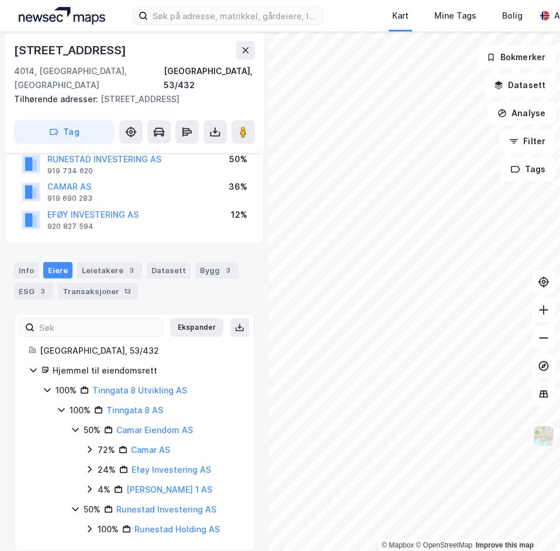
click at [88, 445] on icon at bounding box center [89, 449] width 9 height 9
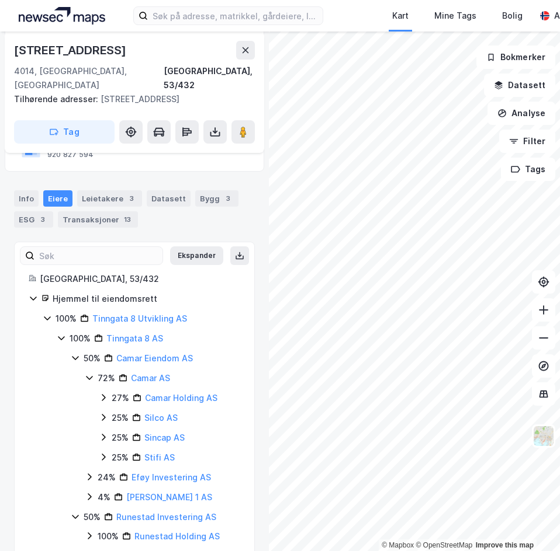
scroll to position [209, 0]
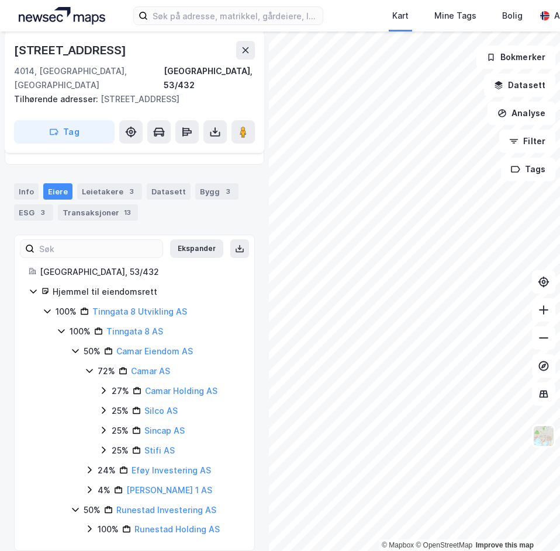
click at [103, 384] on div "27% Camar Holding AS" at bounding box center [169, 391] width 141 height 14
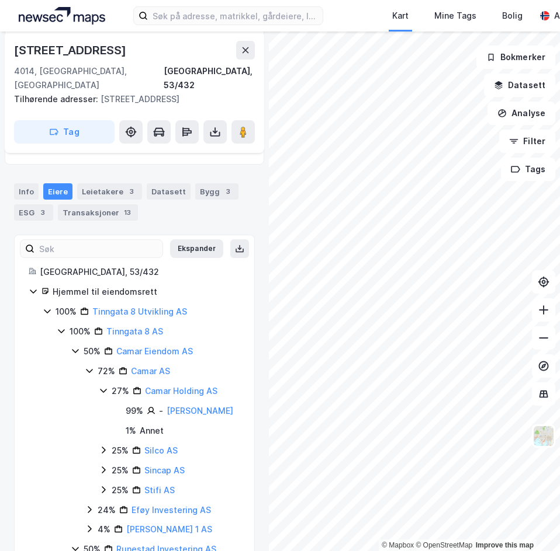
click at [105, 386] on icon at bounding box center [103, 390] width 9 height 9
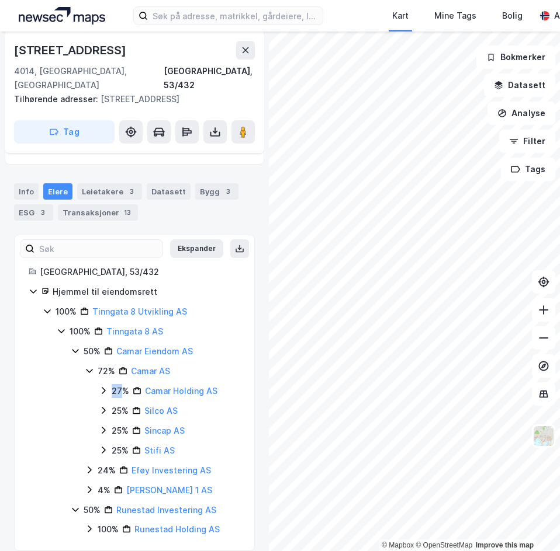
click at [105, 386] on icon at bounding box center [103, 390] width 9 height 9
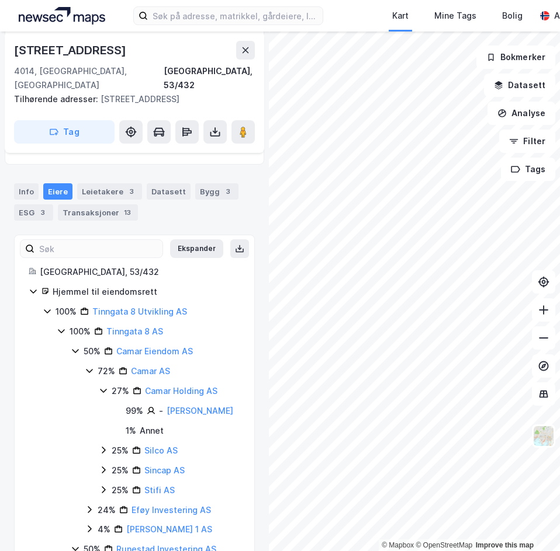
click at [105, 451] on icon at bounding box center [103, 450] width 9 height 9
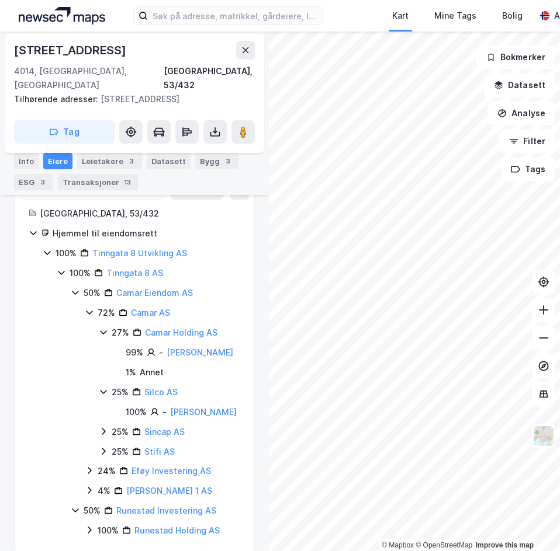
click at [100, 430] on icon at bounding box center [103, 431] width 9 height 9
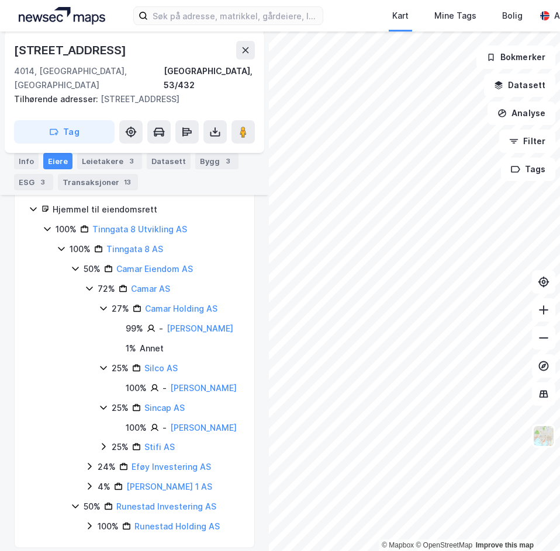
scroll to position [302, 0]
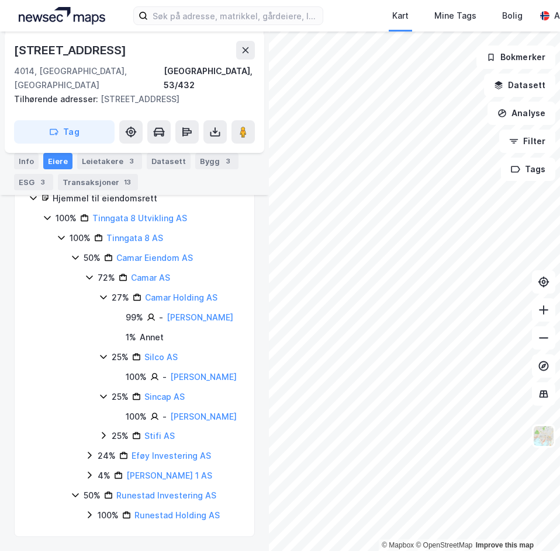
click at [103, 431] on icon at bounding box center [103, 435] width 9 height 9
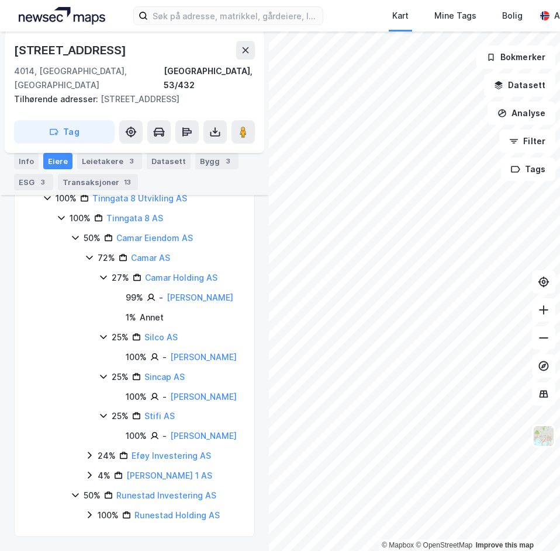
click at [91, 453] on icon at bounding box center [89, 455] width 9 height 9
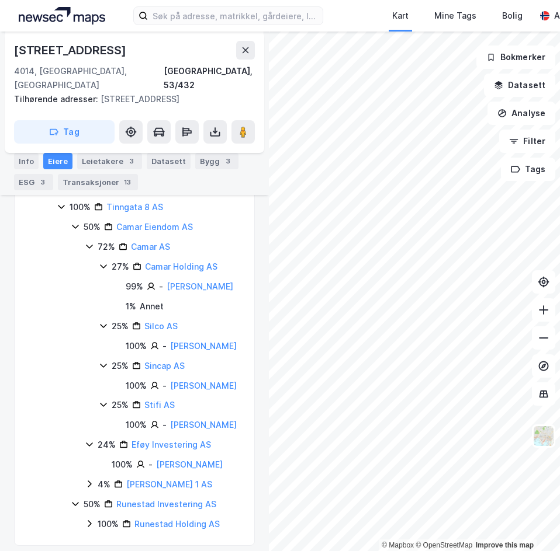
scroll to position [342, 0]
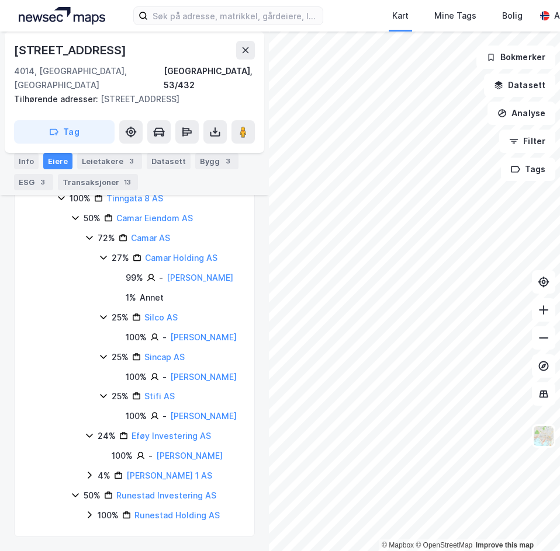
click at [87, 473] on icon at bounding box center [89, 475] width 9 height 9
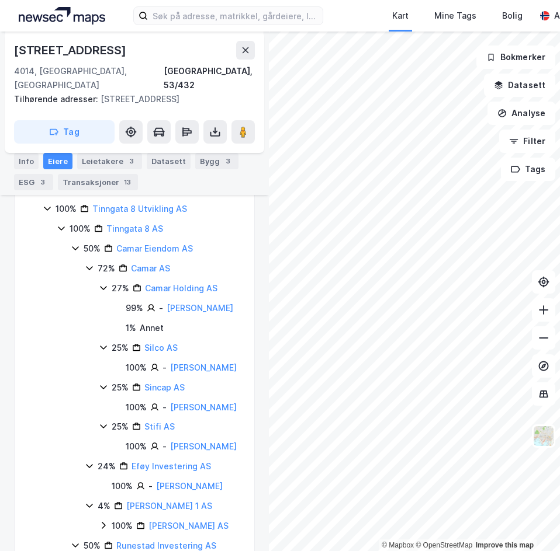
scroll to position [362, 0]
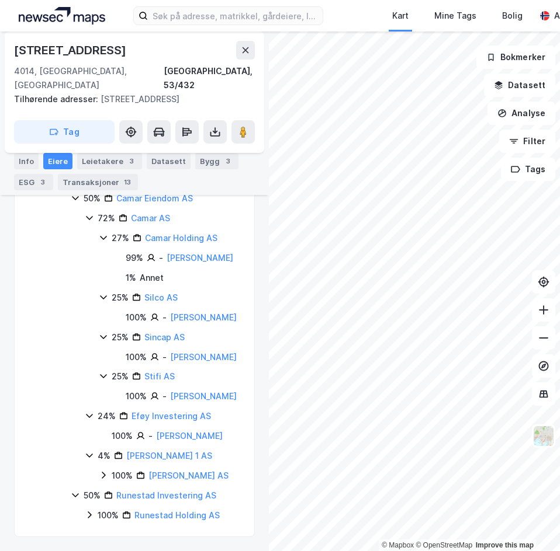
click at [104, 477] on icon at bounding box center [104, 475] width 4 height 7
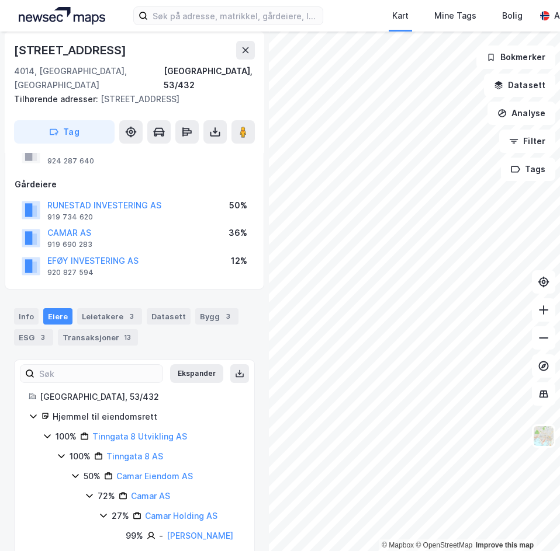
scroll to position [0, 0]
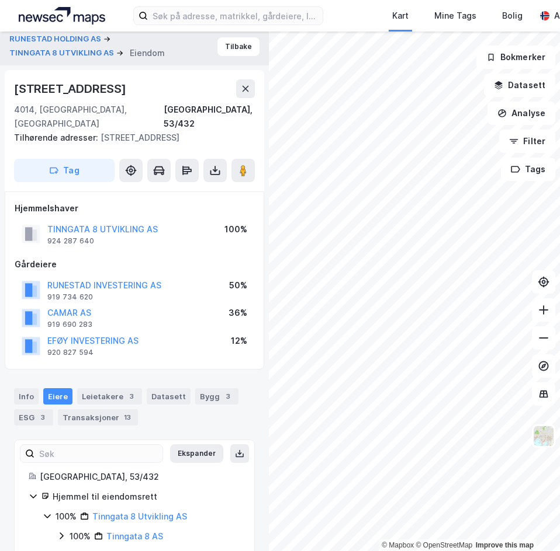
scroll to position [11, 0]
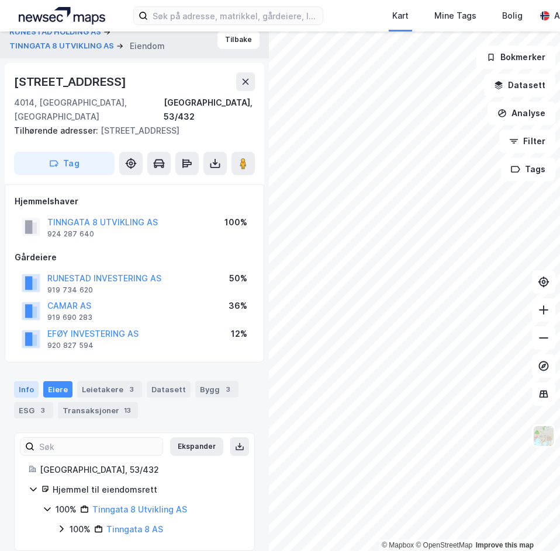
click at [22, 381] on div "Info" at bounding box center [26, 389] width 25 height 16
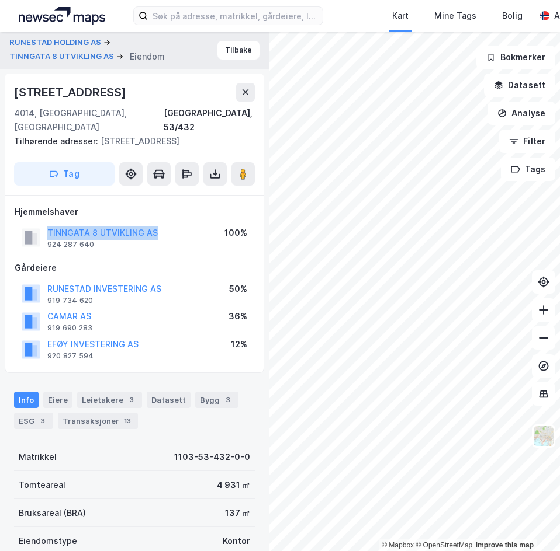
drag, startPoint x: 43, startPoint y: 218, endPoint x: 153, endPoint y: 225, distance: 110.0
click at [153, 226] on div "TINNGATA 8 UTVIKLING AS 924 287 640" at bounding box center [90, 237] width 136 height 23
copy button "TINNGATA 8 UTVIKLING AS"
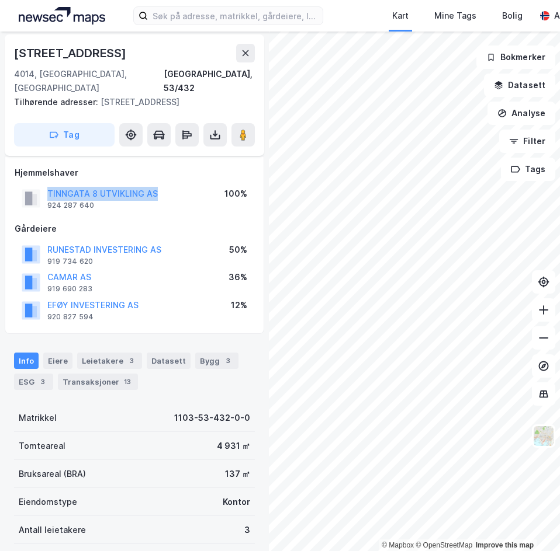
scroll to position [58, 0]
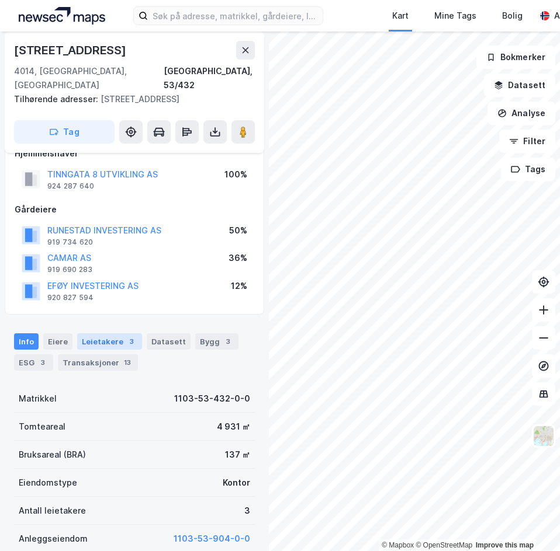
click at [109, 334] on div "Leietakere 3" at bounding box center [109, 342] width 65 height 16
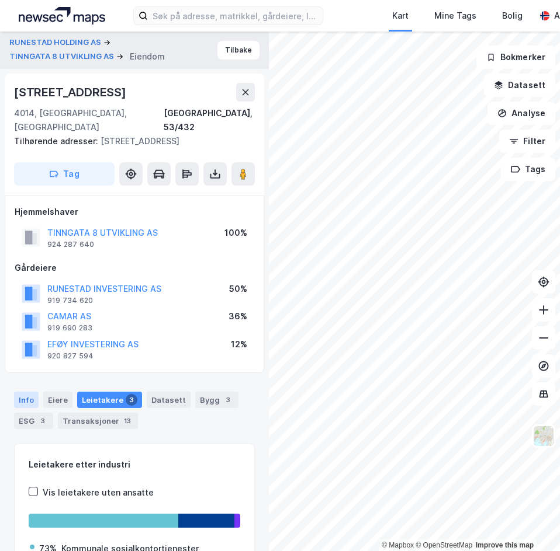
click at [28, 392] on div "Info" at bounding box center [26, 400] width 25 height 16
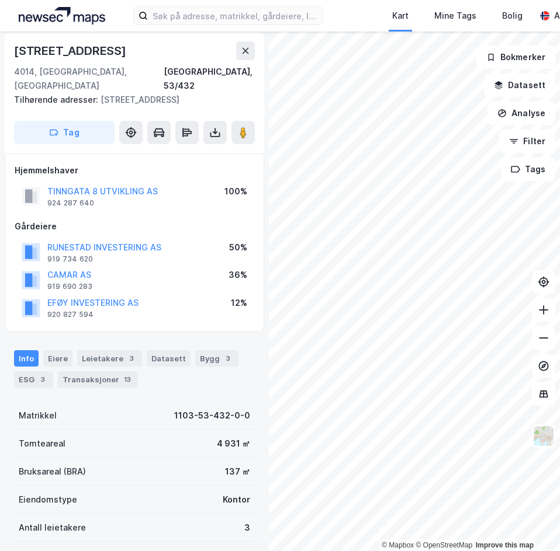
scroll to position [58, 0]
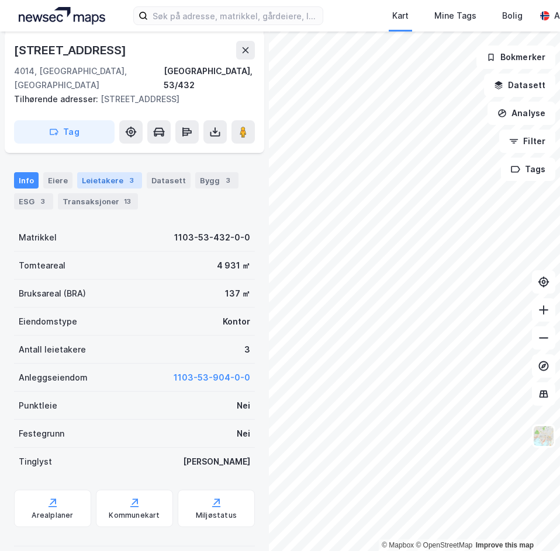
click at [85, 172] on div "Leietakere 3" at bounding box center [109, 180] width 65 height 16
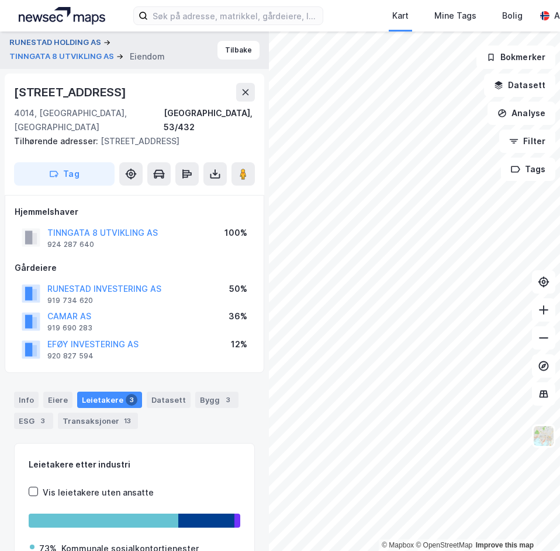
click at [70, 40] on button "RUNESTAD HOLDING AS" at bounding box center [56, 43] width 94 height 12
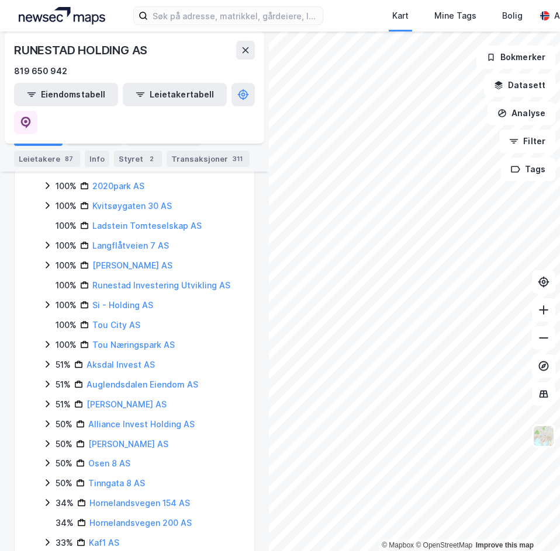
scroll to position [346, 0]
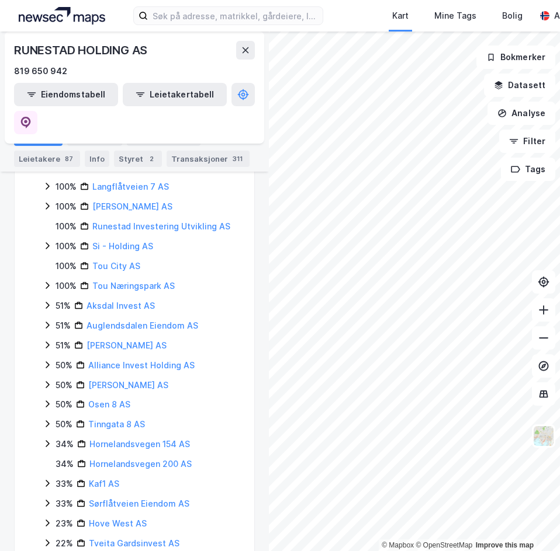
click at [49, 400] on icon at bounding box center [47, 404] width 9 height 9
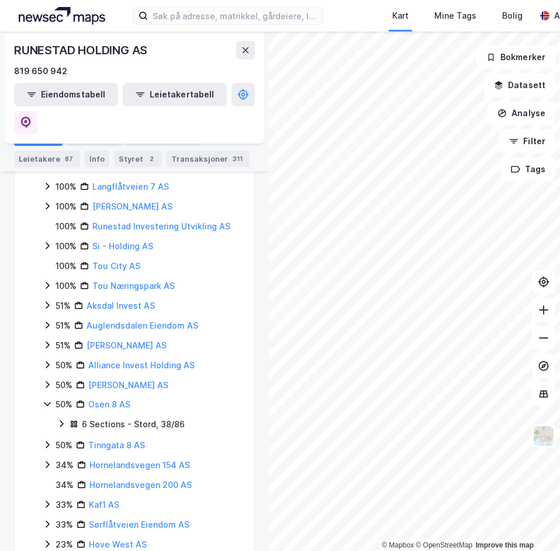
click at [49, 400] on icon at bounding box center [47, 404] width 9 height 9
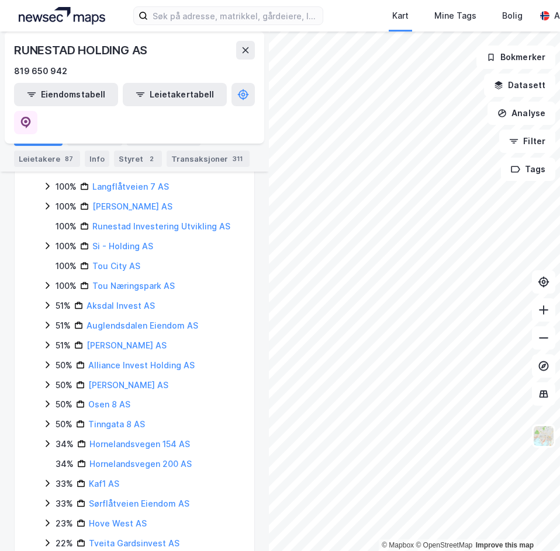
click at [50, 439] on icon at bounding box center [47, 443] width 9 height 9
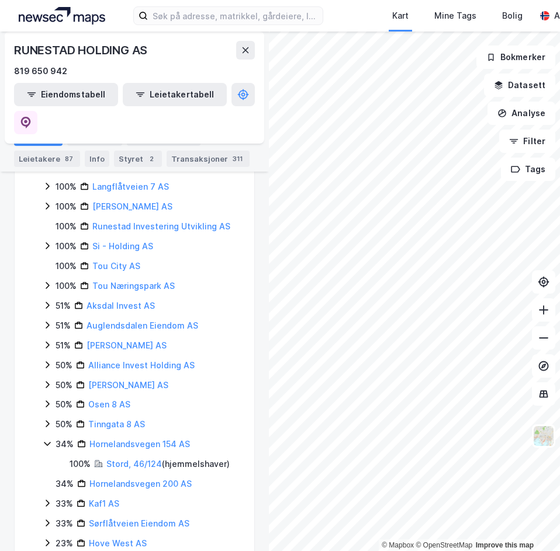
click at [50, 439] on icon at bounding box center [47, 443] width 9 height 9
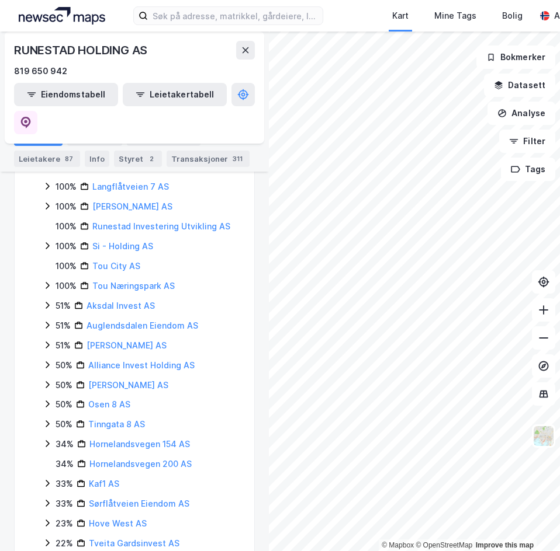
click at [48, 419] on icon at bounding box center [47, 423] width 9 height 9
click at [46, 441] on icon at bounding box center [48, 444] width 4 height 7
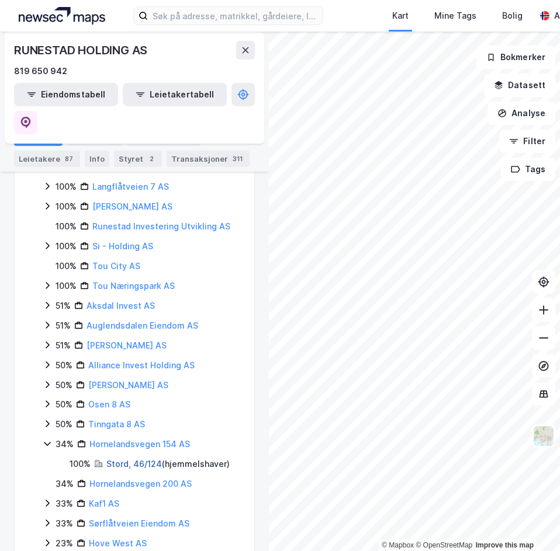
click at [114, 459] on link "Stord, 46/124" at bounding box center [133, 464] width 55 height 10
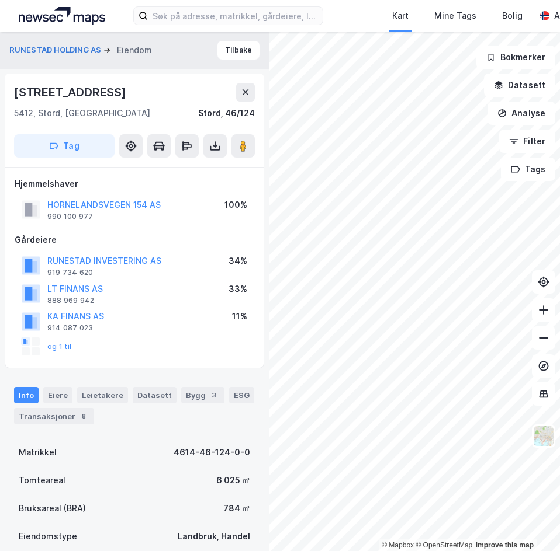
scroll to position [1, 0]
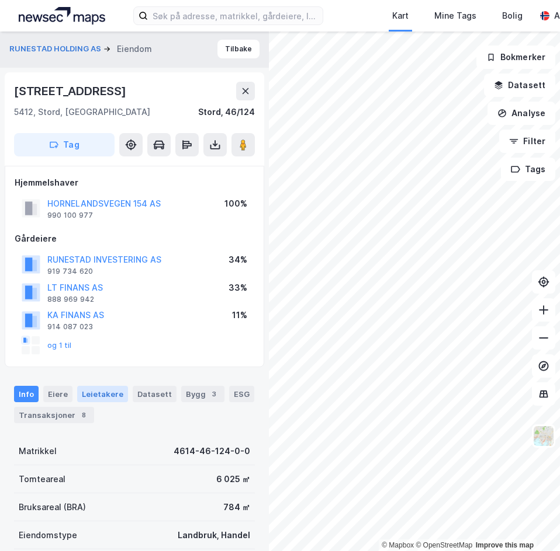
click at [102, 401] on div "Leietakere" at bounding box center [102, 394] width 51 height 16
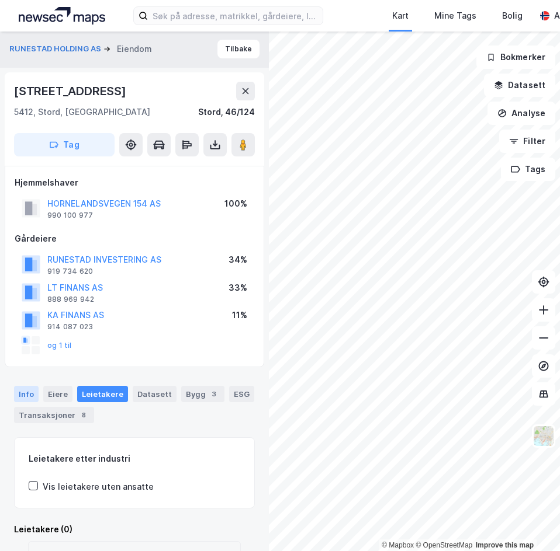
click at [30, 394] on div "Info" at bounding box center [26, 394] width 25 height 16
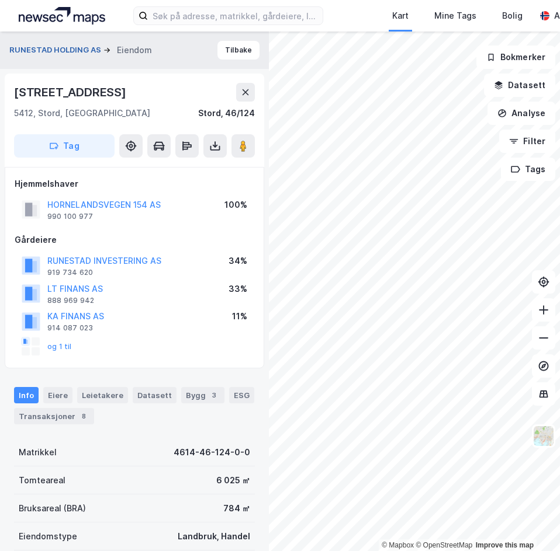
click at [81, 50] on button "RUNESTAD HOLDING AS" at bounding box center [56, 50] width 94 height 12
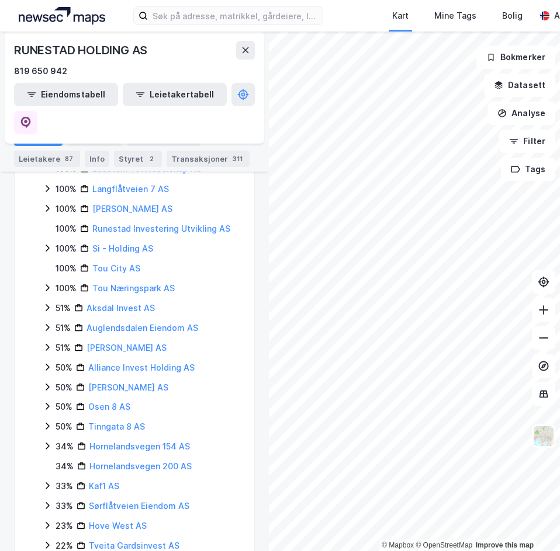
scroll to position [346, 0]
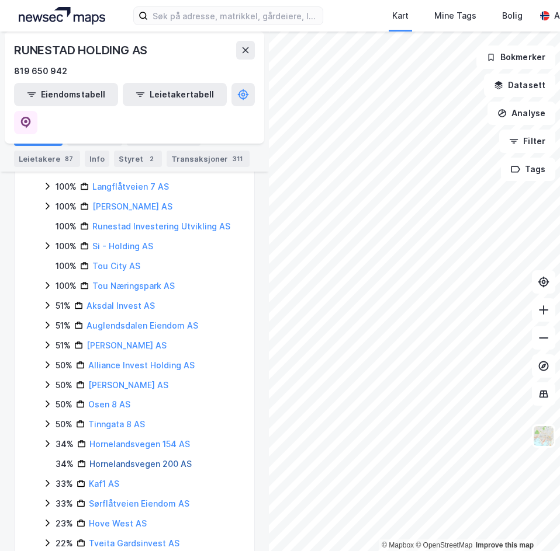
click at [98, 459] on link "Hornelandsvegen 200 AS" at bounding box center [140, 464] width 102 height 10
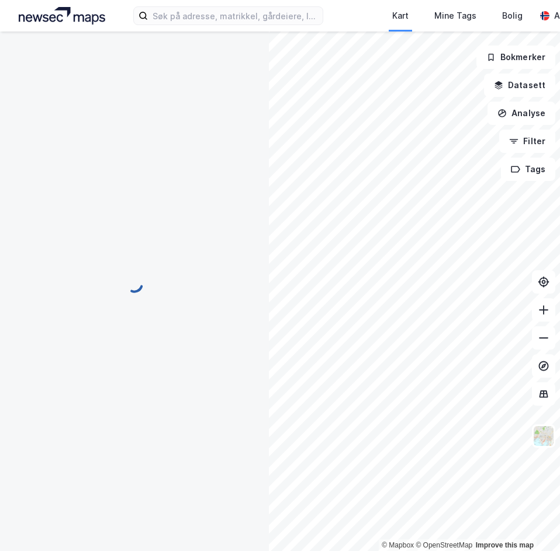
scroll to position [0, 0]
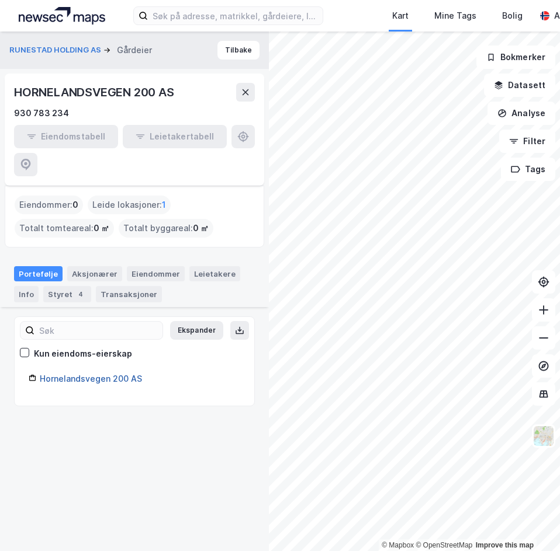
click at [92, 374] on link "Hornelandsvegen 200 AS" at bounding box center [91, 379] width 102 height 10
drag, startPoint x: 71, startPoint y: 48, endPoint x: 109, endPoint y: 173, distance: 131.2
click at [108, 172] on div "RUNESTAD HOLDING AS Gårdeier Tilbake HORNELANDSVEGEN 200 AS 930 783 234 Eiendom…" at bounding box center [134, 292] width 269 height 520
click at [89, 48] on button "RUNESTAD HOLDING AS" at bounding box center [56, 50] width 94 height 12
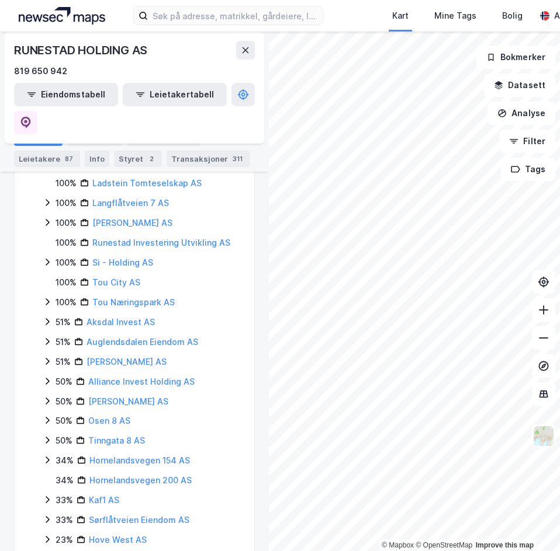
scroll to position [346, 0]
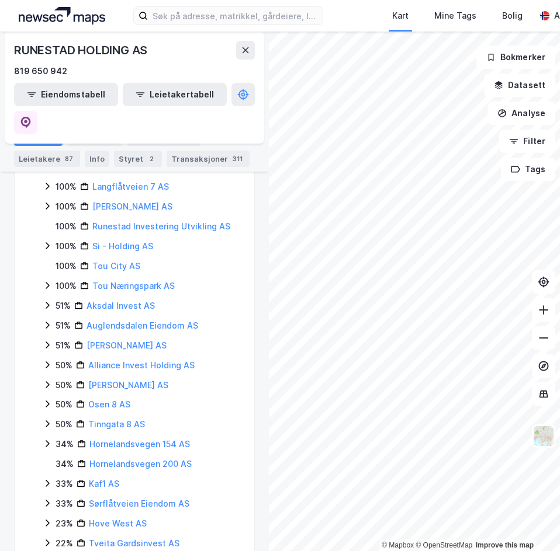
click at [53, 477] on div "33% Kaf1 AS" at bounding box center [141, 484] width 197 height 14
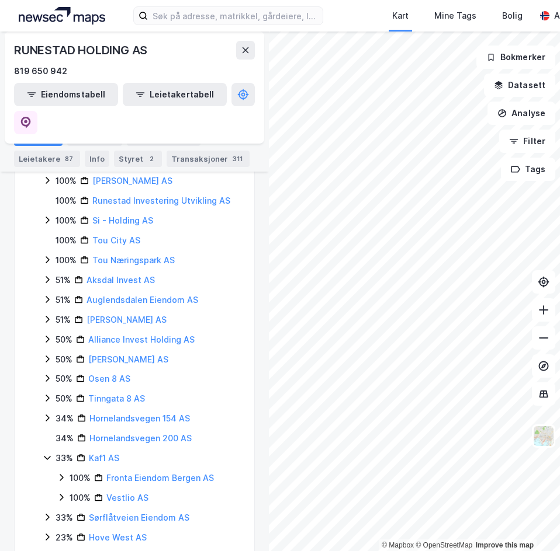
scroll to position [385, 0]
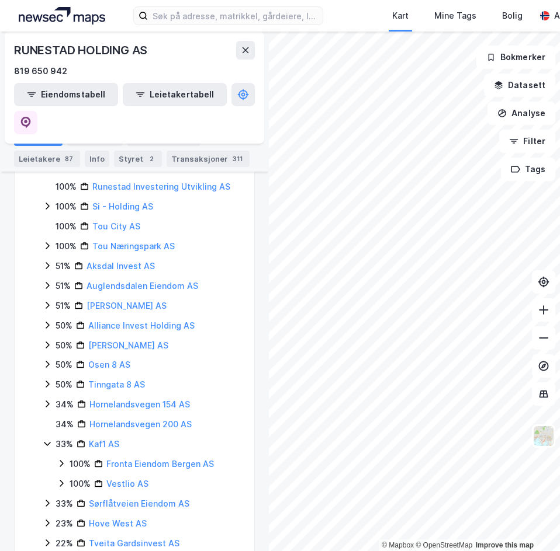
click at [64, 459] on icon at bounding box center [61, 463] width 9 height 9
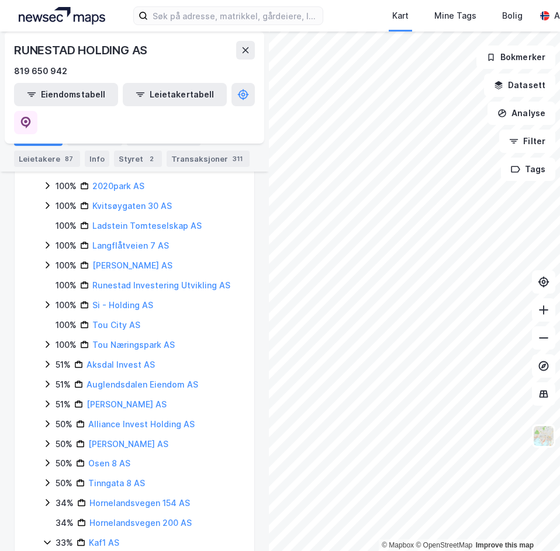
scroll to position [520, 0]
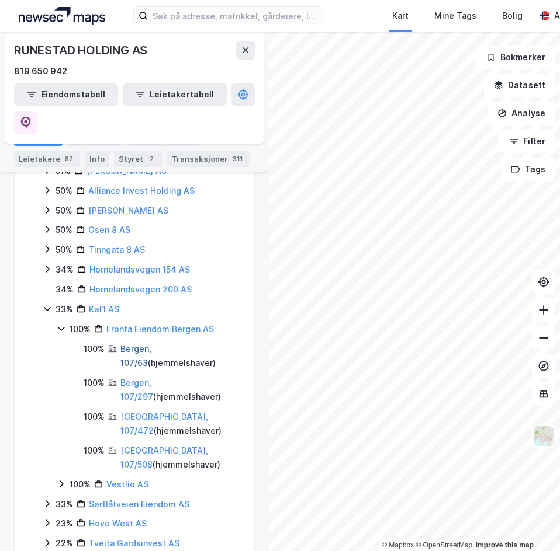
click at [125, 344] on link "Bergen, 107/63" at bounding box center [135, 356] width 31 height 24
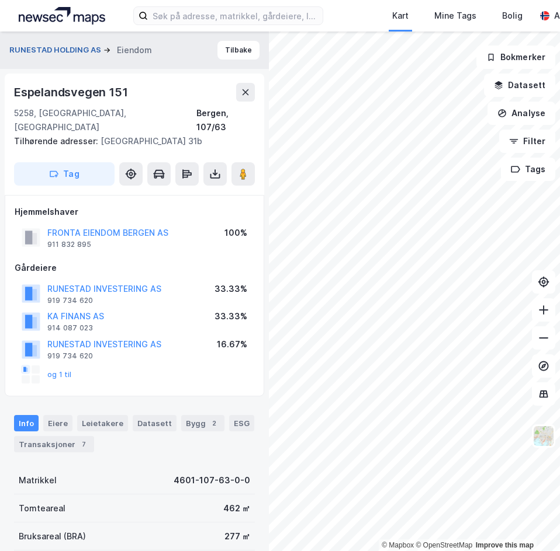
click at [72, 49] on button "RUNESTAD HOLDING AS" at bounding box center [56, 50] width 94 height 12
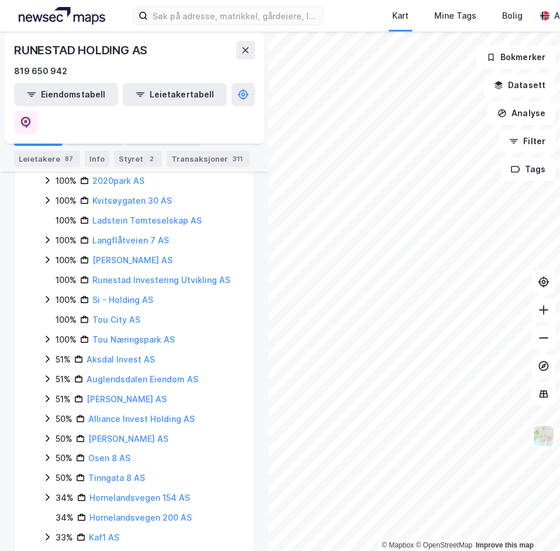
scroll to position [346, 0]
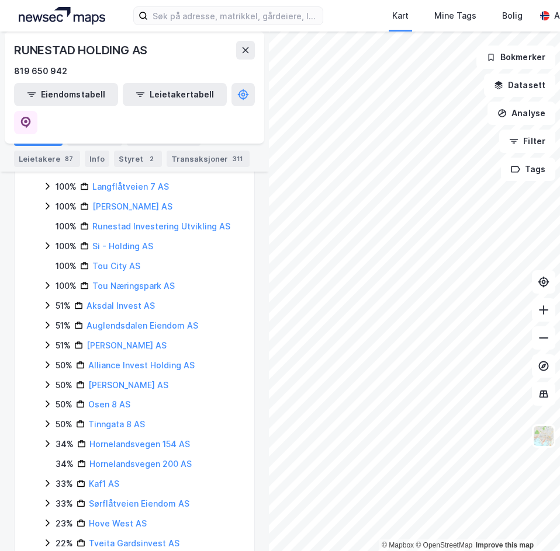
click at [48, 479] on icon at bounding box center [47, 483] width 9 height 9
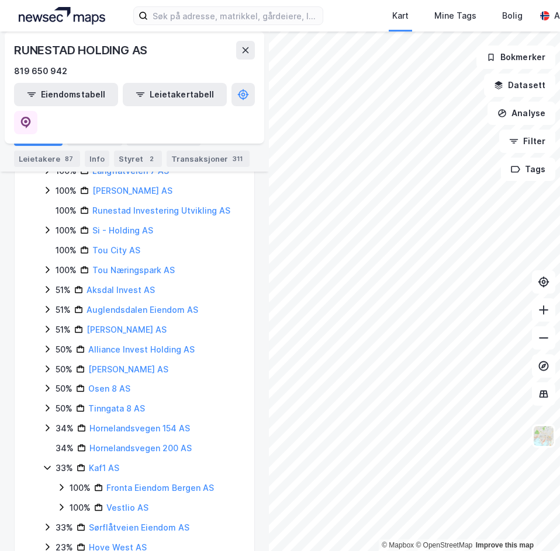
scroll to position [385, 0]
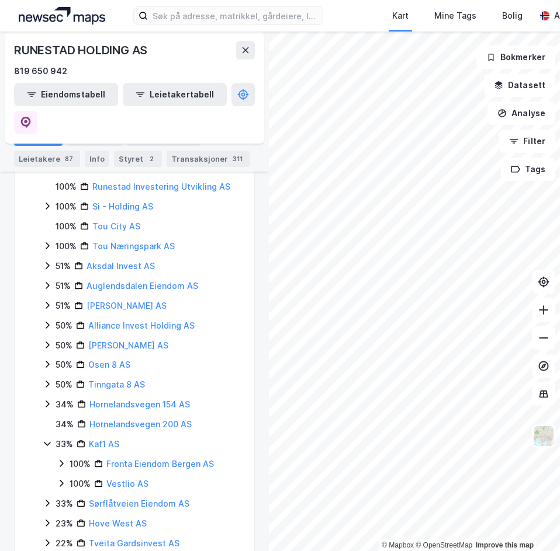
click at [64, 479] on icon at bounding box center [61, 483] width 9 height 9
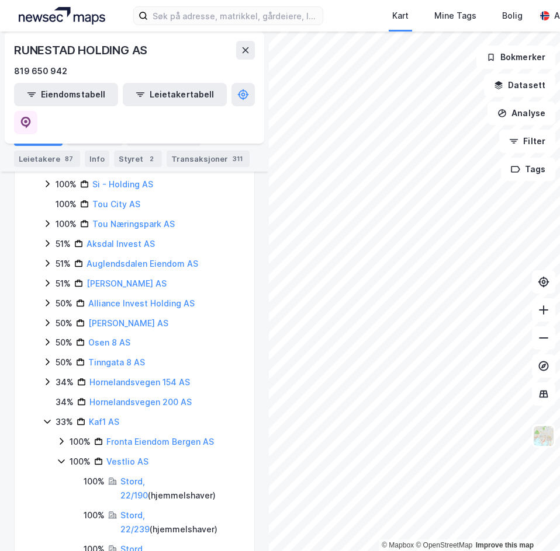
scroll to position [444, 0]
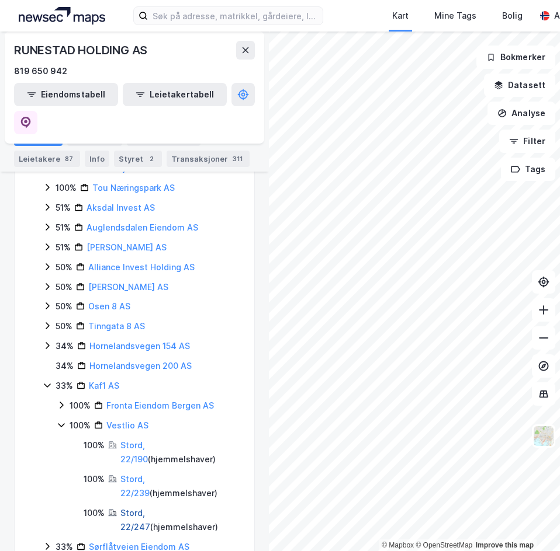
click at [133, 508] on link "Stord, 22/247" at bounding box center [135, 520] width 30 height 24
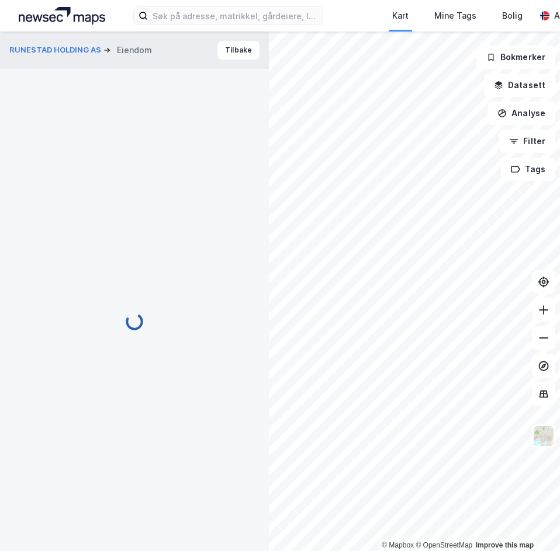
scroll to position [1, 0]
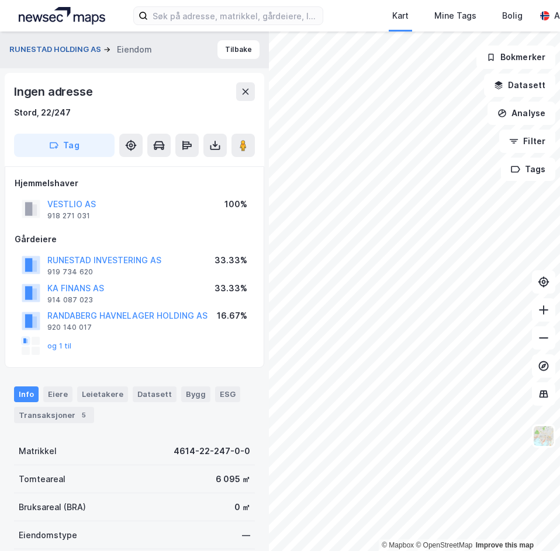
click at [98, 53] on button "RUNESTAD HOLDING AS" at bounding box center [56, 50] width 94 height 12
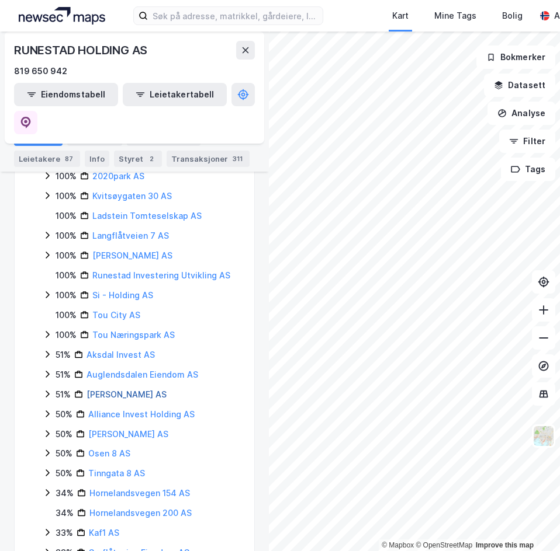
scroll to position [346, 0]
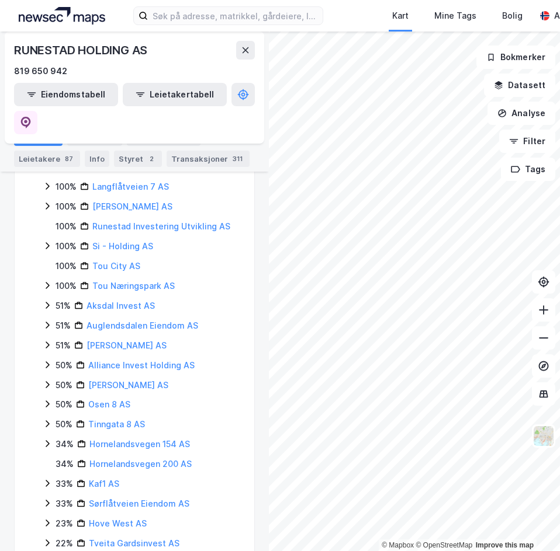
click at [46, 499] on icon at bounding box center [47, 503] width 9 height 9
click at [120, 519] on link "Stavanger, 19/561" at bounding box center [150, 531] width 88 height 24
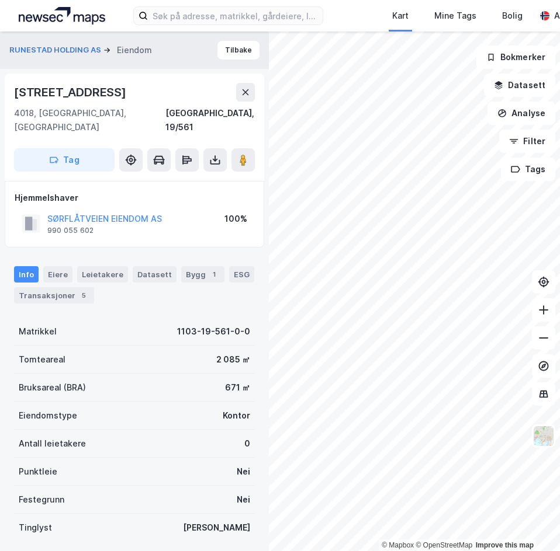
scroll to position [1, 0]
click at [107, 266] on div "Leietakere" at bounding box center [102, 274] width 51 height 16
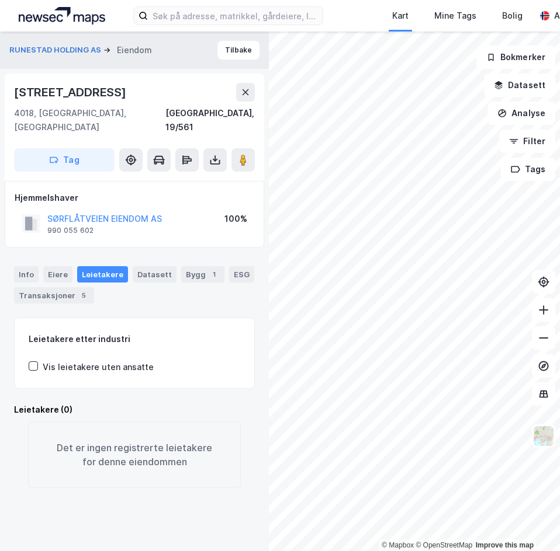
click at [38, 266] on div "Info Eiere Leietakere Datasett Bygg 1 ESG Transaksjoner 5" at bounding box center [134, 284] width 241 height 37
click at [31, 266] on div "Info" at bounding box center [26, 274] width 25 height 16
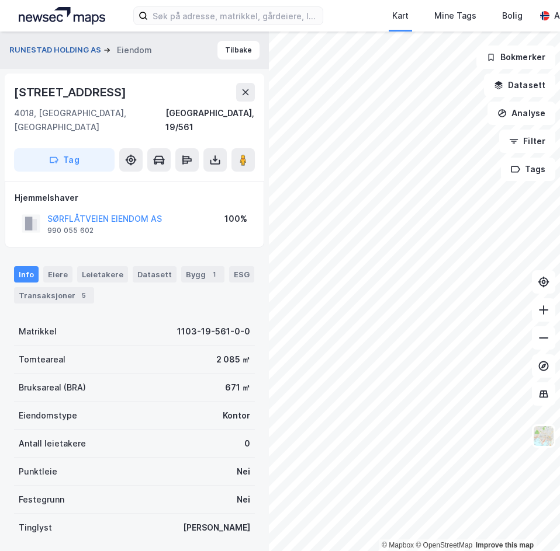
click at [84, 48] on button "RUNESTAD HOLDING AS" at bounding box center [56, 50] width 94 height 12
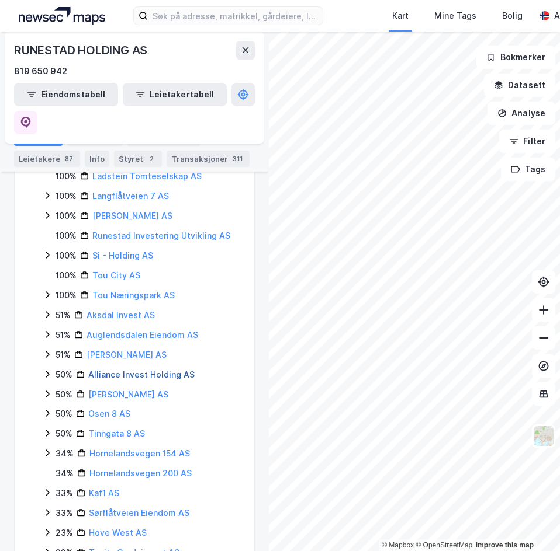
scroll to position [346, 0]
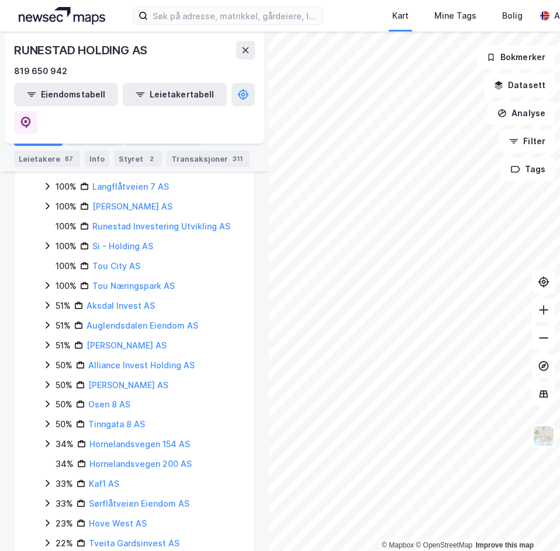
click at [52, 497] on div "33% Sørflåtveien Eiendom AS" at bounding box center [141, 504] width 197 height 14
click at [55, 517] on div "23%" at bounding box center [64, 524] width 18 height 14
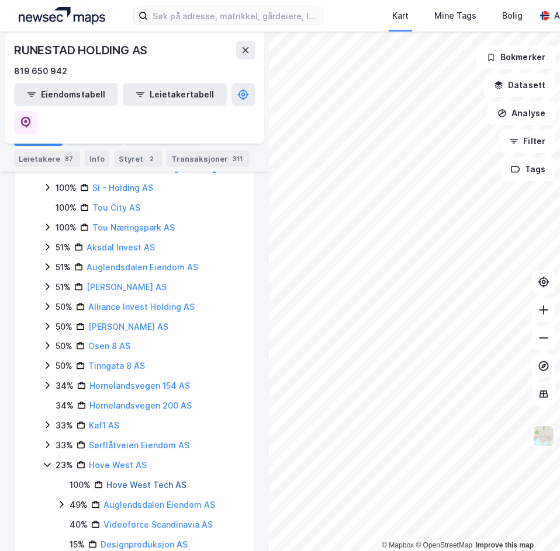
scroll to position [463, 0]
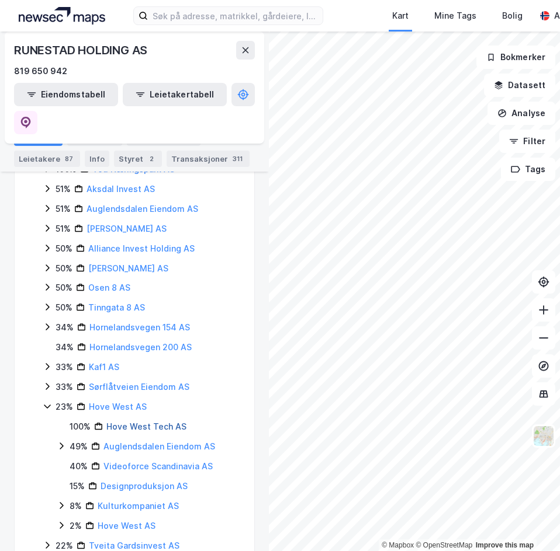
click at [140, 422] on link "Hove West Tech AS" at bounding box center [146, 427] width 80 height 10
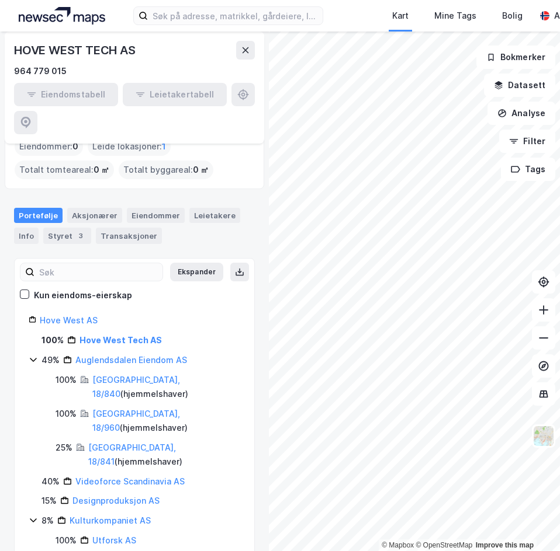
scroll to position [117, 0]
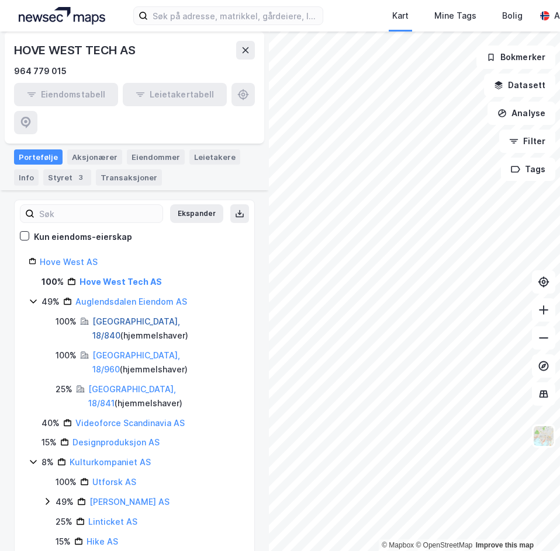
click at [124, 317] on link "Stavanger, 18/840" at bounding box center [136, 329] width 88 height 24
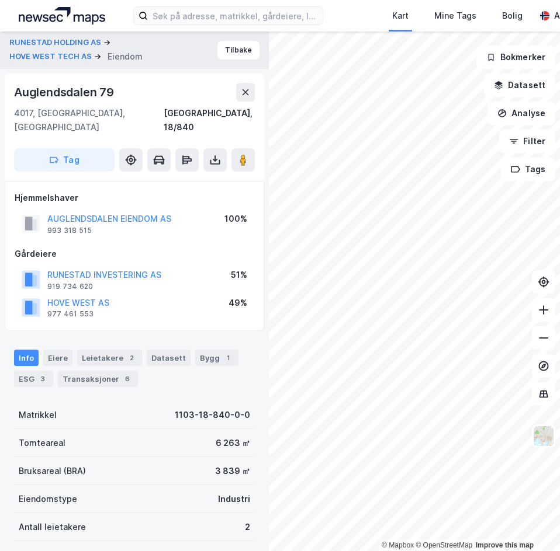
scroll to position [1, 0]
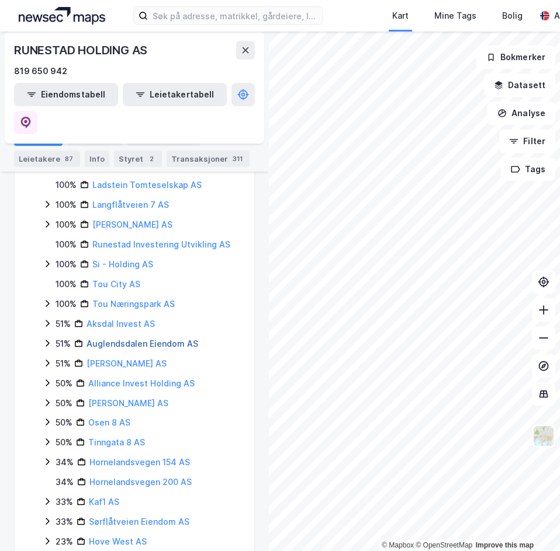
scroll to position [346, 0]
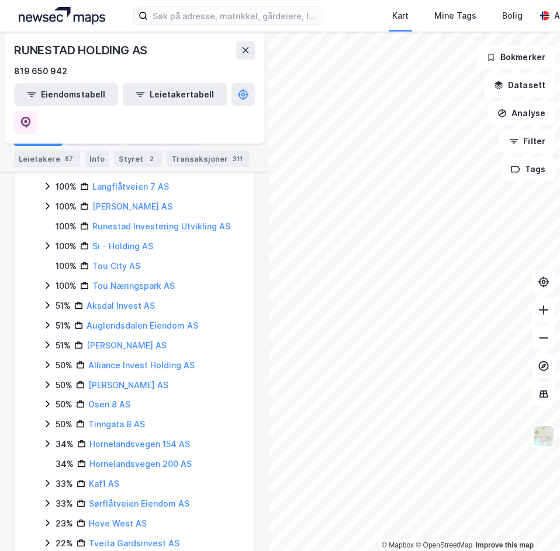
click at [48, 540] on icon at bounding box center [48, 543] width 4 height 7
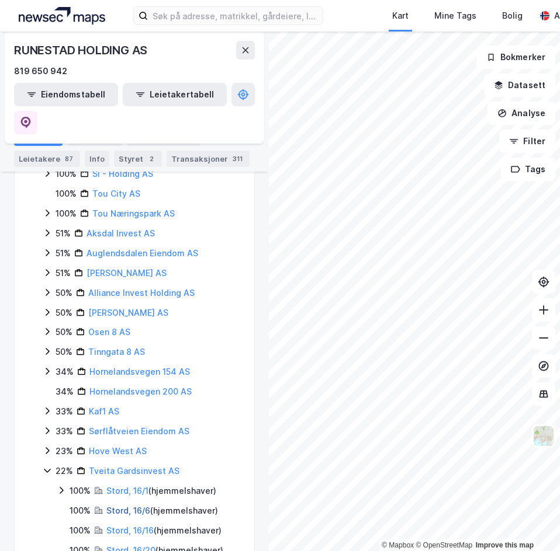
scroll to position [425, 0]
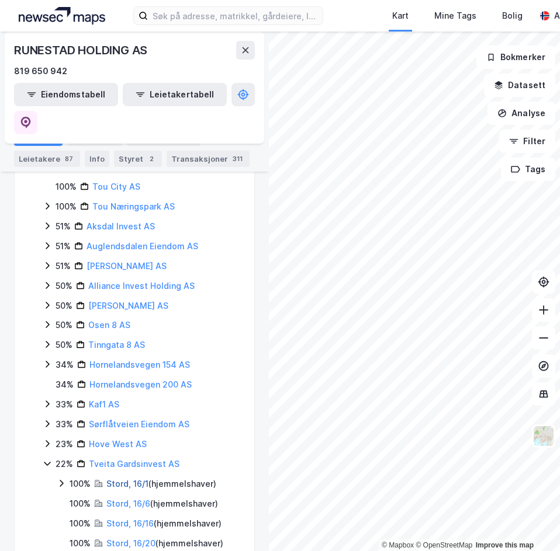
click at [121, 479] on link "Stord, 16/1" at bounding box center [127, 484] width 42 height 10
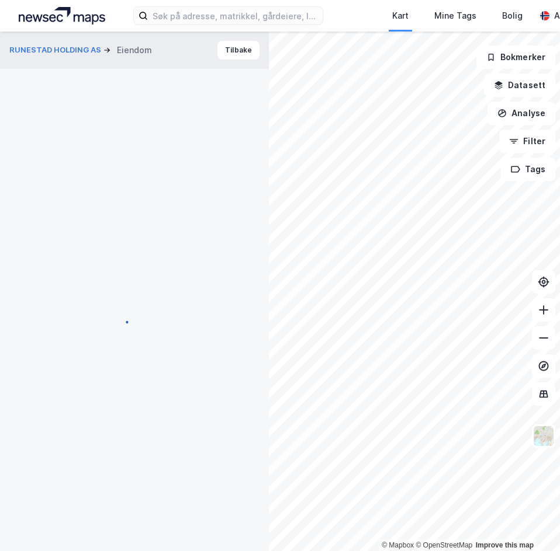
scroll to position [1, 0]
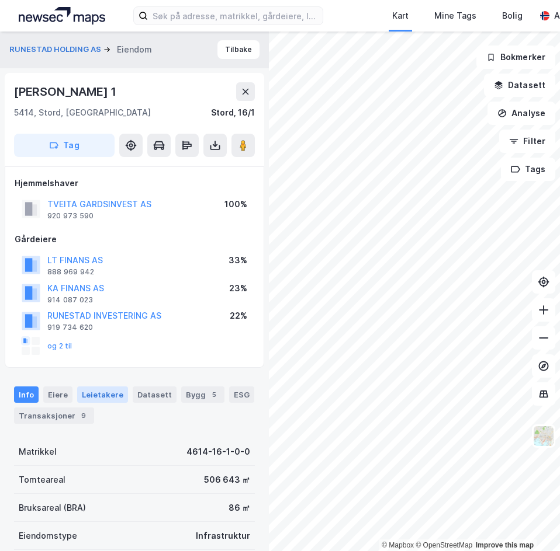
click at [93, 387] on div "Leietakere" at bounding box center [102, 395] width 51 height 16
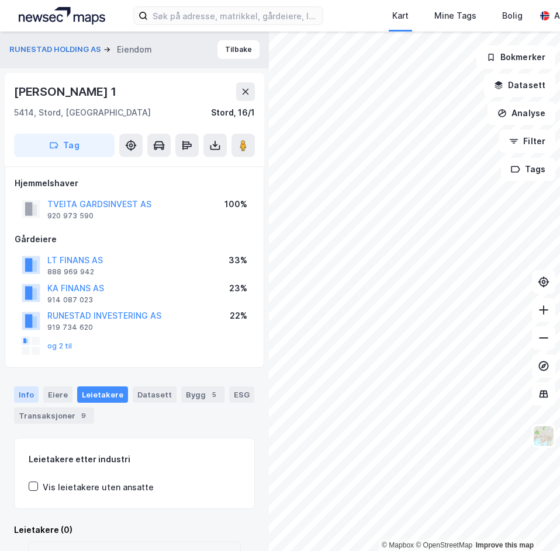
click at [30, 390] on div "Info" at bounding box center [26, 395] width 25 height 16
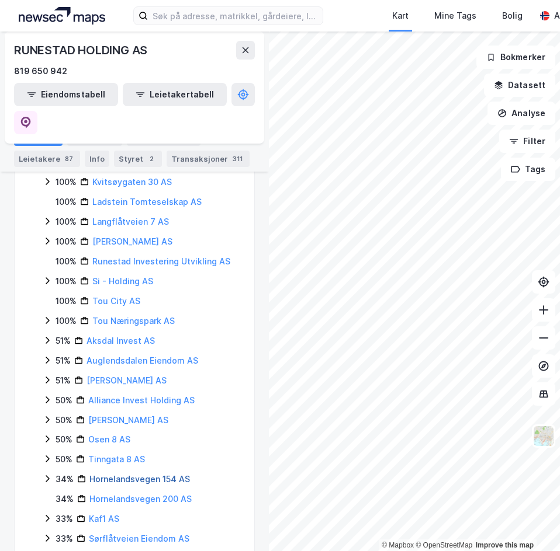
scroll to position [346, 0]
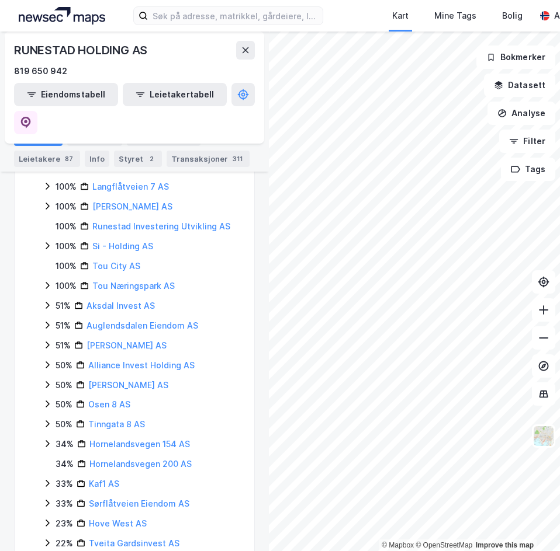
click at [46, 539] on icon at bounding box center [47, 543] width 9 height 9
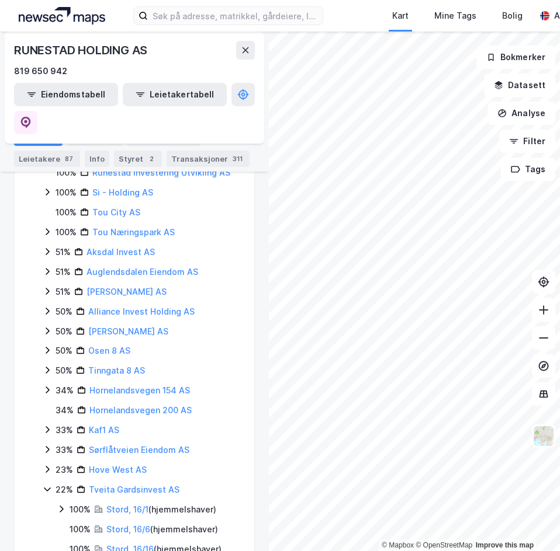
scroll to position [425, 0]
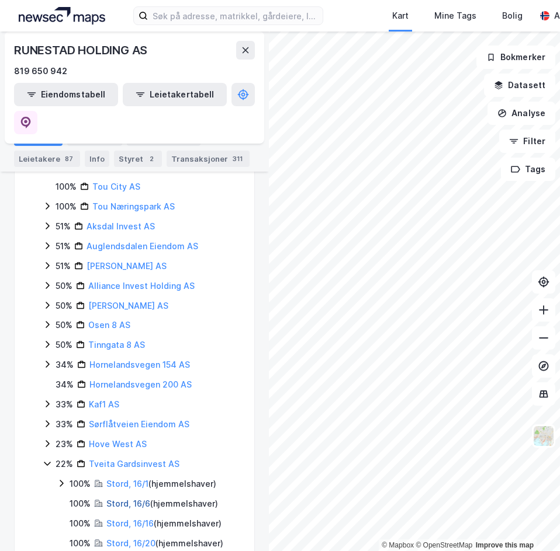
click at [114, 499] on link "Stord, 16/6" at bounding box center [128, 504] width 44 height 10
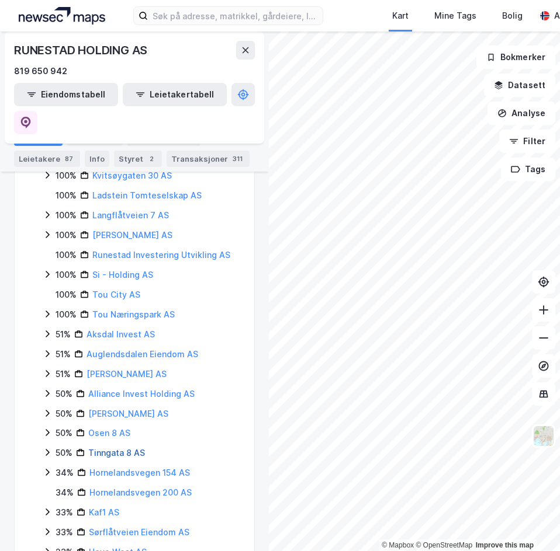
scroll to position [346, 0]
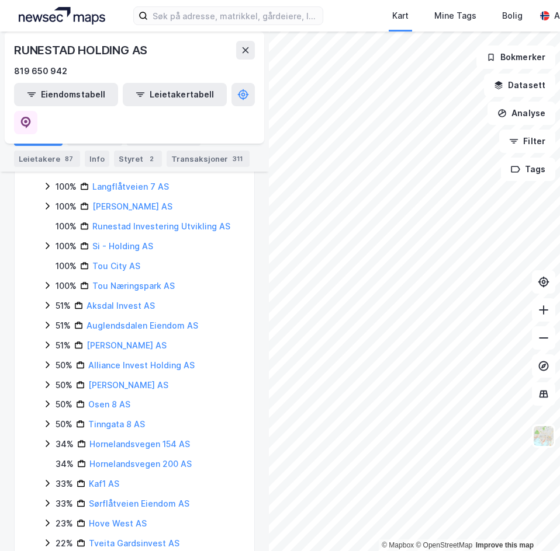
click at [50, 539] on icon at bounding box center [47, 543] width 9 height 9
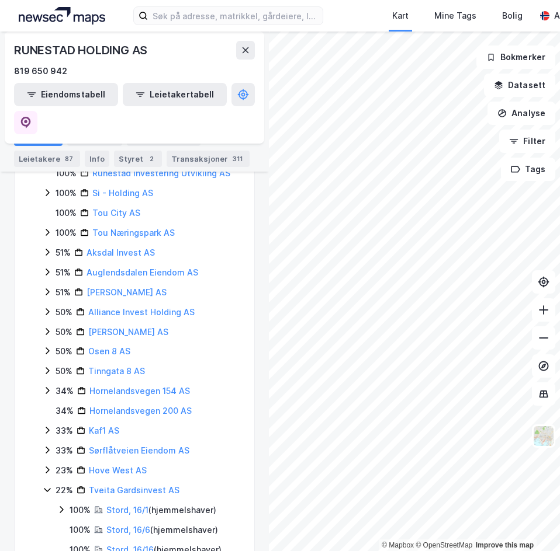
scroll to position [425, 0]
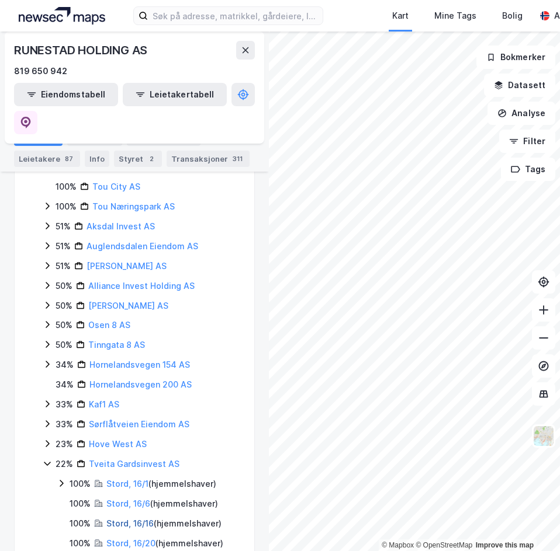
click at [106, 519] on link "Stord, 16/16" at bounding box center [129, 524] width 47 height 10
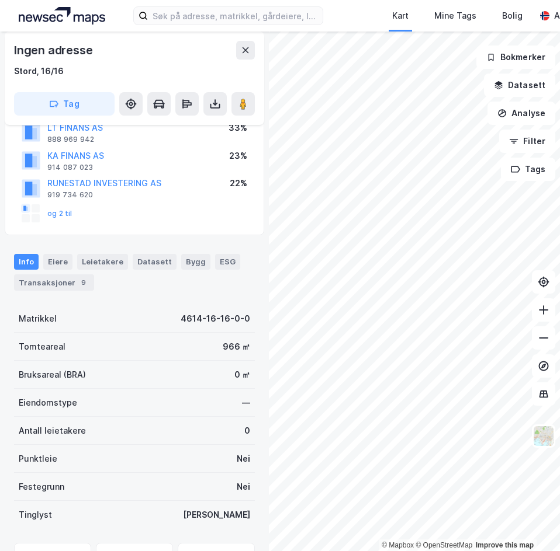
scroll to position [84, 0]
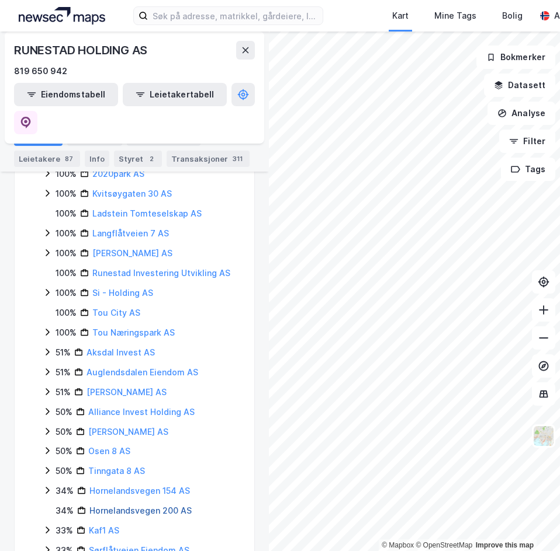
scroll to position [346, 0]
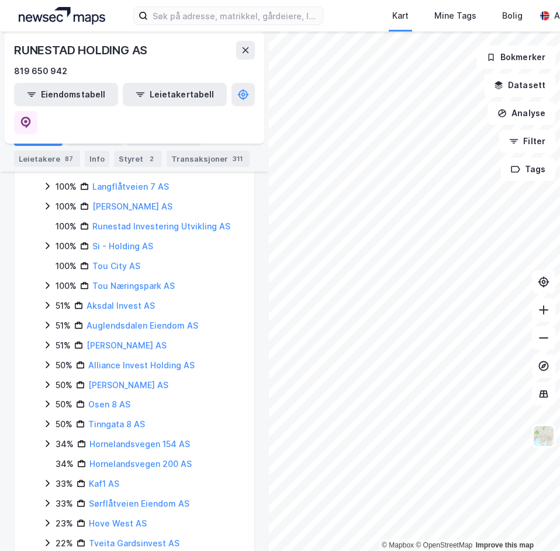
click at [44, 539] on icon at bounding box center [47, 543] width 9 height 9
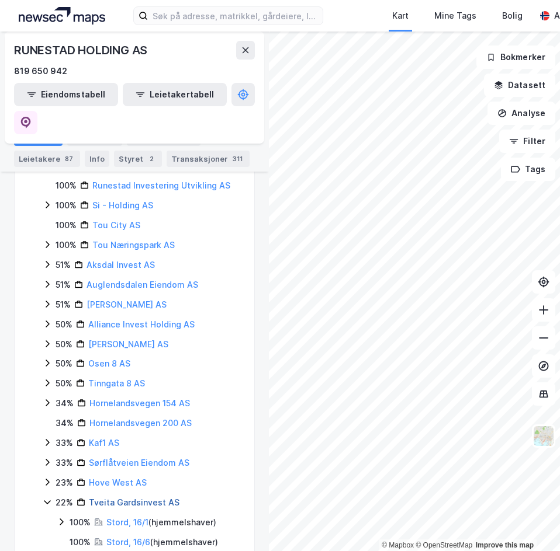
scroll to position [425, 0]
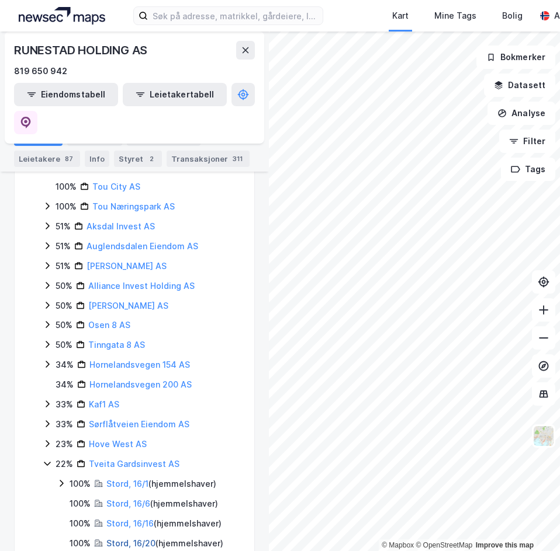
click at [119, 539] on link "Stord, 16/20" at bounding box center [130, 544] width 49 height 10
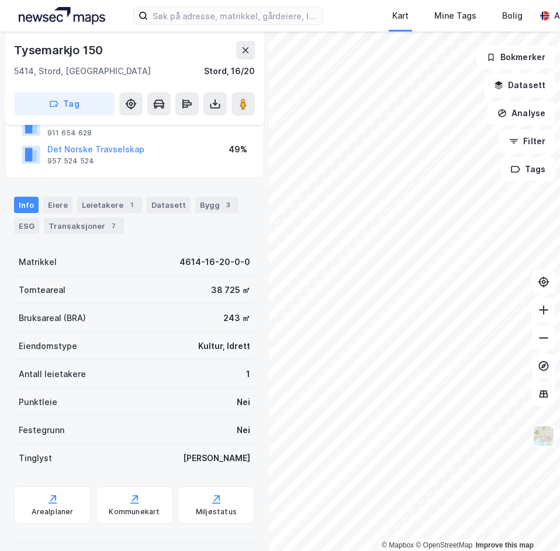
scroll to position [206, 0]
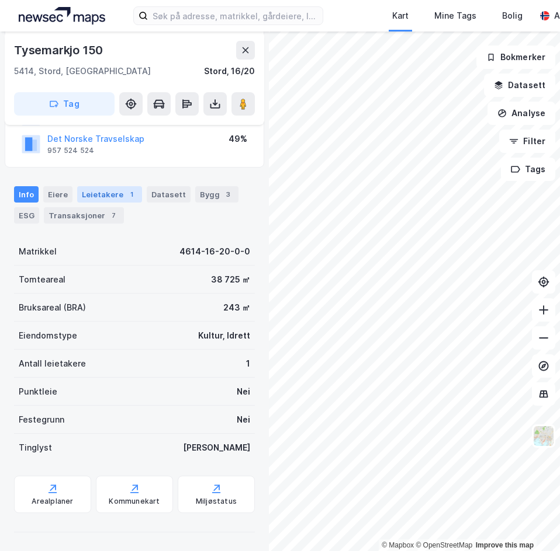
click at [126, 191] on div "1" at bounding box center [132, 195] width 12 height 12
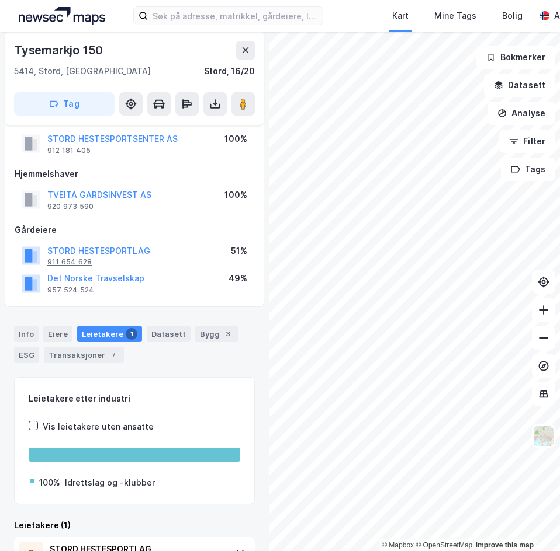
scroll to position [129, 0]
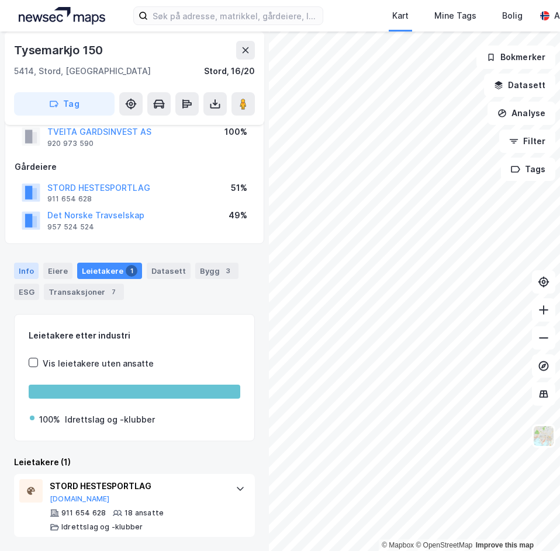
click at [27, 273] on div "Info" at bounding box center [26, 271] width 25 height 16
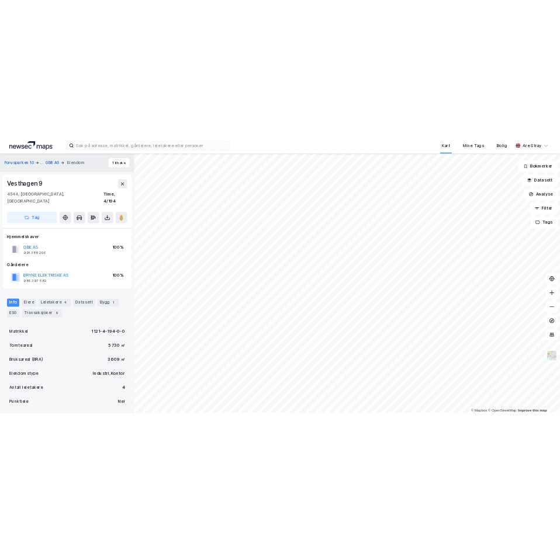
scroll to position [121, 0]
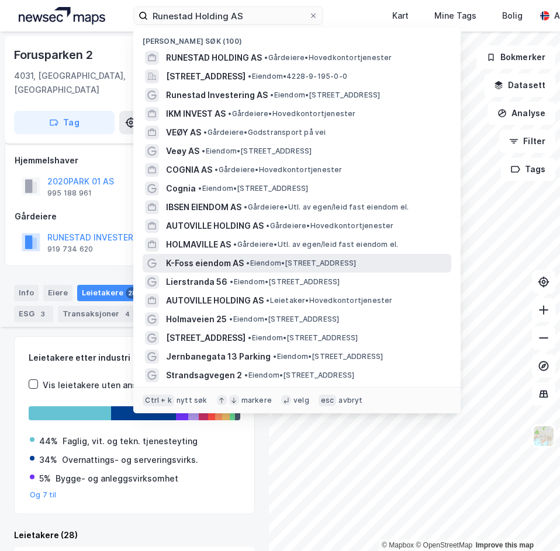
scroll to position [234, 0]
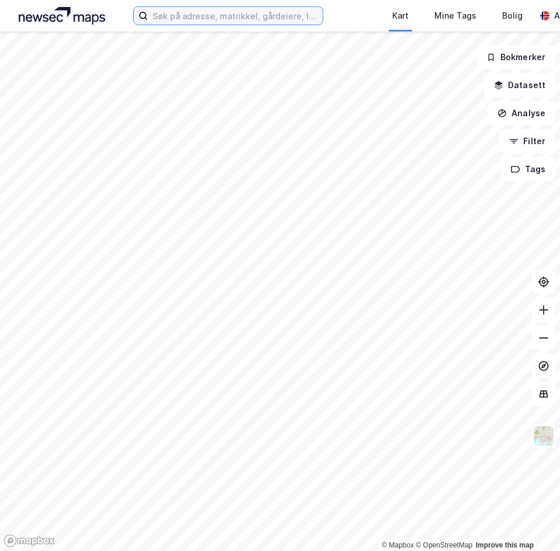
click at [180, 15] on input at bounding box center [235, 16] width 175 height 18
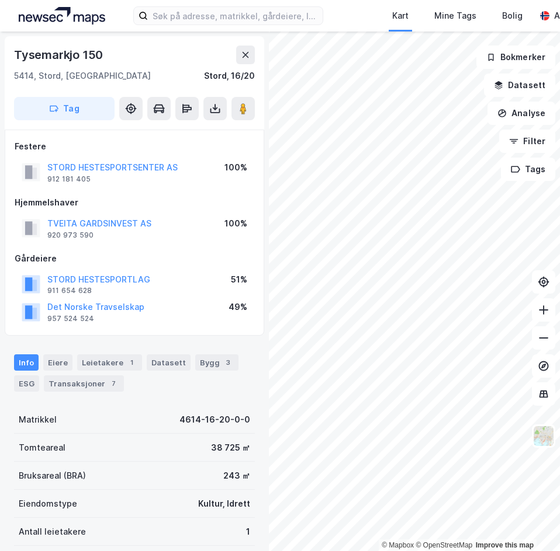
click at [219, 26] on div "Kart Mine Tags Bolig Are Stray" at bounding box center [280, 16] width 560 height 32
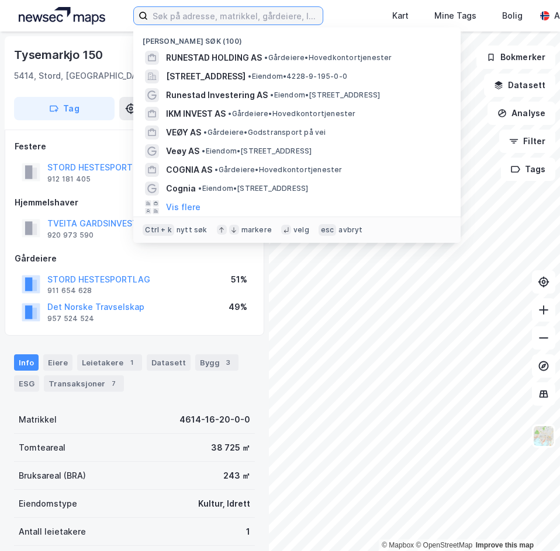
click at [220, 18] on input at bounding box center [235, 16] width 175 height 18
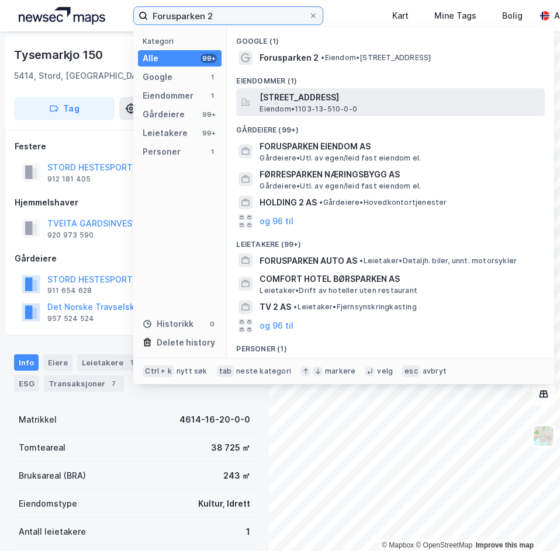
type input "Forusparken 2"
click at [319, 98] on span "Forusparken 2, 4031, STAVANGER, STAVANGER" at bounding box center [399, 98] width 280 height 14
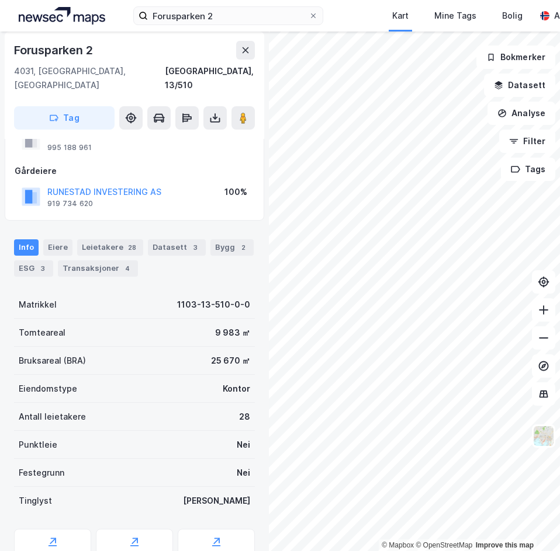
scroll to position [85, 0]
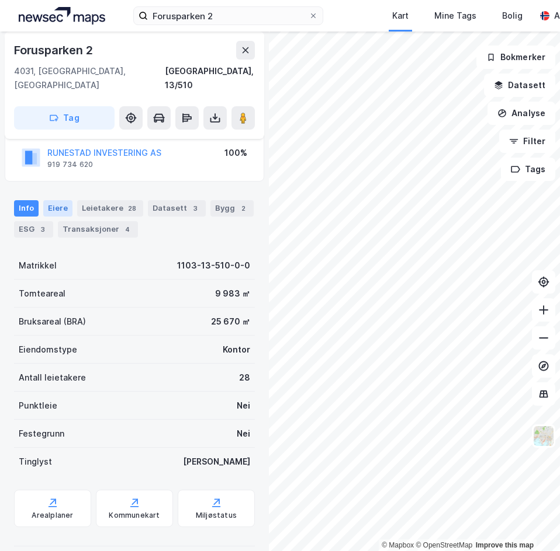
click at [60, 200] on div "Eiere" at bounding box center [57, 208] width 29 height 16
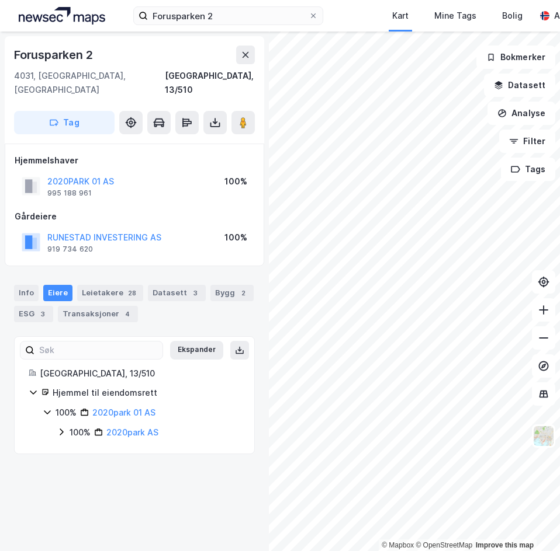
click at [68, 426] on div "100% 2020park AS" at bounding box center [148, 433] width 183 height 14
click at [74, 447] on icon at bounding box center [75, 451] width 9 height 9
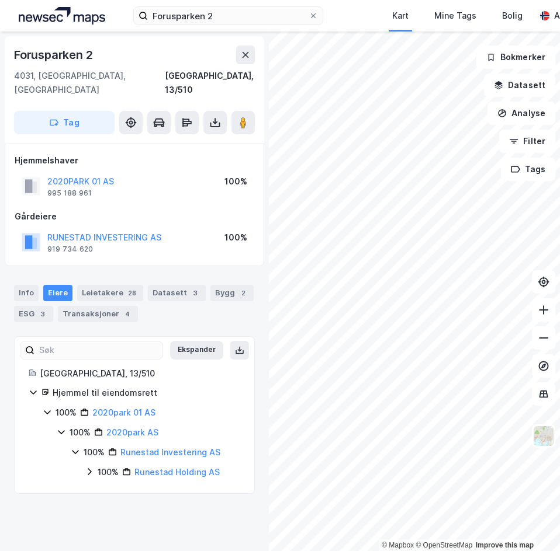
click at [89, 467] on icon at bounding box center [89, 471] width 9 height 9
